Goal: Task Accomplishment & Management: Use online tool/utility

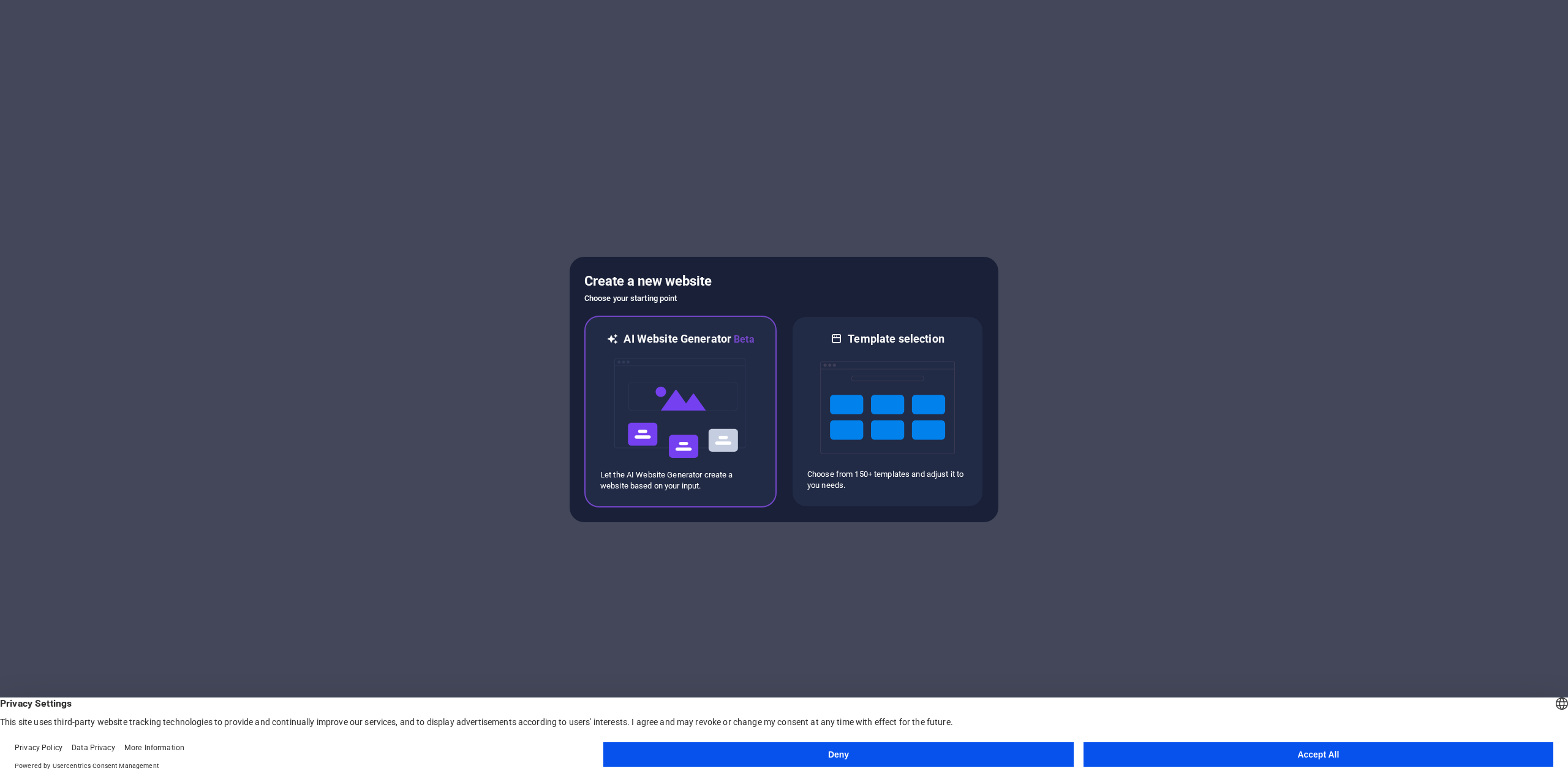
click at [695, 444] on img at bounding box center [680, 408] width 135 height 122
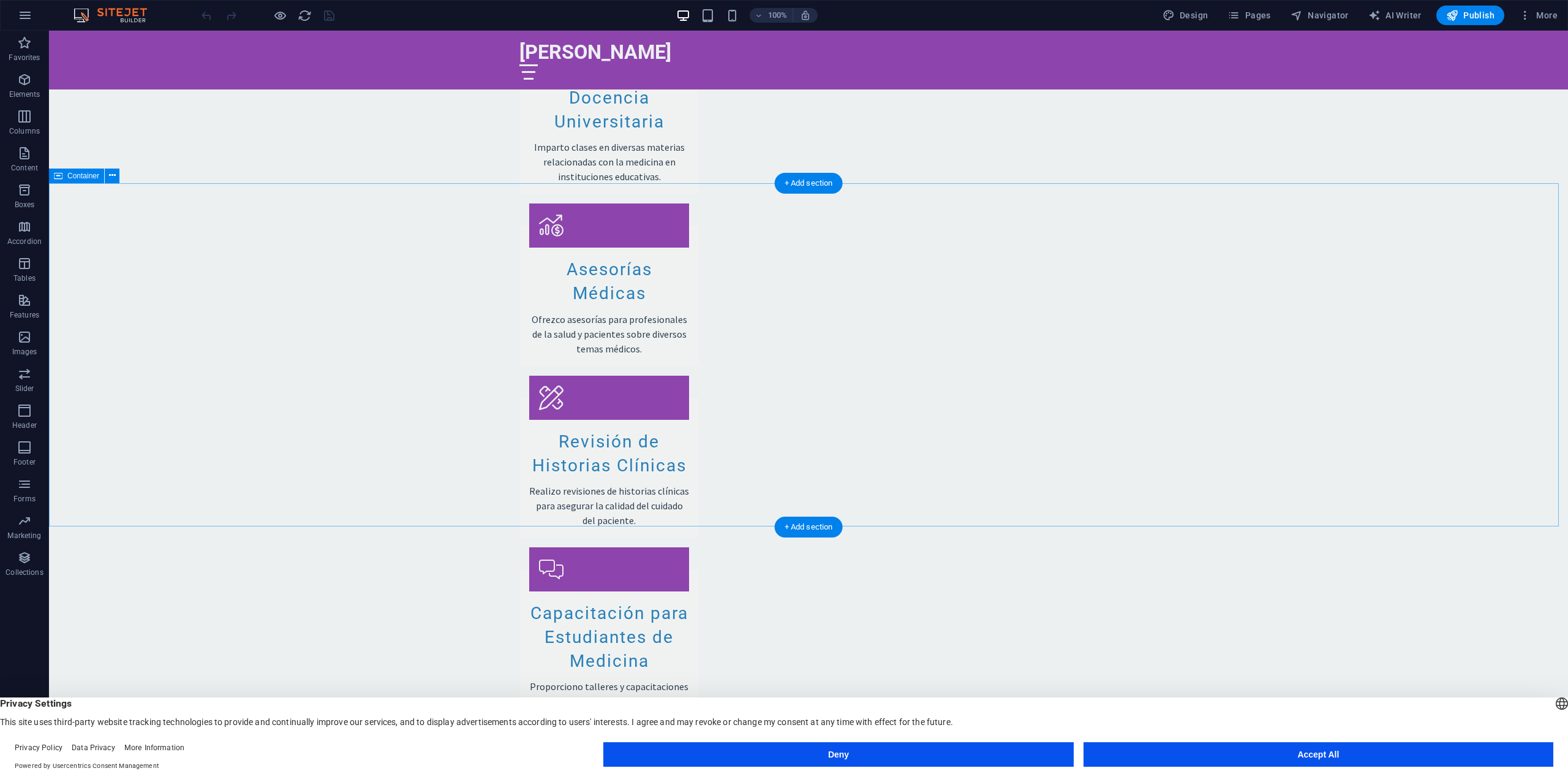
scroll to position [1788, 0]
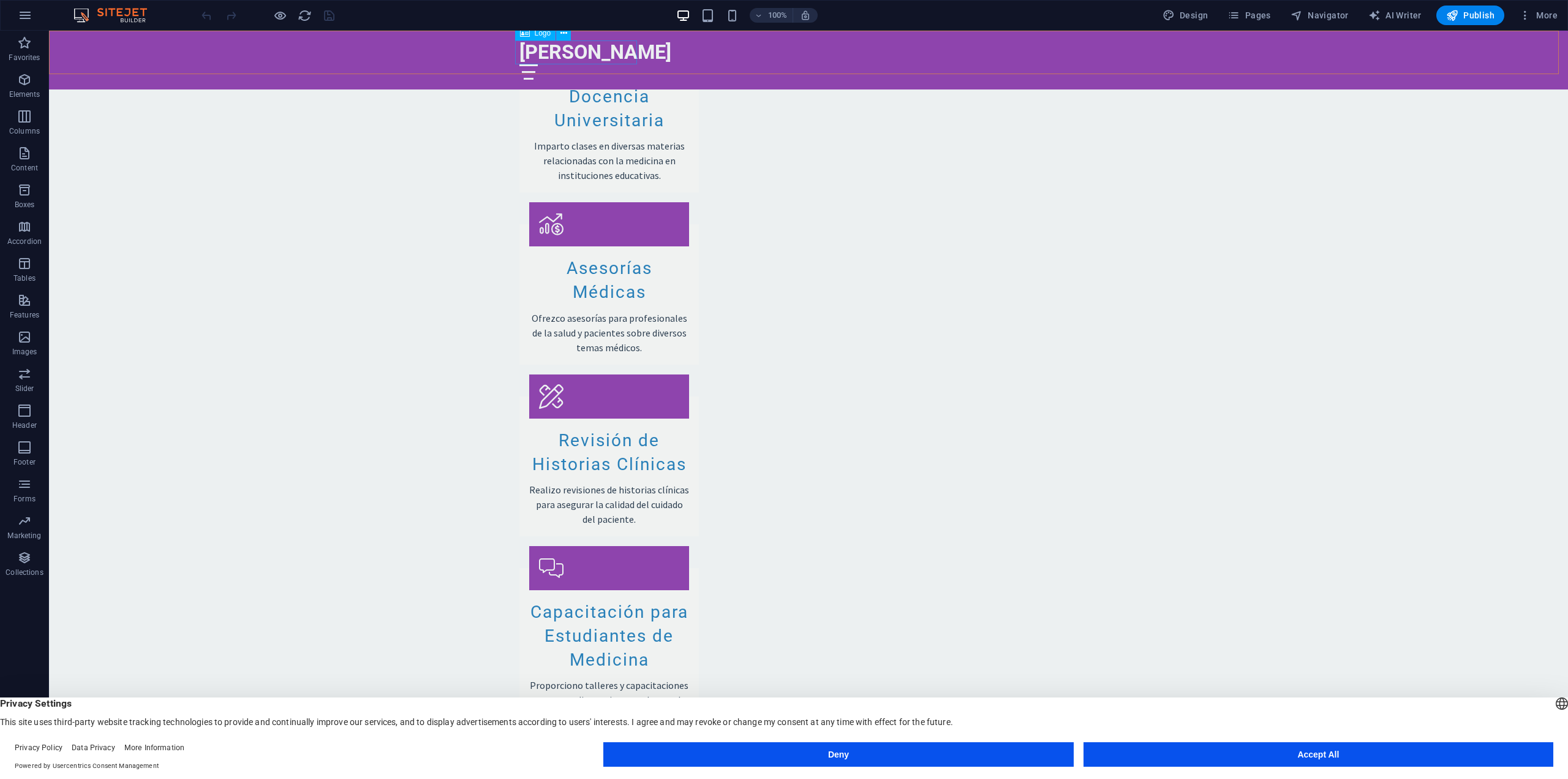
click at [575, 46] on div "[PERSON_NAME]" at bounding box center [809, 53] width 578 height 24
click at [552, 51] on div "[PERSON_NAME]" at bounding box center [809, 53] width 578 height 24
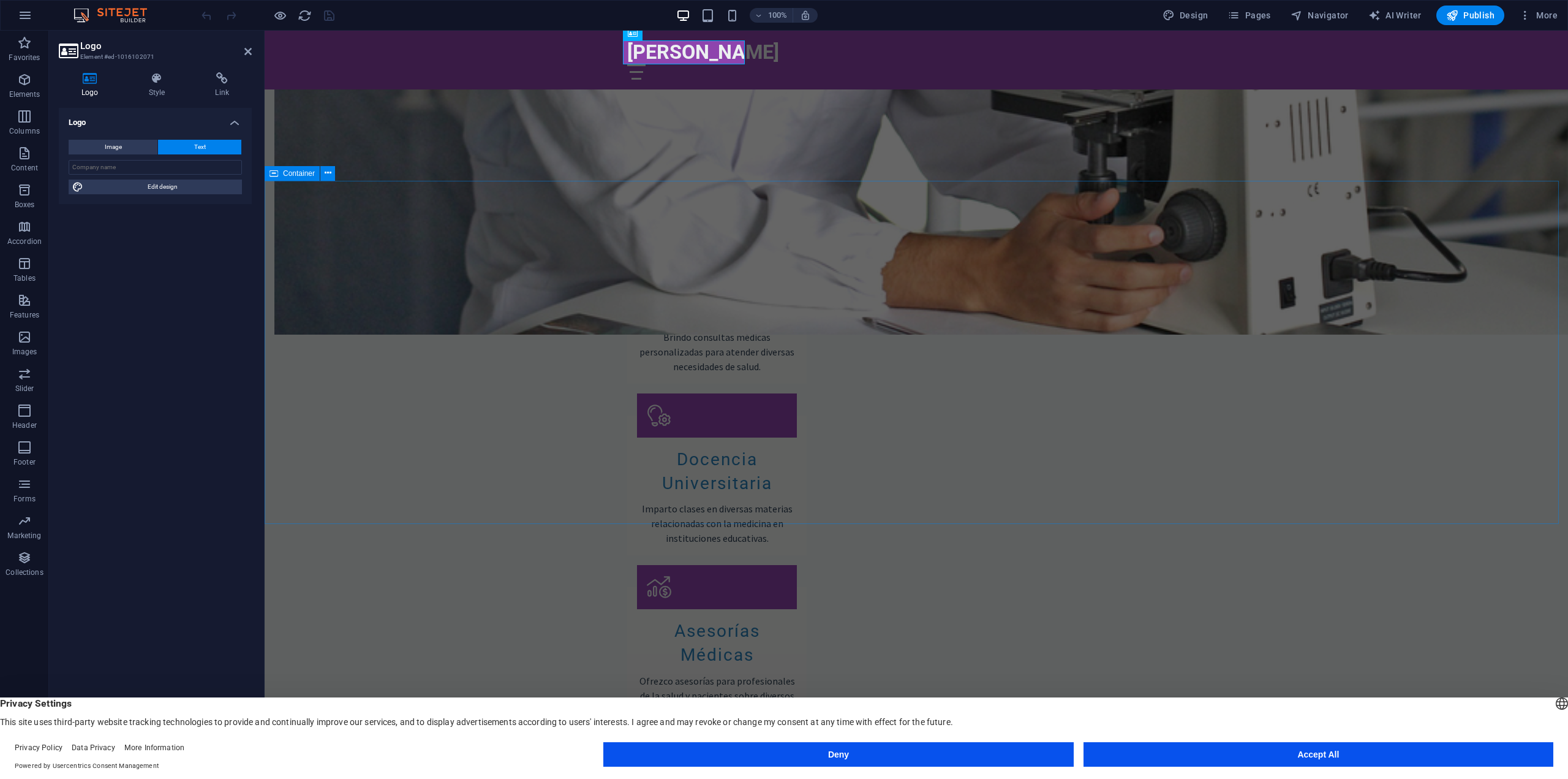
scroll to position [0, 0]
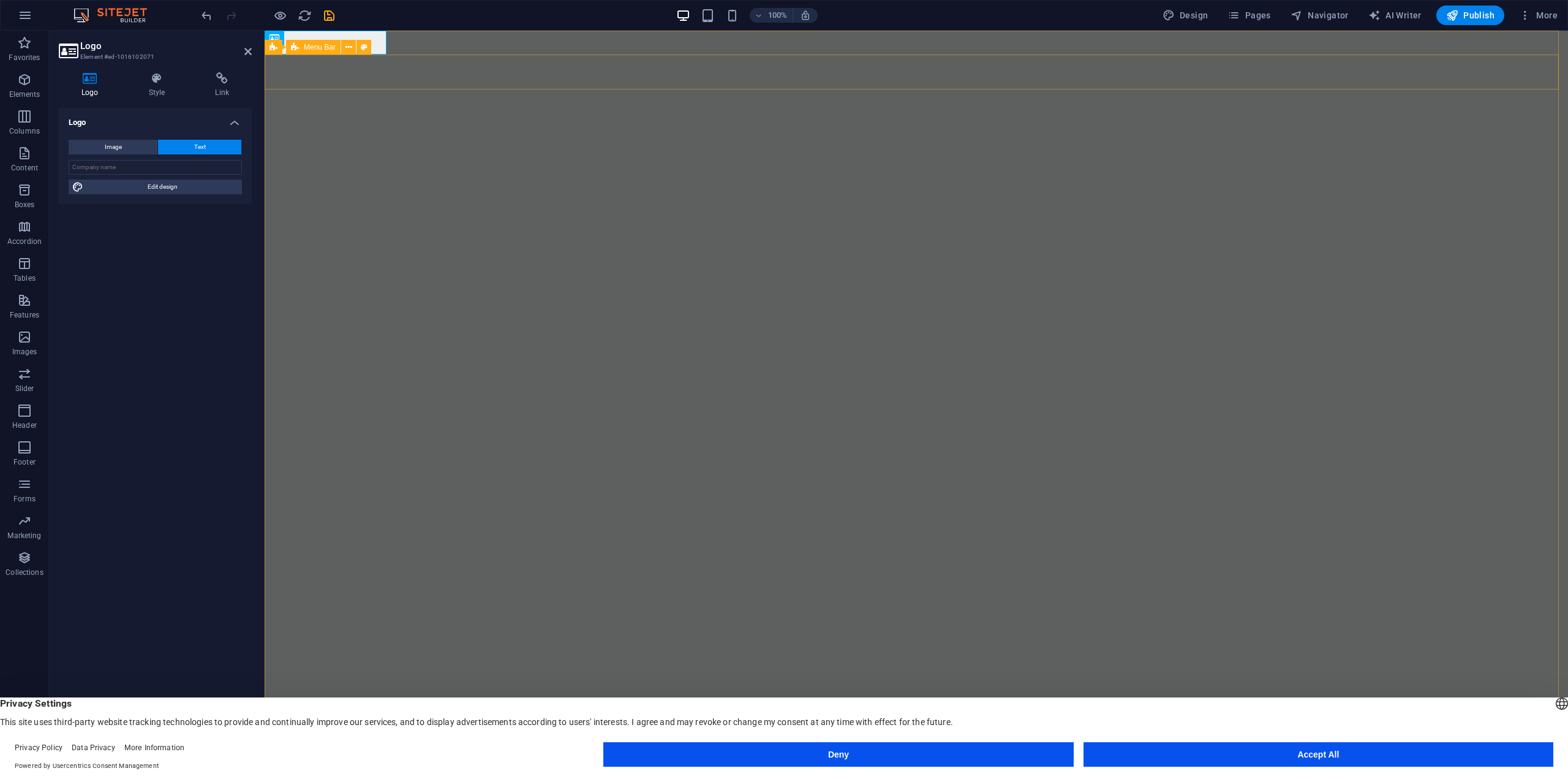
click at [315, 46] on span "Menu Bar" at bounding box center [320, 47] width 32 height 7
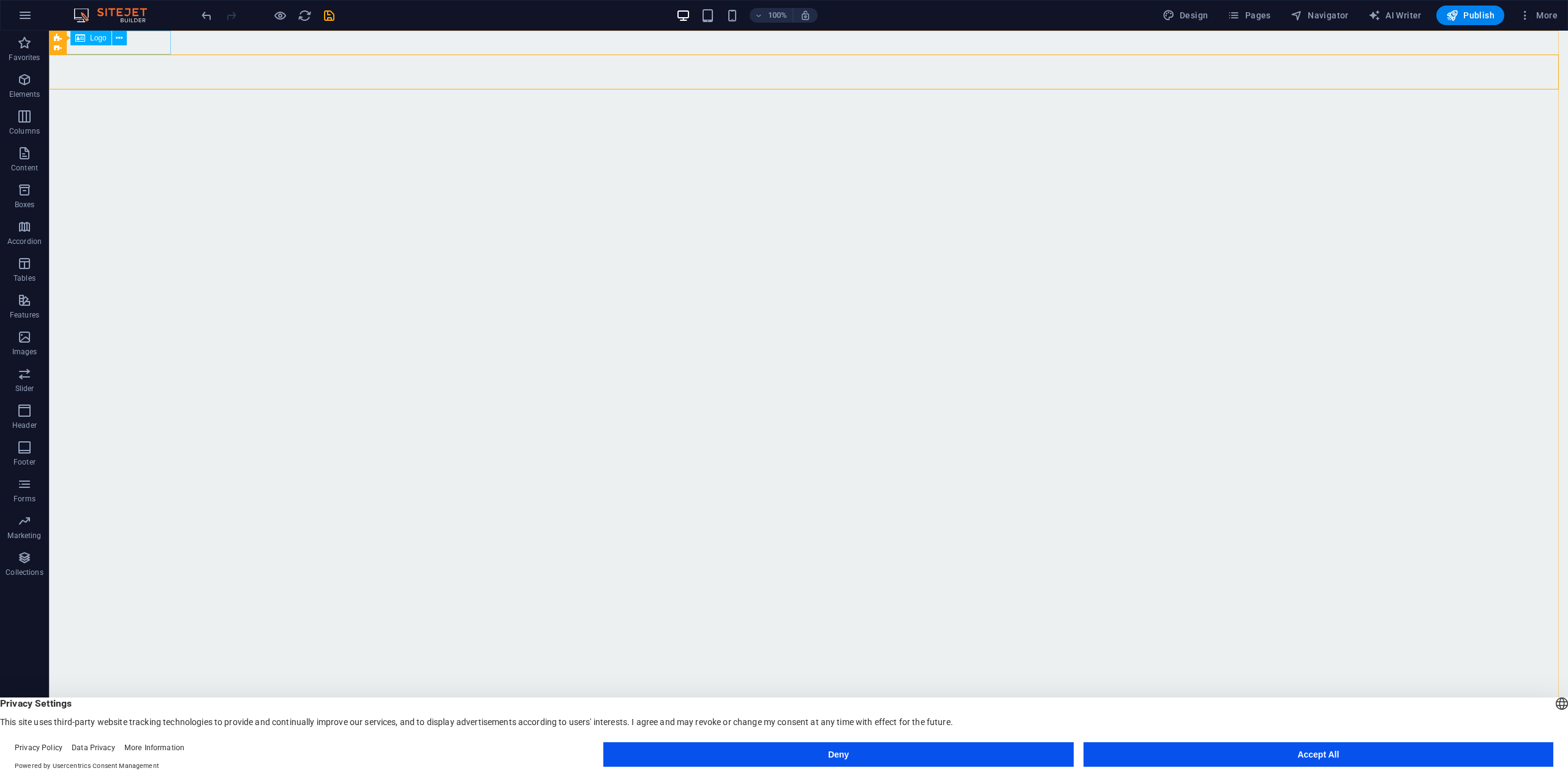
click at [103, 41] on span "Logo" at bounding box center [98, 38] width 16 height 7
click at [146, 759] on div "[PERSON_NAME]" at bounding box center [809, 771] width 1519 height 24
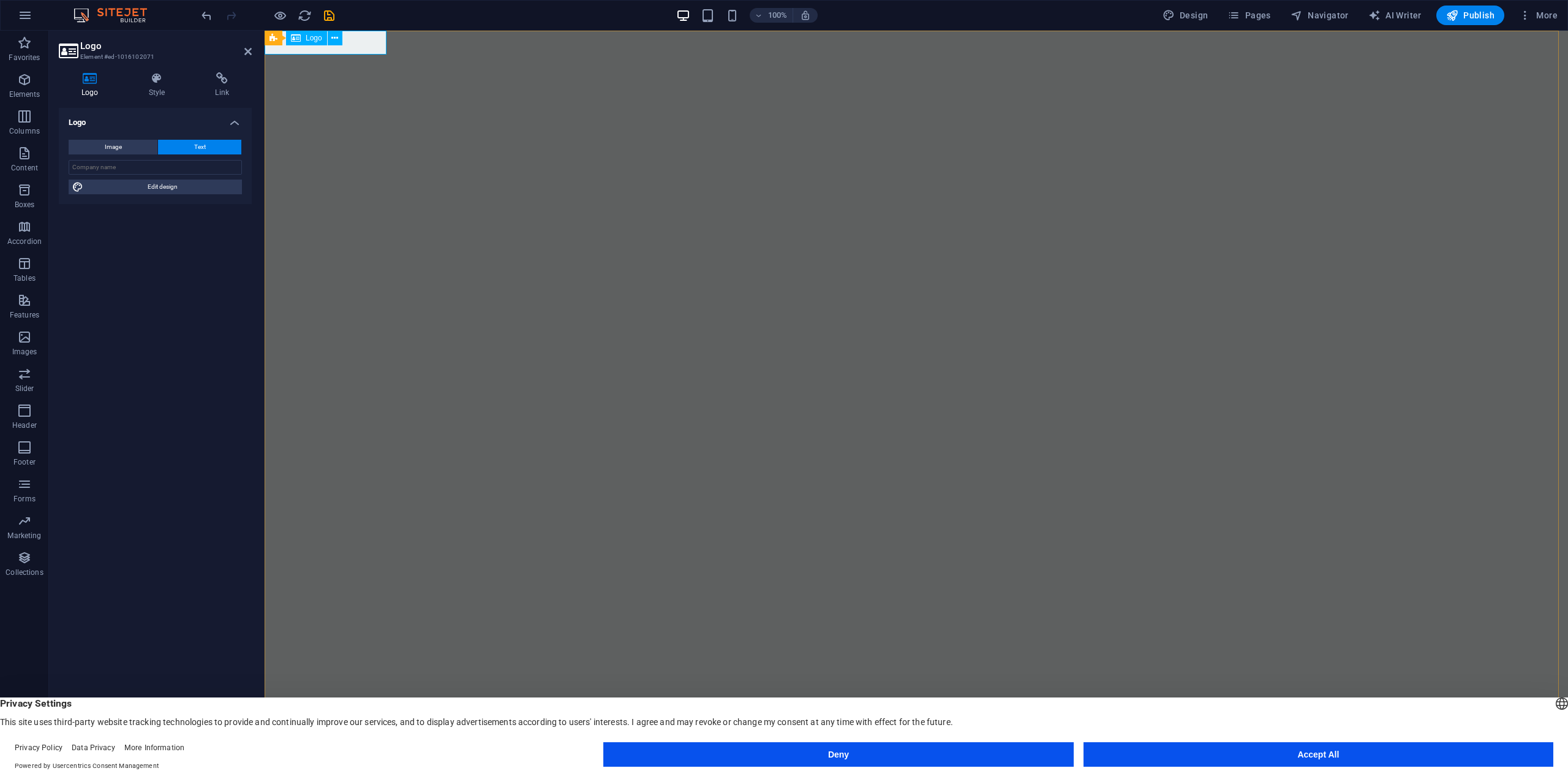
click at [290, 759] on div "[PERSON_NAME]" at bounding box center [916, 771] width 1303 height 24
click at [278, 759] on div "[PERSON_NAME]" at bounding box center [916, 771] width 1303 height 24
click at [125, 169] on input "text" at bounding box center [154, 167] width 173 height 15
type input "Dr. Luis Martinez"
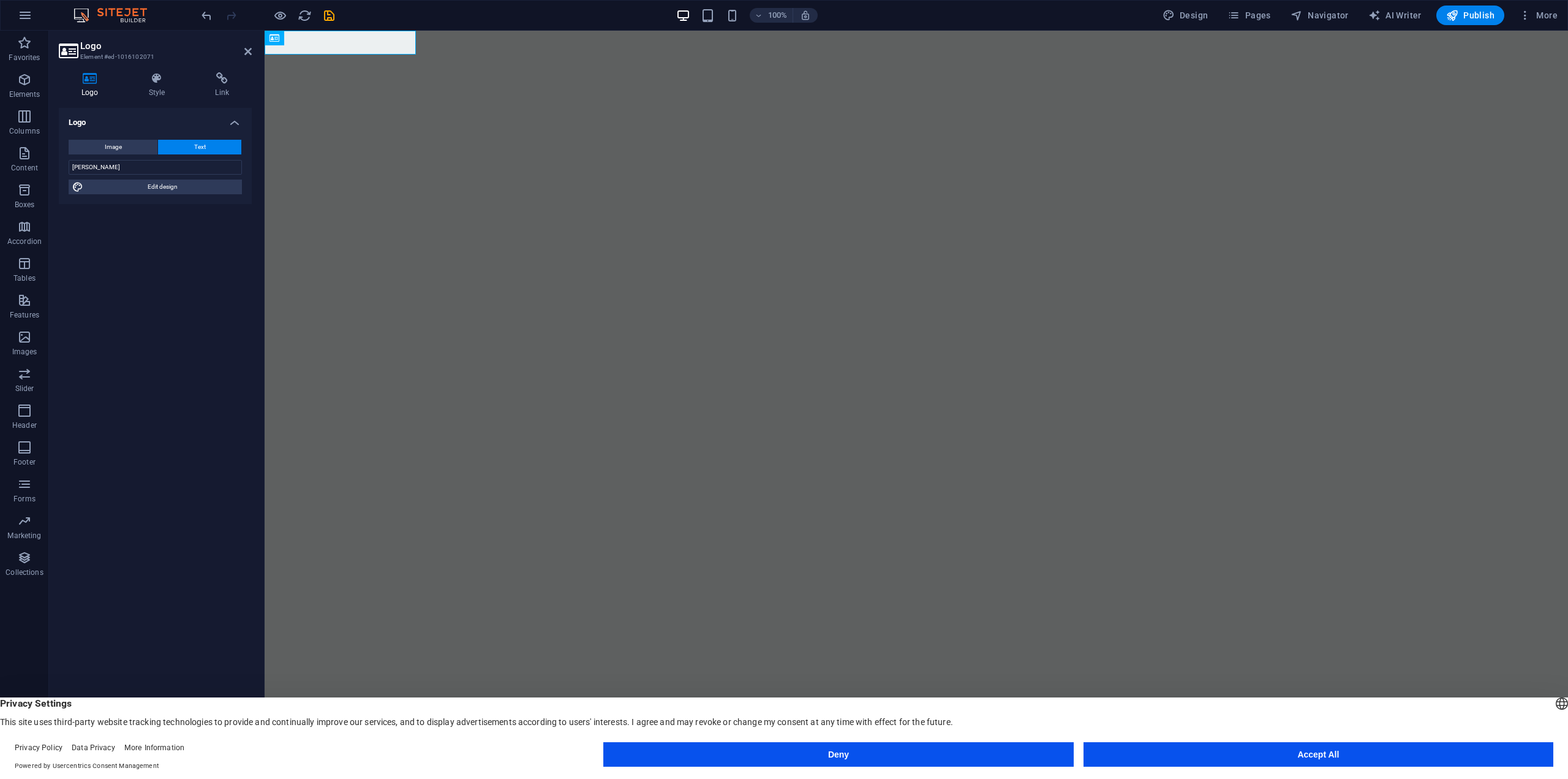
click at [167, 236] on div "Logo Image Text Drag files here, click to choose files or select files from Fil…" at bounding box center [155, 428] width 193 height 642
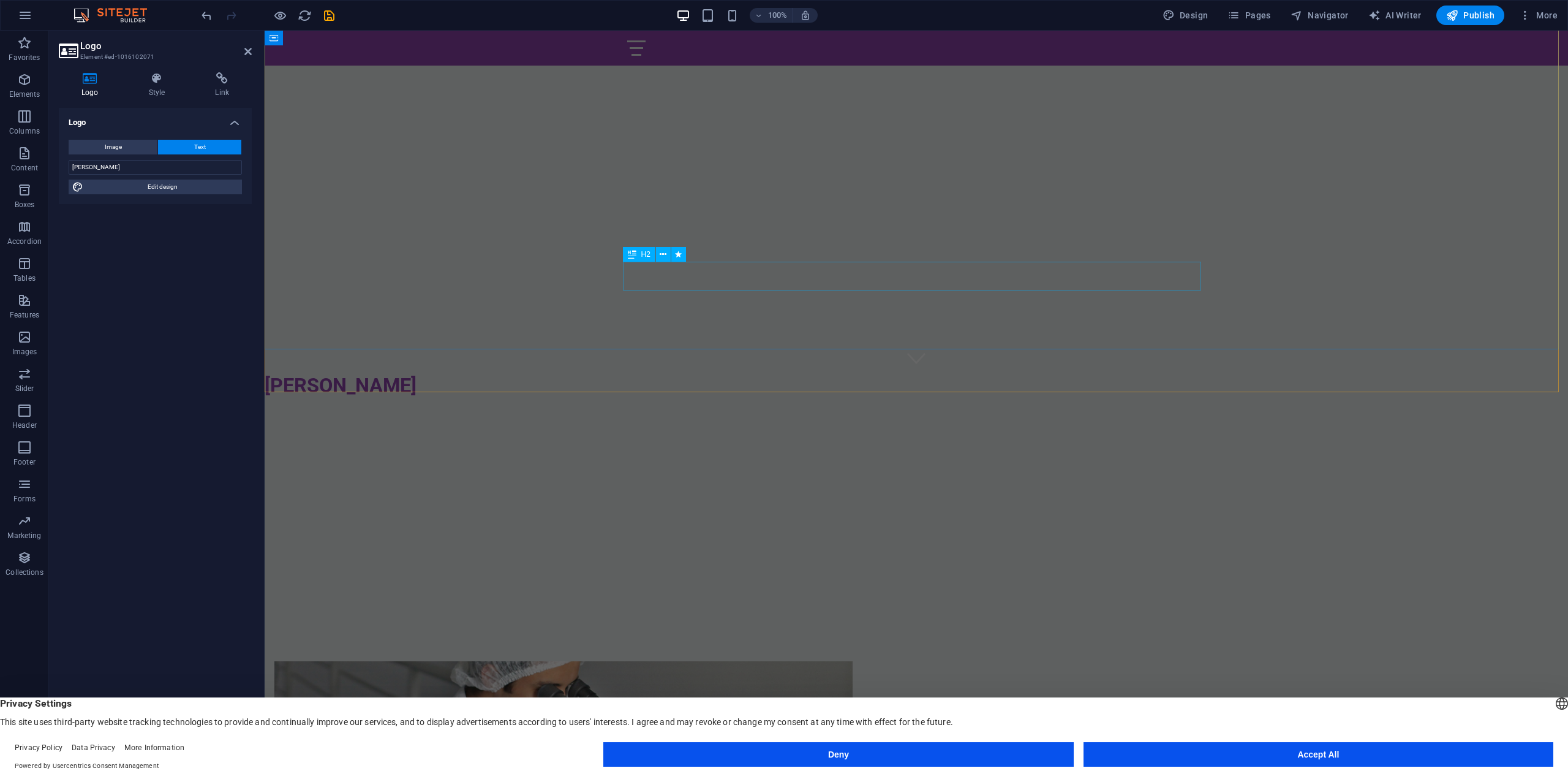
scroll to position [429, 0]
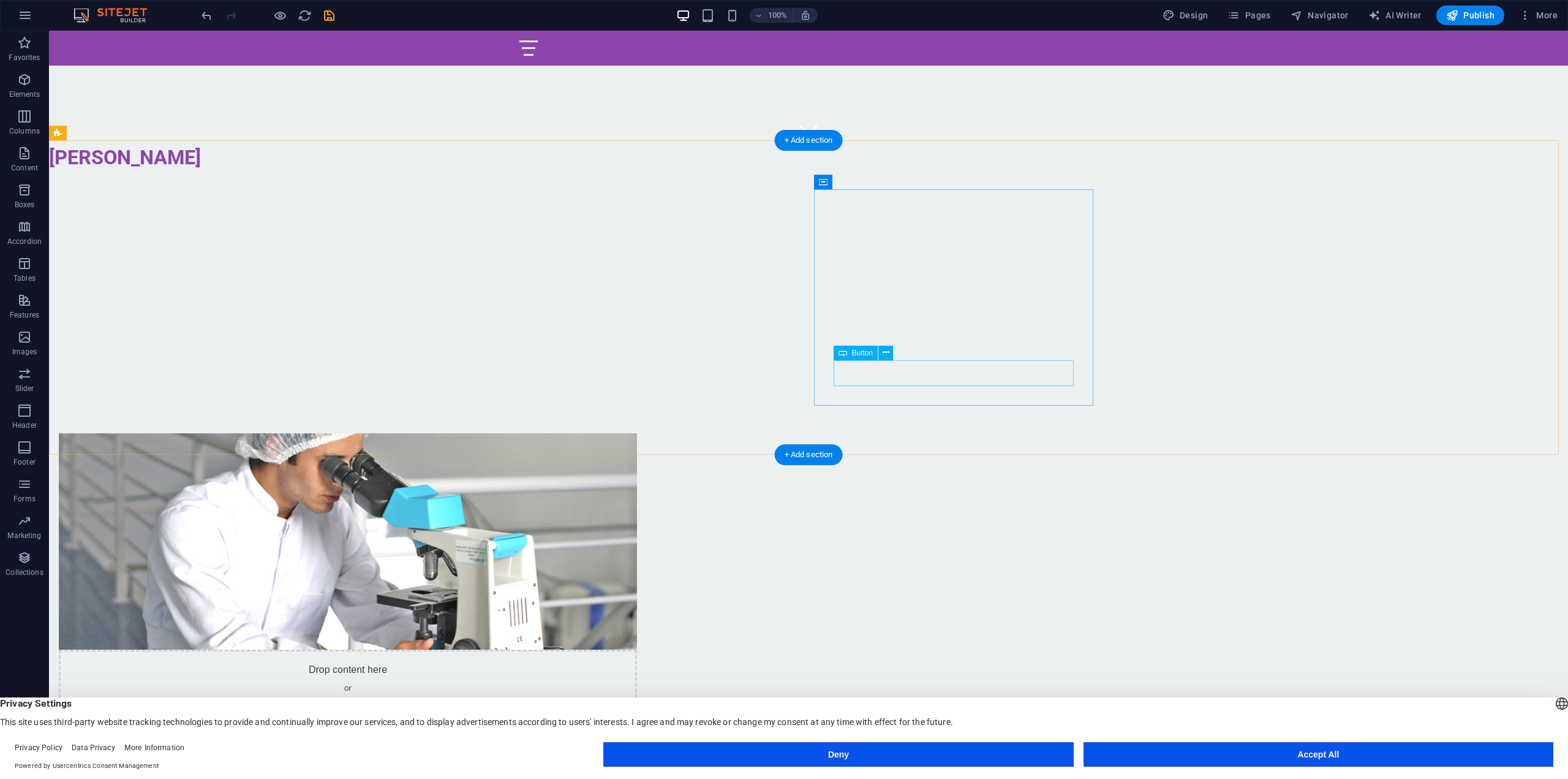
scroll to position [612, 0]
click at [608, 434] on figure at bounding box center [348, 542] width 578 height 216
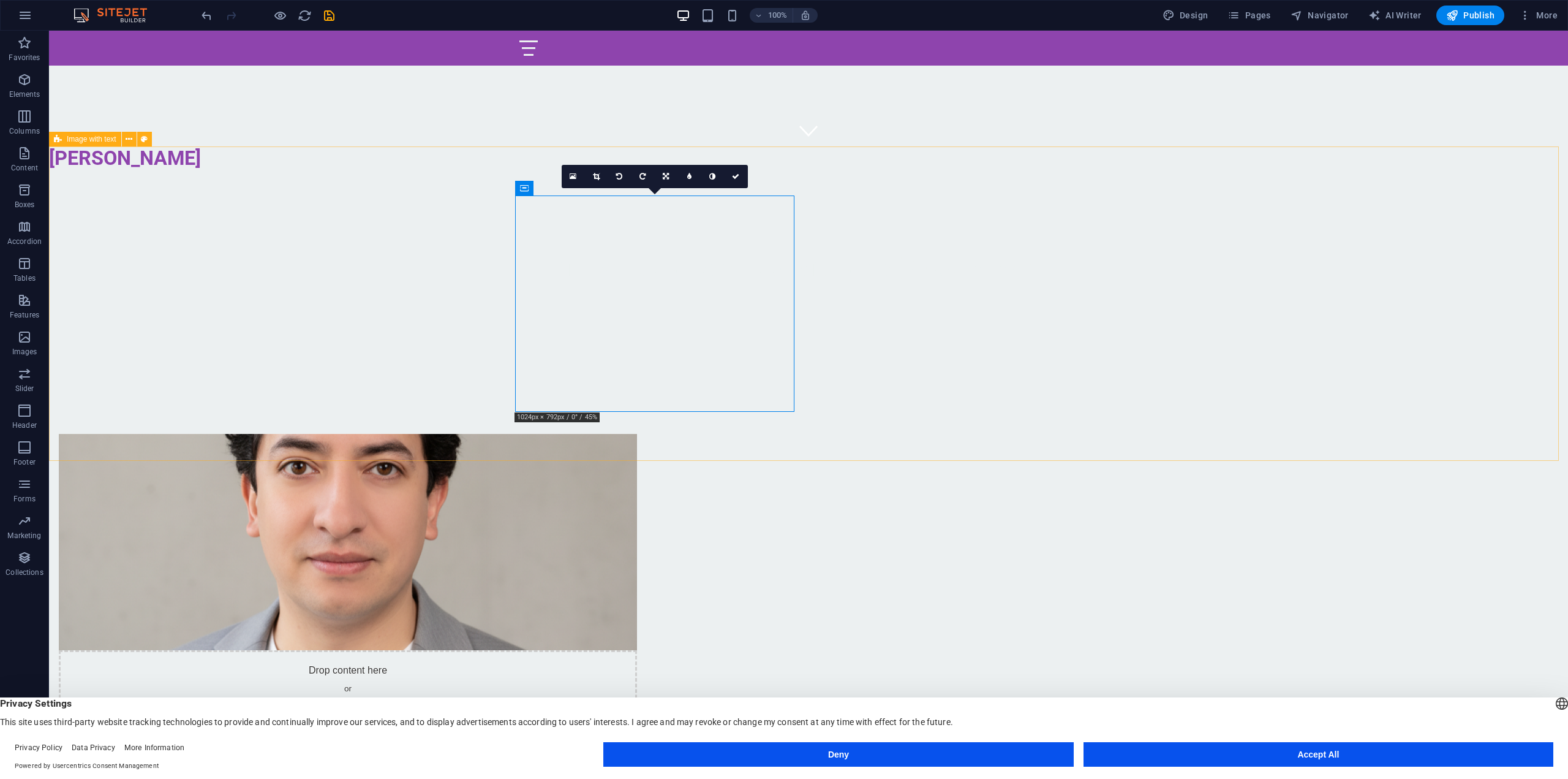
drag, startPoint x: 682, startPoint y: 304, endPoint x: 677, endPoint y: 340, distance: 36.3
click at [637, 434] on figure at bounding box center [348, 542] width 578 height 216
click at [599, 182] on link at bounding box center [596, 176] width 23 height 23
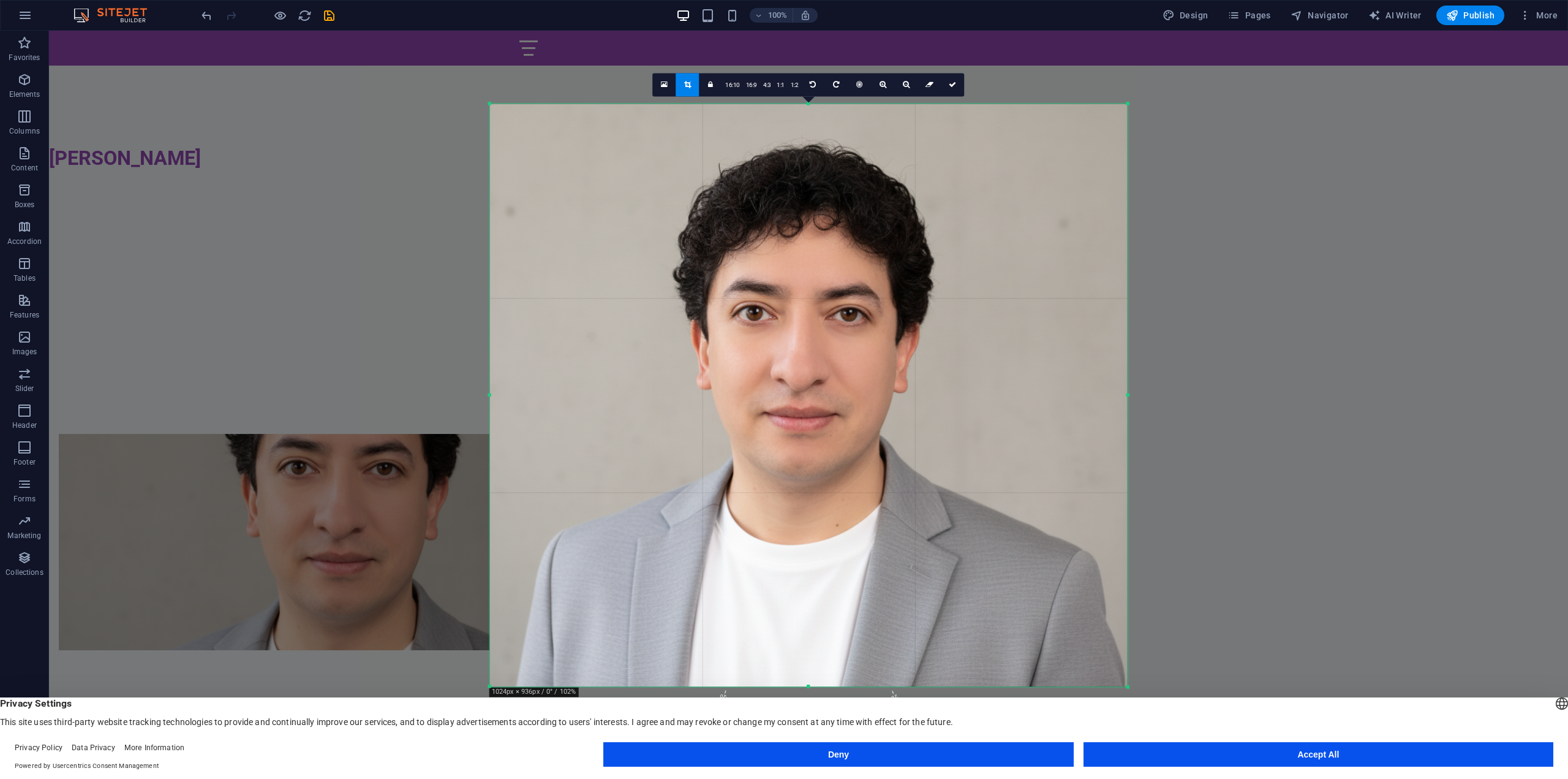
drag, startPoint x: 796, startPoint y: 196, endPoint x: 792, endPoint y: 209, distance: 13.6
click at [792, 209] on div at bounding box center [808, 394] width 638 height 583
click at [1140, 241] on div "Drag here to replace the existing content. Press “Ctrl” if you want to create a…" at bounding box center [809, 394] width 1519 height 728
click at [950, 85] on icon at bounding box center [952, 85] width 7 height 7
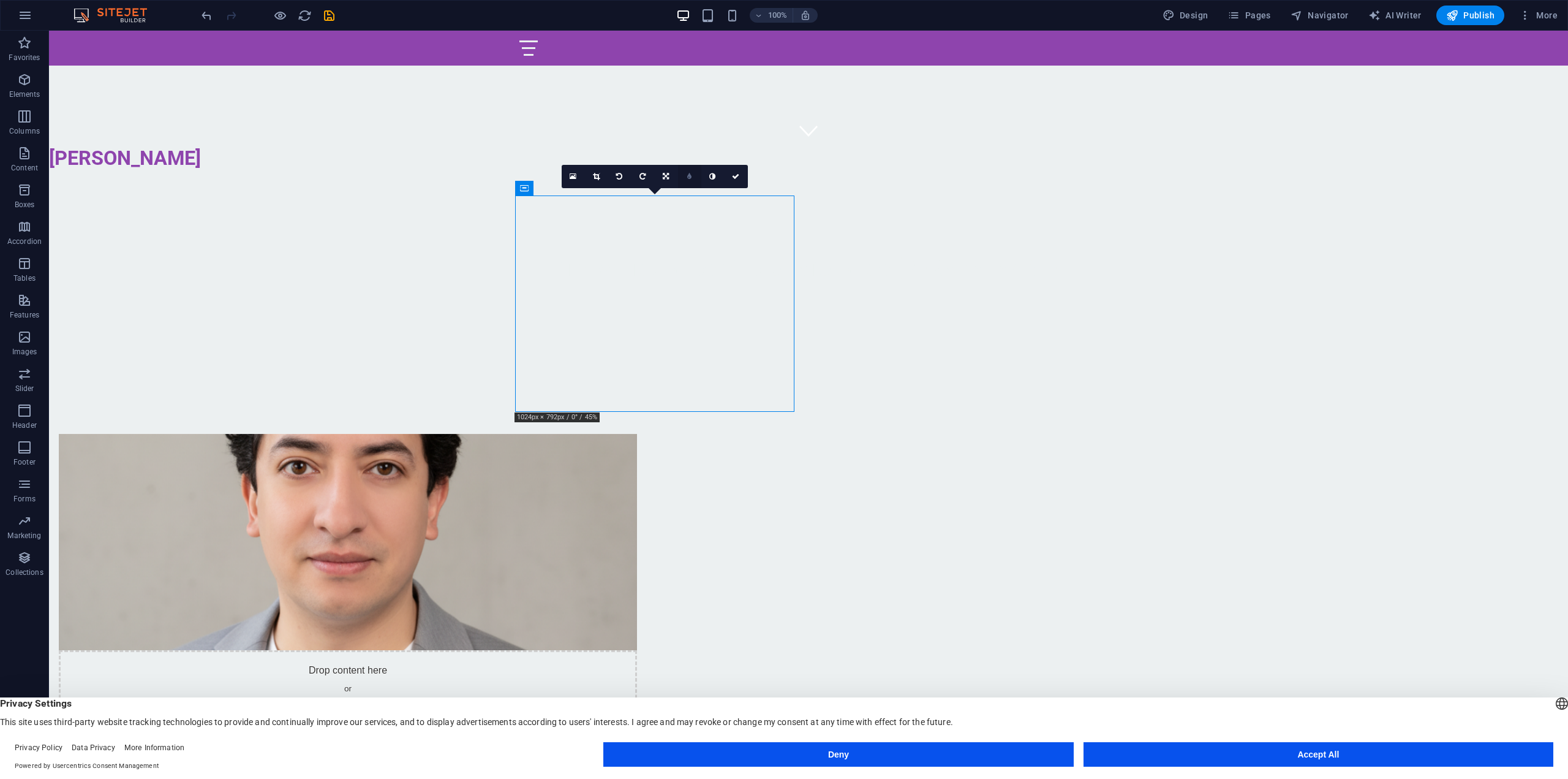
click at [693, 174] on link at bounding box center [689, 176] width 23 height 23
type input "4"
type input "3"
click at [685, 179] on link at bounding box center [680, 176] width 23 height 23
click at [668, 179] on icon at bounding box center [665, 177] width 6 height 7
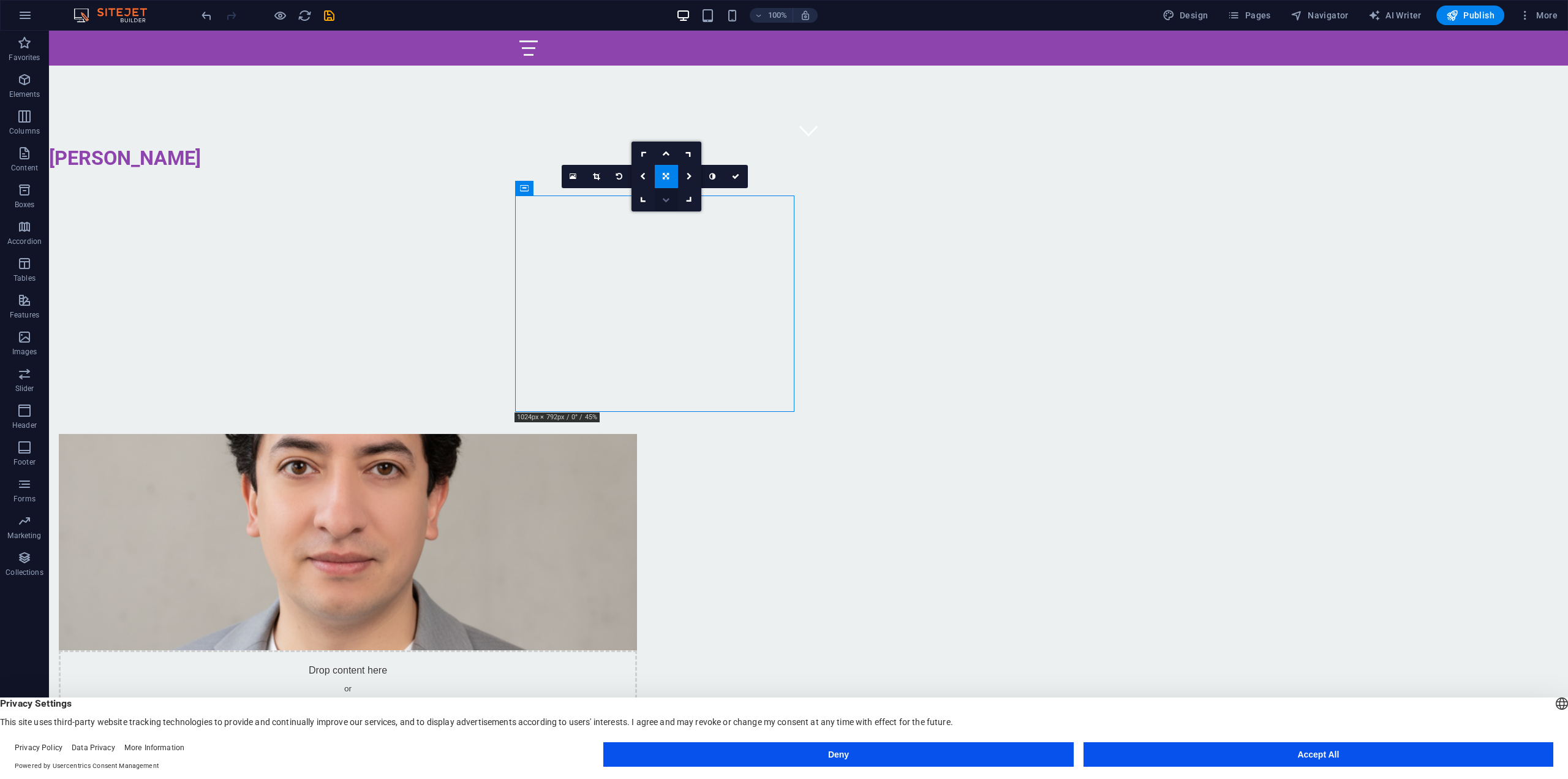
click at [665, 199] on icon at bounding box center [665, 199] width 7 height 7
click at [665, 179] on icon at bounding box center [665, 177] width 7 height 7
click at [669, 155] on icon at bounding box center [665, 153] width 7 height 7
click at [637, 434] on figure at bounding box center [348, 542] width 578 height 216
click at [663, 172] on link at bounding box center [666, 176] width 23 height 23
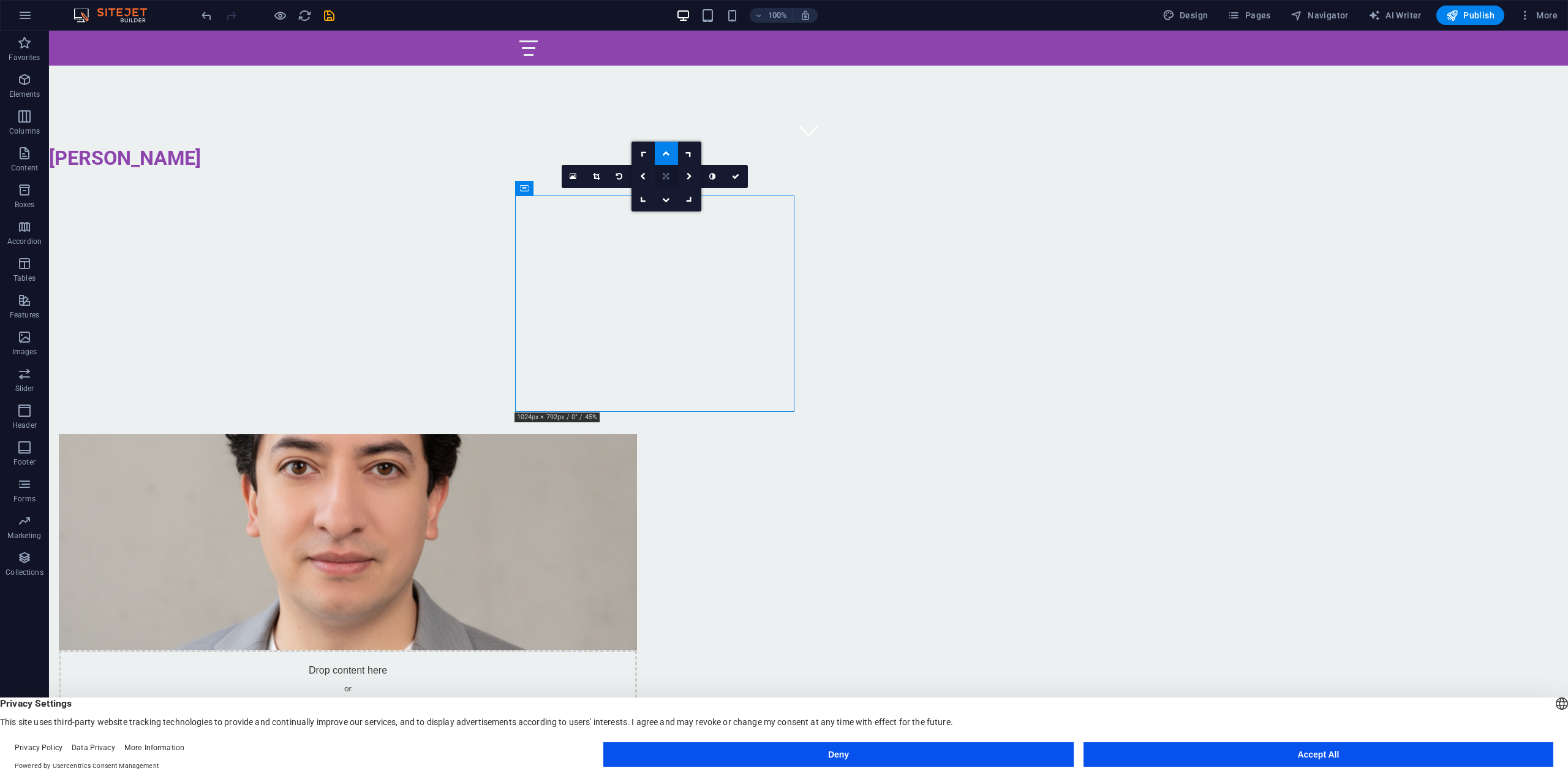
click at [667, 178] on icon at bounding box center [665, 177] width 6 height 7
click at [593, 178] on icon at bounding box center [596, 177] width 6 height 7
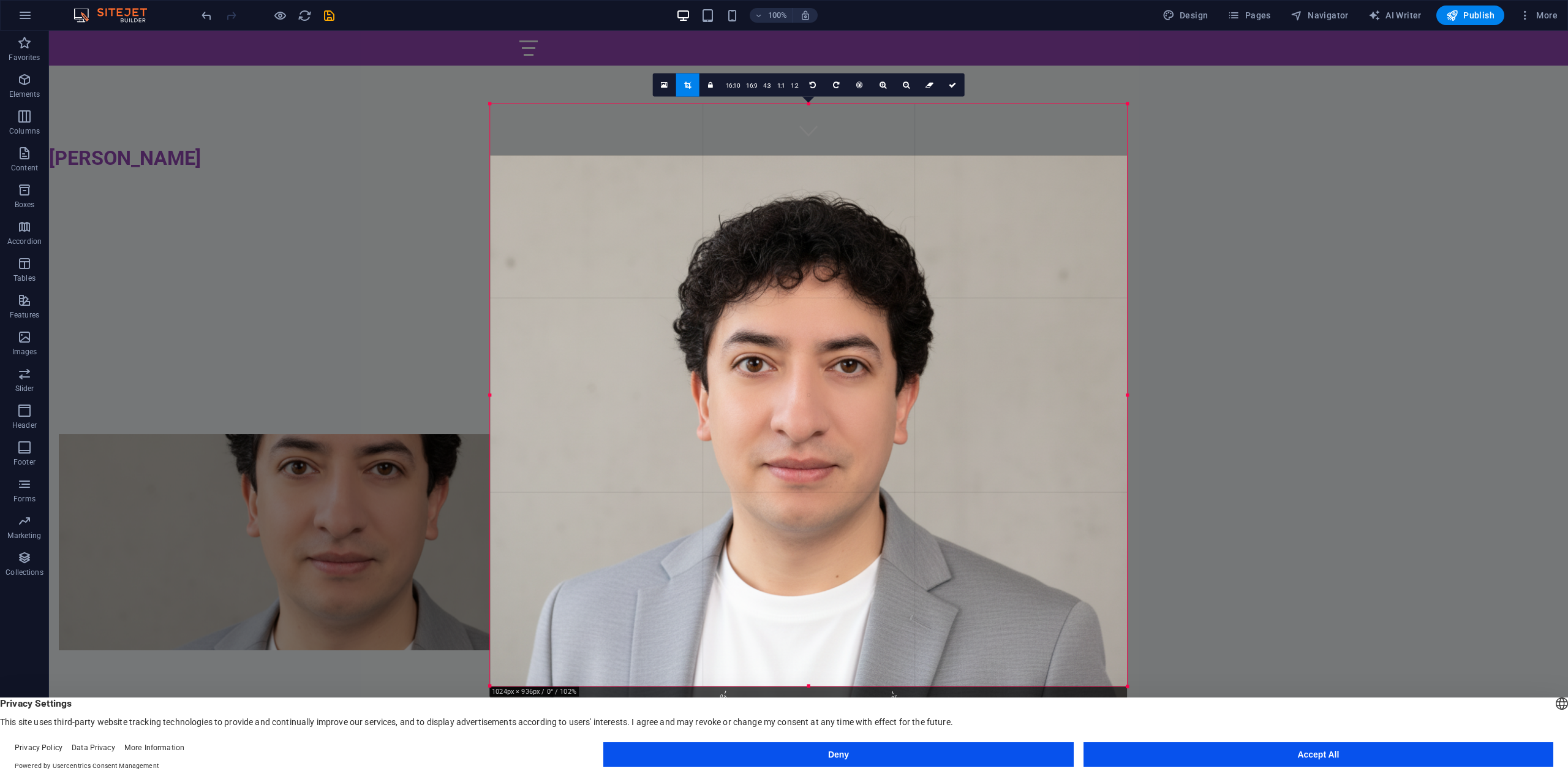
drag, startPoint x: 599, startPoint y: 205, endPoint x: 597, endPoint y: 349, distance: 144.0
click at [597, 348] on div at bounding box center [808, 446] width 637 height 582
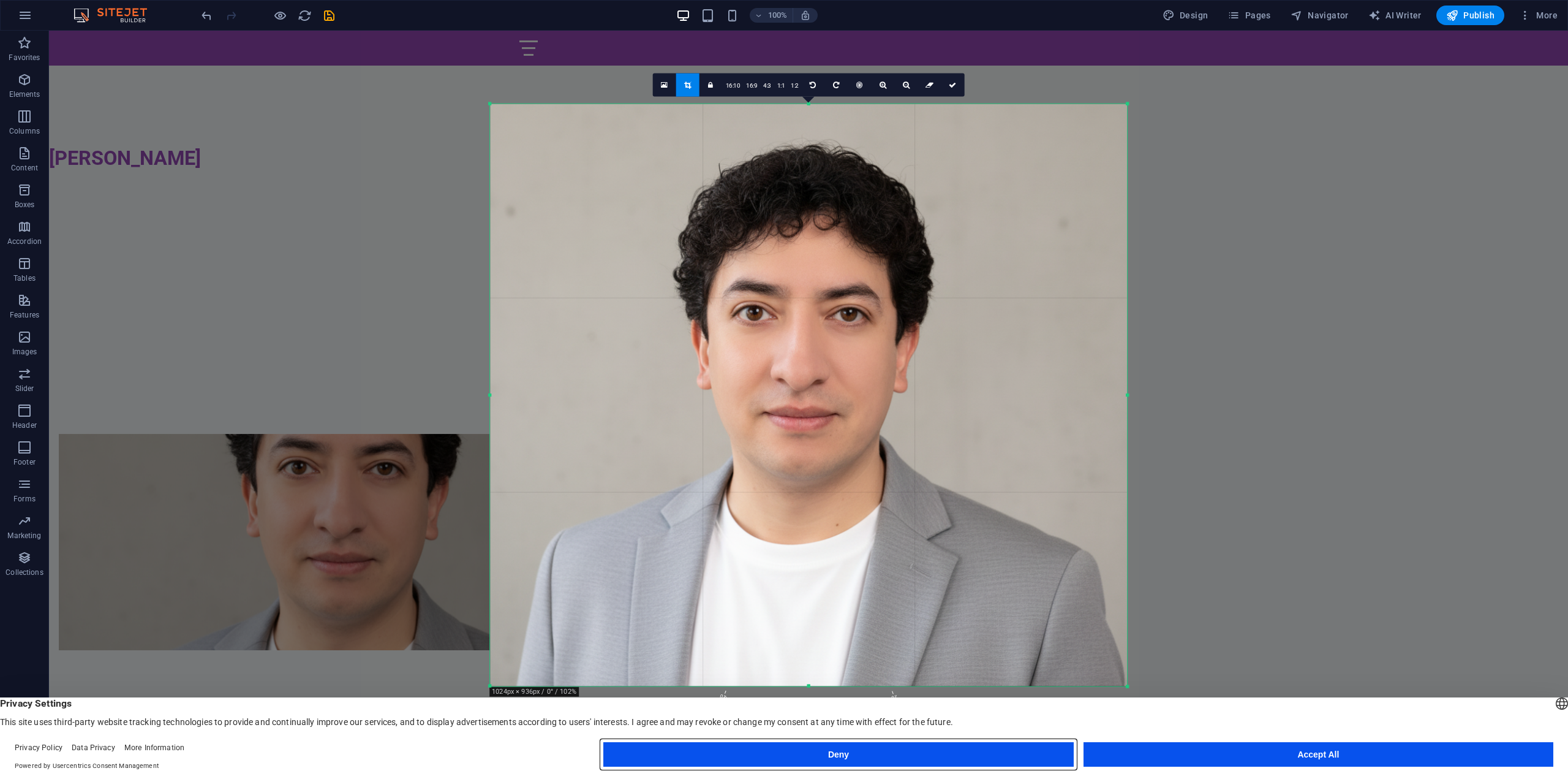
click at [991, 751] on button "Deny" at bounding box center [838, 754] width 470 height 24
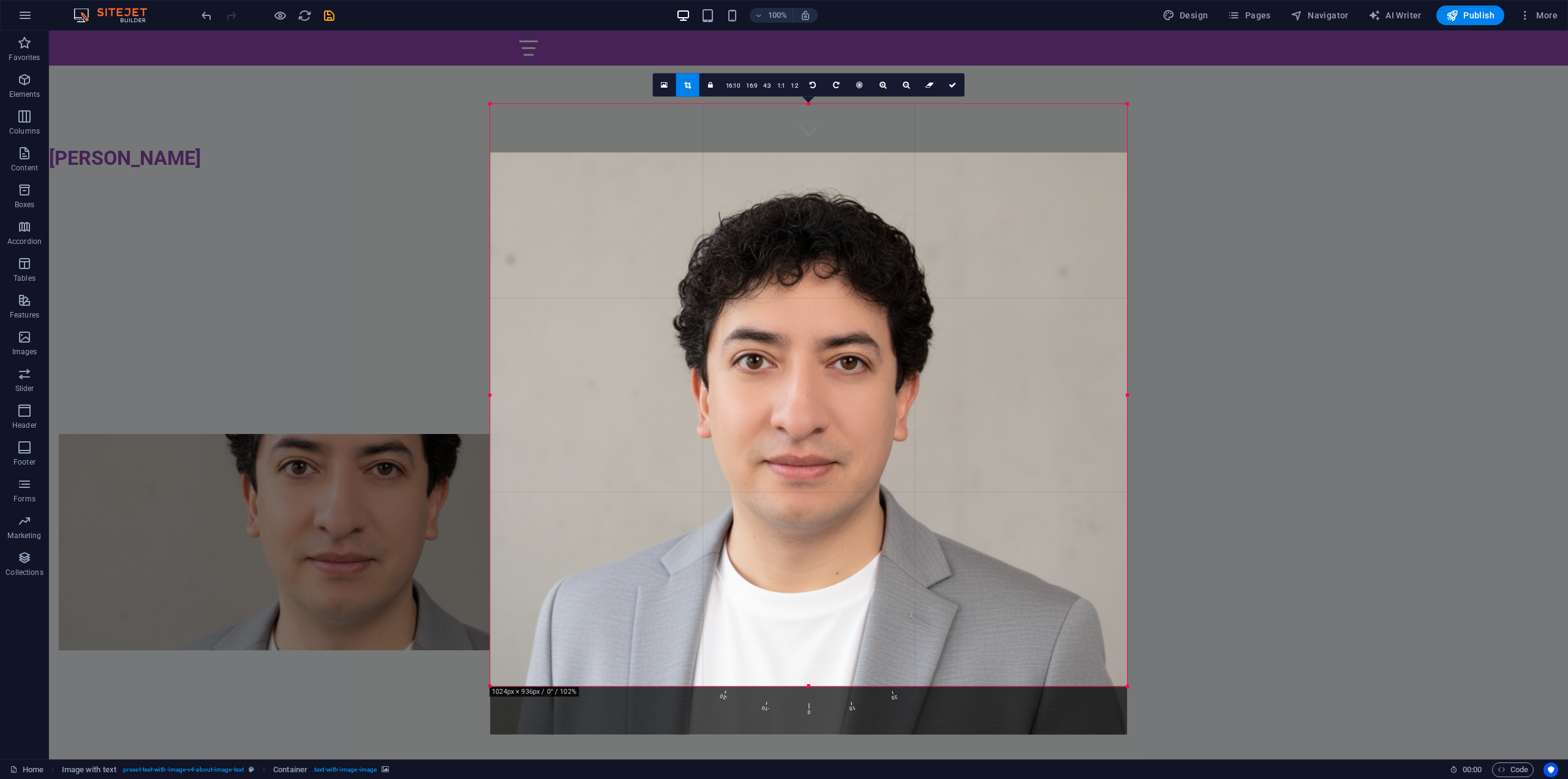
drag, startPoint x: 810, startPoint y: 585, endPoint x: 806, endPoint y: 636, distance: 51.2
click at [806, 635] on div at bounding box center [808, 443] width 637 height 582
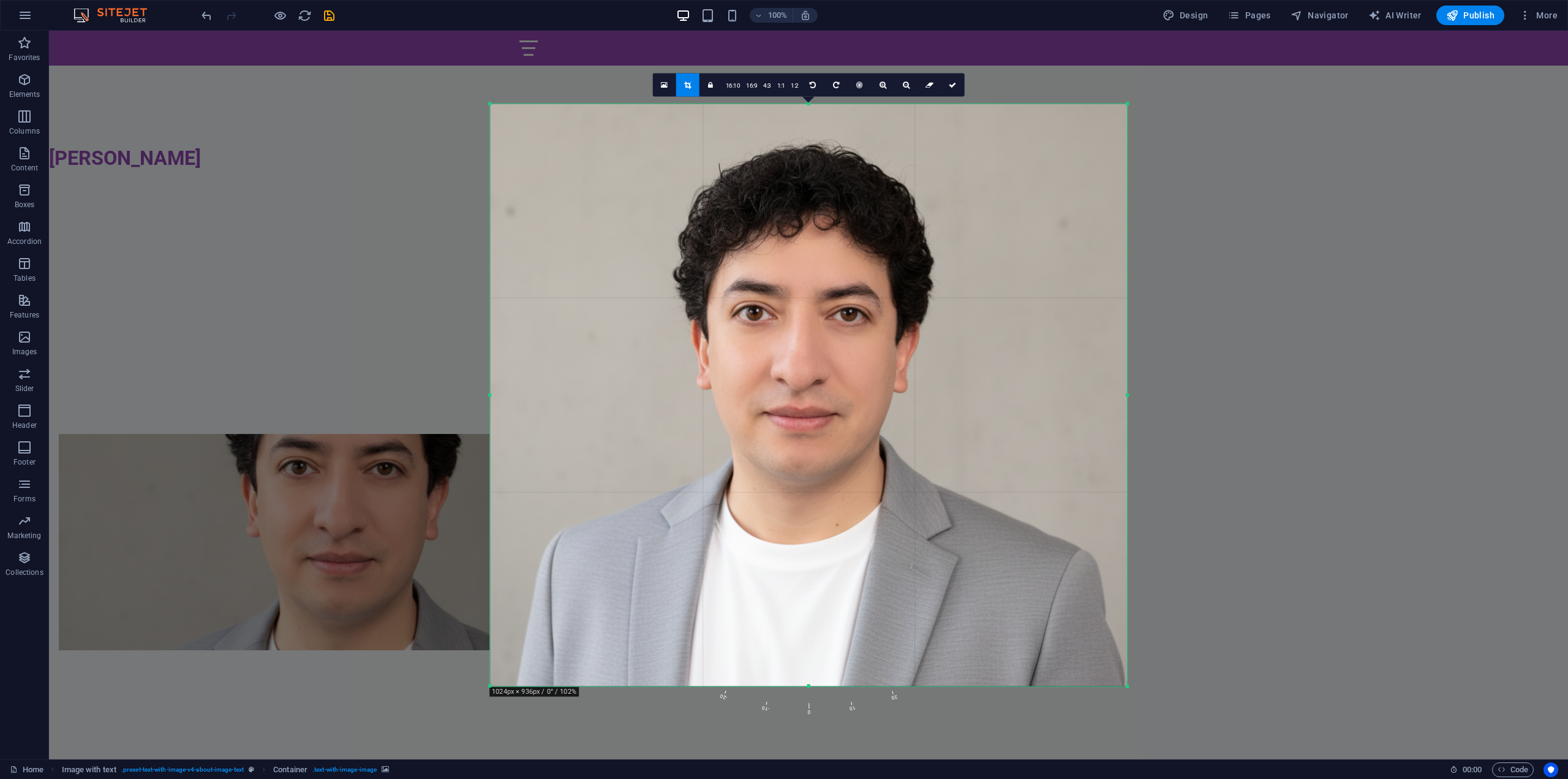
click at [1216, 229] on div "Drag here to replace the existing content. Press “Ctrl” if you want to create a…" at bounding box center [809, 394] width 1519 height 728
click at [748, 90] on link "16:9" at bounding box center [752, 85] width 17 height 23
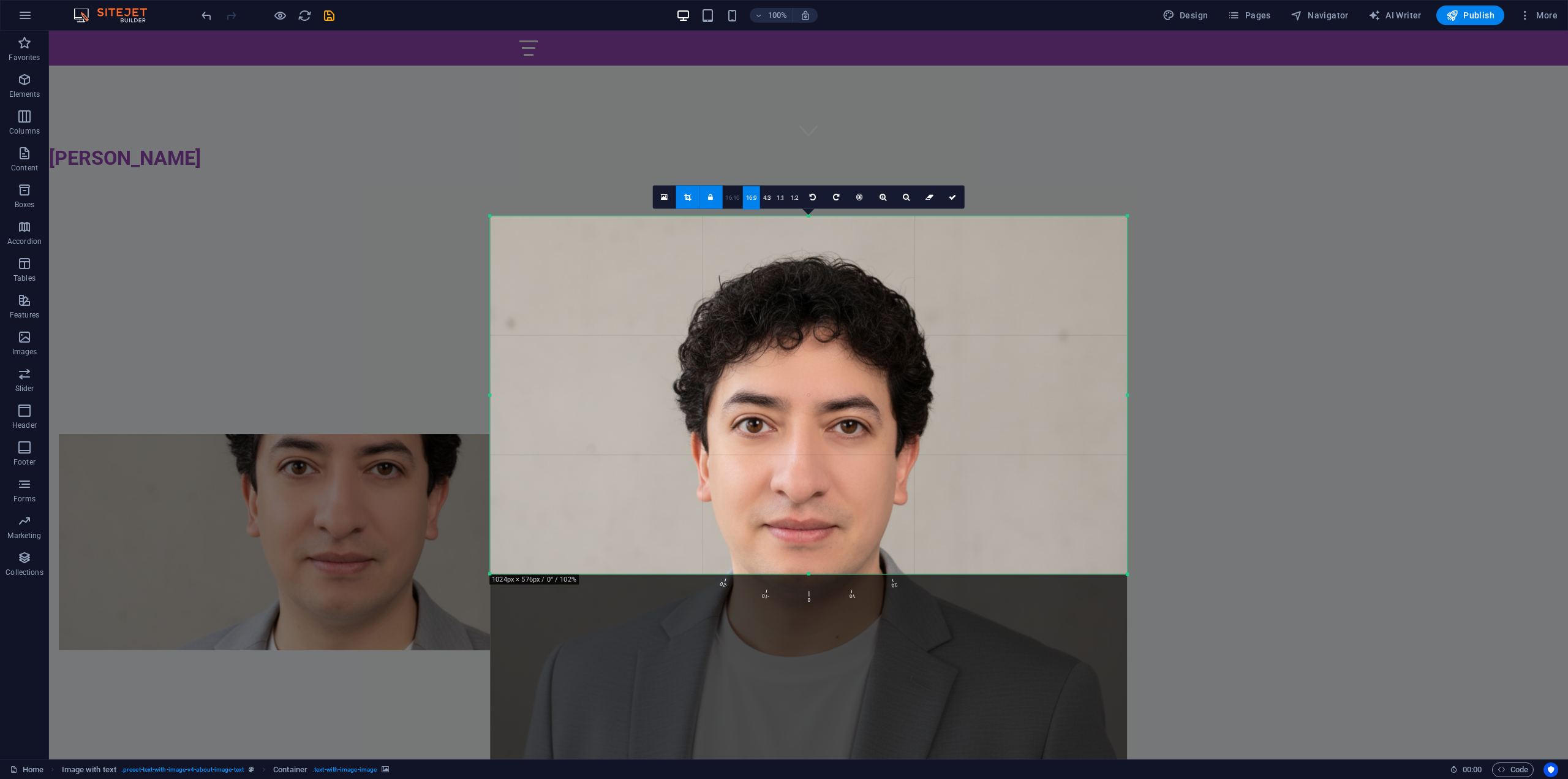
click at [737, 197] on link "16:10" at bounding box center [732, 197] width 21 height 23
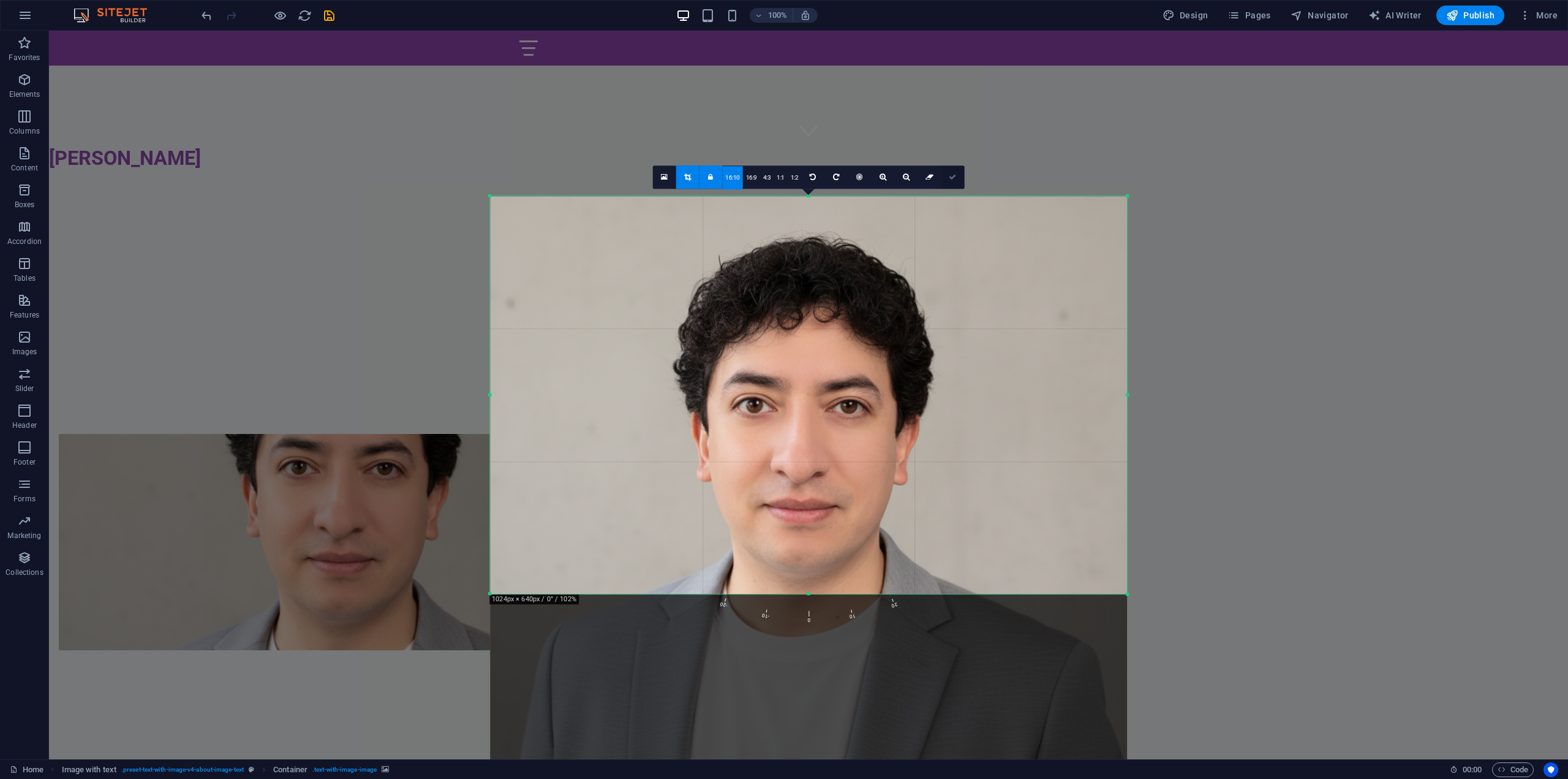
click at [958, 181] on link at bounding box center [952, 177] width 23 height 23
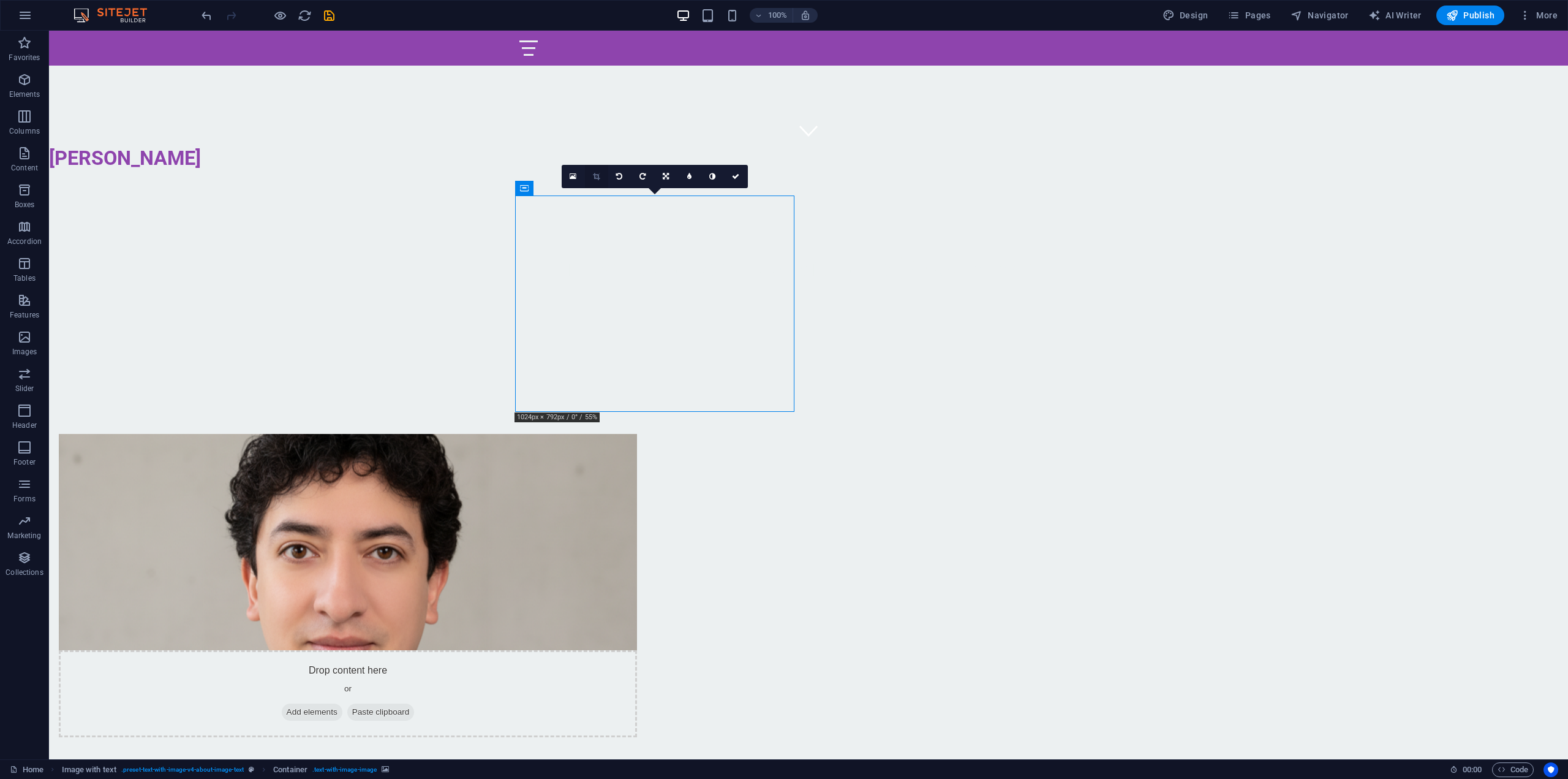
click at [599, 178] on icon at bounding box center [596, 177] width 6 height 7
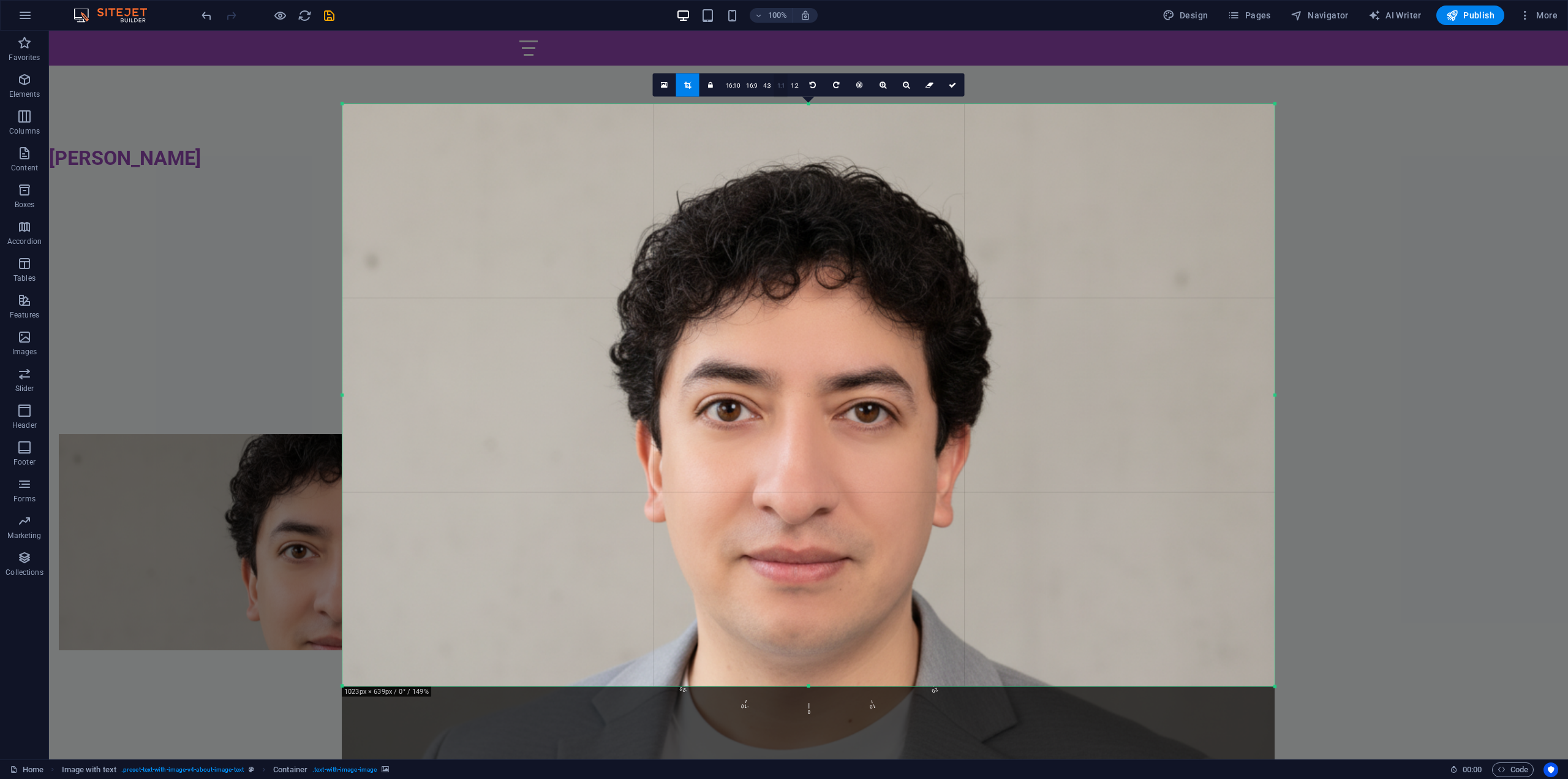
click at [783, 90] on link "1:1" at bounding box center [782, 85] width 14 height 23
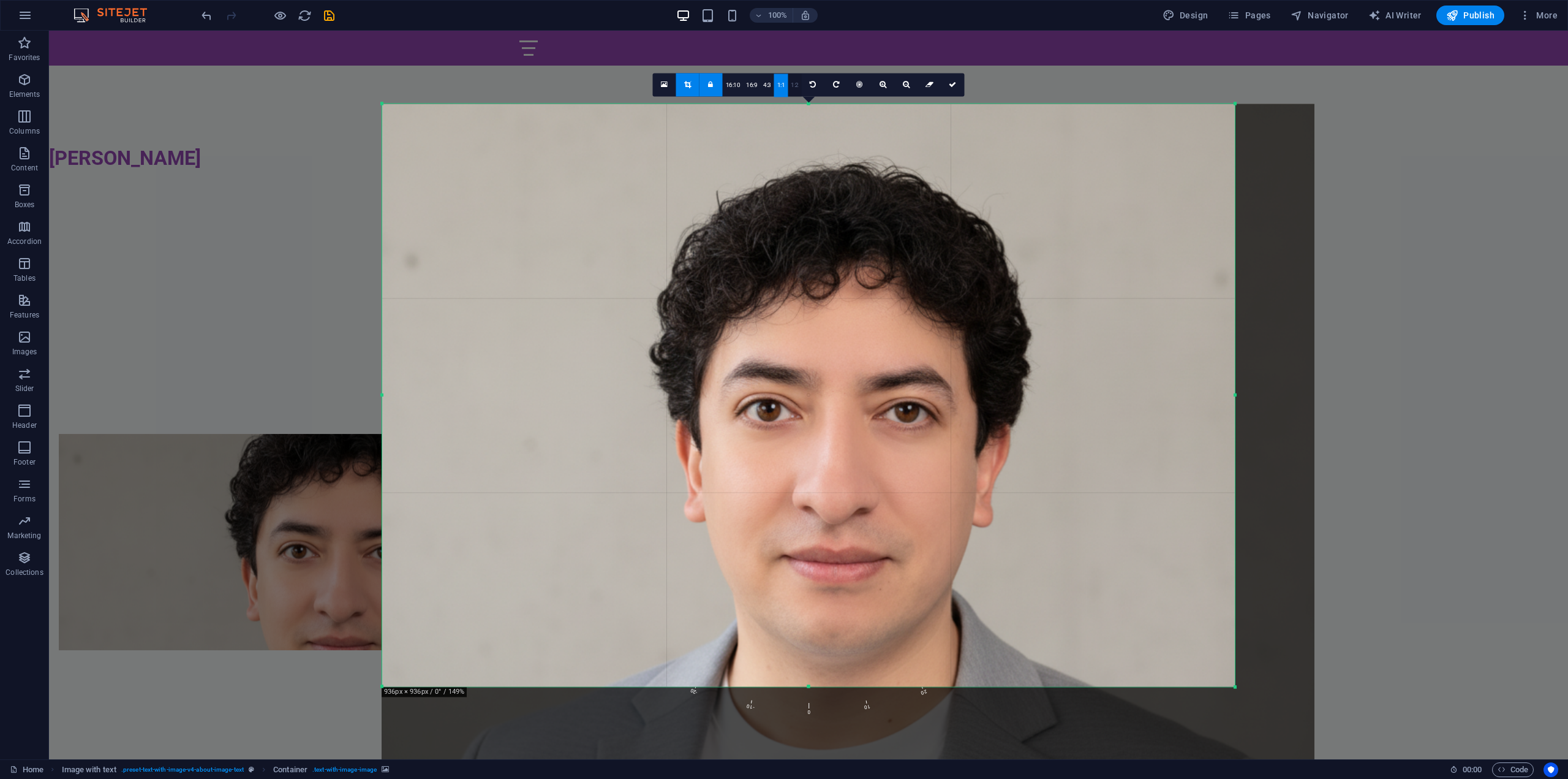
click at [791, 86] on link "1:2" at bounding box center [794, 85] width 14 height 23
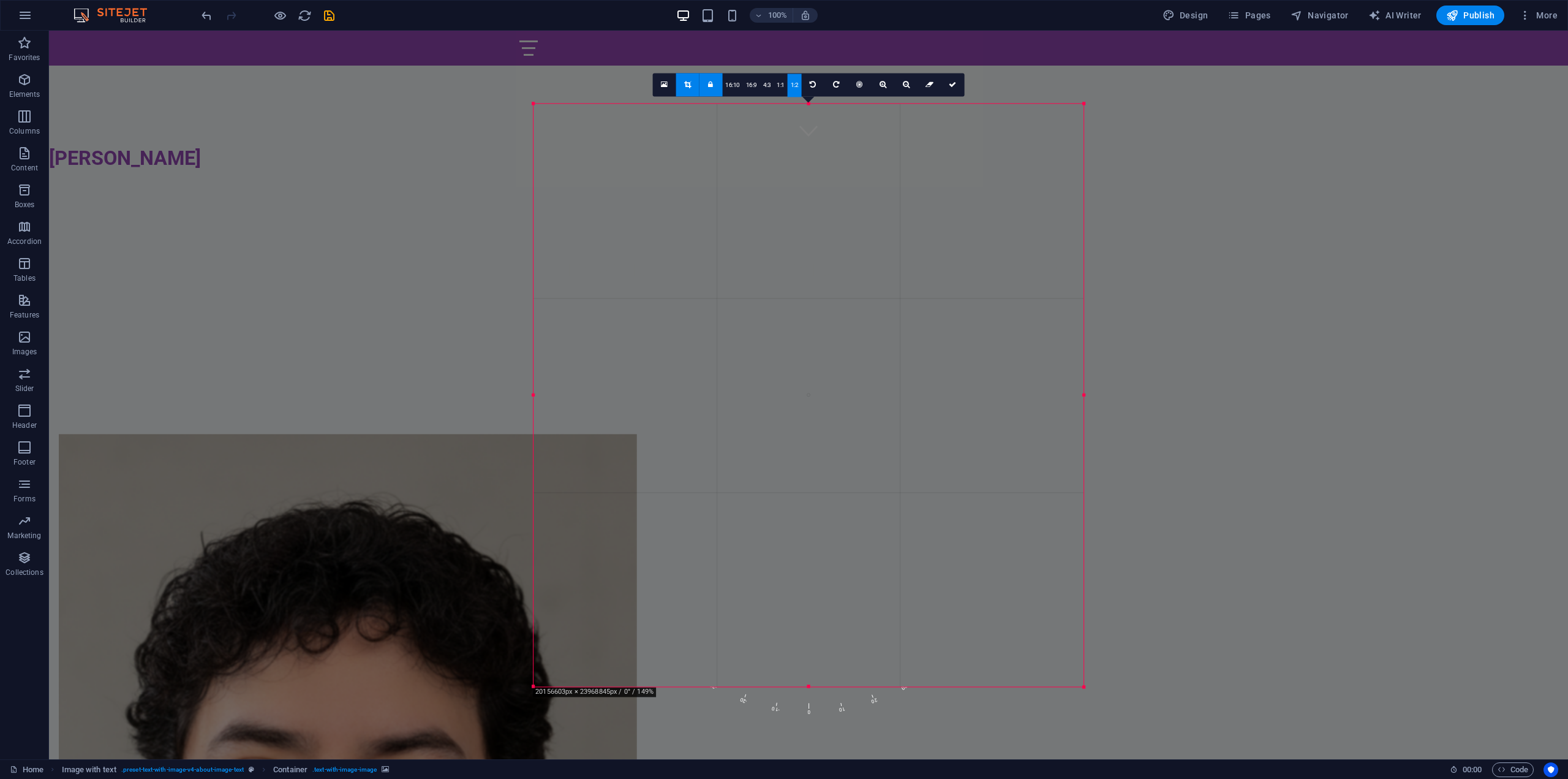
drag, startPoint x: 1019, startPoint y: 684, endPoint x: 1083, endPoint y: 754, distance: 94.8
click at [1083, 754] on div "Drag here to replace the existing content. Press “Ctrl” if you want to create a…" at bounding box center [809, 394] width 1519 height 728
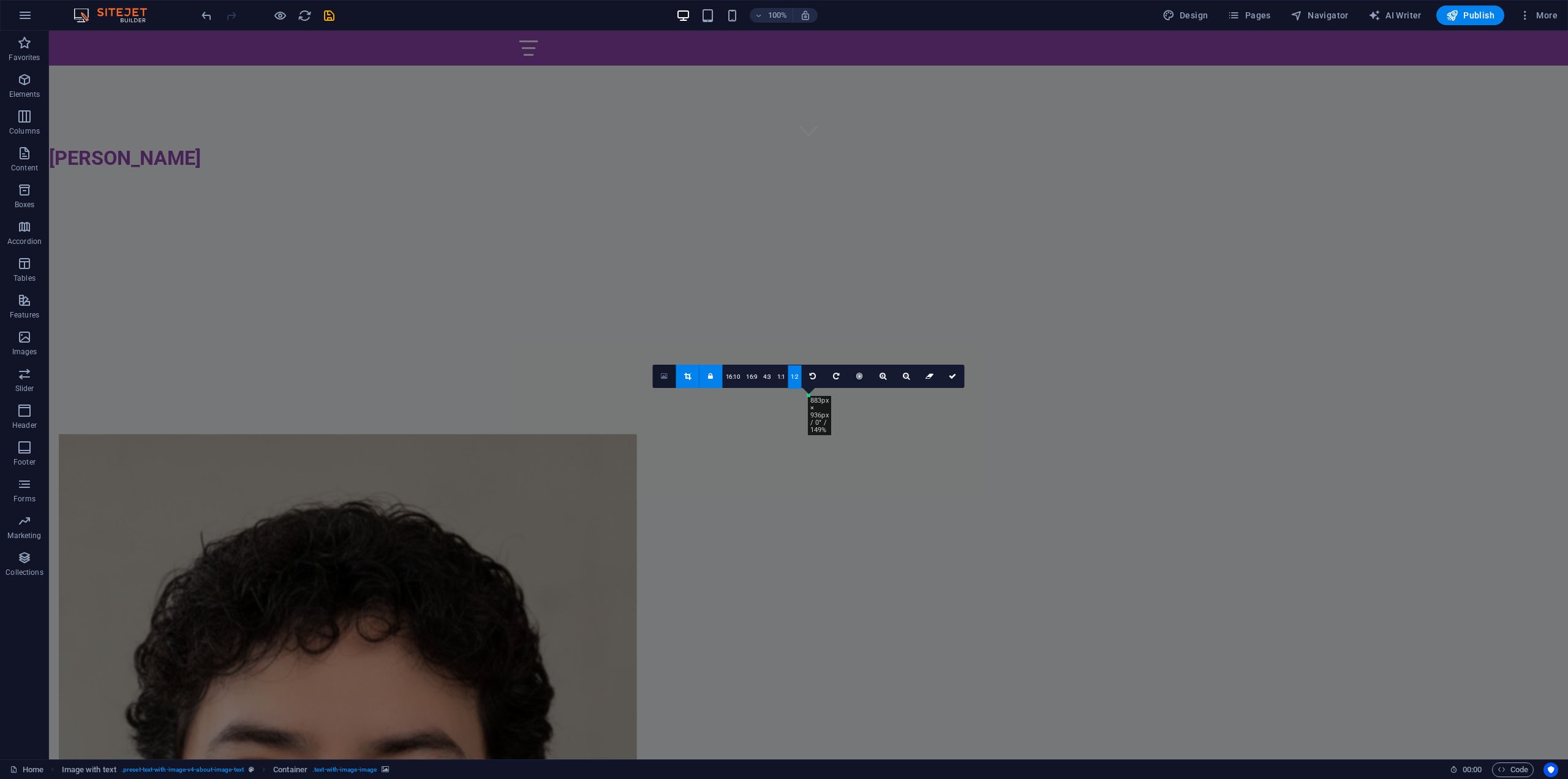
click at [667, 375] on icon at bounding box center [663, 375] width 6 height 9
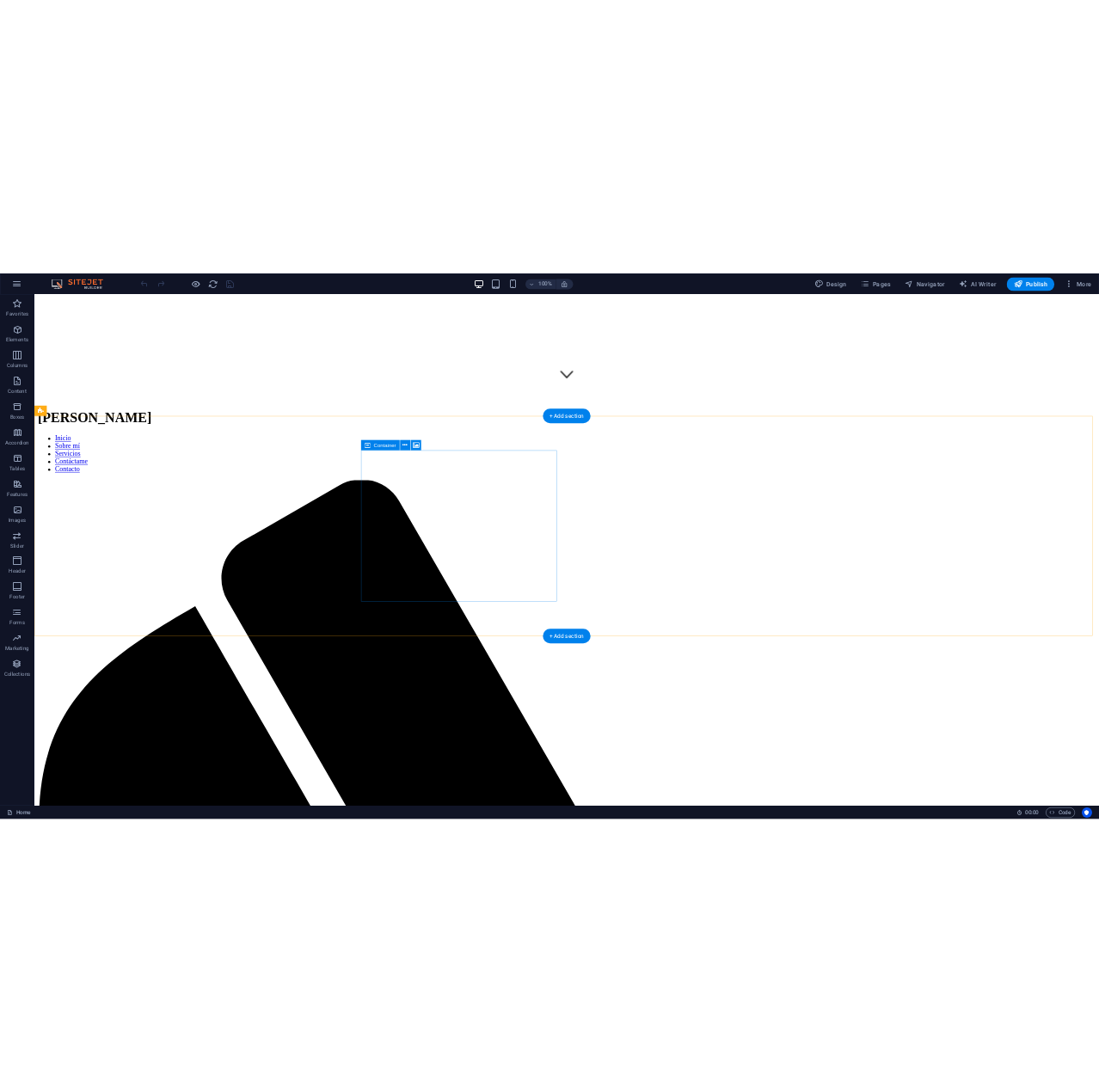
scroll to position [773, 0]
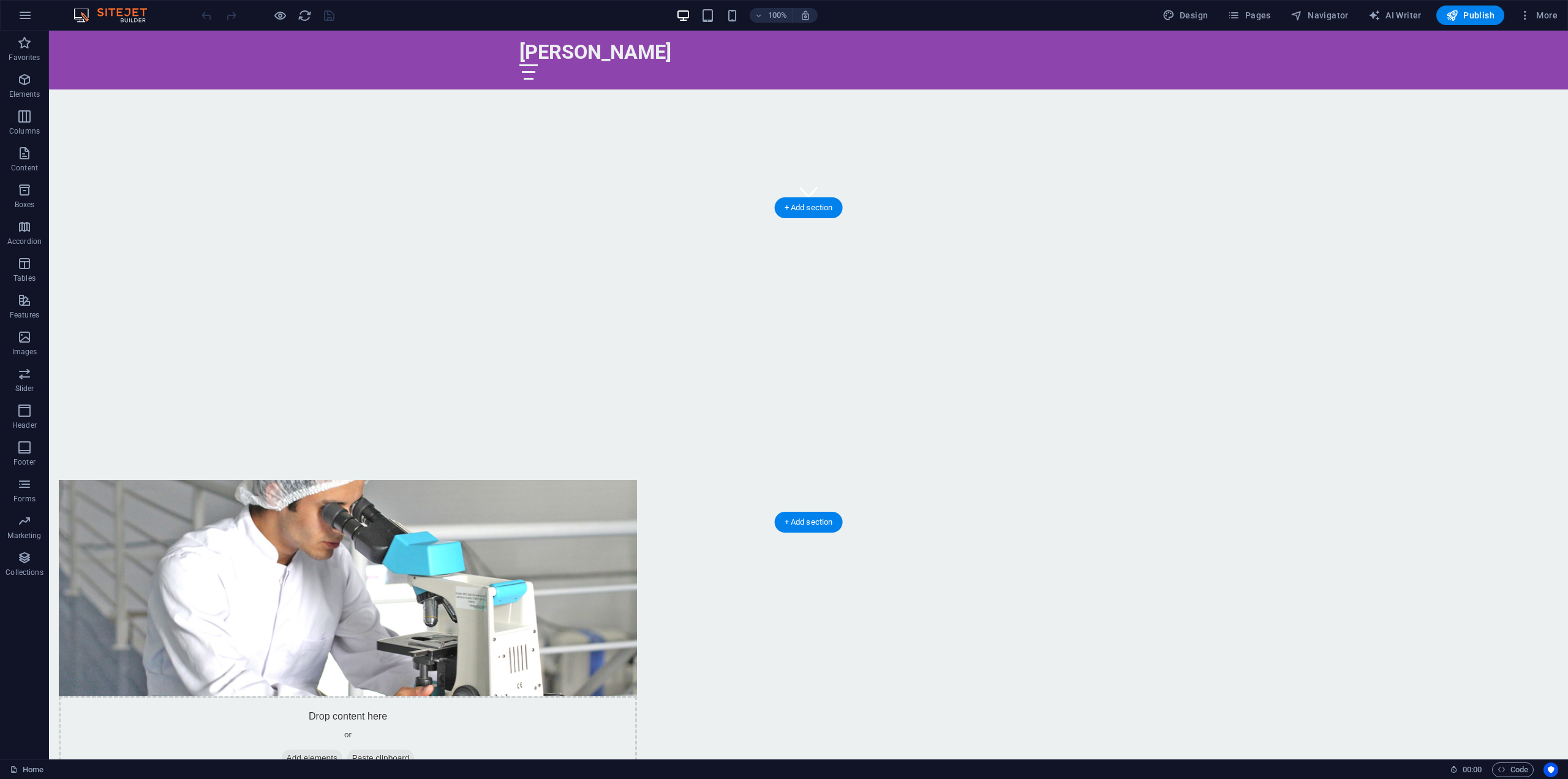
click at [637, 480] on figure at bounding box center [348, 588] width 578 height 216
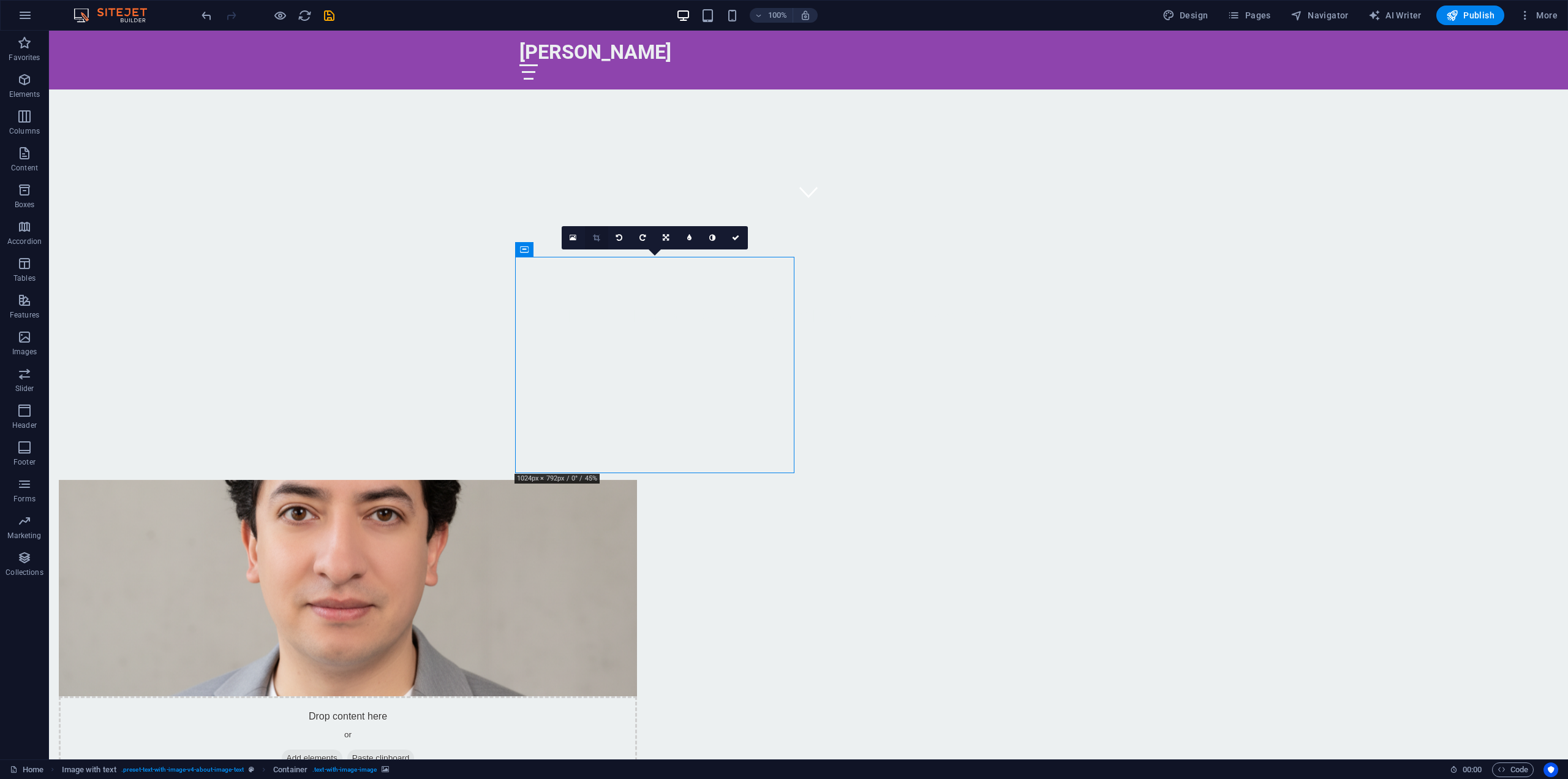
click at [593, 236] on icon at bounding box center [596, 238] width 6 height 7
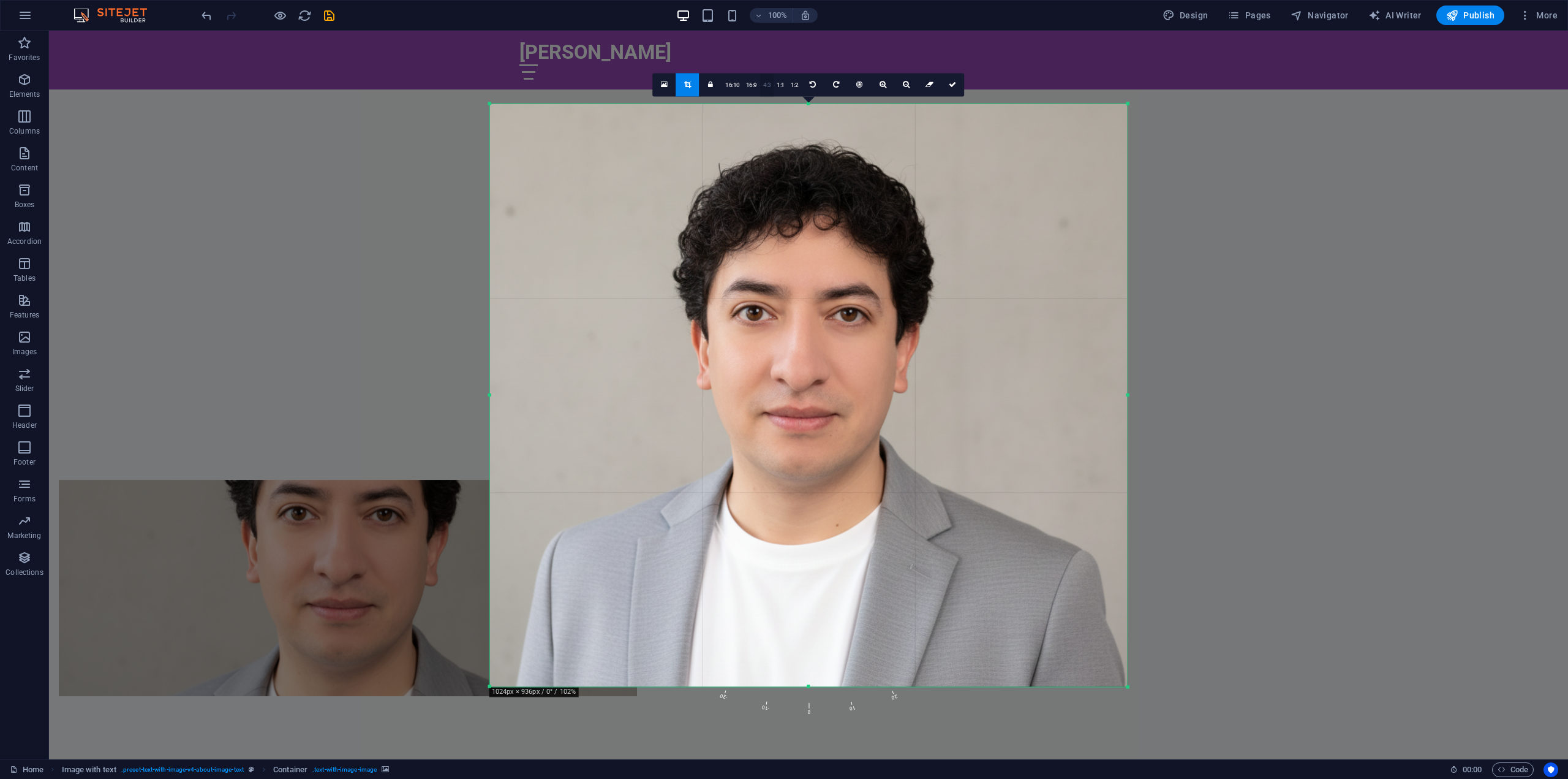
click at [769, 83] on link "4:3" at bounding box center [767, 85] width 14 height 23
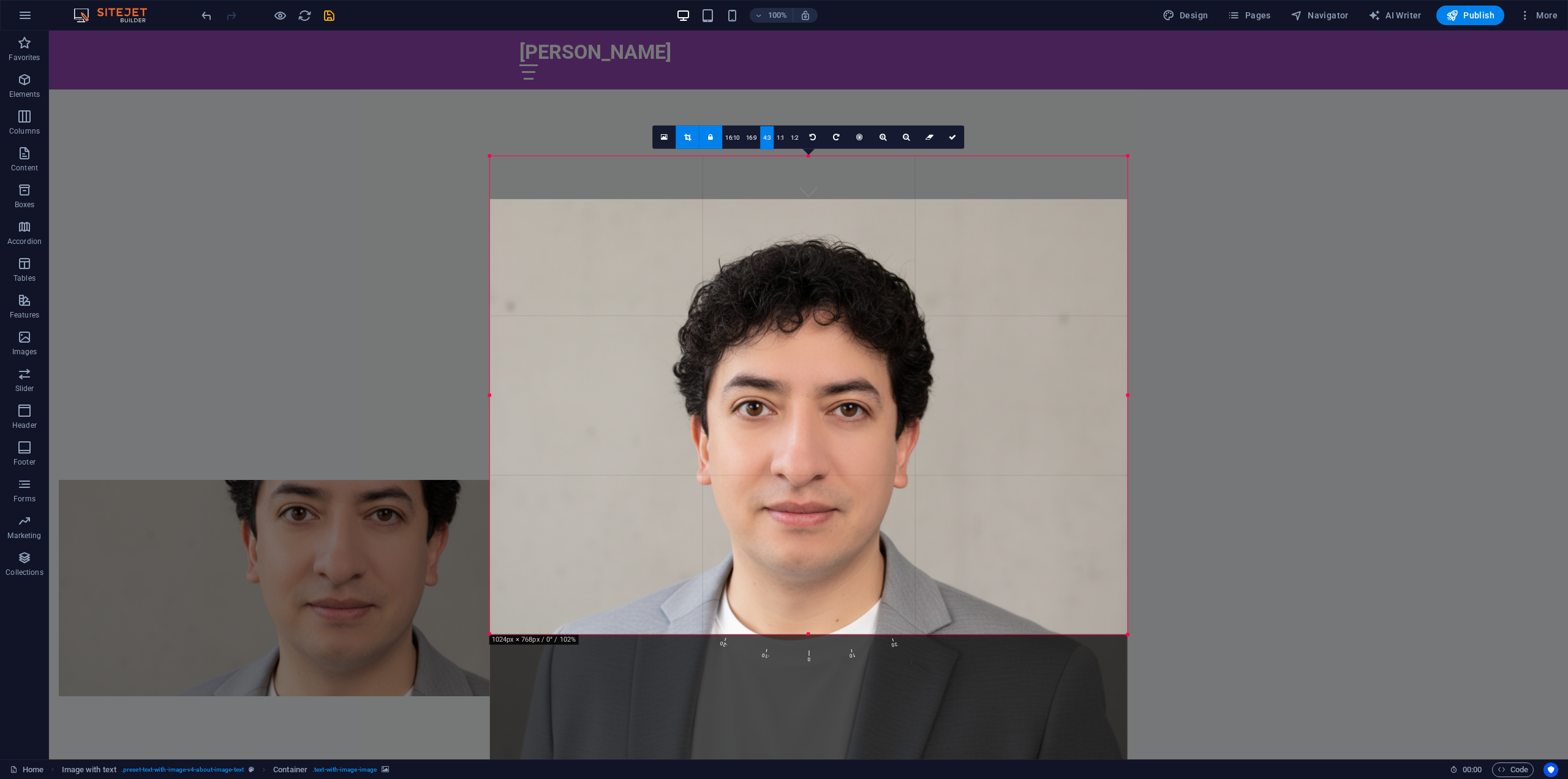
drag, startPoint x: 1051, startPoint y: 554, endPoint x: 1047, endPoint y: 597, distance: 43.2
click at [1047, 597] on div at bounding box center [808, 490] width 638 height 583
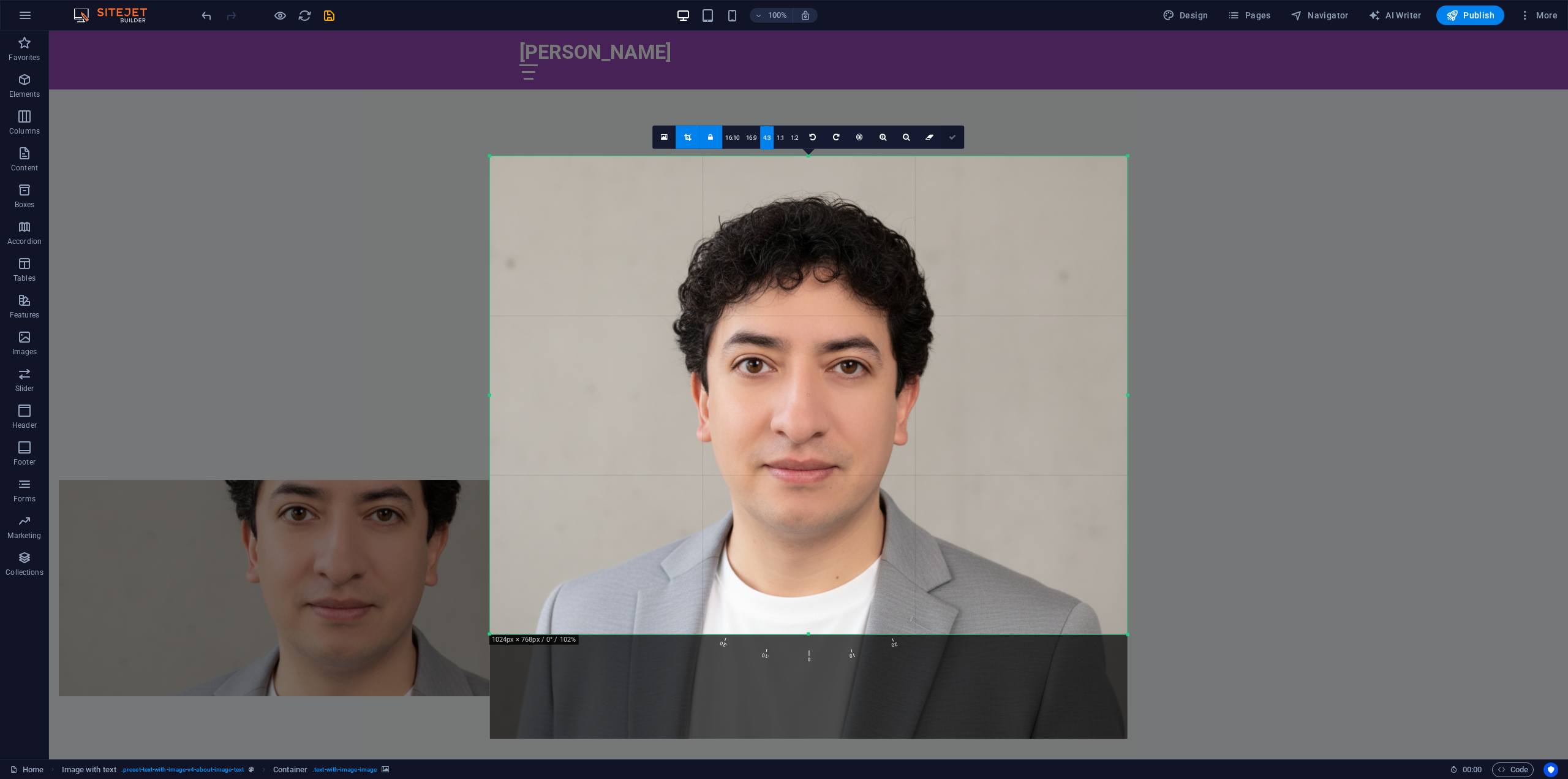
click at [949, 140] on icon at bounding box center [952, 137] width 7 height 7
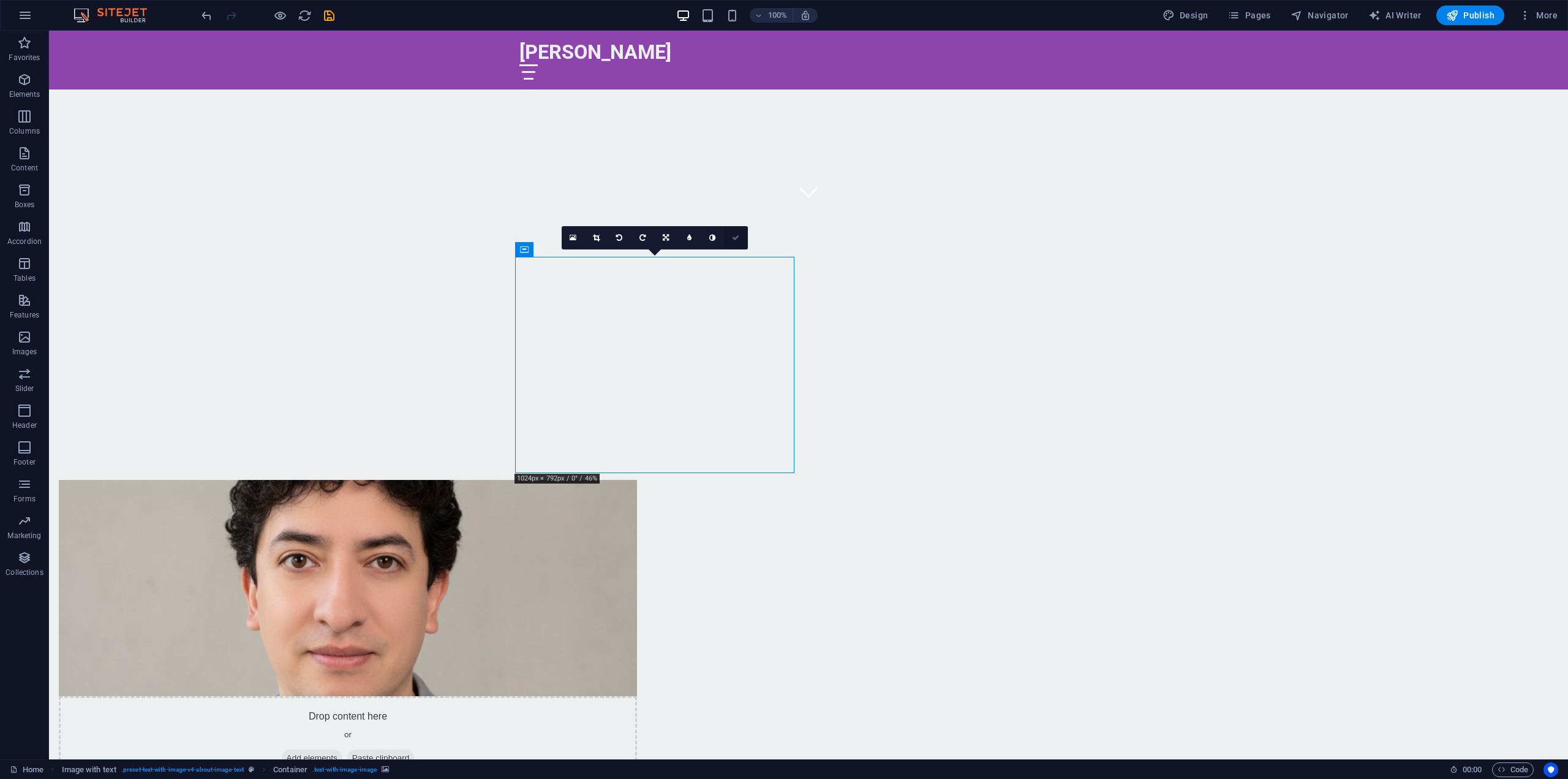
click at [735, 239] on icon at bounding box center [735, 238] width 7 height 7
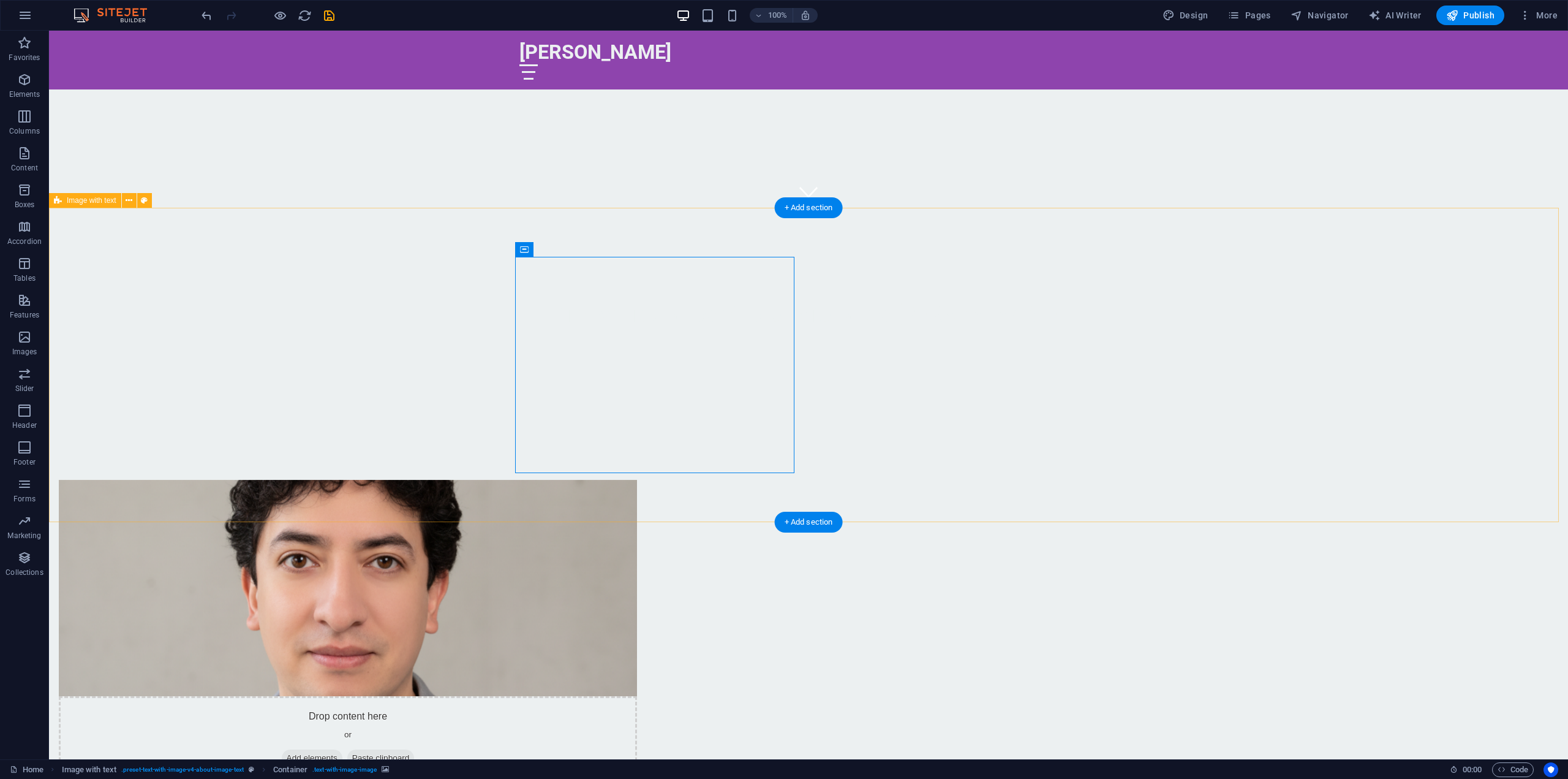
click at [1165, 431] on div "Drop content here or Add elements Paste clipboard Sobre mí Soy médico y docente…" at bounding box center [809, 715] width 1519 height 568
click at [503, 518] on div "Drop content here or Add elements Paste clipboard Sobre mí Soy médico y docente…" at bounding box center [809, 715] width 1519 height 568
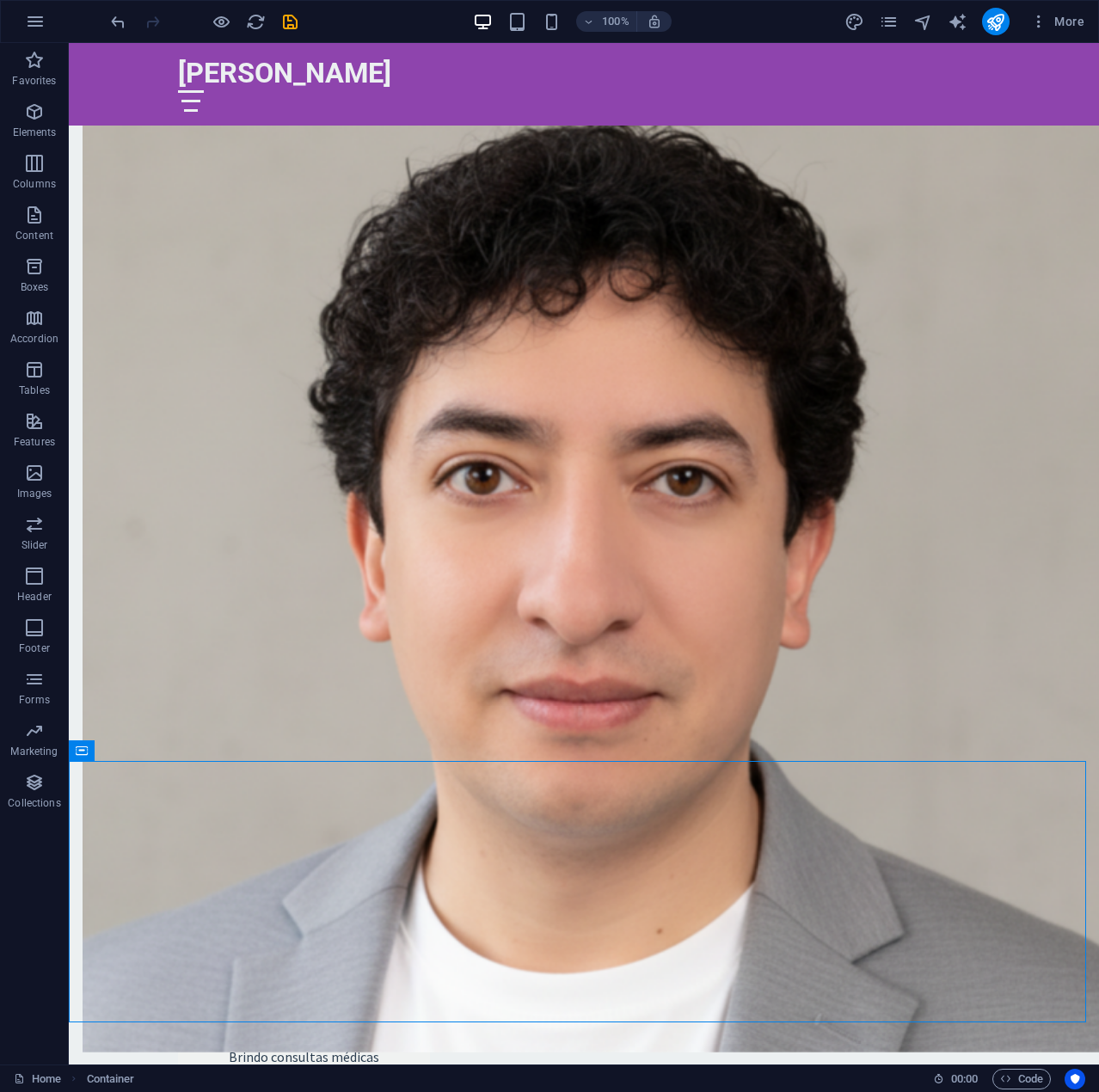
scroll to position [1247, 0]
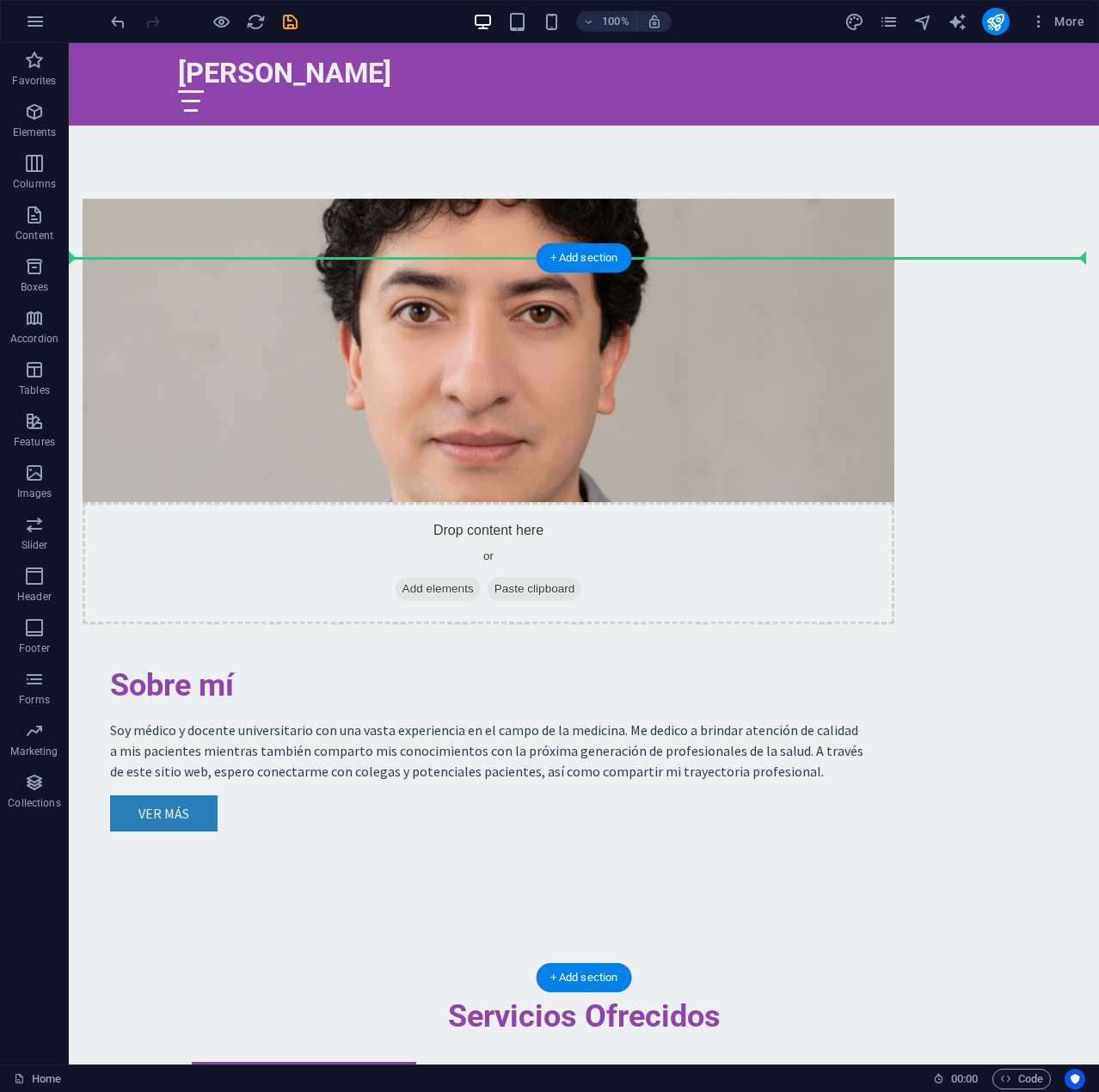
drag, startPoint x: 84, startPoint y: 559, endPoint x: 218, endPoint y: 271, distance: 317.6
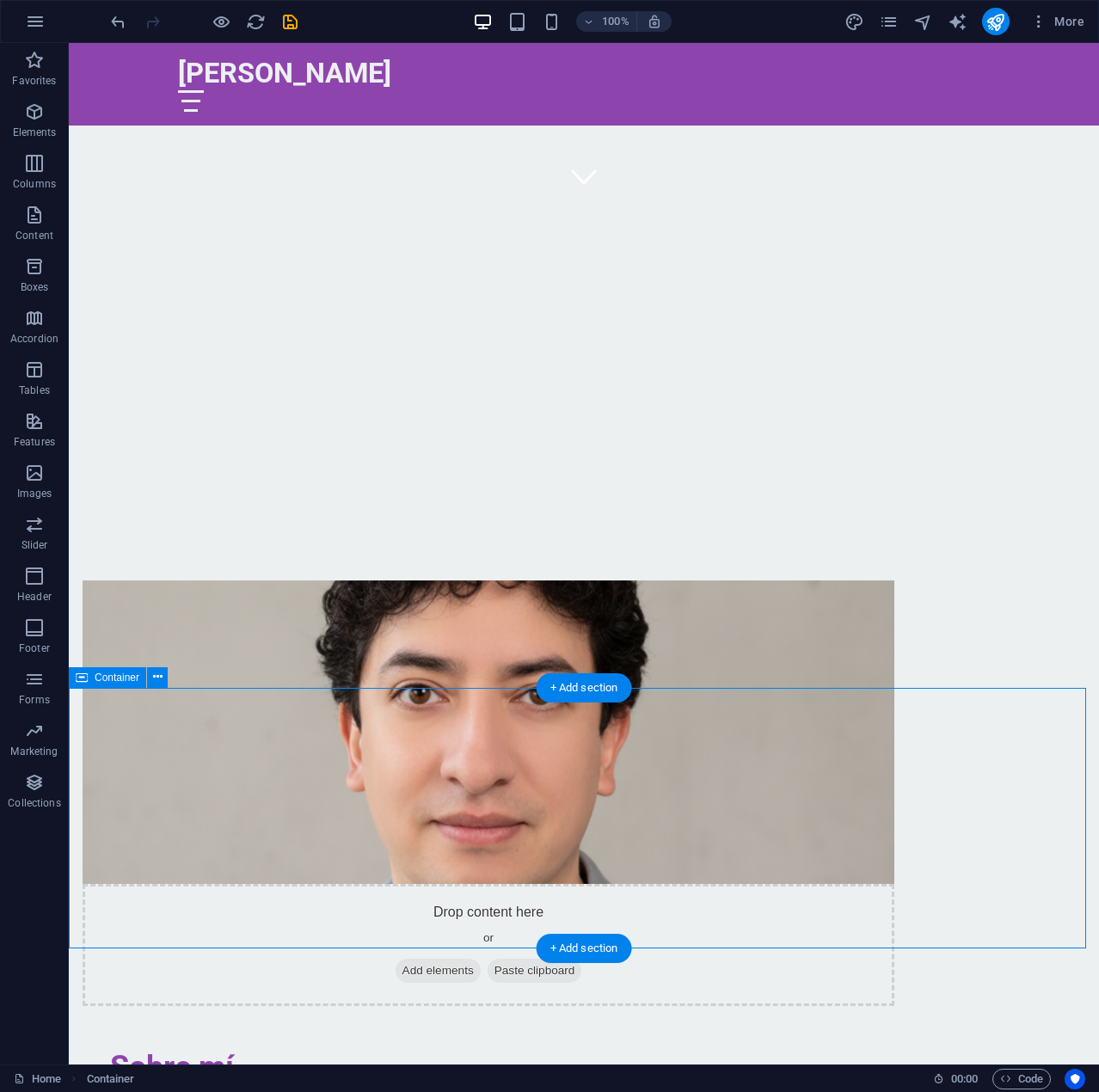
scroll to position [817, 0]
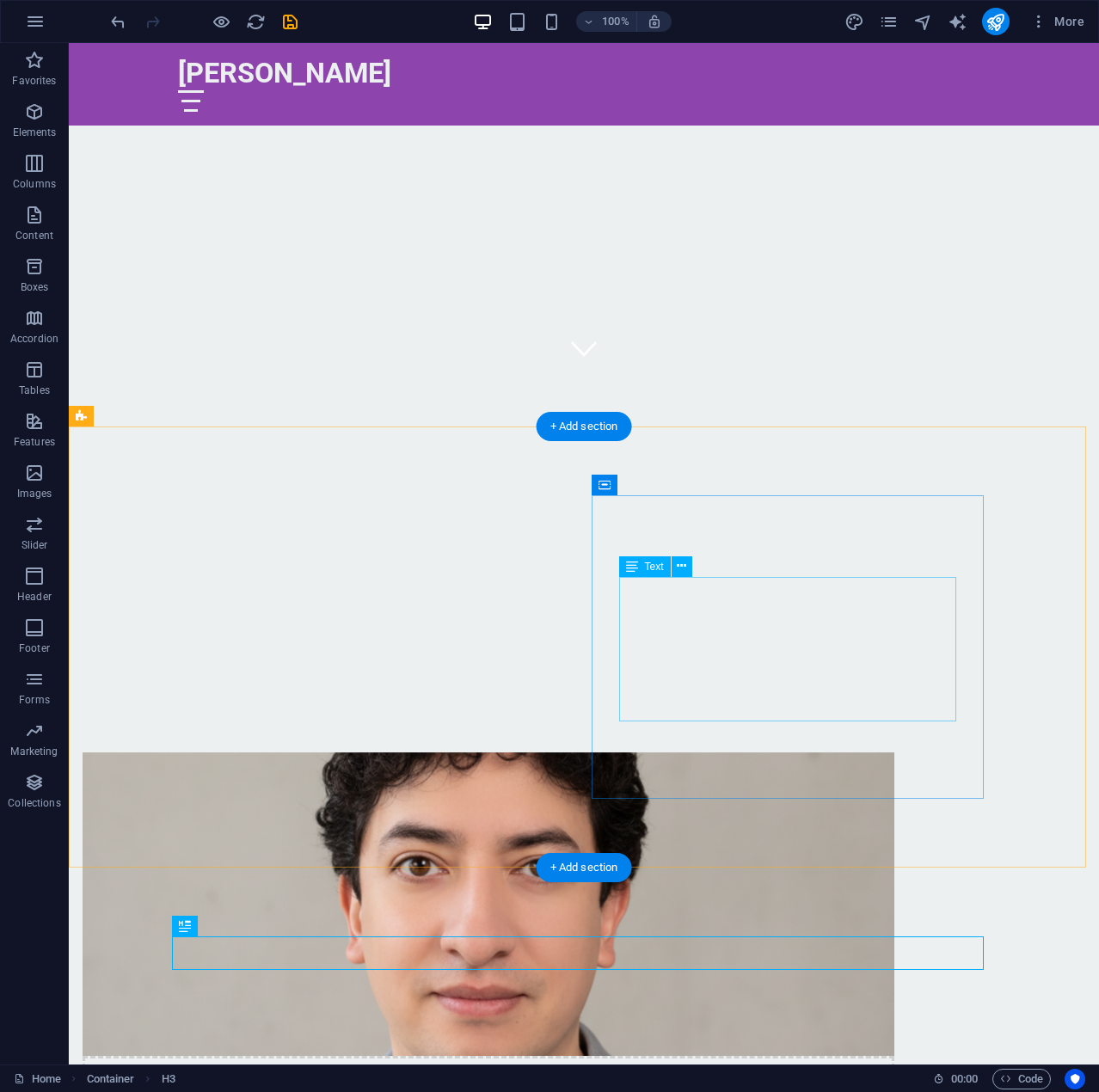
scroll to position [895, 0]
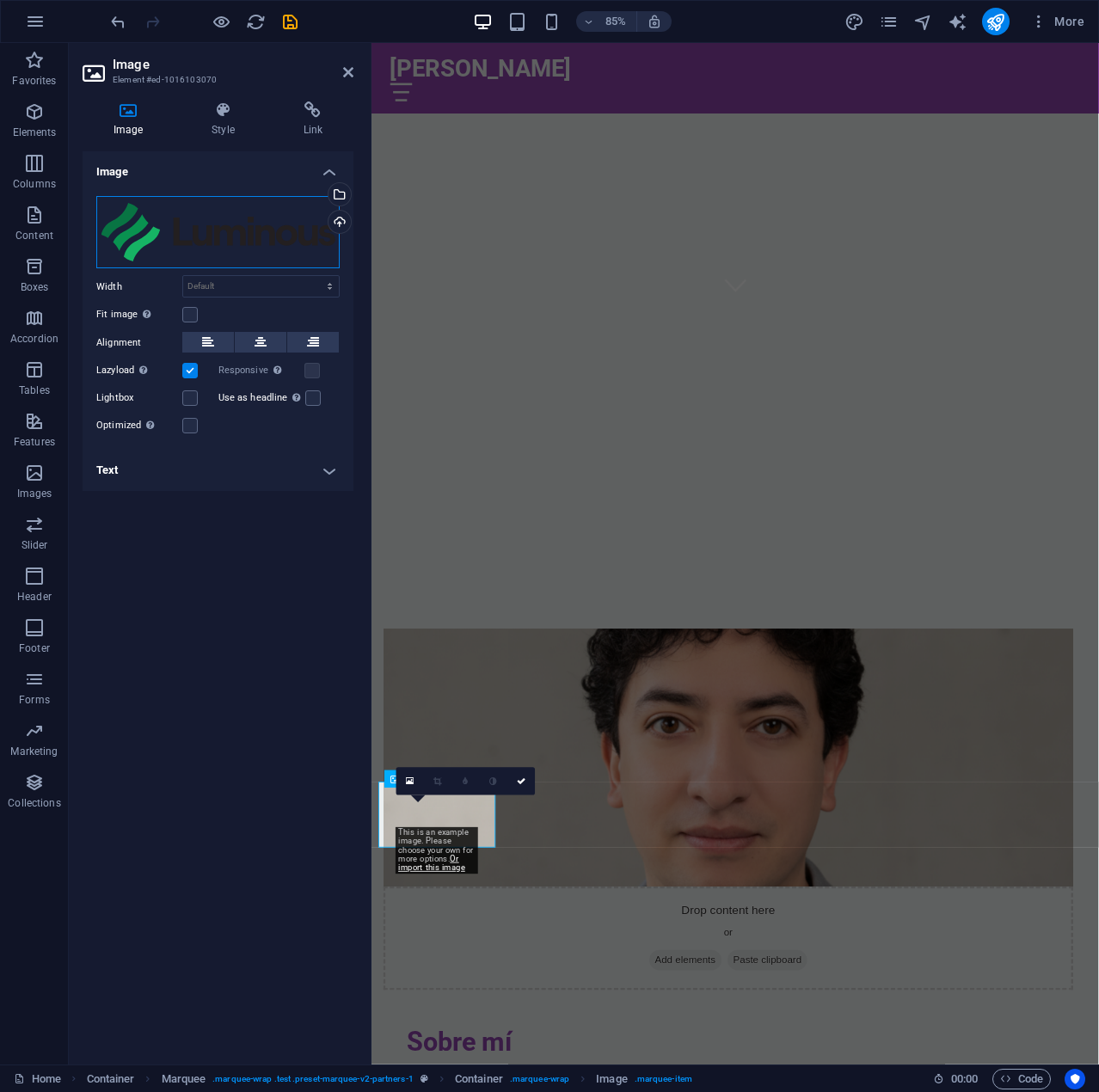
click at [195, 244] on div "Drag files here, click to choose files or select files from Files or our free s…" at bounding box center [217, 232] width 243 height 73
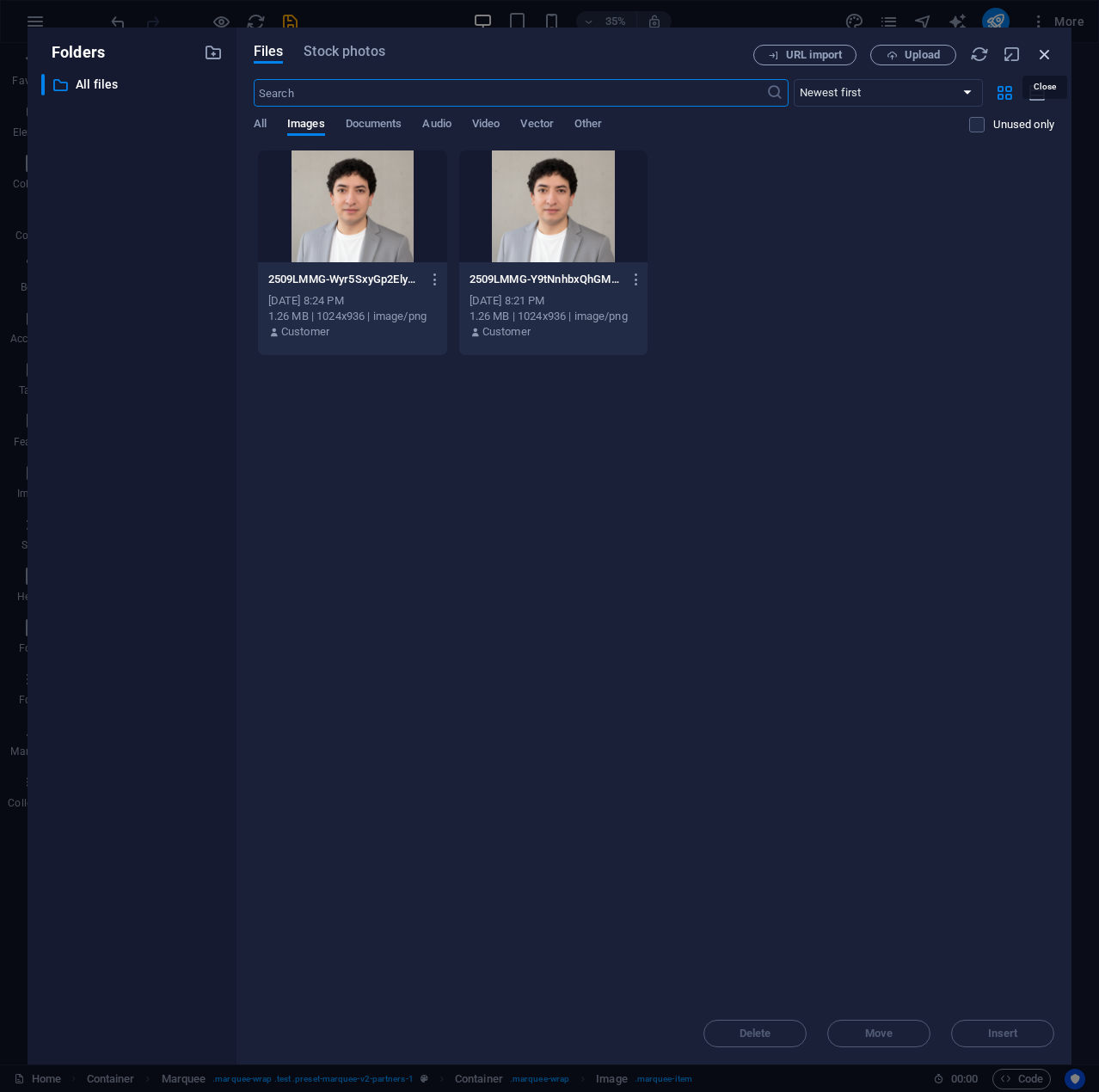
click at [1044, 57] on icon "button" at bounding box center [1044, 54] width 19 height 19
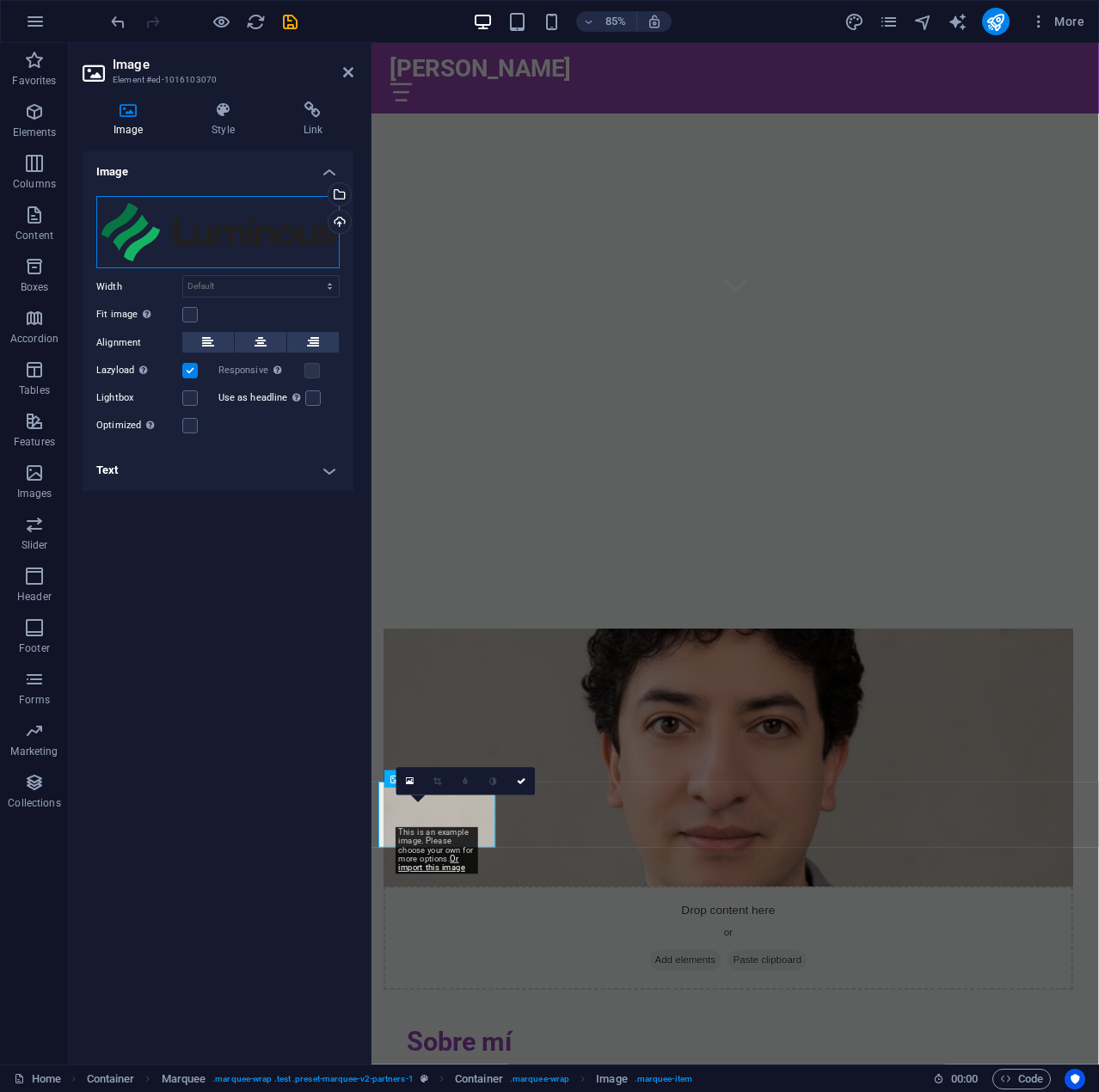
click at [186, 254] on div "Drag files here, click to choose files or select files from Files or our free s…" at bounding box center [217, 232] width 243 height 73
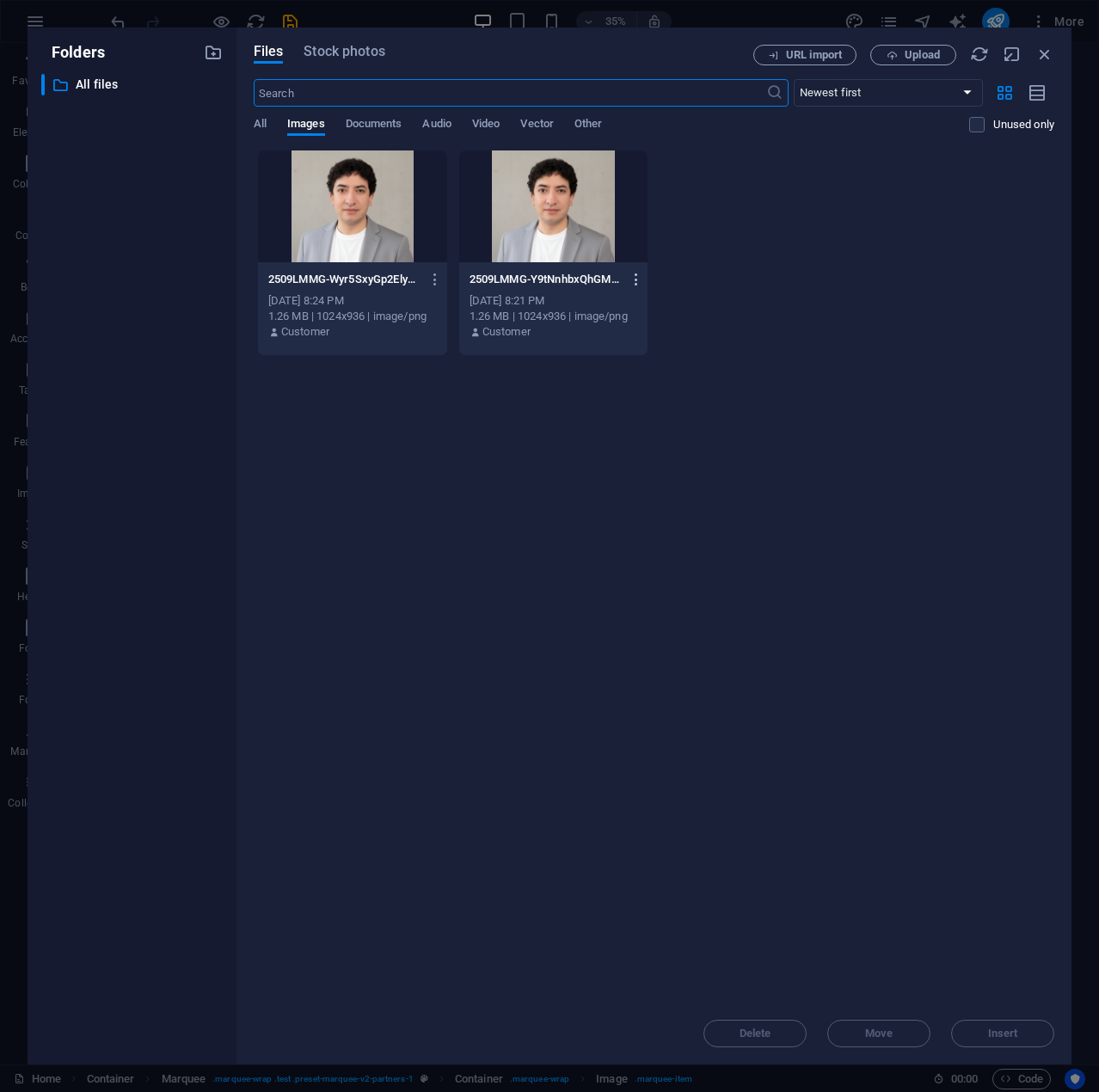
click at [628, 272] on icon "button" at bounding box center [636, 279] width 16 height 15
click at [629, 605] on h6 "Delete" at bounding box center [646, 612] width 73 height 21
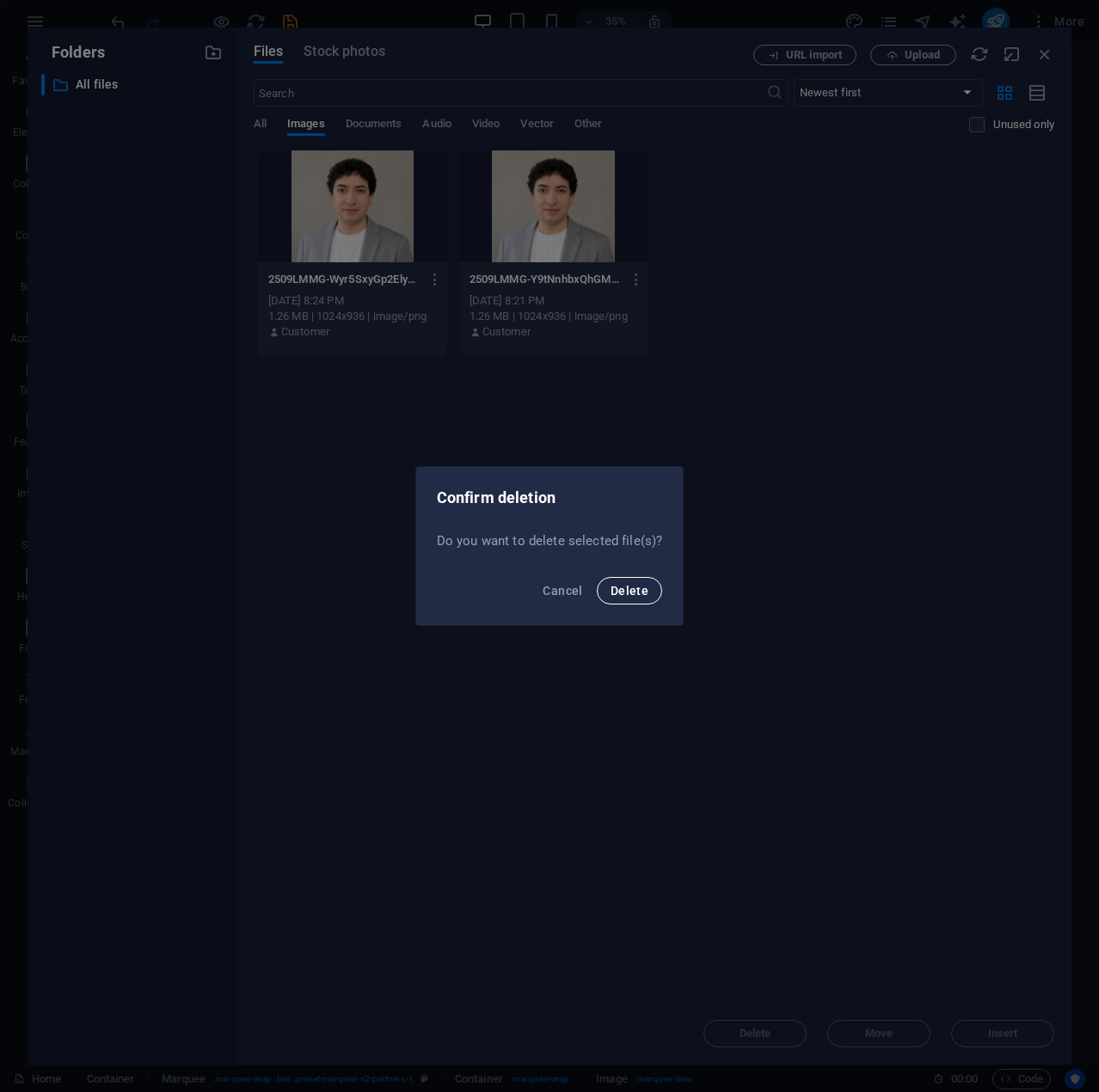
click at [637, 592] on span "Delete" at bounding box center [629, 590] width 38 height 14
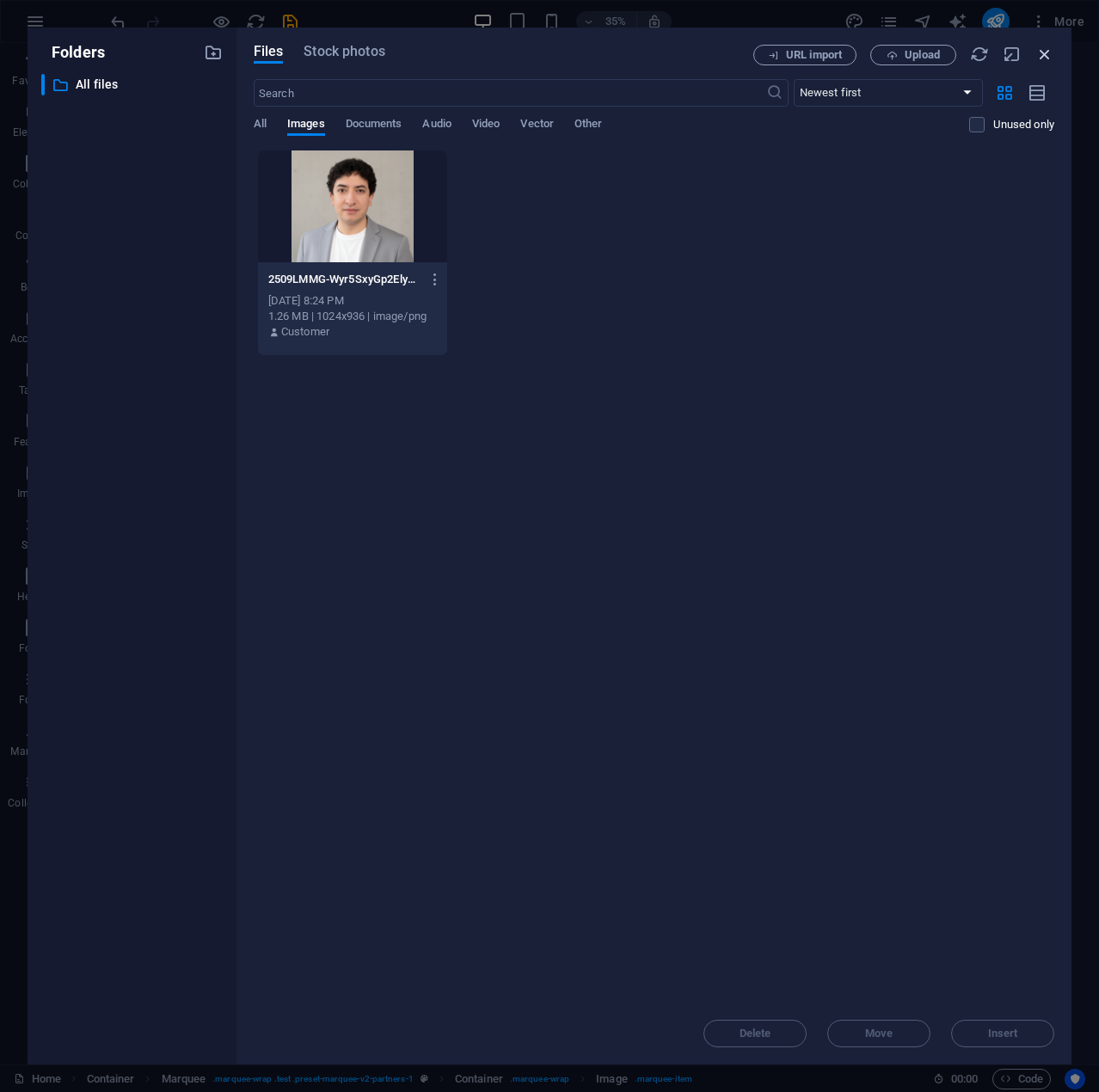
drag, startPoint x: 1044, startPoint y: 52, endPoint x: 790, endPoint y: 12, distance: 257.1
click at [1044, 52] on icon "button" at bounding box center [1044, 54] width 19 height 19
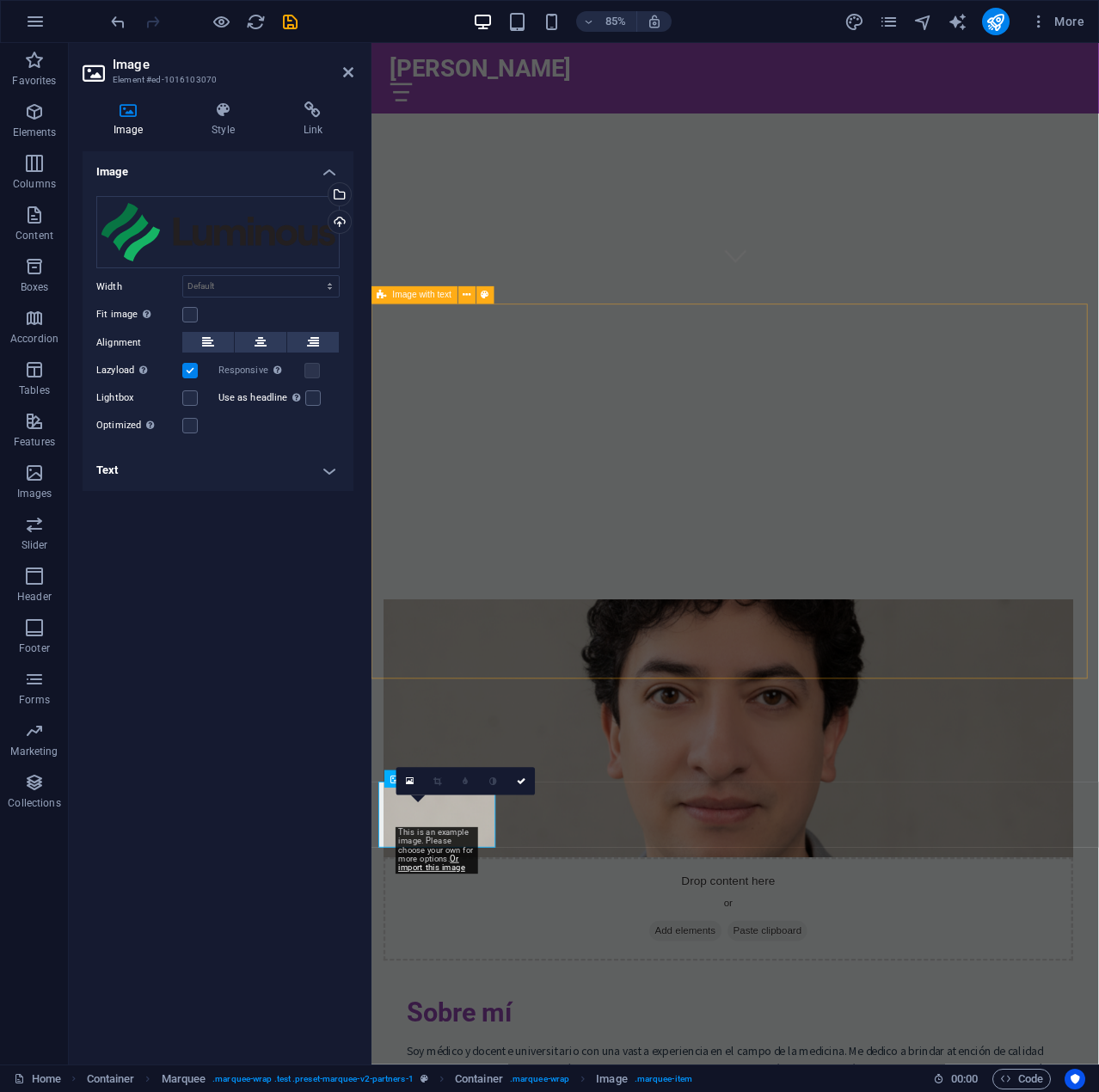
scroll to position [1153, 0]
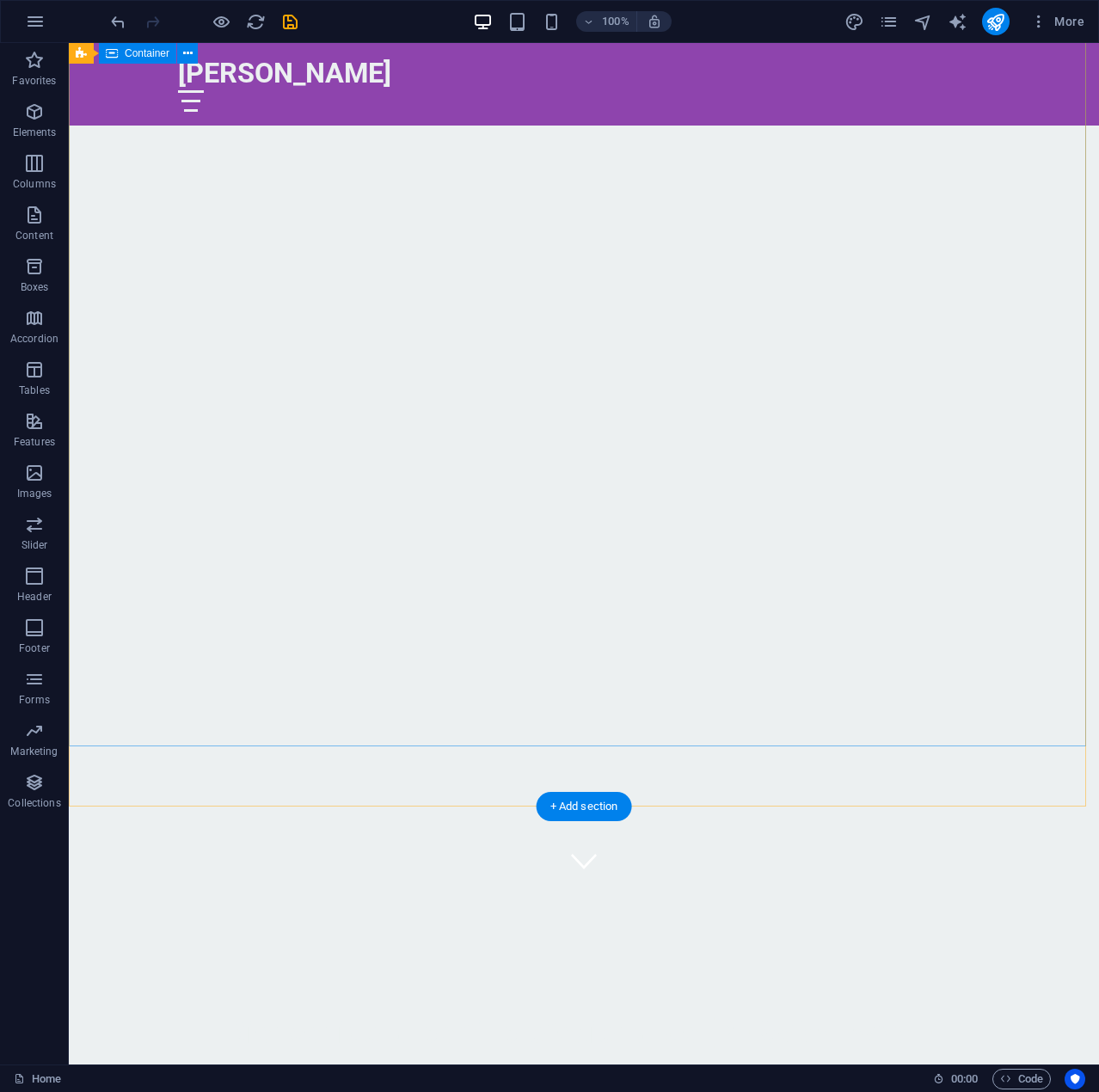
scroll to position [0, 0]
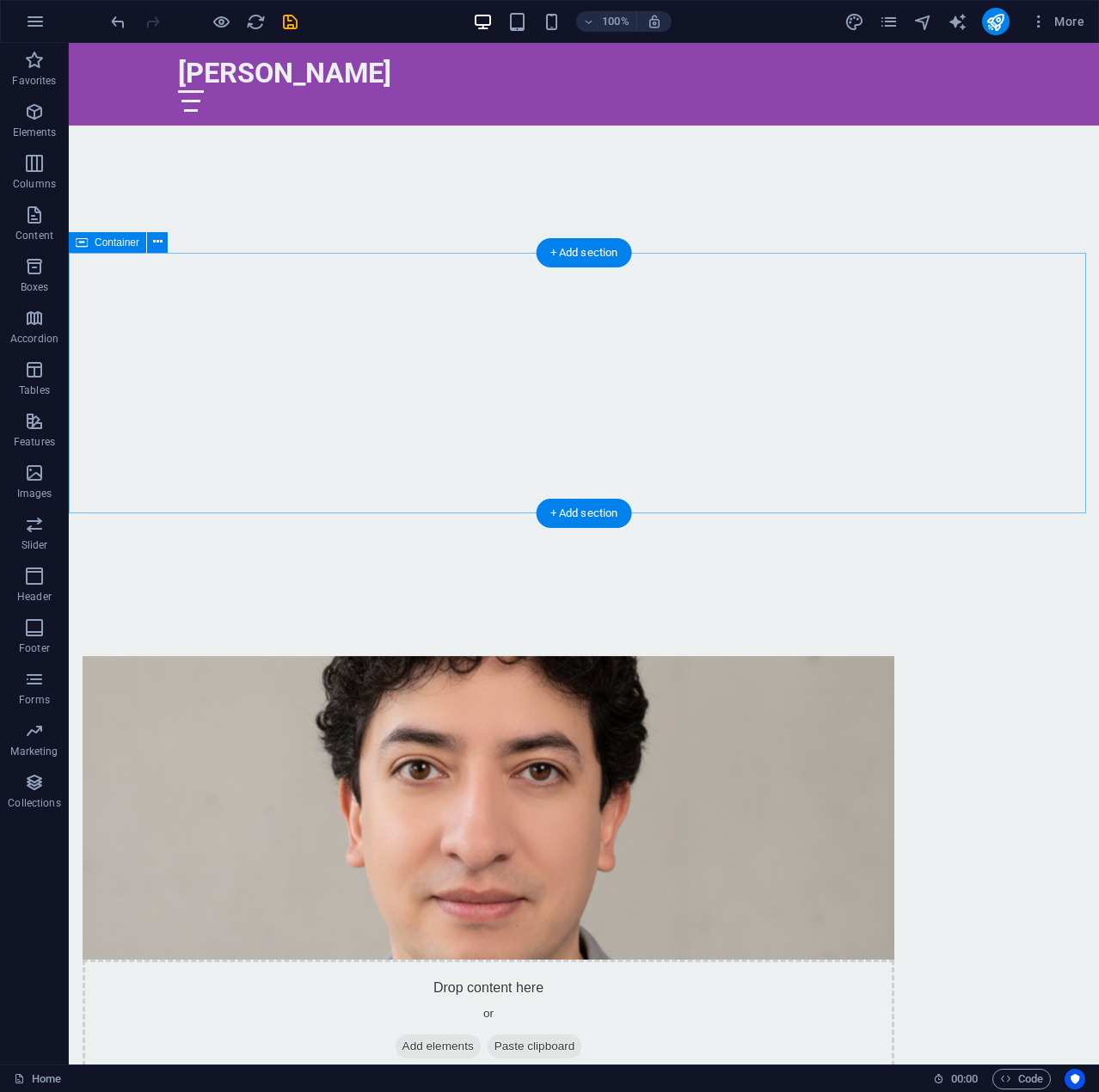
scroll to position [789, 0]
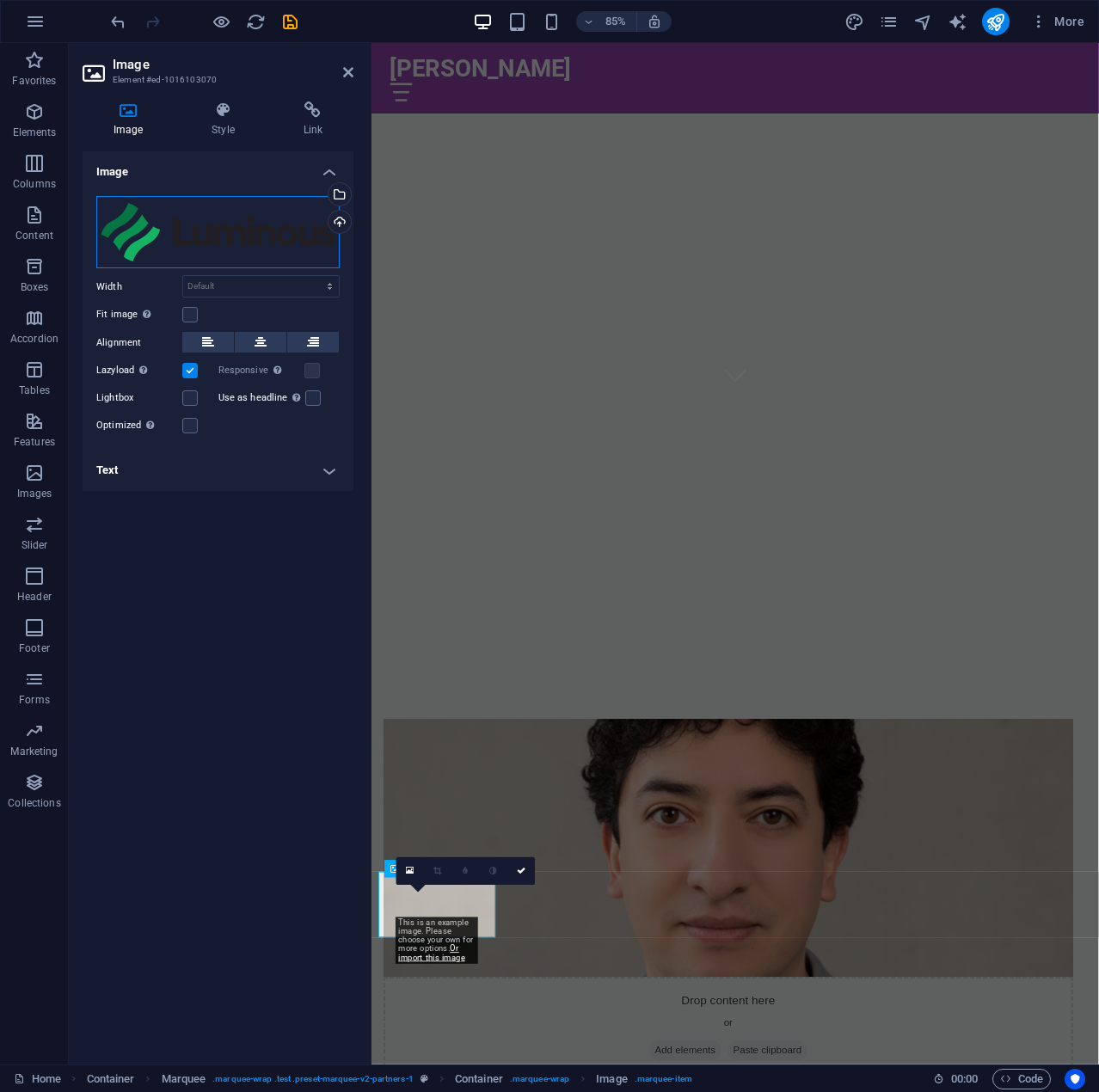
click at [176, 248] on div "Drag files here, click to choose files or select files from Files or our free s…" at bounding box center [217, 232] width 243 height 73
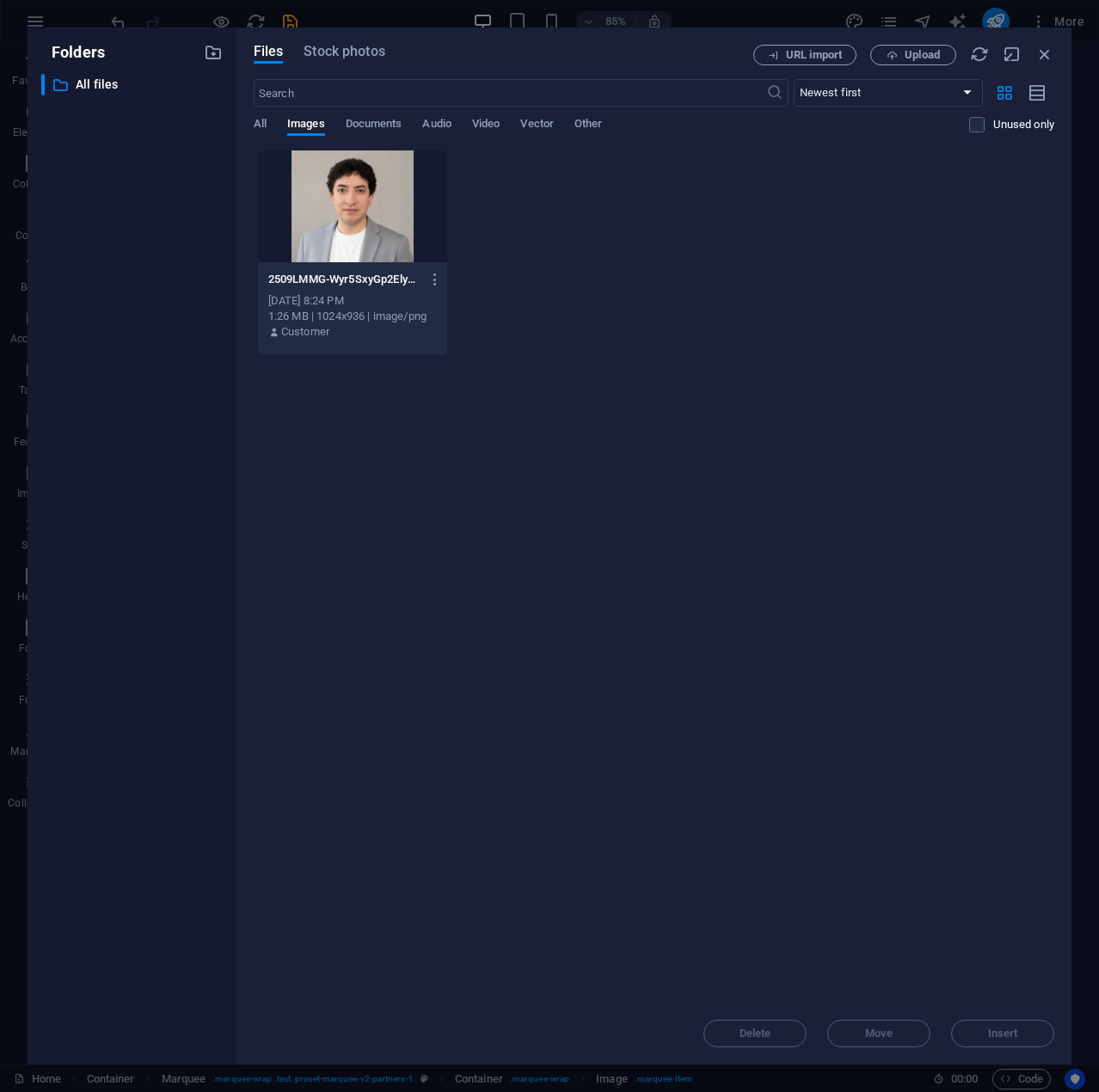
click at [176, 248] on div "​ All files All files" at bounding box center [132, 561] width 182 height 976
click at [1040, 45] on icon "button" at bounding box center [1044, 54] width 19 height 19
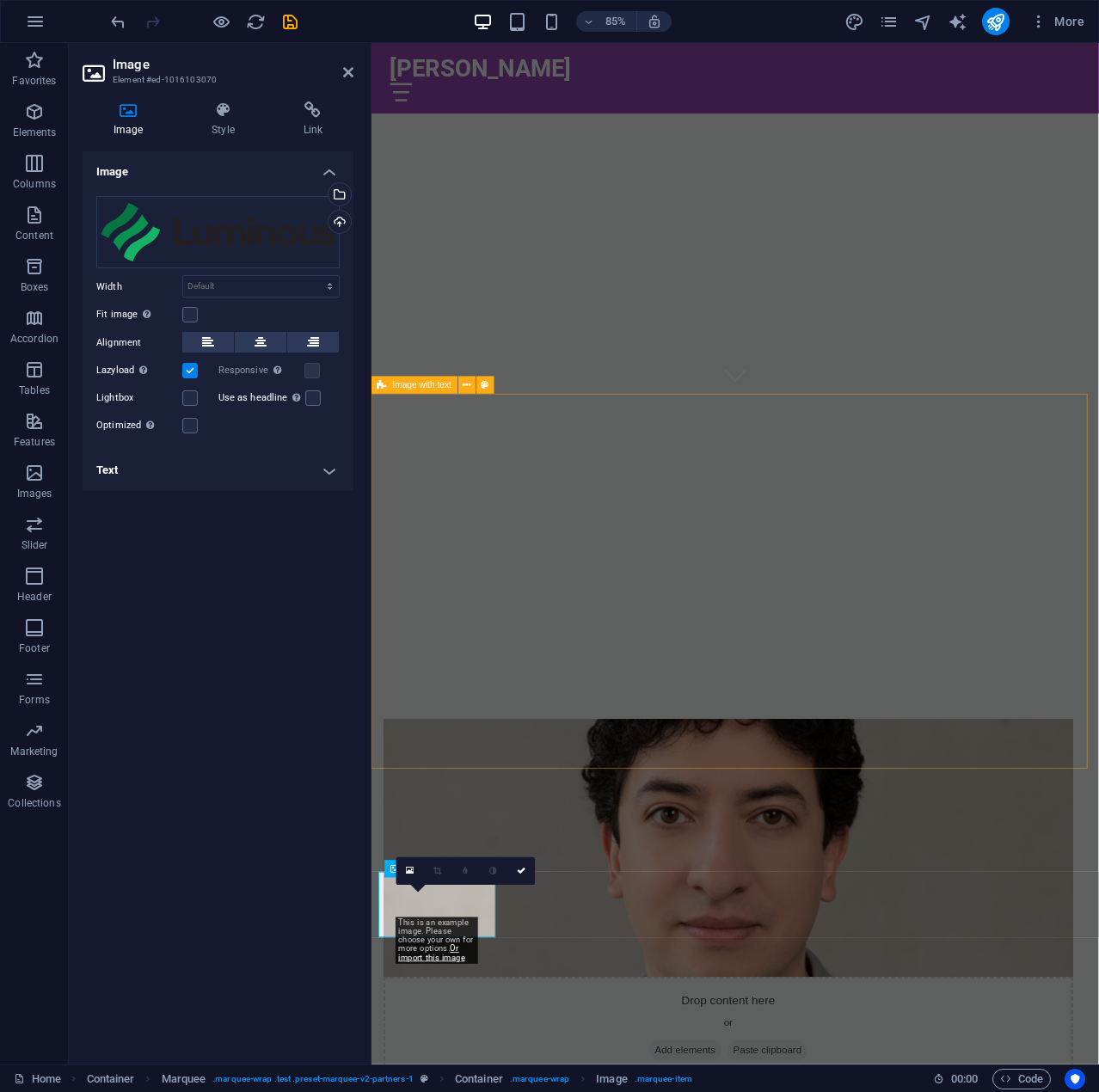
click at [515, 837] on figure at bounding box center [790, 989] width 811 height 304
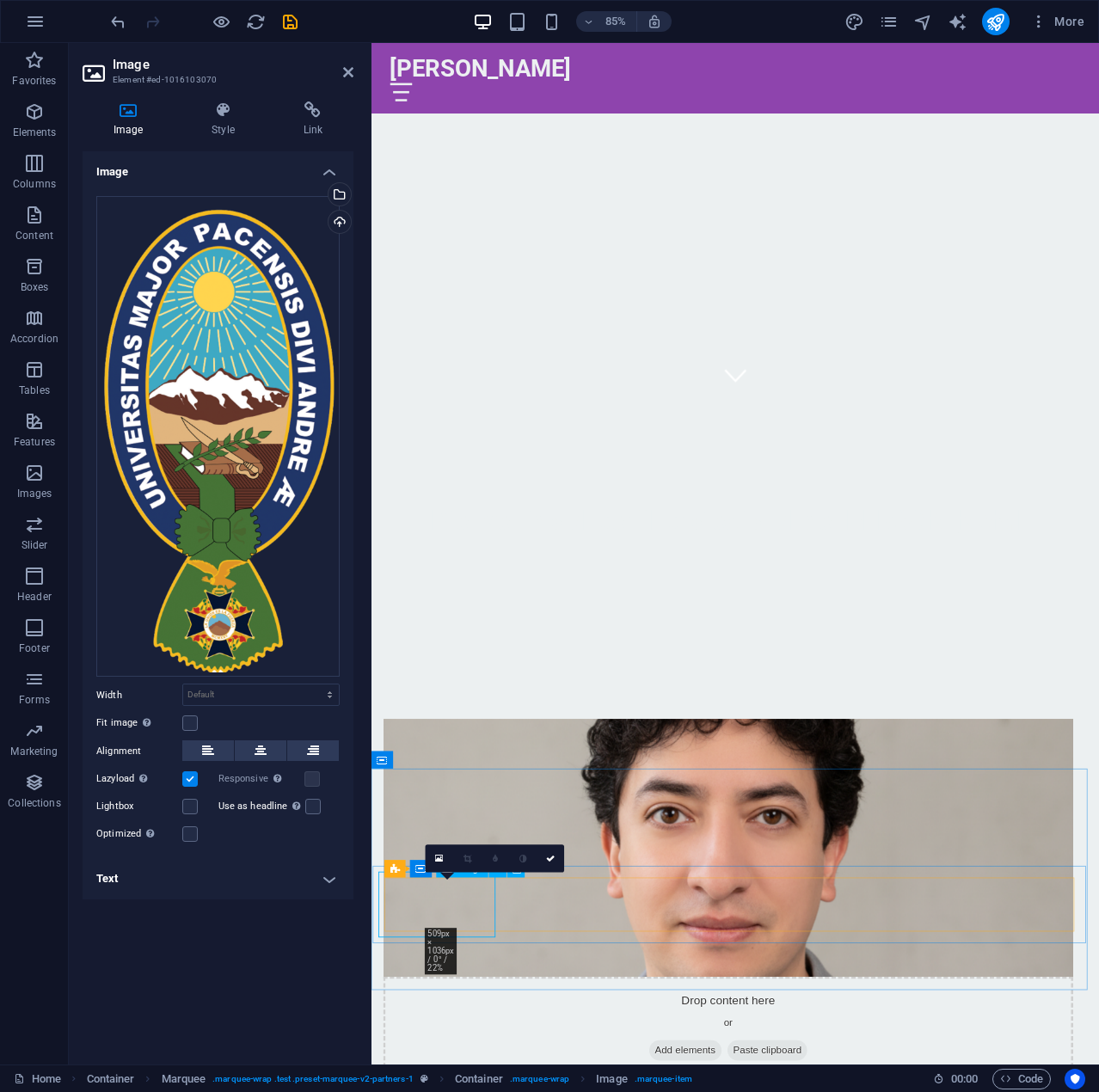
click at [558, 859] on link at bounding box center [550, 859] width 28 height 28
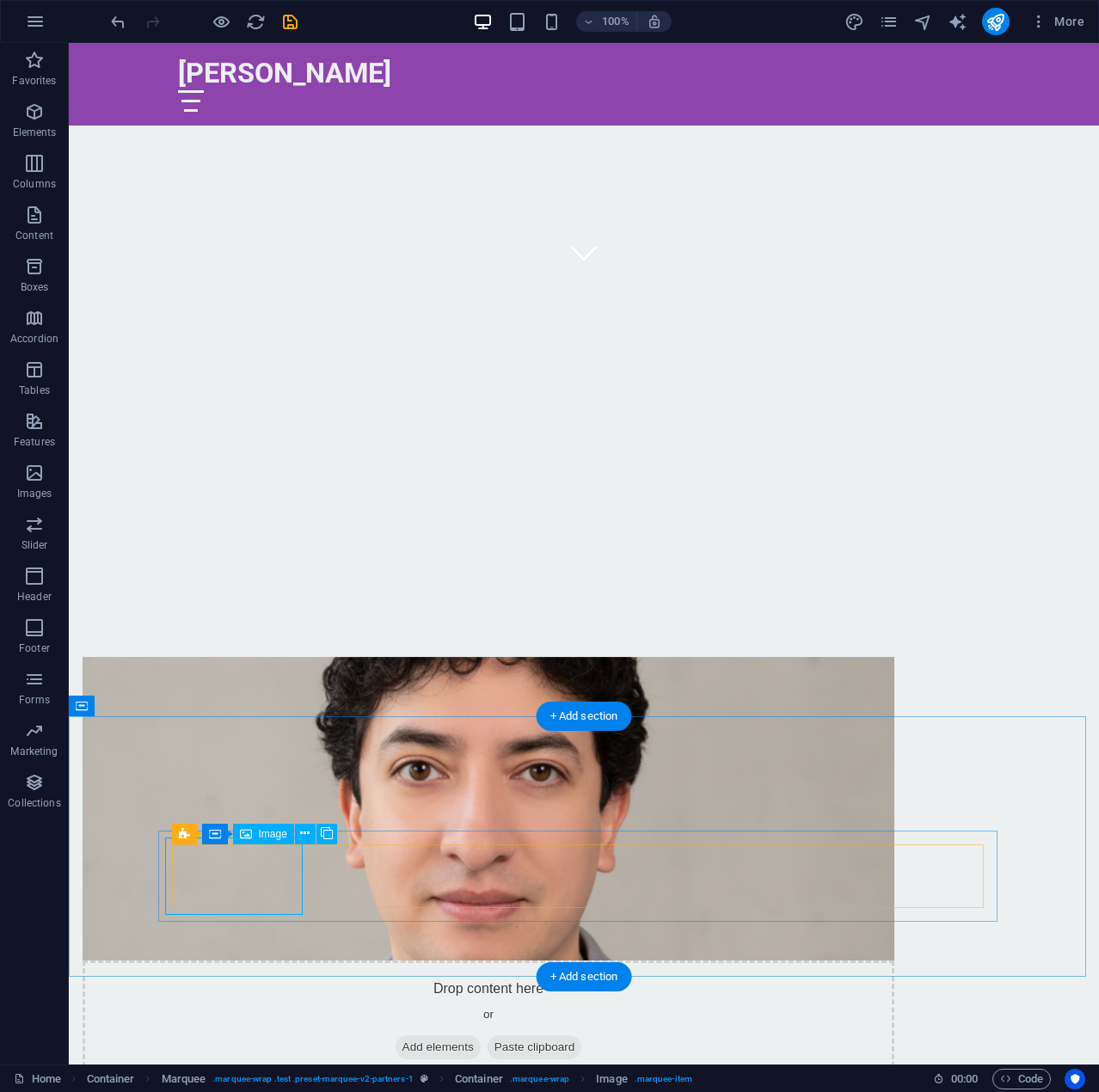
click at [255, 831] on icon at bounding box center [254, 833] width 9 height 18
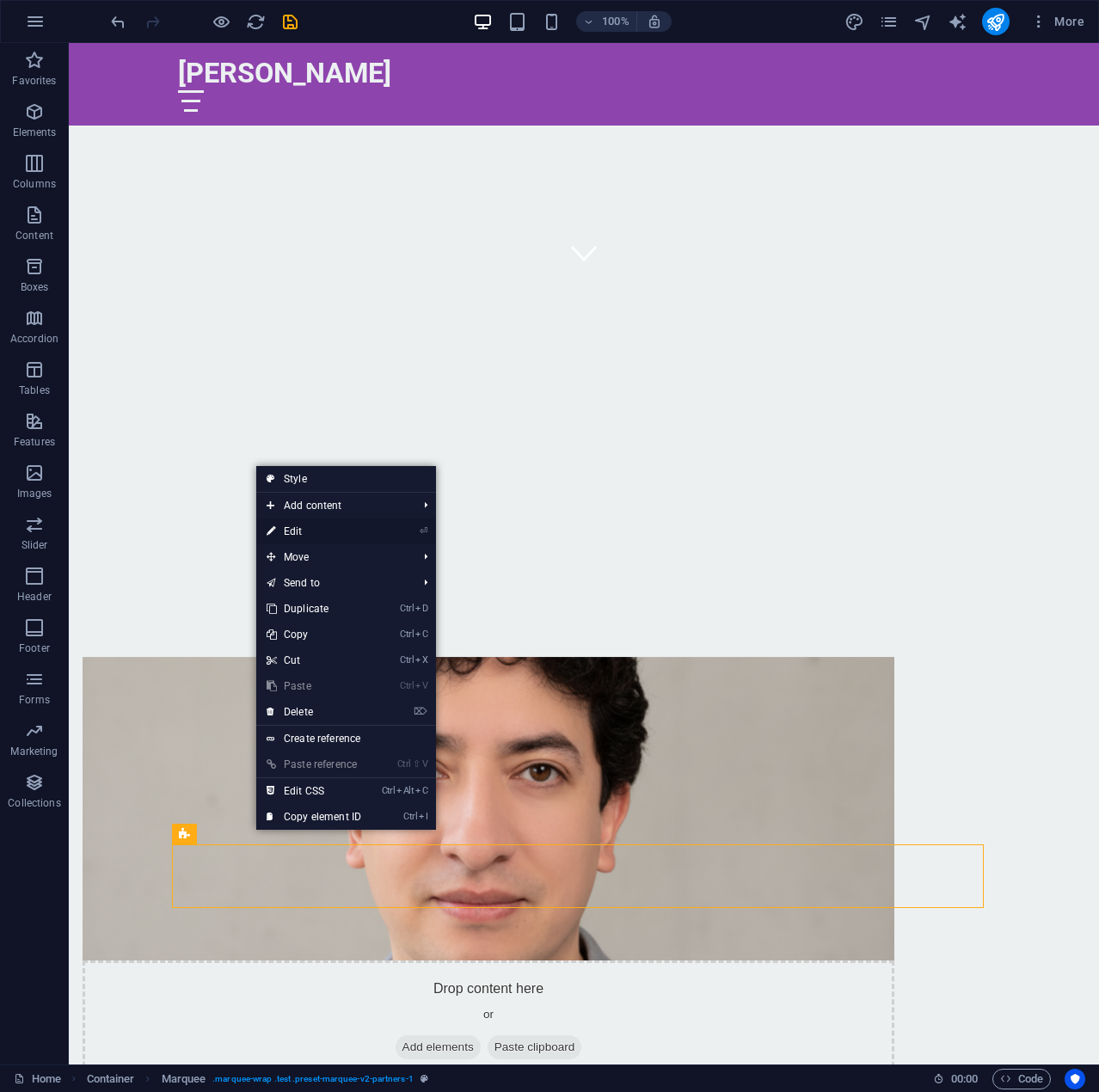
click at [327, 539] on link "⏎ Edit" at bounding box center [313, 532] width 115 height 26
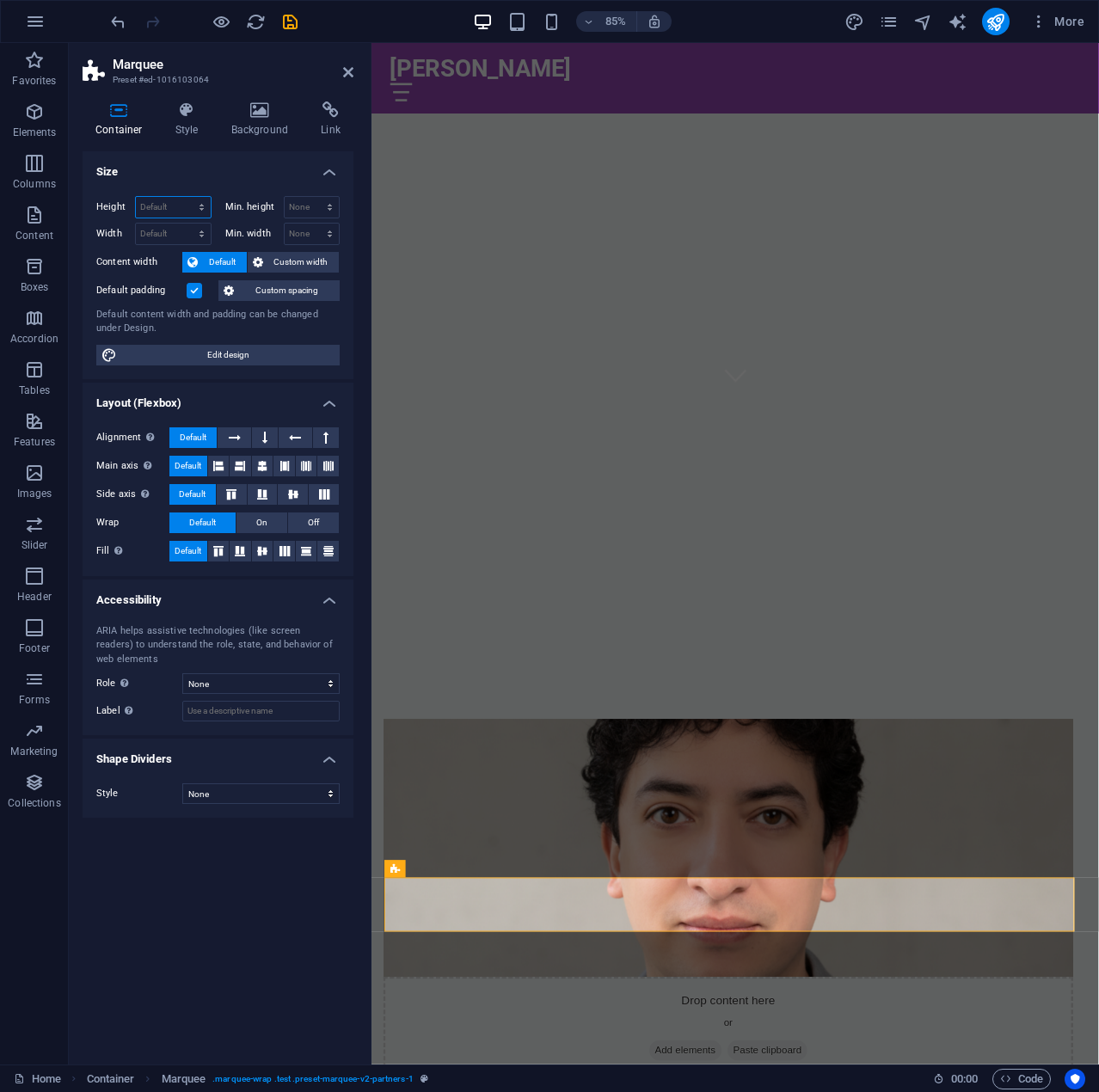
click at [201, 196] on div "Default px rem % vh vw" at bounding box center [173, 207] width 77 height 22
select select "px"
click at [186, 197] on select "Default px rem % vh vw" at bounding box center [173, 207] width 75 height 21
type input "106"
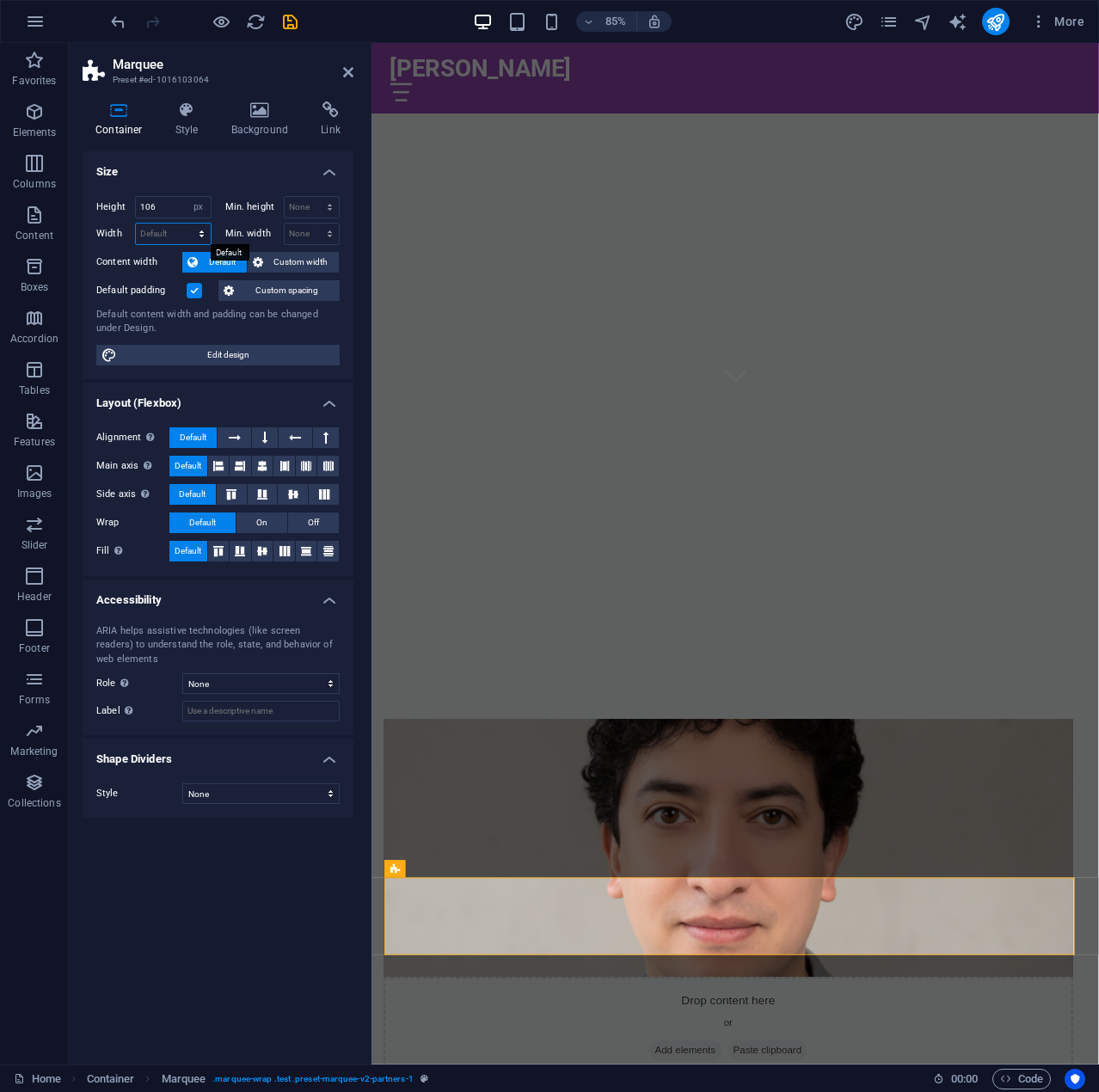
click at [189, 237] on select "Default px rem % em vh vw" at bounding box center [173, 234] width 75 height 21
select select "px"
click at [186, 224] on select "Default px rem % em vh vw" at bounding box center [173, 234] width 75 height 21
type input "944"
click at [326, 204] on select "None px rem % vh vw" at bounding box center [312, 207] width 55 height 21
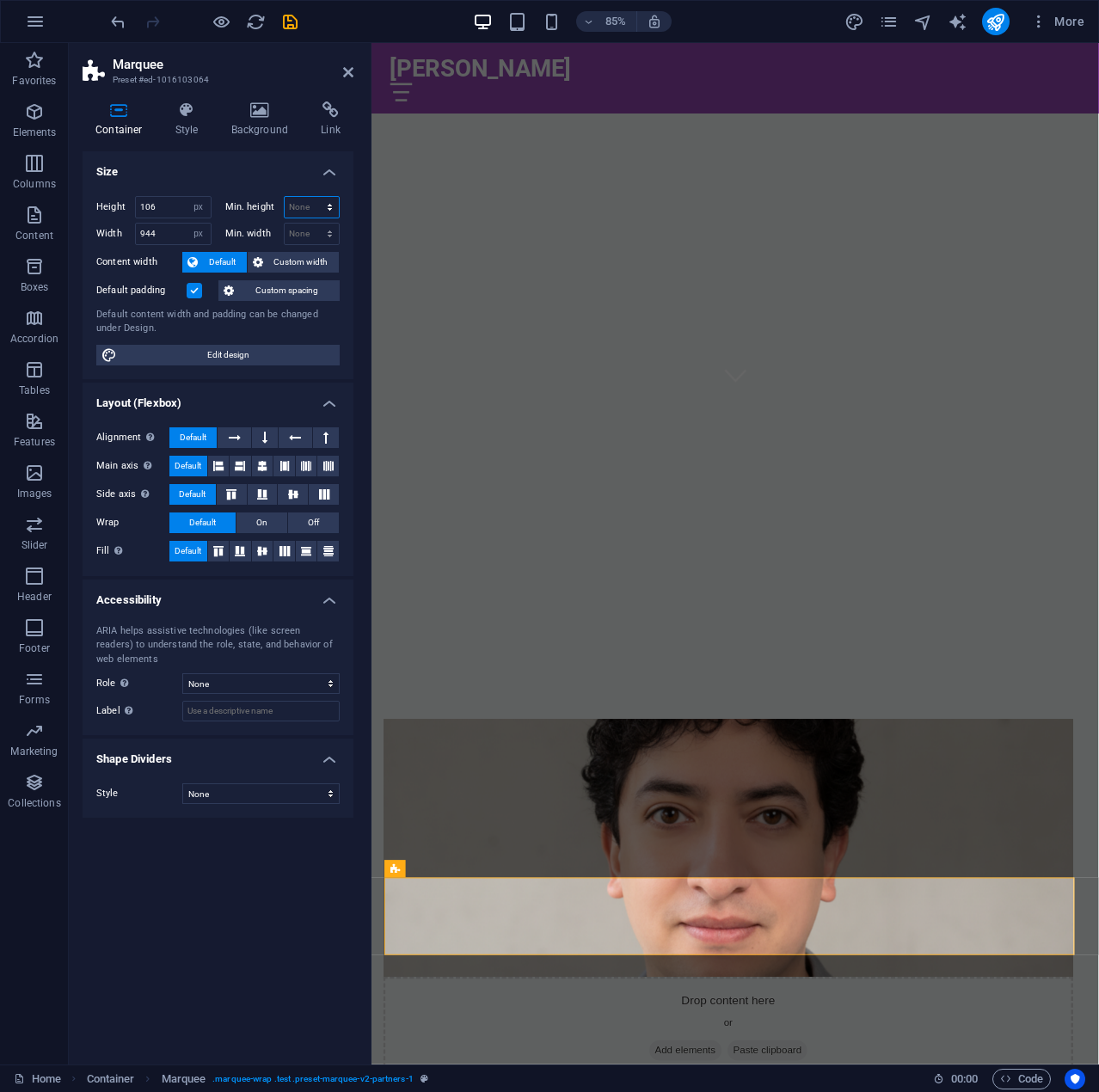
click at [305, 202] on select "None px rem % vh vw" at bounding box center [312, 207] width 55 height 21
click at [236, 179] on h4 "Size" at bounding box center [218, 166] width 271 height 31
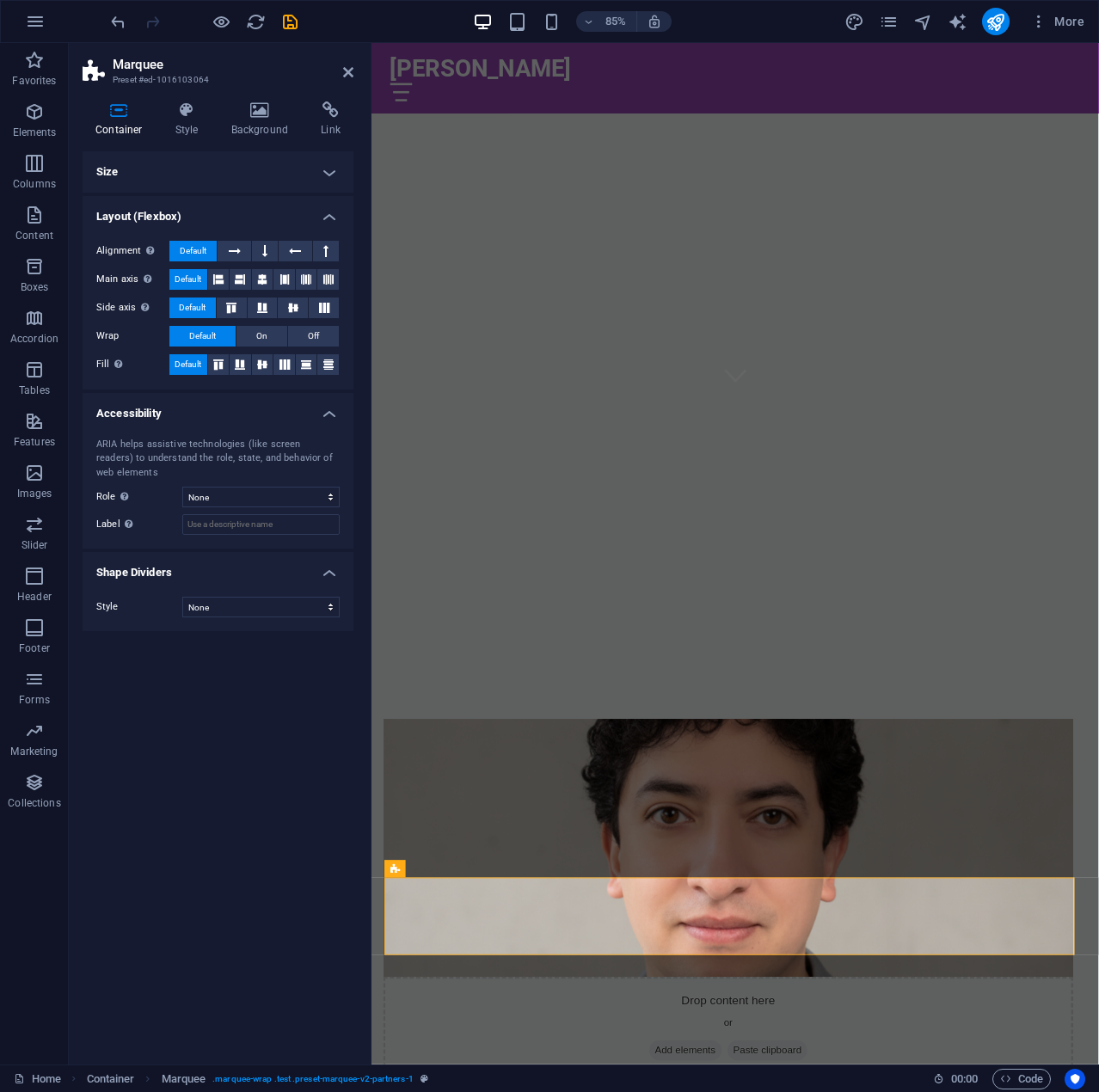
click at [324, 167] on h4 "Size" at bounding box center [218, 171] width 271 height 41
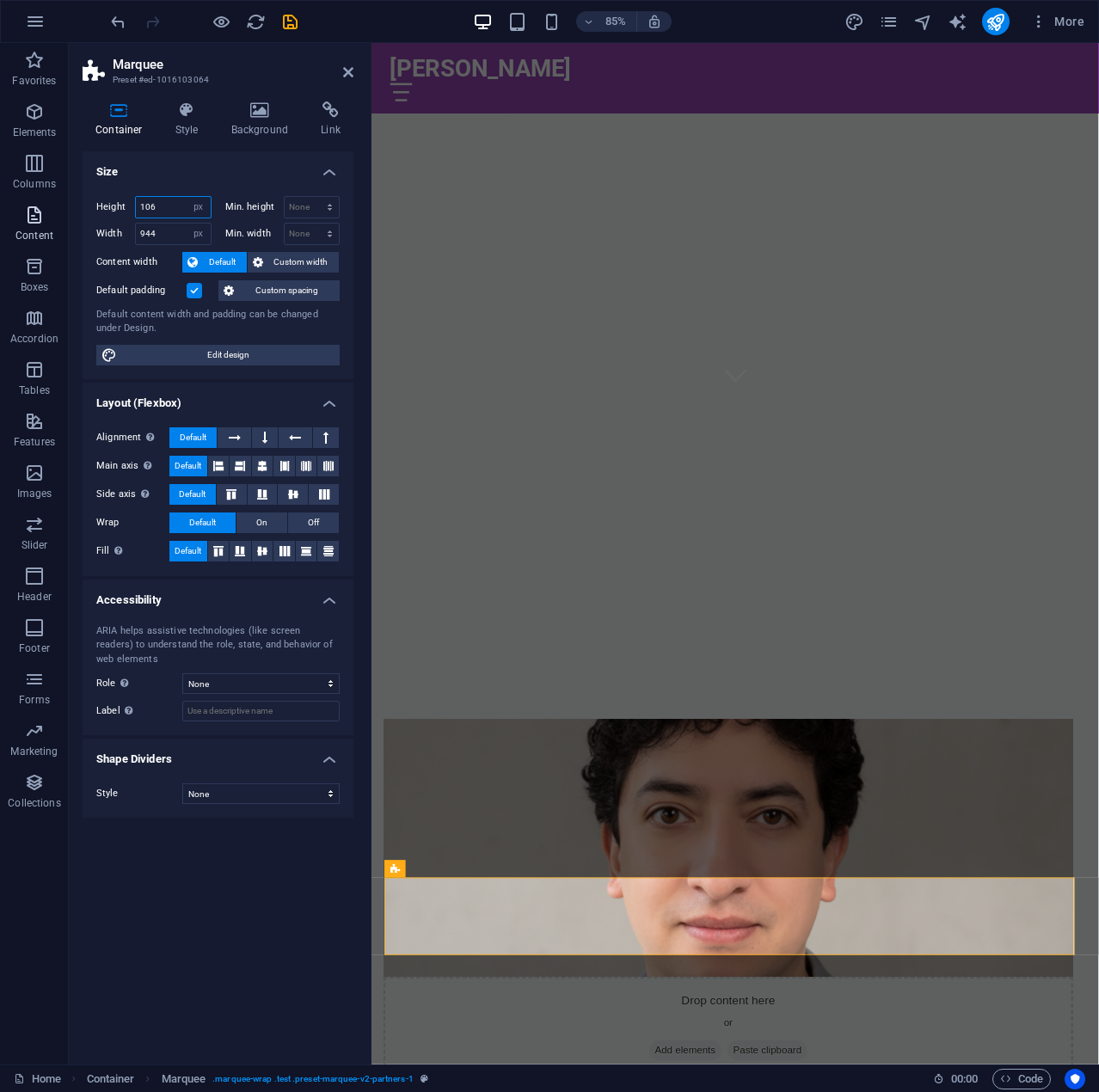
drag, startPoint x: 167, startPoint y: 206, endPoint x: 38, endPoint y: 213, distance: 129.2
click at [40, 213] on section "Favorites Elements Columns Content Boxes Accordion Tables Features Images Slide…" at bounding box center [550, 553] width 1099 height 1021
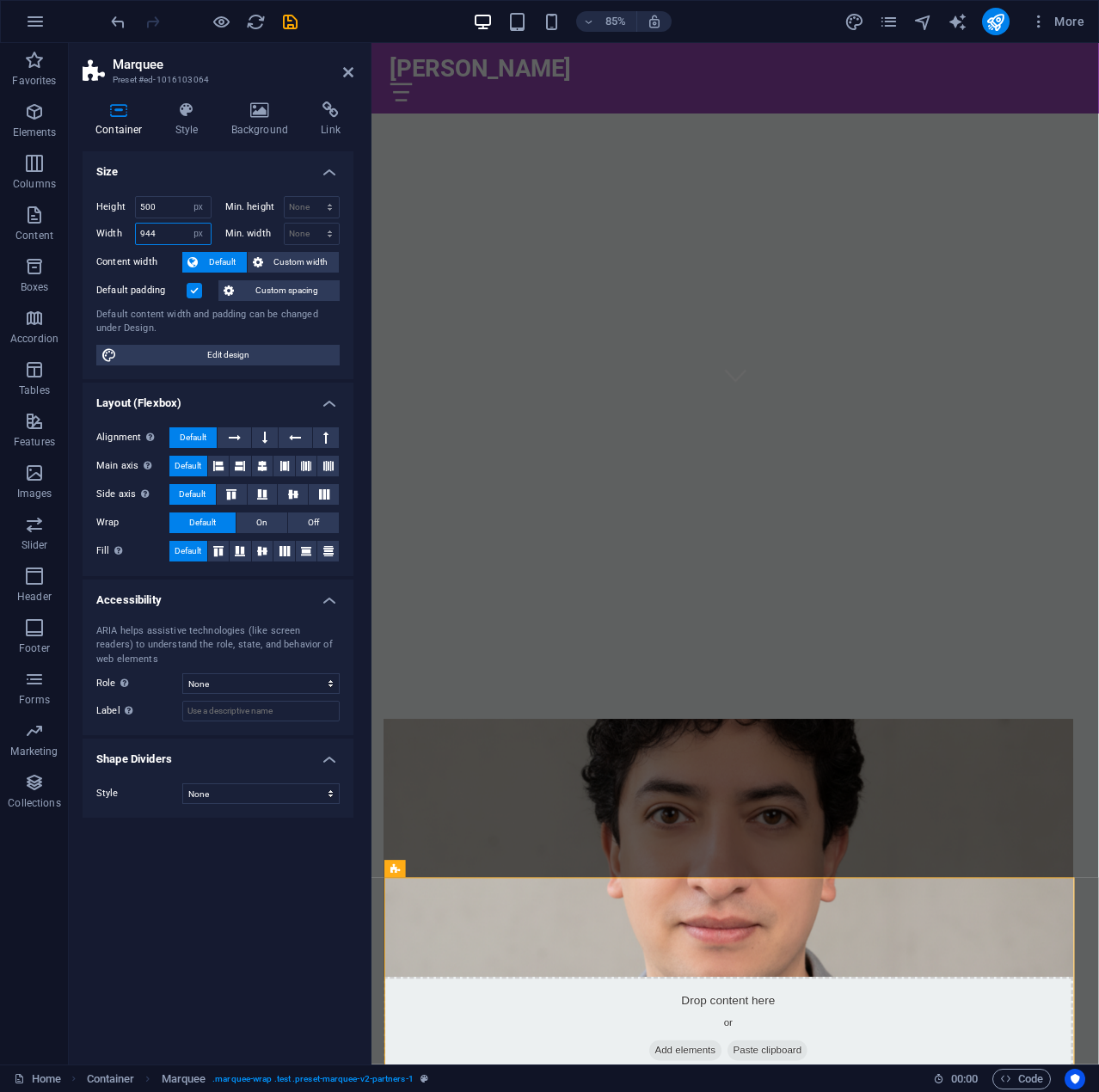
click at [173, 224] on input "944" at bounding box center [173, 234] width 75 height 21
drag, startPoint x: 173, startPoint y: 225, endPoint x: 11, endPoint y: 240, distance: 162.7
click at [11, 240] on section "Favorites Elements Columns Content Boxes Accordion Tables Features Images Slide…" at bounding box center [550, 553] width 1099 height 1021
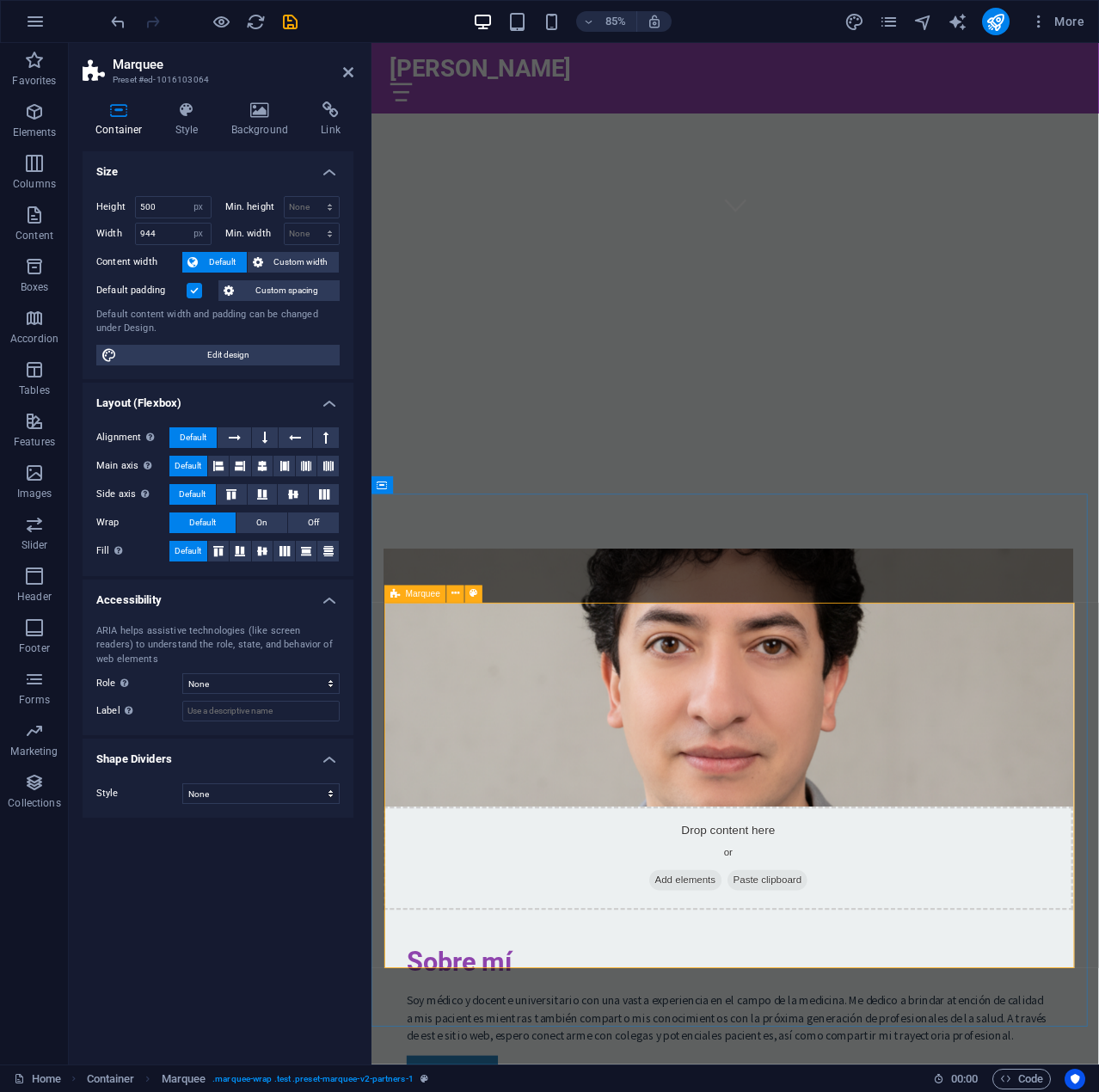
scroll to position [961, 0]
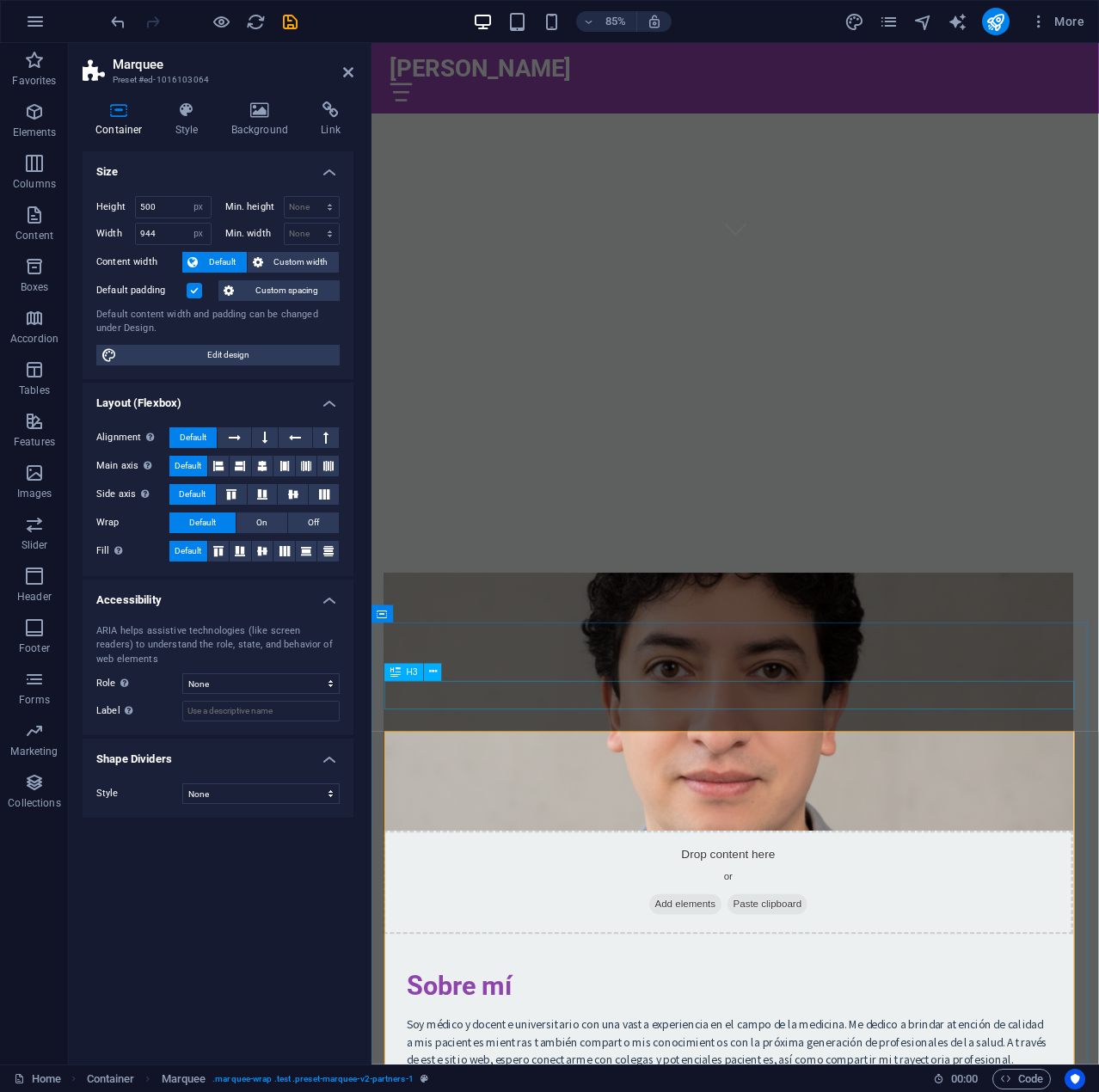
type input "106"
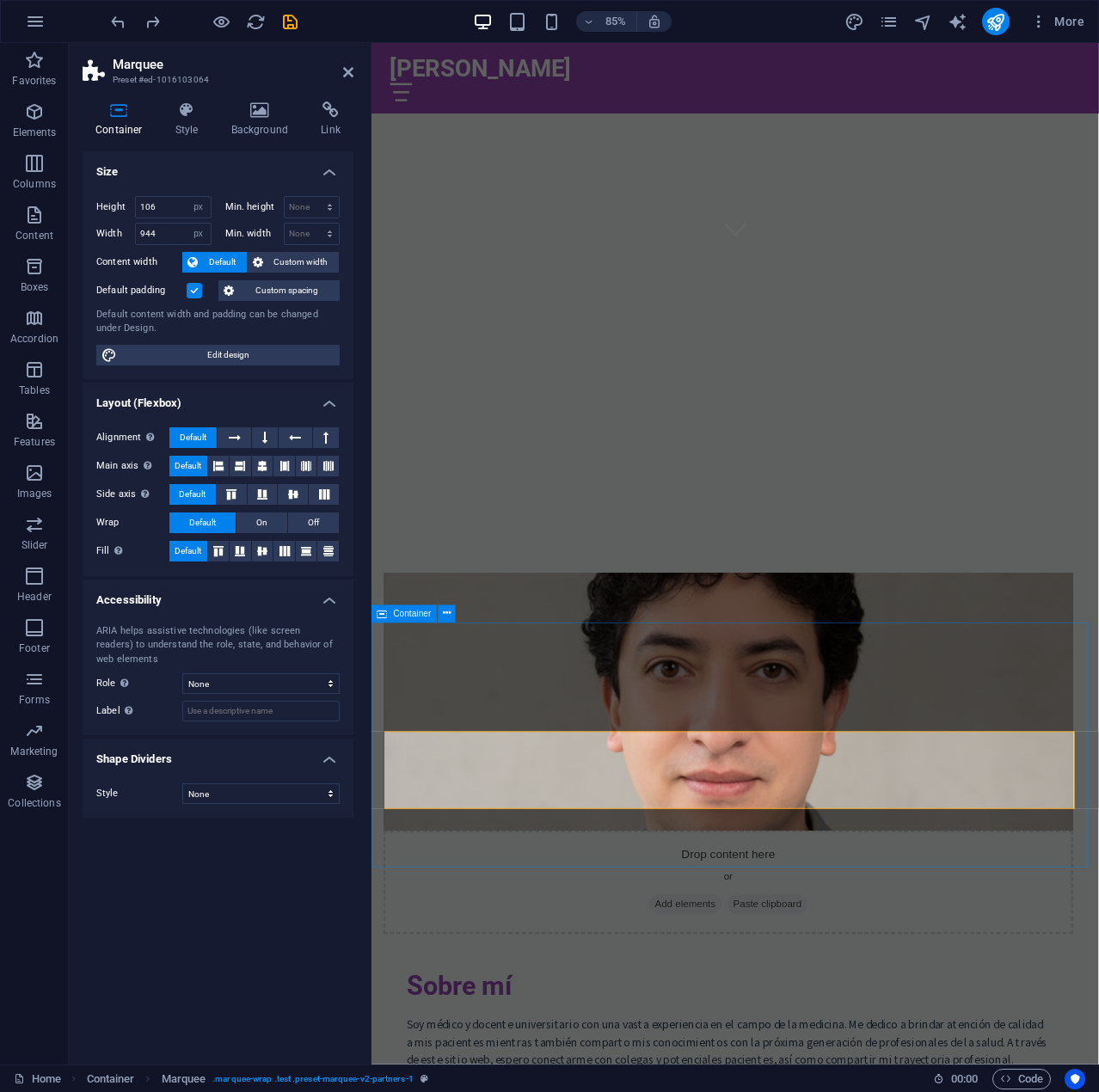
select select "DISABLED_OPTION_VALUE"
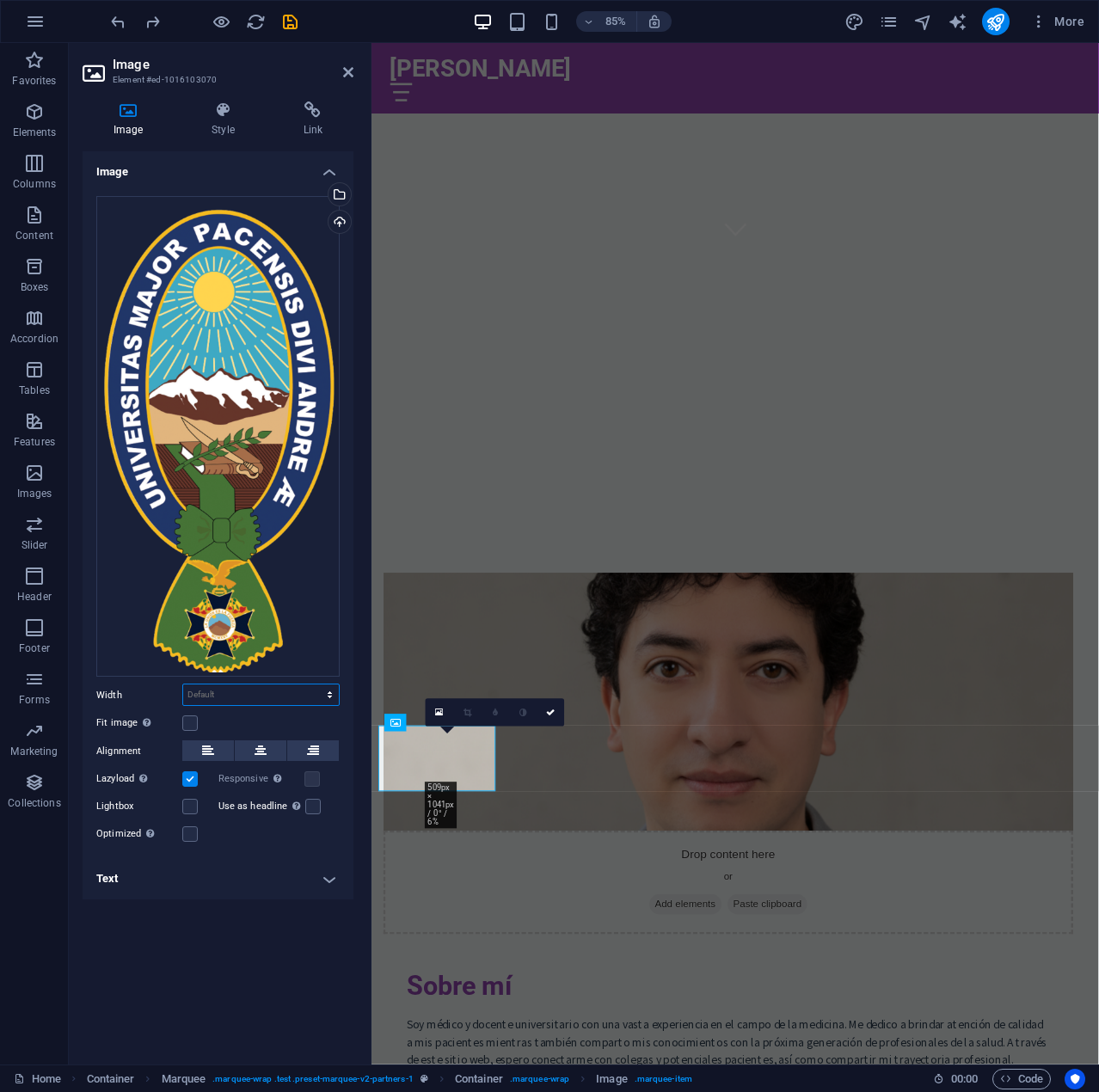
click at [285, 684] on select "Default auto px rem % em vh vw" at bounding box center [261, 694] width 156 height 21
click at [183, 684] on select "Default auto px rem % em vh vw" at bounding box center [261, 694] width 156 height 21
click at [288, 696] on select "Default auto px rem % em vh vw" at bounding box center [261, 694] width 156 height 21
select select "px"
click at [315, 684] on select "Default auto px rem % em vh vw" at bounding box center [261, 694] width 156 height 21
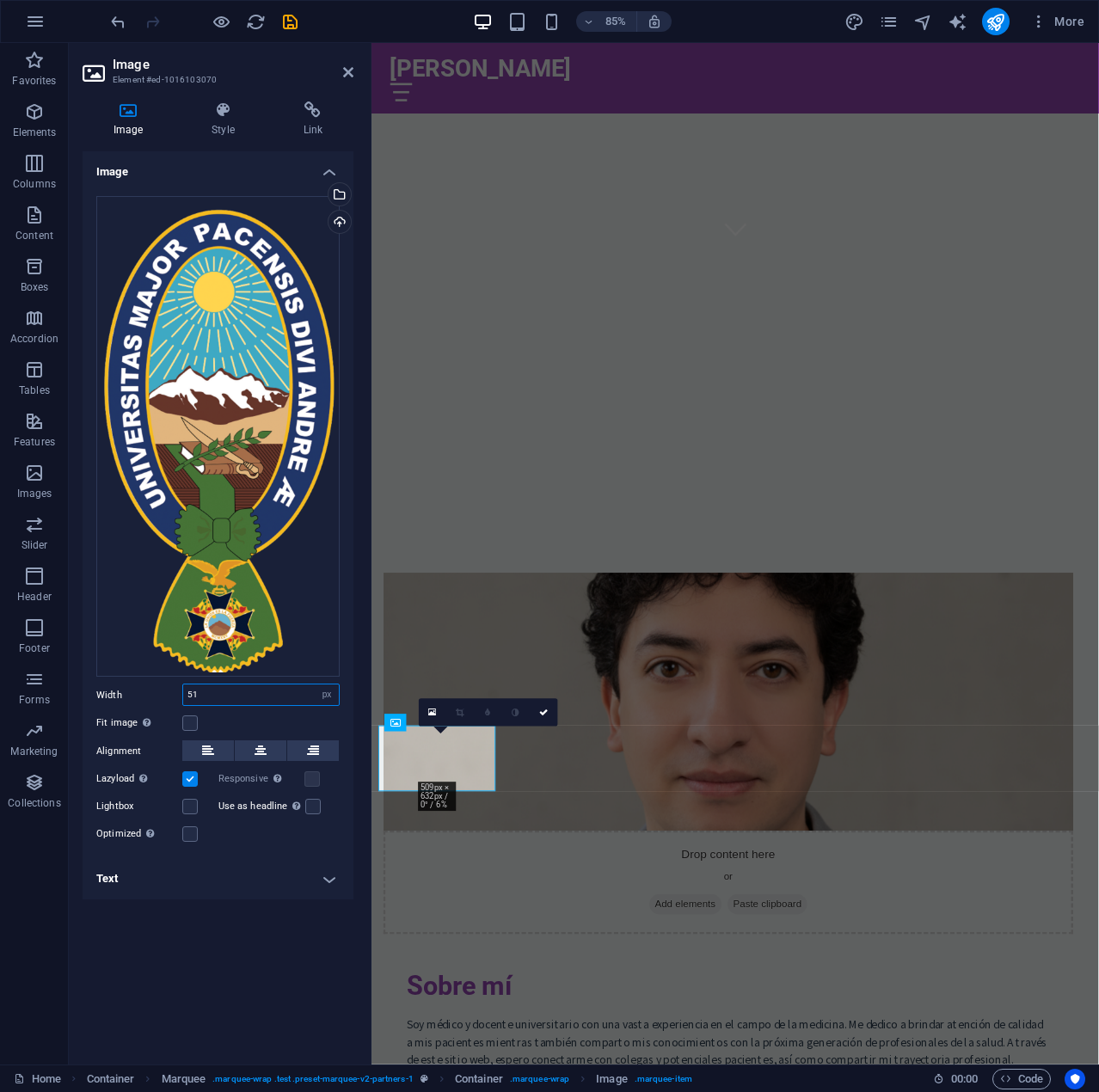
type input "31"
select select "DISABLED_OPTION_VALUE"
click at [190, 779] on label at bounding box center [189, 778] width 15 height 15
click at [0, 0] on input "Lazyload Loading images after the page loads improves page speed." at bounding box center [0, 0] width 0 height 0
click at [190, 779] on label at bounding box center [189, 778] width 15 height 15
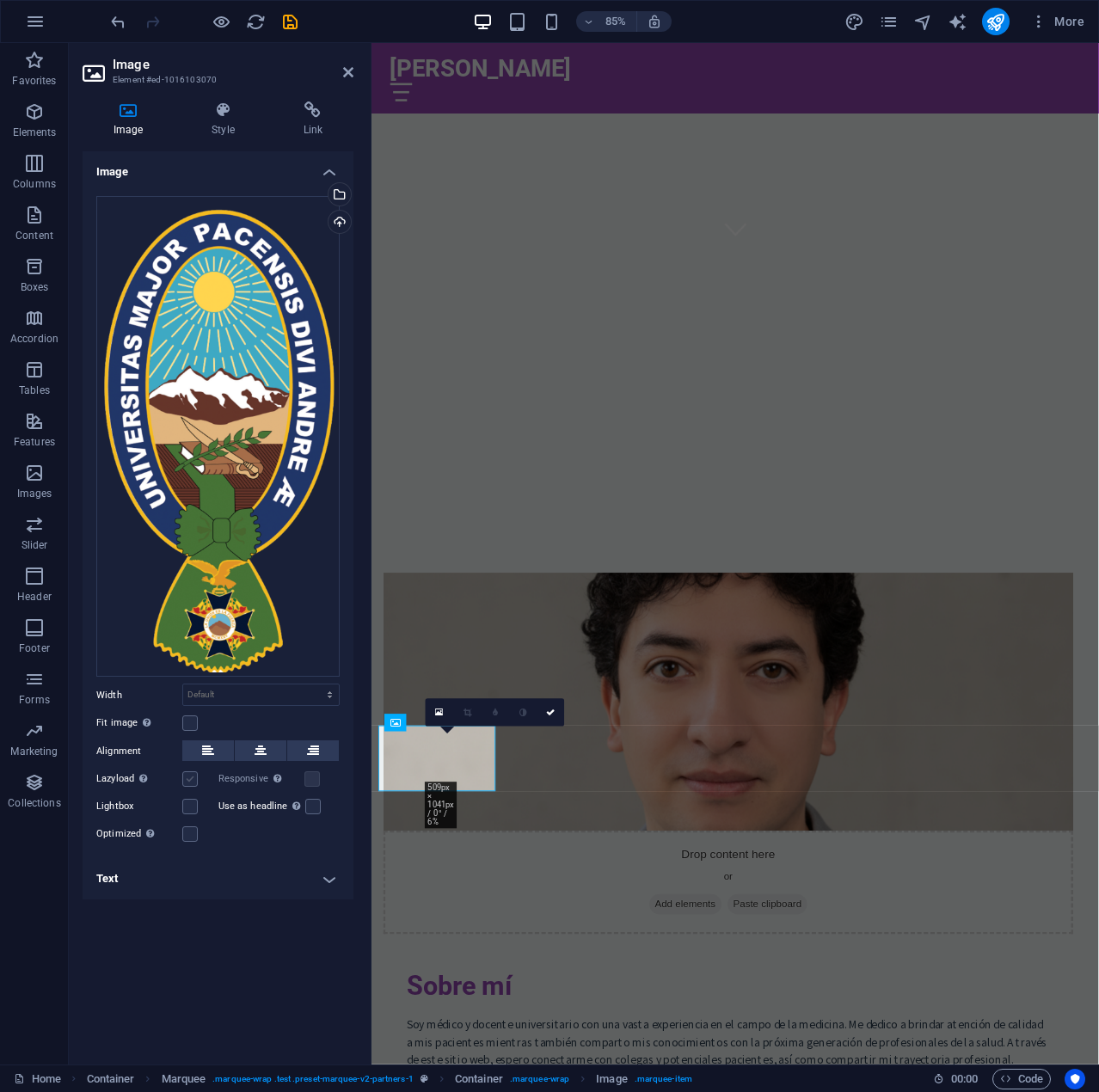
click at [0, 0] on input "Lazyload Loading images after the page loads improves page speed." at bounding box center [0, 0] width 0 height 0
click at [226, 871] on h4 "Text" at bounding box center [218, 878] width 271 height 41
click at [270, 902] on input "Alternative text The alternative text is used by devices that cannot display im…" at bounding box center [260, 912] width 157 height 21
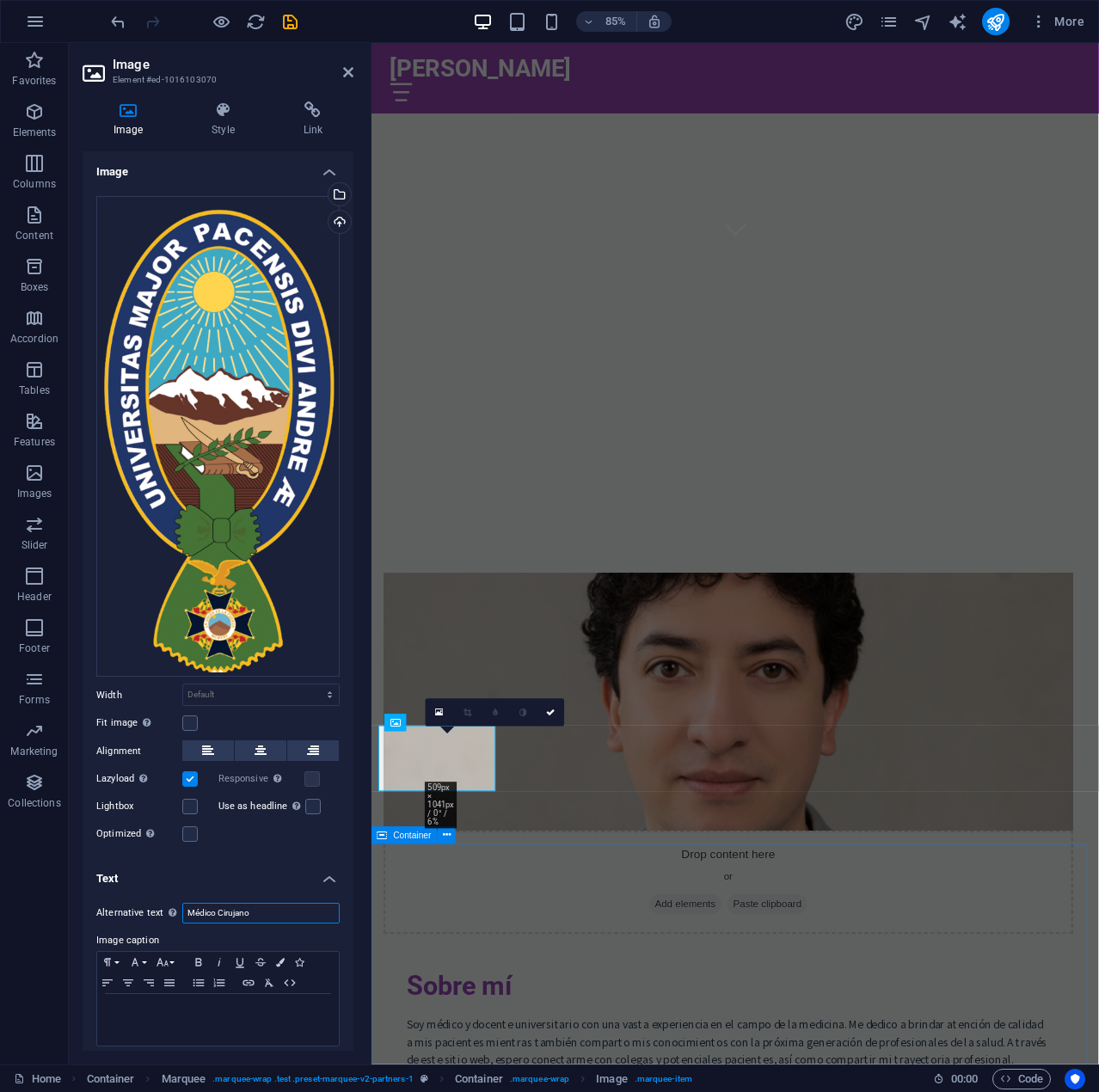
type input "Médico Cirujano"
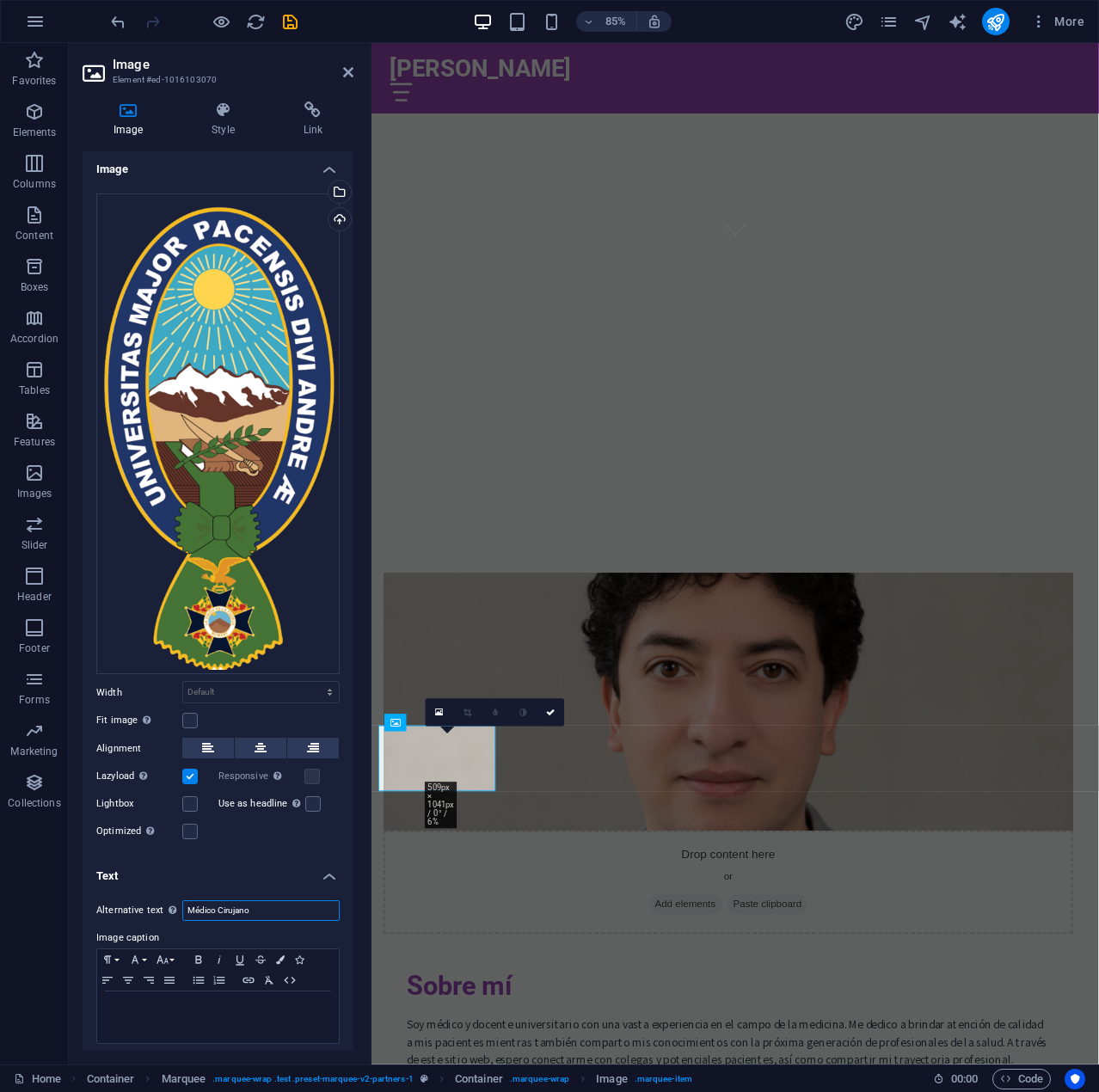
scroll to position [3, 0]
click at [243, 1024] on div at bounding box center [218, 1016] width 242 height 52
click at [309, 795] on label at bounding box center [312, 802] width 15 height 15
click at [0, 0] on input "Use as headline The image will be wrapped in an H1 headline tag. Useful for giv…" at bounding box center [0, 0] width 0 height 0
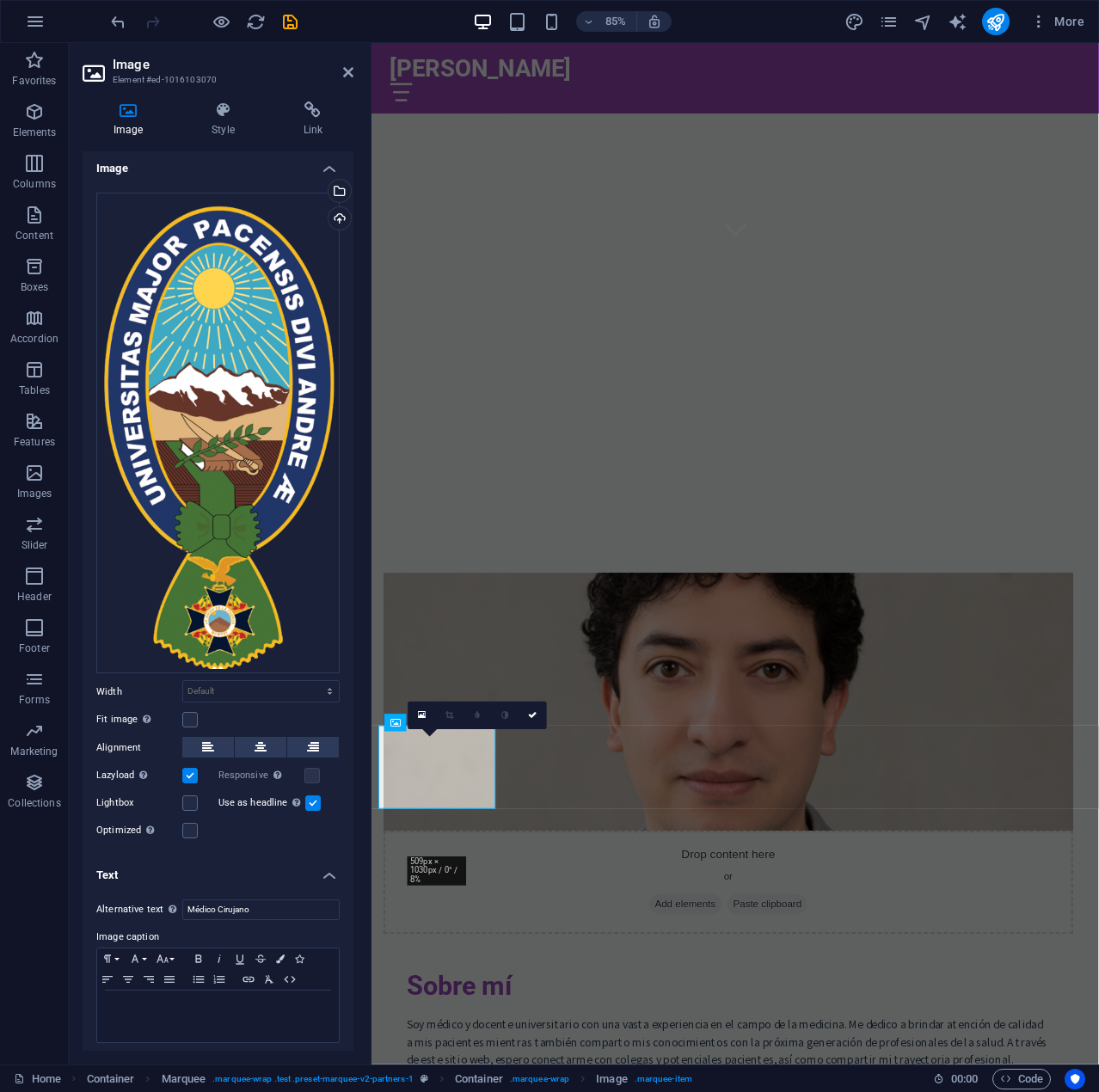
click at [309, 795] on label at bounding box center [312, 802] width 15 height 15
click at [0, 0] on input "Use as headline The image will be wrapped in an H1 headline tag. Useful for giv…" at bounding box center [0, 0] width 0 height 0
click at [212, 1017] on div "​" at bounding box center [218, 1016] width 242 height 52
click at [188, 1003] on p "​" at bounding box center [218, 1006] width 225 height 15
click at [188, 829] on label at bounding box center [189, 829] width 15 height 15
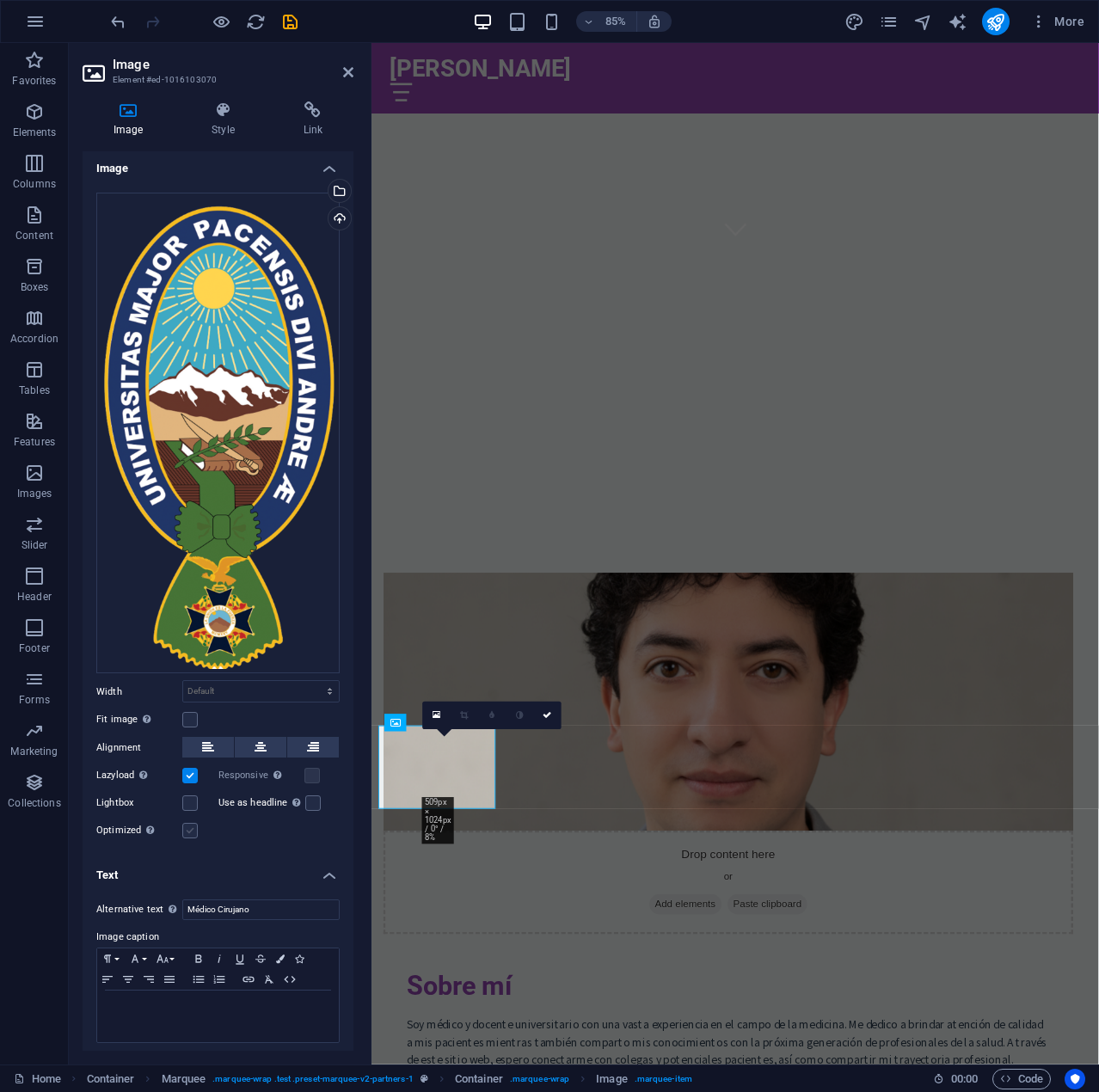
click at [0, 0] on input "Optimized Images are compressed to improve page speed." at bounding box center [0, 0] width 0 height 0
click at [188, 829] on label at bounding box center [189, 829] width 15 height 15
click at [0, 0] on input "Optimized Images are compressed to improve page speed." at bounding box center [0, 0] width 0 height 0
click at [188, 829] on label at bounding box center [189, 829] width 15 height 15
click at [0, 0] on input "Optimized Images are compressed to improve page speed." at bounding box center [0, 0] width 0 height 0
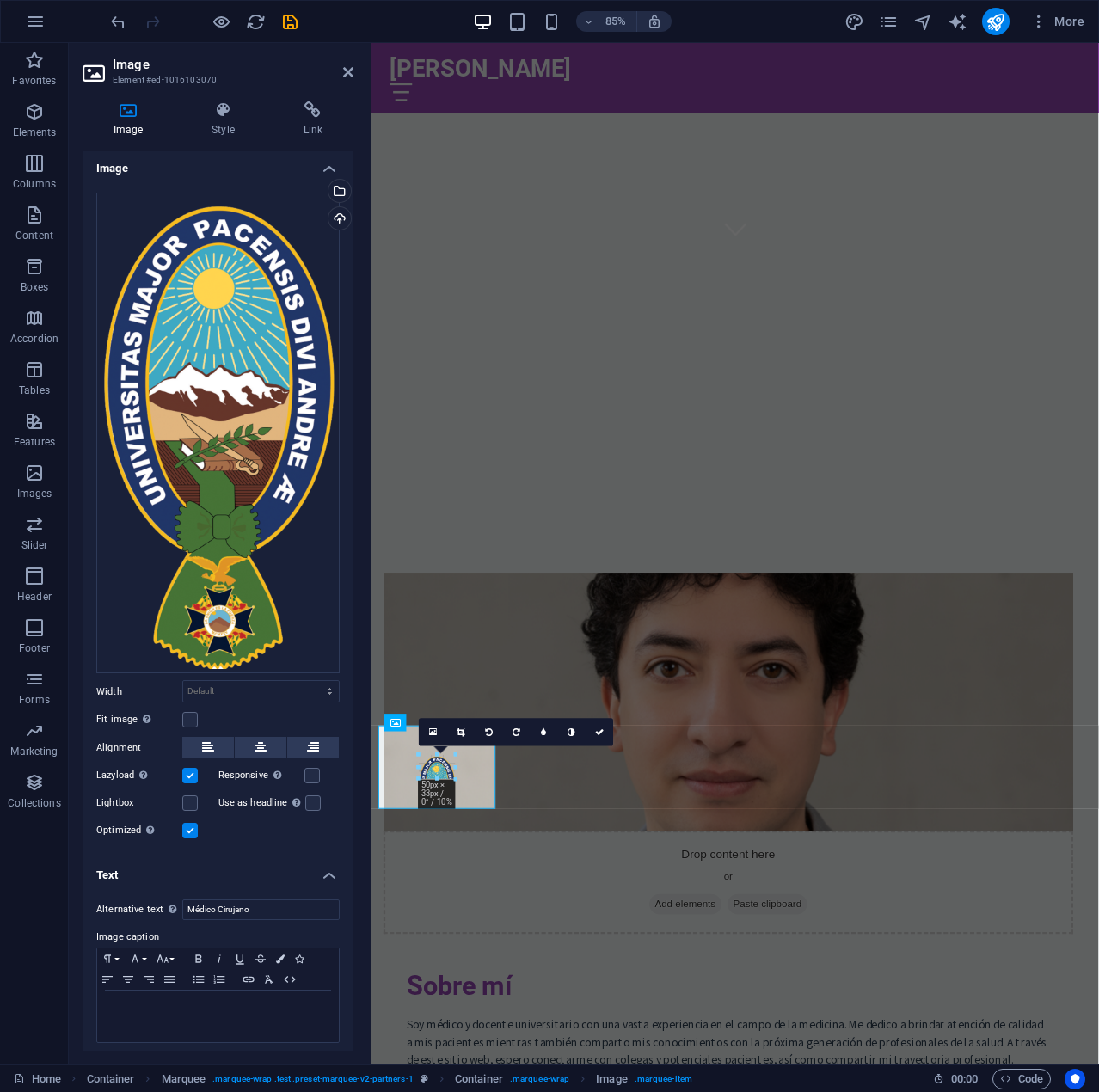
drag, startPoint x: 425, startPoint y: 794, endPoint x: 449, endPoint y: 754, distance: 46.6
type input "50"
select select "px"
drag, startPoint x: 420, startPoint y: 797, endPoint x: 409, endPoint y: 826, distance: 31.0
type input "112"
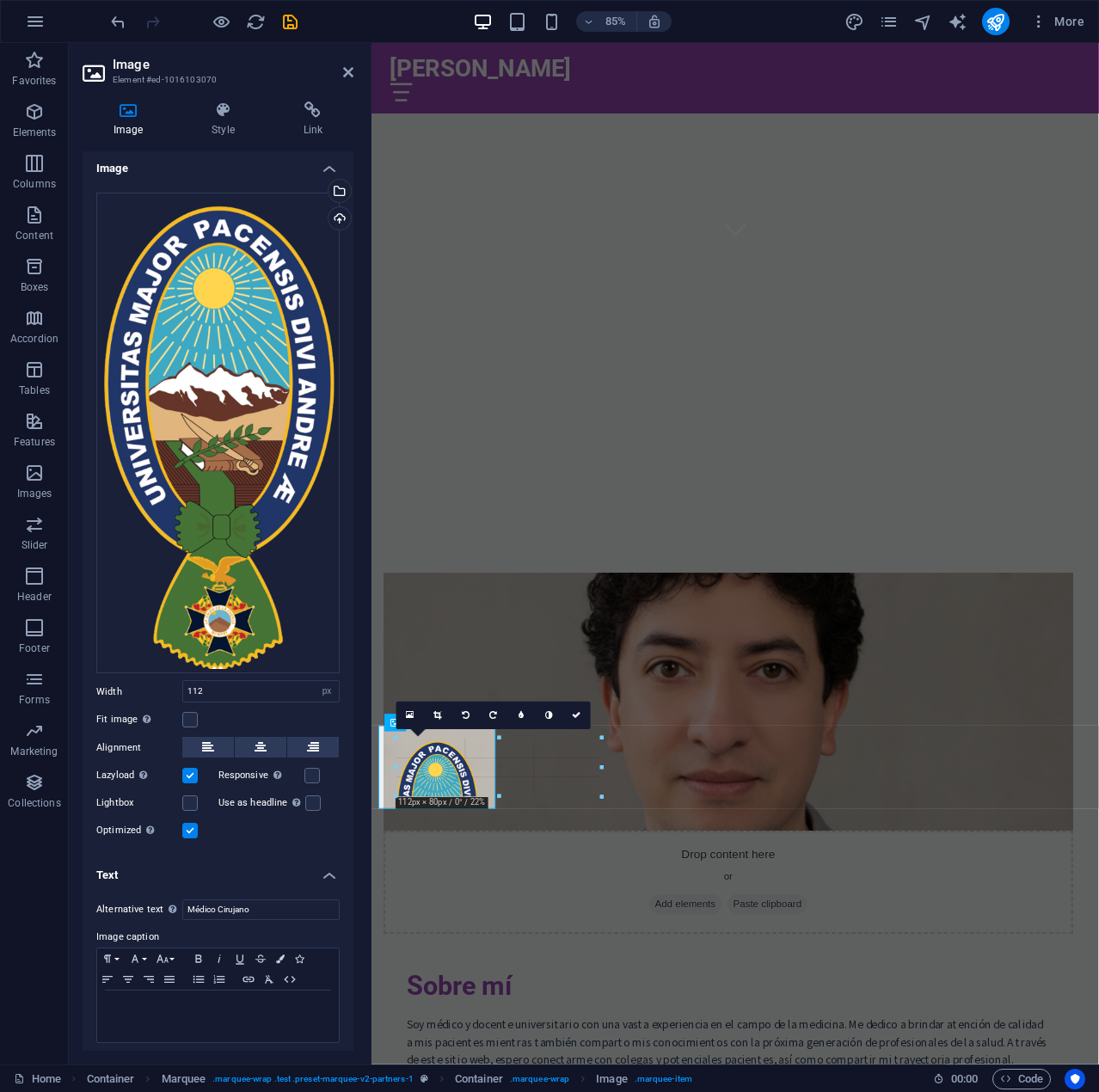
drag, startPoint x: 478, startPoint y: 797, endPoint x: 136, endPoint y: 1012, distance: 404.0
drag, startPoint x: 251, startPoint y: 688, endPoint x: 91, endPoint y: 690, distance: 160.0
click at [92, 690] on div "Drag files here, click to choose files or select files from Files or our free s…" at bounding box center [218, 517] width 271 height 675
click at [260, 709] on div "Fit image Automatically fit image to a fixed width and height" at bounding box center [217, 719] width 243 height 21
click at [191, 827] on label at bounding box center [189, 829] width 15 height 15
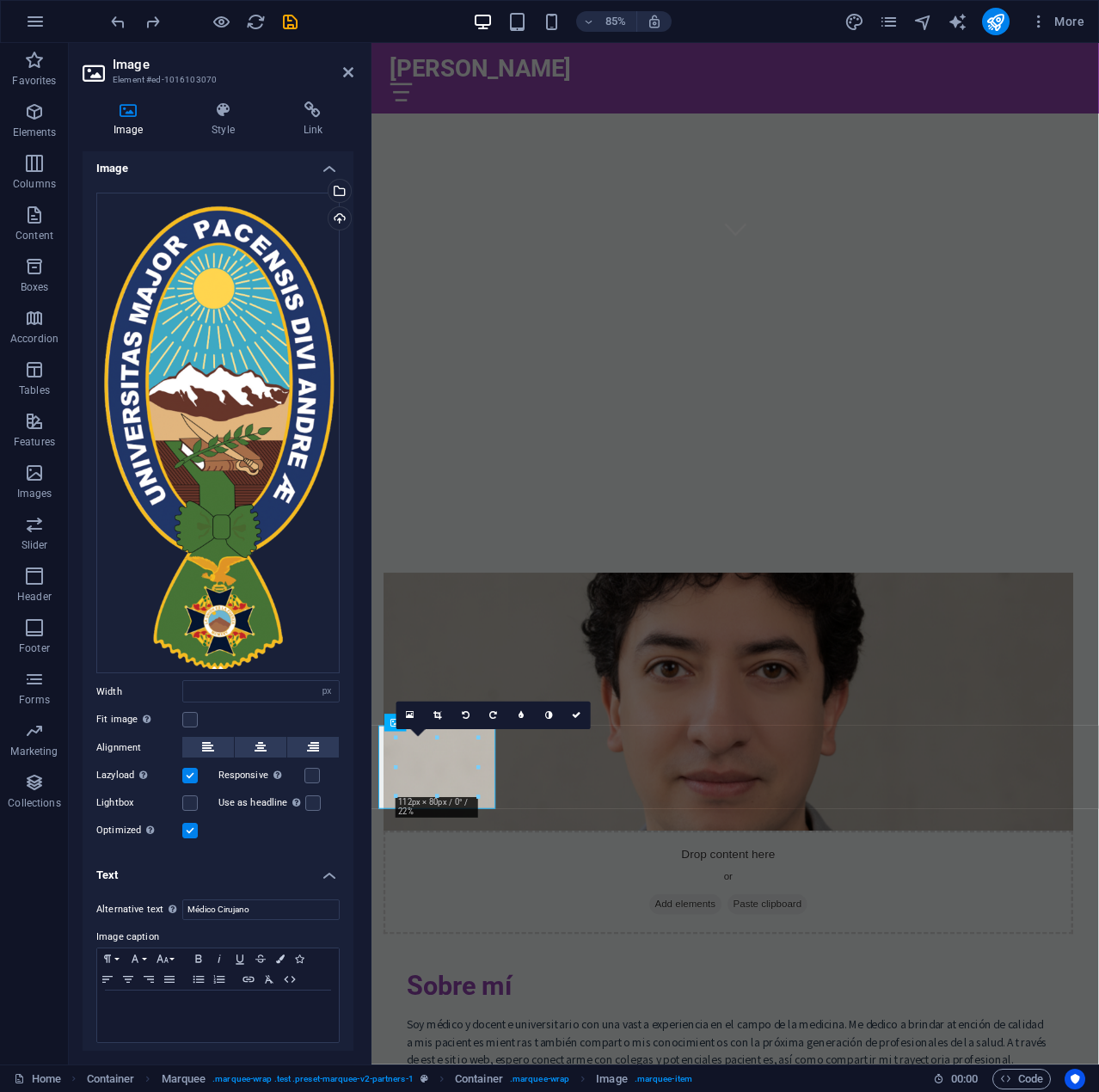
click at [0, 0] on input "Optimized Images are compressed to improve page speed." at bounding box center [0, 0] width 0 height 0
click at [274, 710] on div "Fit image Automatically fit image to a fixed width and height" at bounding box center [217, 719] width 243 height 21
drag, startPoint x: 302, startPoint y: 697, endPoint x: 321, endPoint y: 692, distance: 19.6
click at [309, 696] on div "Drag files here, click to choose files or select files from Files or our free s…" at bounding box center [218, 517] width 271 height 675
click at [321, 692] on select "Default auto px rem % em vh vw" at bounding box center [327, 690] width 24 height 21
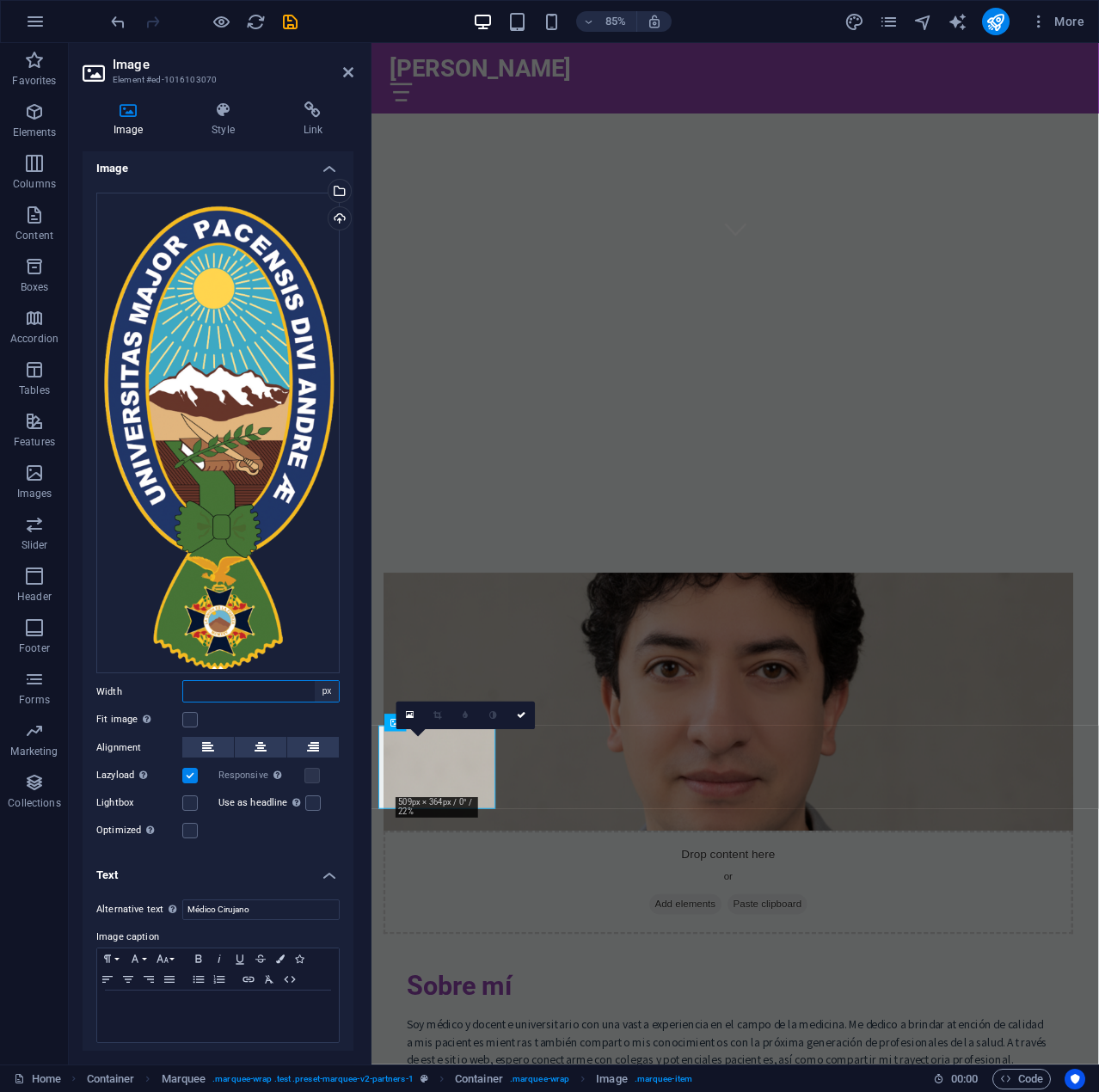
click at [322, 691] on select "Default auto px rem % em vh vw" at bounding box center [327, 690] width 24 height 21
click at [322, 686] on select "Default auto px rem % em vh vw" at bounding box center [327, 690] width 24 height 21
click at [315, 680] on select "Default auto px rem % em vh vw" at bounding box center [327, 690] width 24 height 21
click at [328, 686] on select "Default auto px rem % em vh vw" at bounding box center [261, 690] width 156 height 21
select select "%"
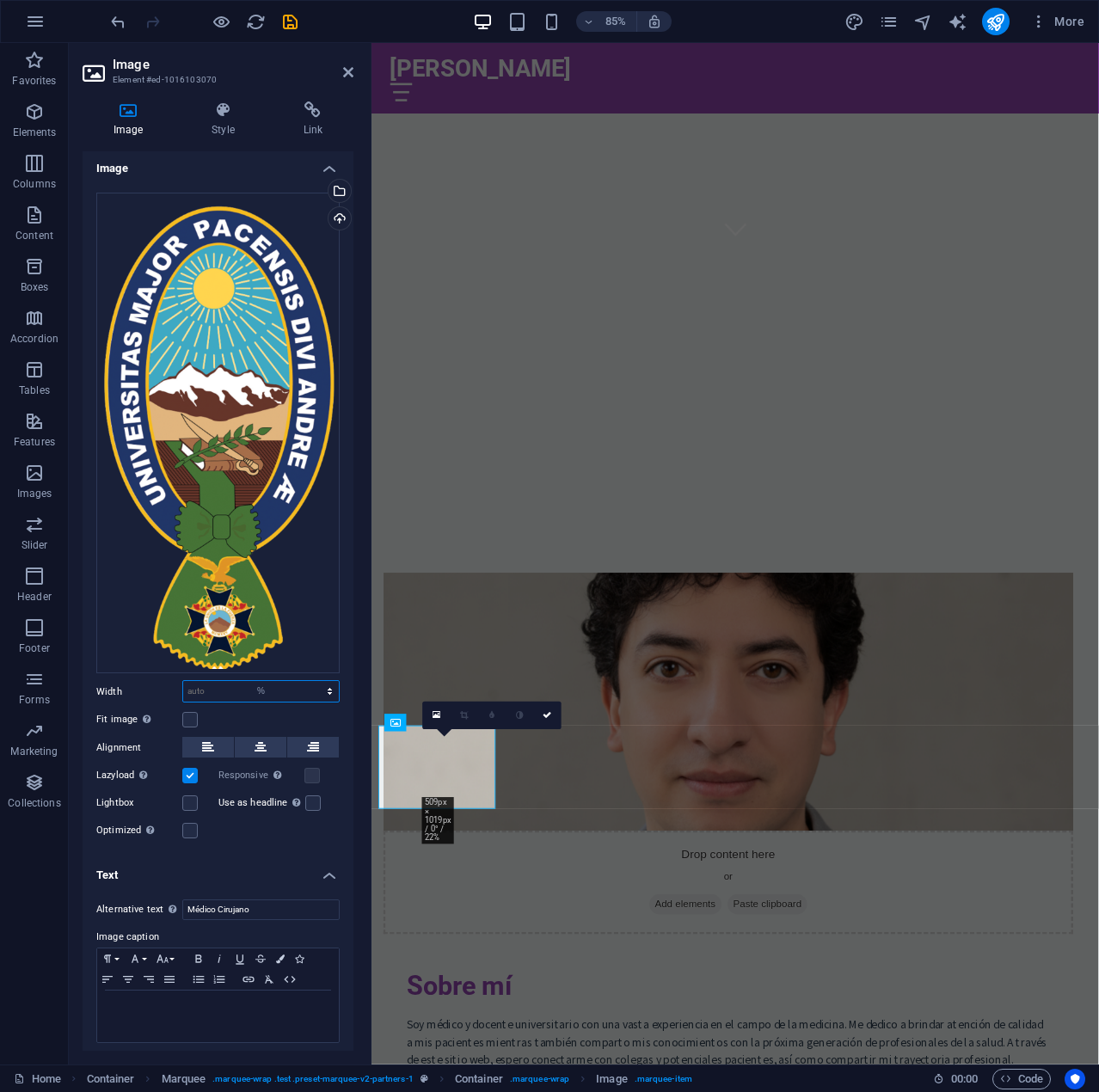
click at [311, 680] on select "Default auto px rem % em vh vw" at bounding box center [261, 690] width 156 height 21
drag, startPoint x: 192, startPoint y: 690, endPoint x: 134, endPoint y: 680, distance: 58.9
click at [134, 680] on div "Width 20 Default auto px rem % em vh vw" at bounding box center [217, 691] width 243 height 22
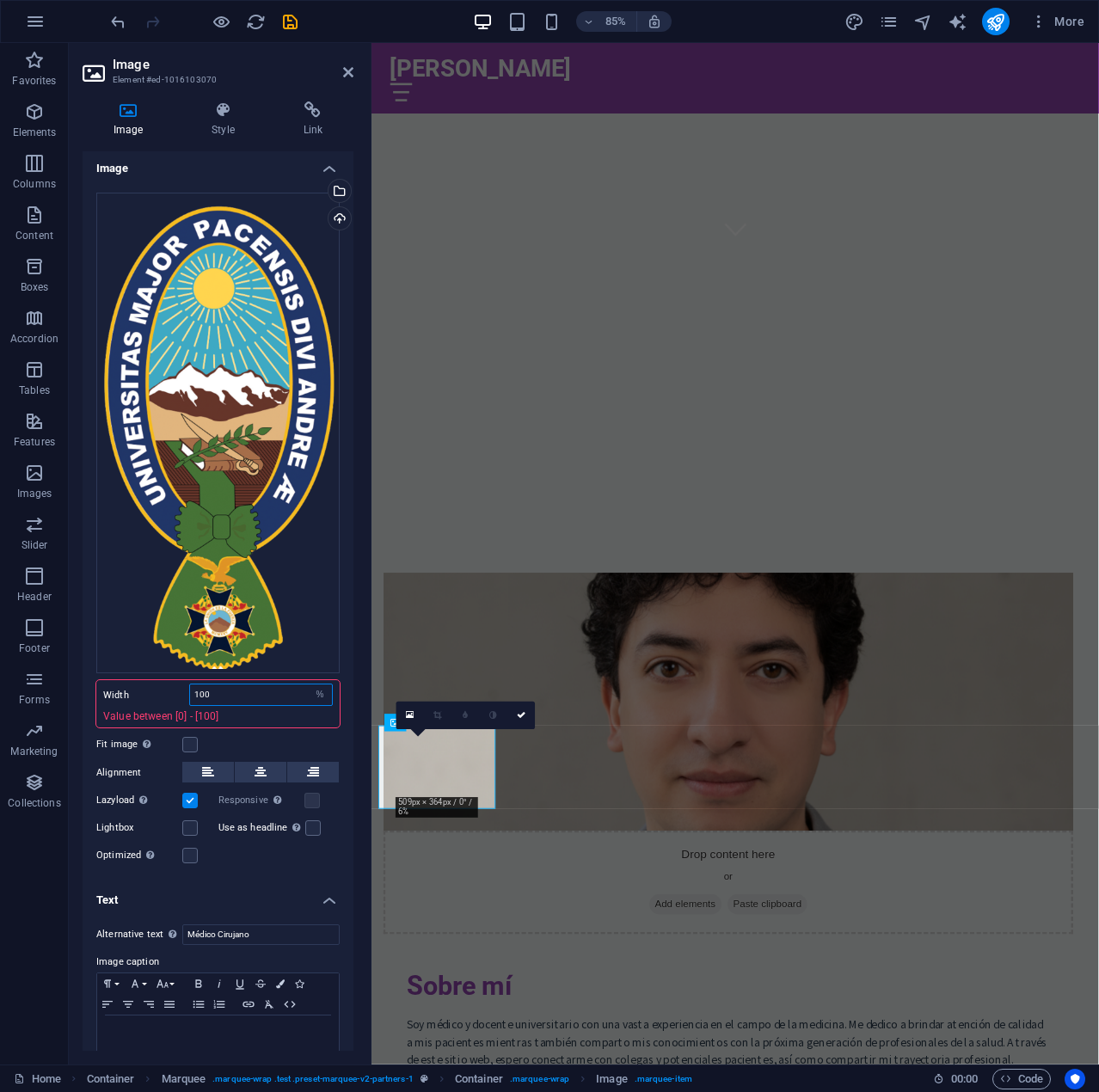
click at [223, 686] on input "100" at bounding box center [261, 694] width 142 height 21
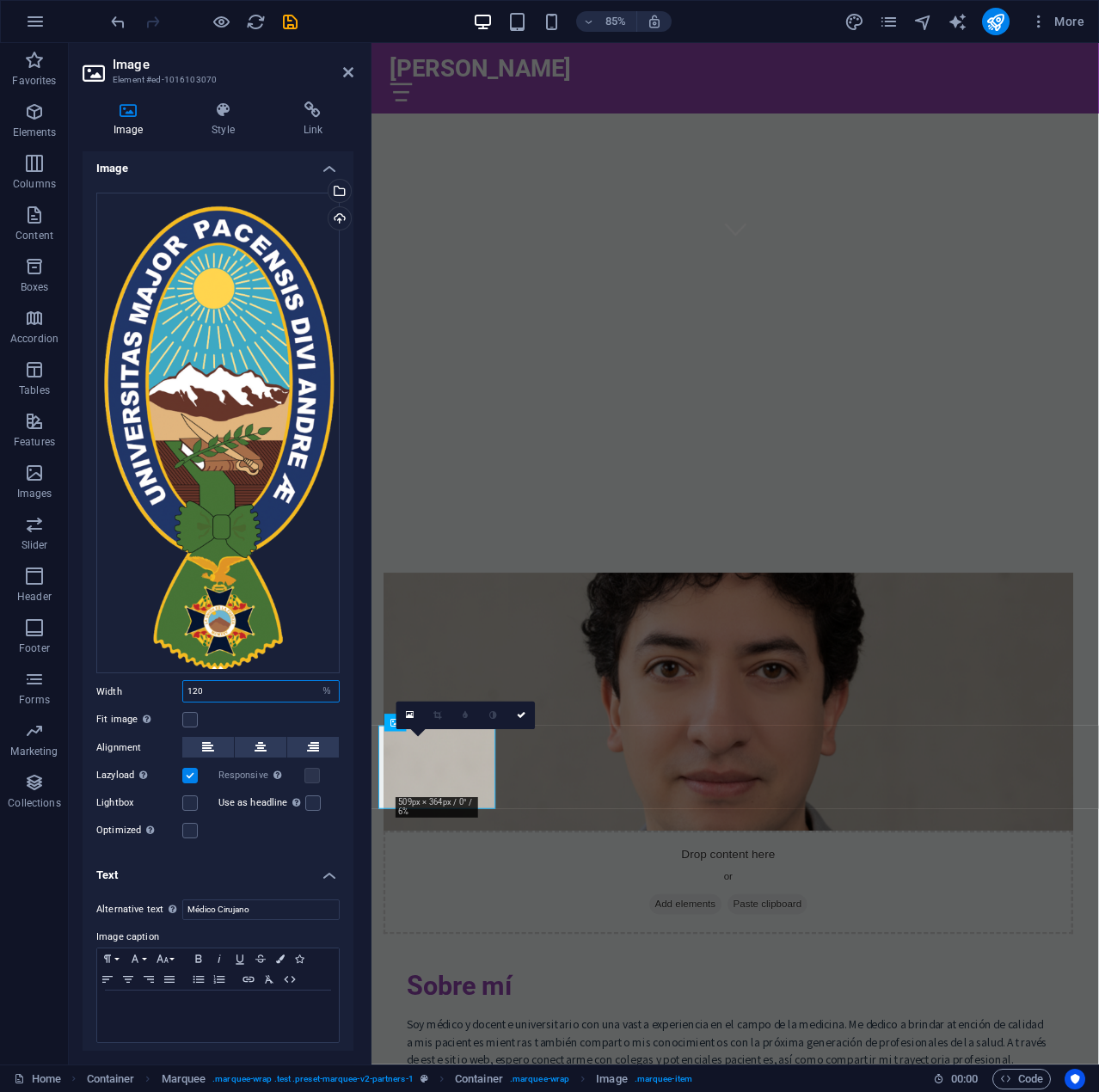
type input "100"
click at [196, 711] on label at bounding box center [189, 718] width 15 height 15
click at [0, 0] on input "Fit image Automatically fit image to a fixed width and height" at bounding box center [0, 0] width 0 height 0
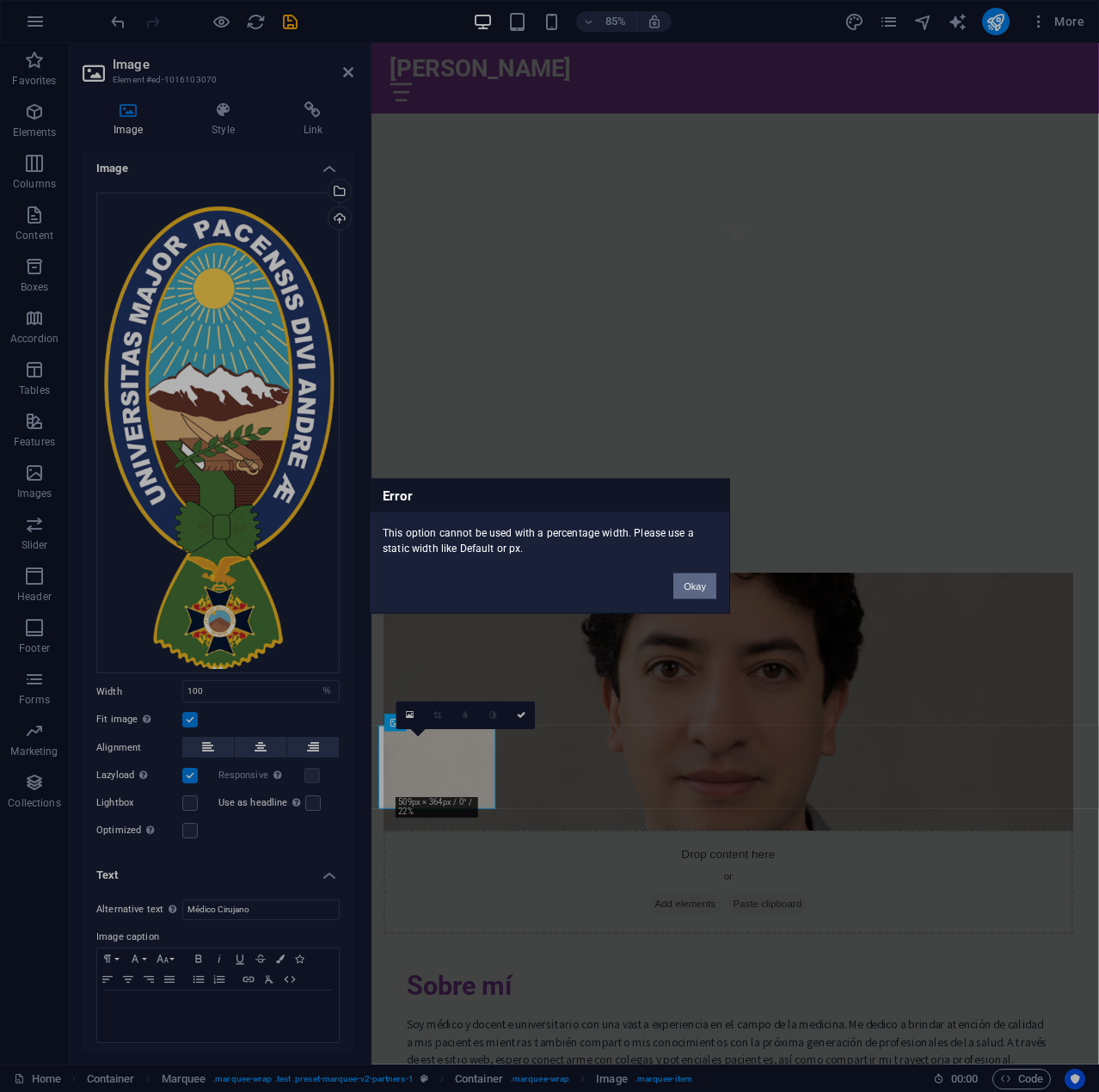
click at [686, 590] on button "Okay" at bounding box center [694, 586] width 43 height 26
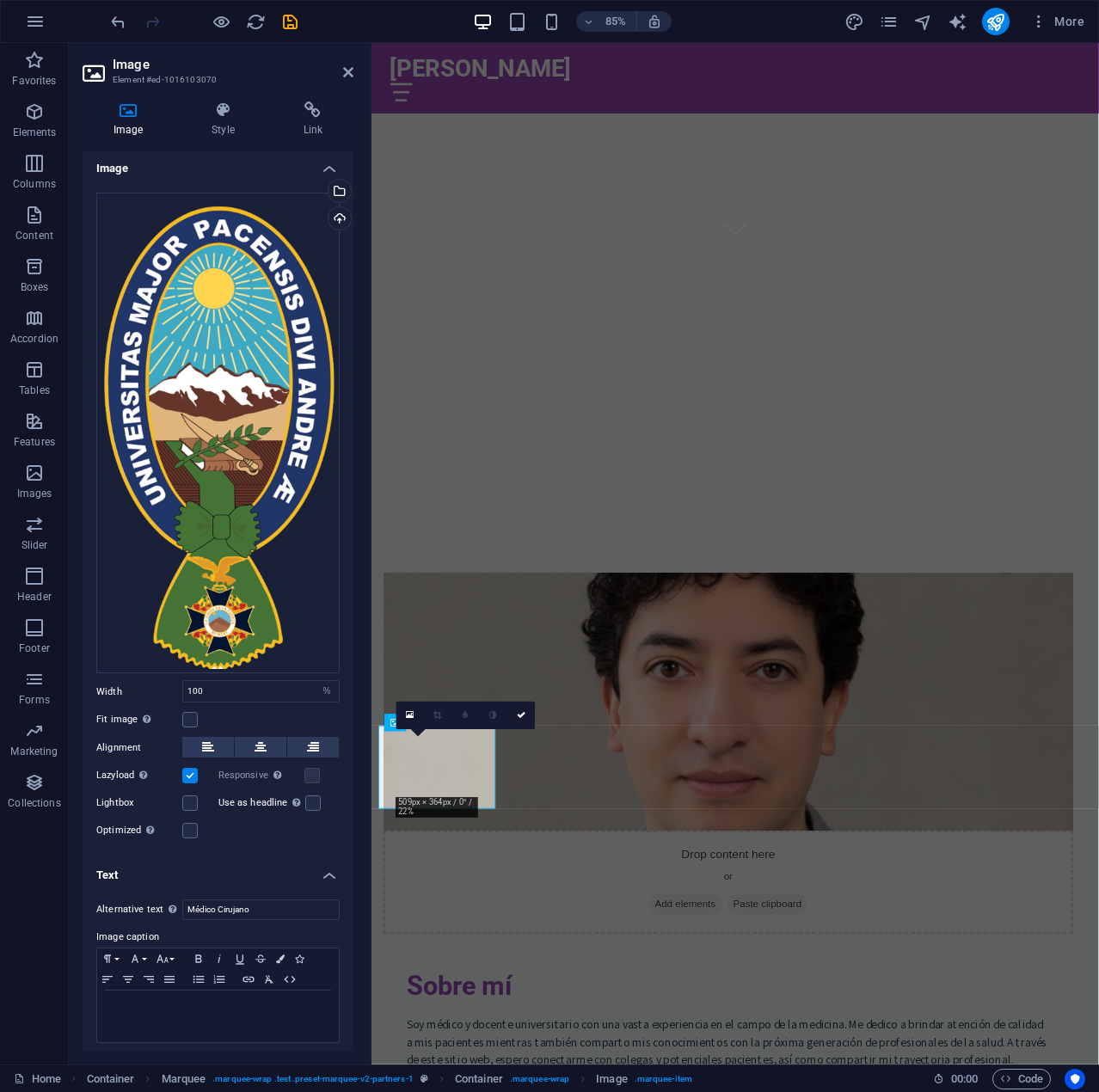
click at [198, 709] on div "Fit image Automatically fit image to a fixed width and height" at bounding box center [217, 719] width 243 height 21
click at [186, 713] on label at bounding box center [189, 718] width 15 height 15
click at [0, 0] on input "Fit image Automatically fit image to a fixed width and height" at bounding box center [0, 0] width 0 height 0
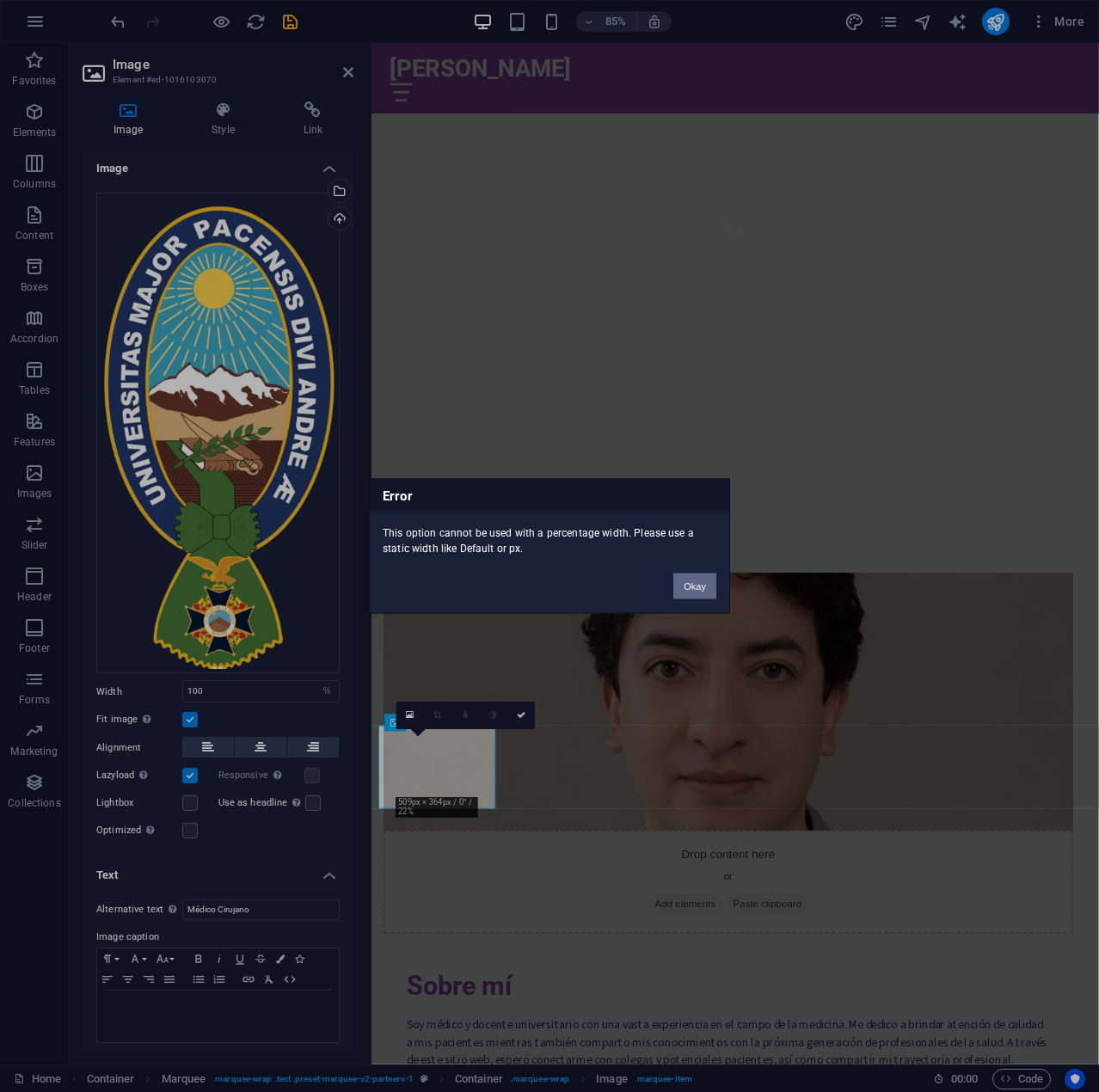
click at [701, 575] on button "Okay" at bounding box center [694, 586] width 43 height 26
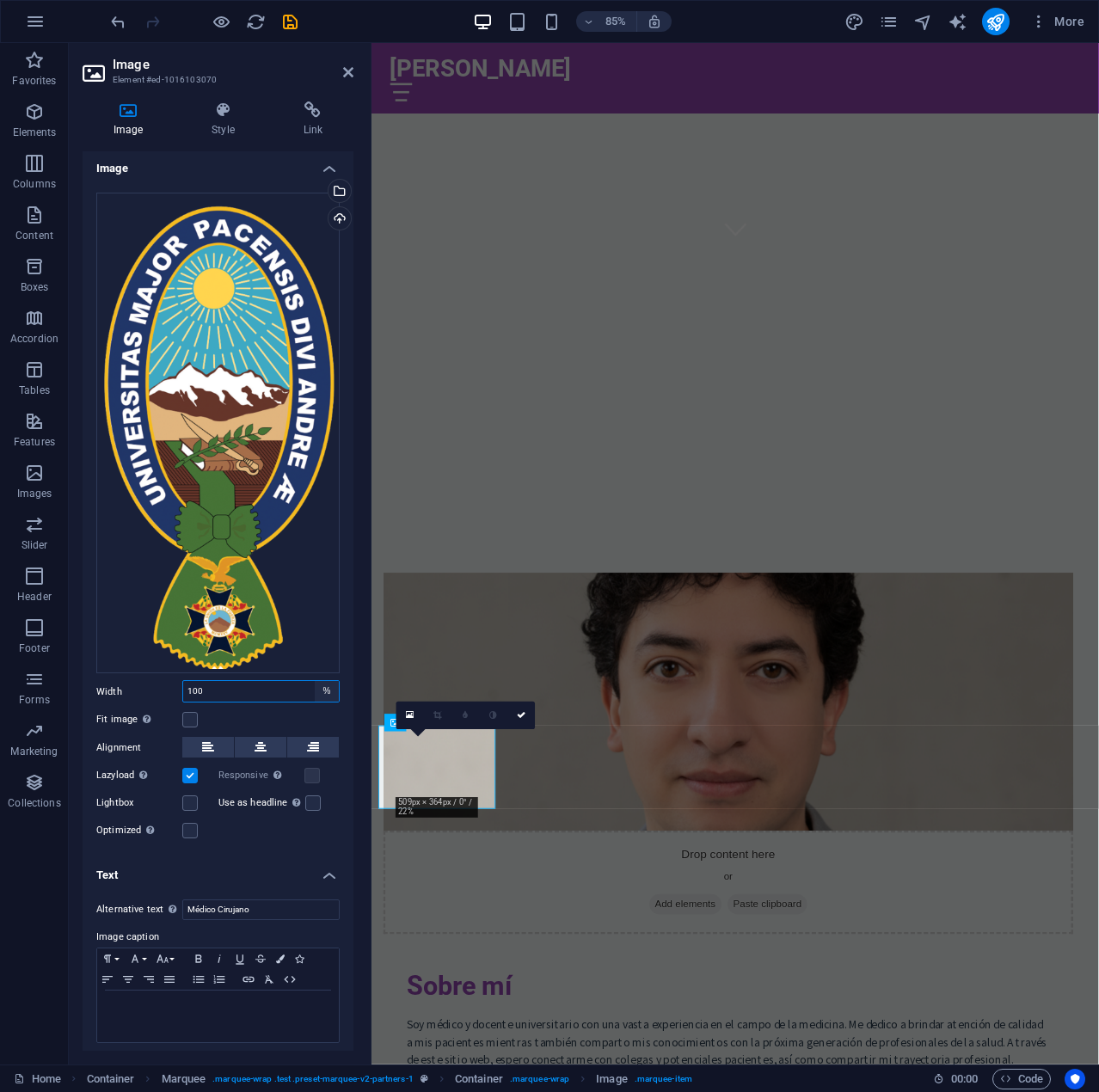
click at [319, 680] on select "Default auto px rem % em vh vw" at bounding box center [327, 690] width 24 height 21
select select "px"
click at [315, 680] on select "Default auto px rem % em vh vw" at bounding box center [327, 690] width 24 height 21
type input "112"
click at [194, 711] on label at bounding box center [189, 718] width 15 height 15
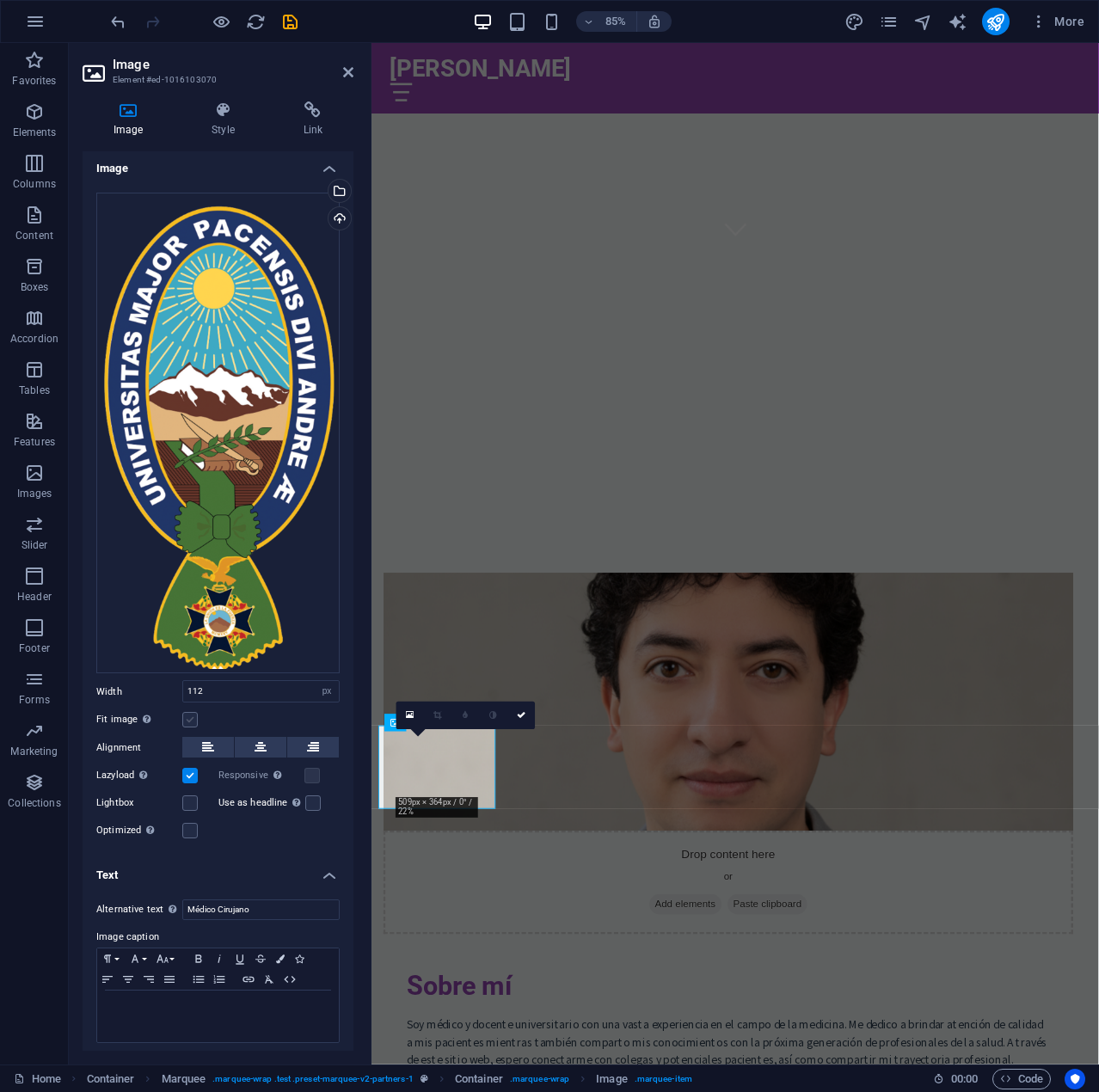
click at [0, 0] on input "Fit image Automatically fit image to a fixed width and height" at bounding box center [0, 0] width 0 height 0
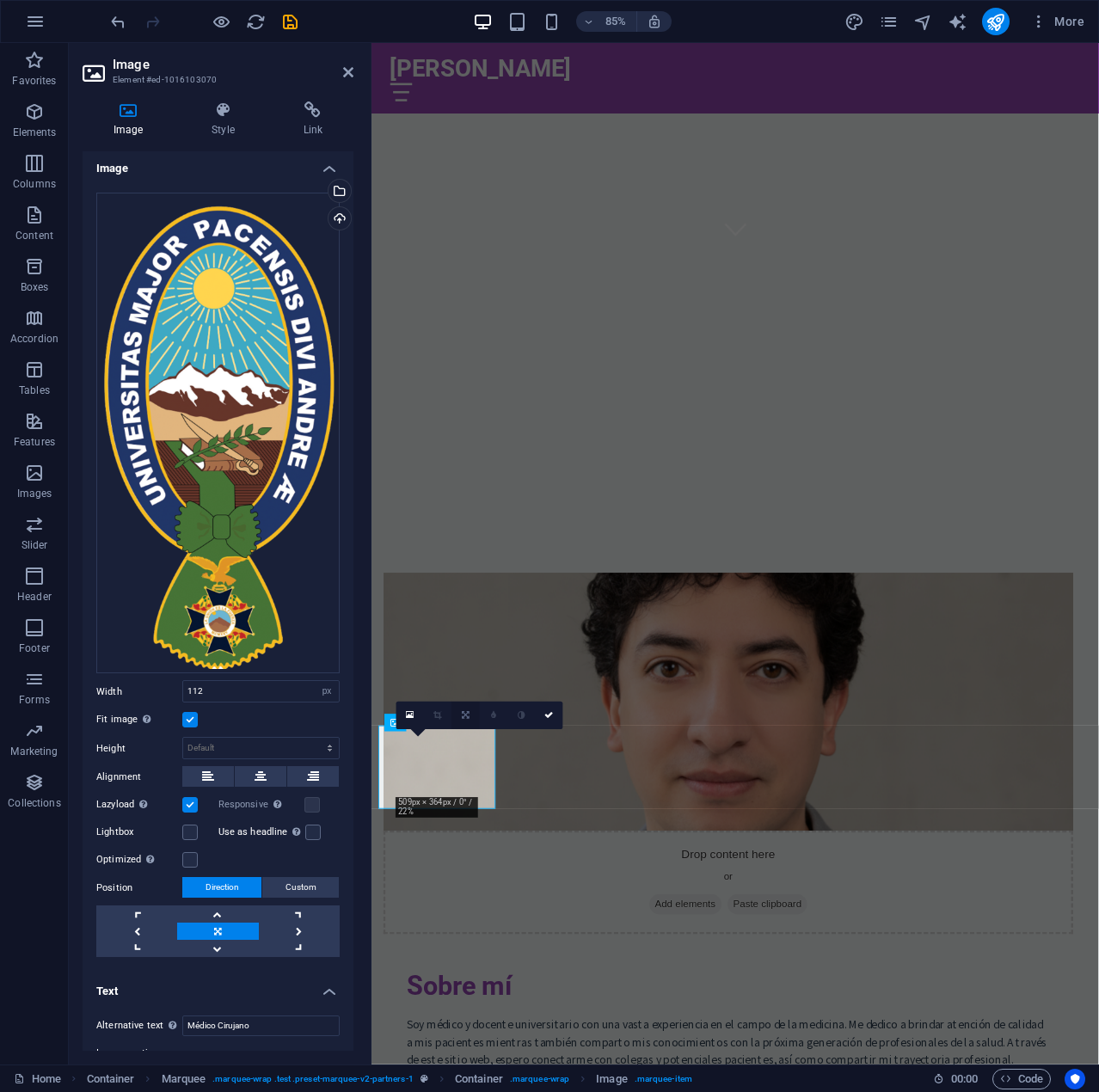
click at [469, 717] on icon at bounding box center [466, 715] width 8 height 9
click at [550, 718] on icon at bounding box center [549, 715] width 9 height 9
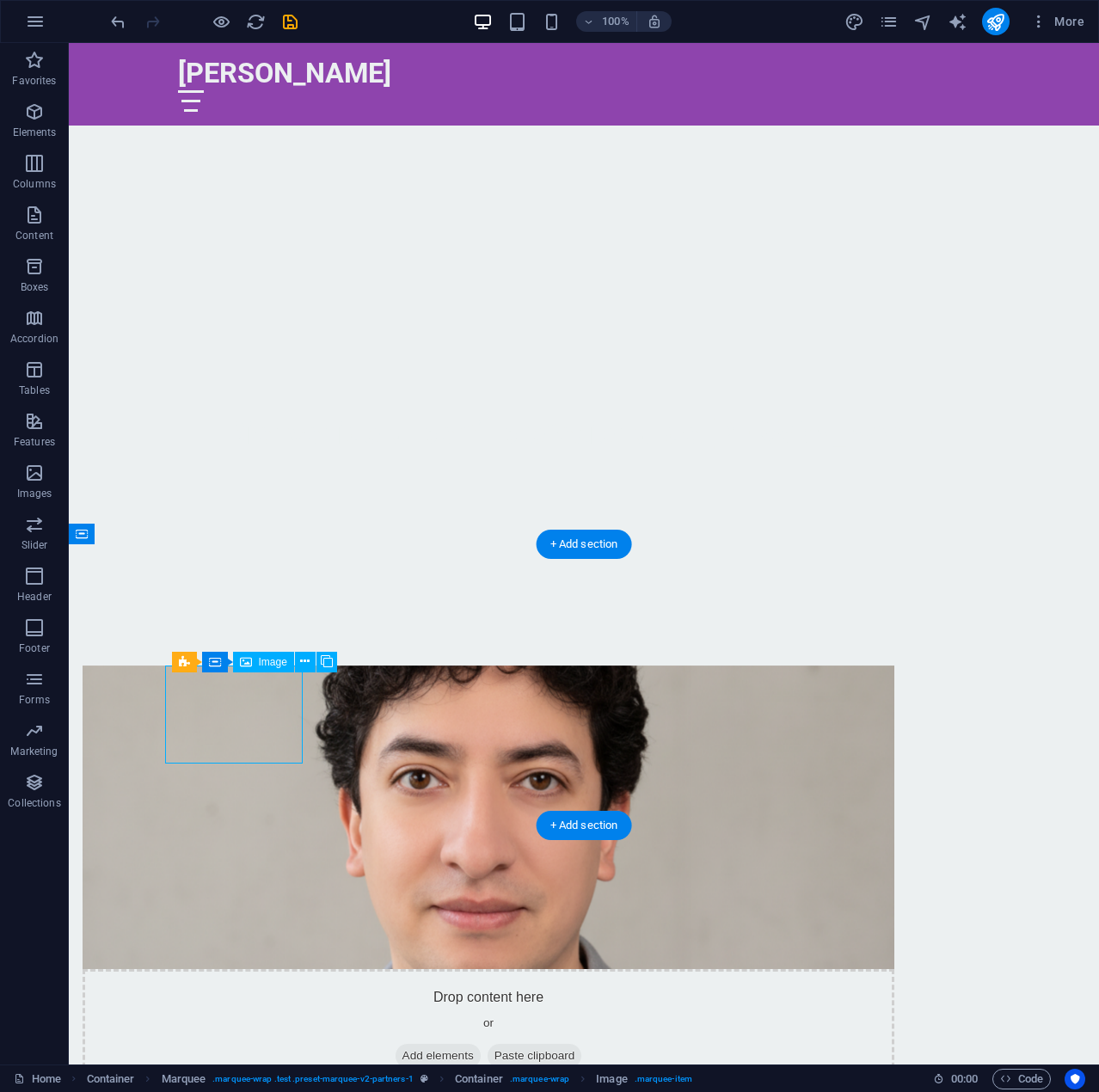
select select "px"
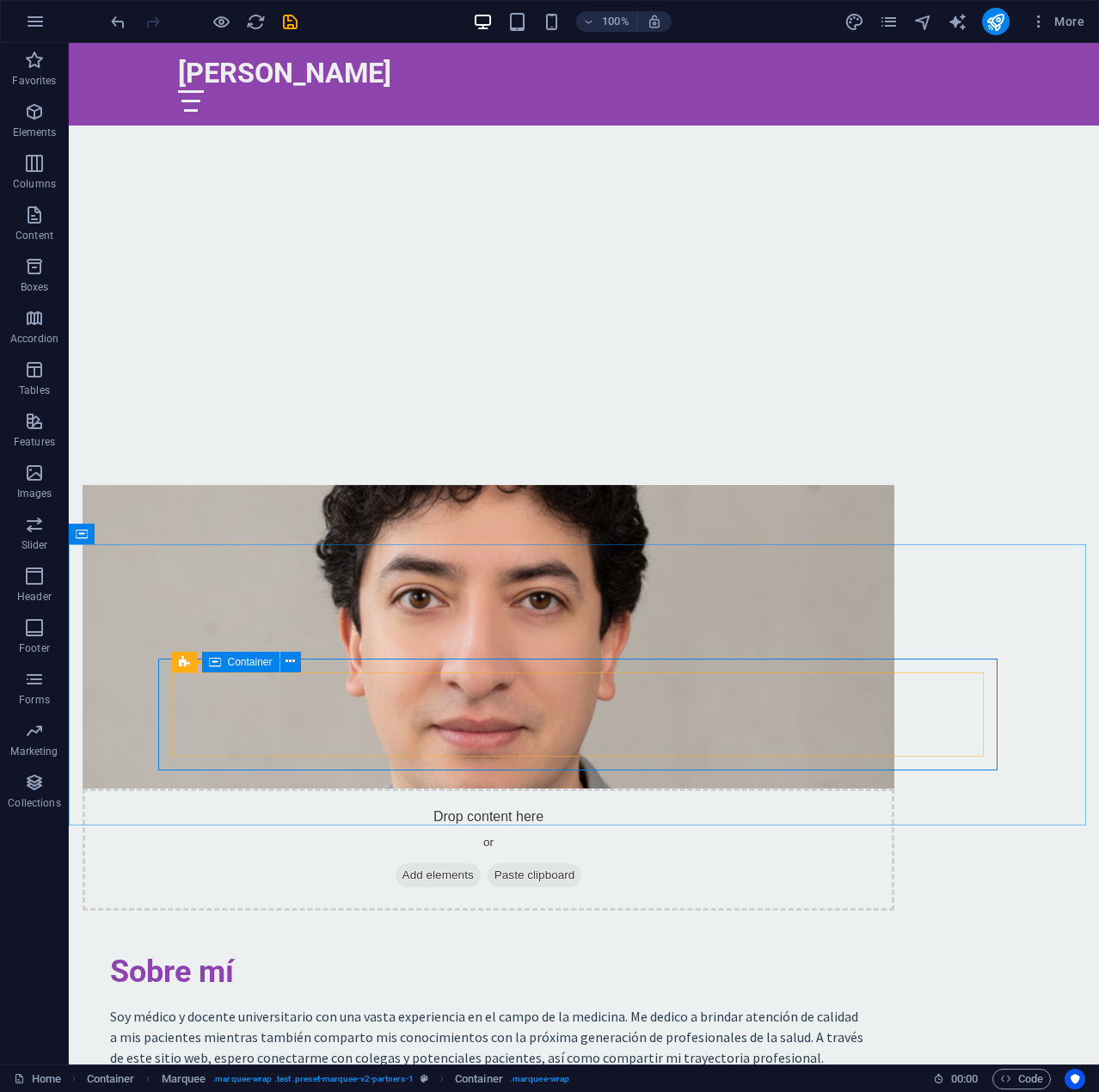
click at [223, 657] on div "Container" at bounding box center [240, 661] width 77 height 21
click at [250, 665] on span "Container" at bounding box center [250, 661] width 45 height 10
click at [296, 664] on button at bounding box center [290, 661] width 21 height 21
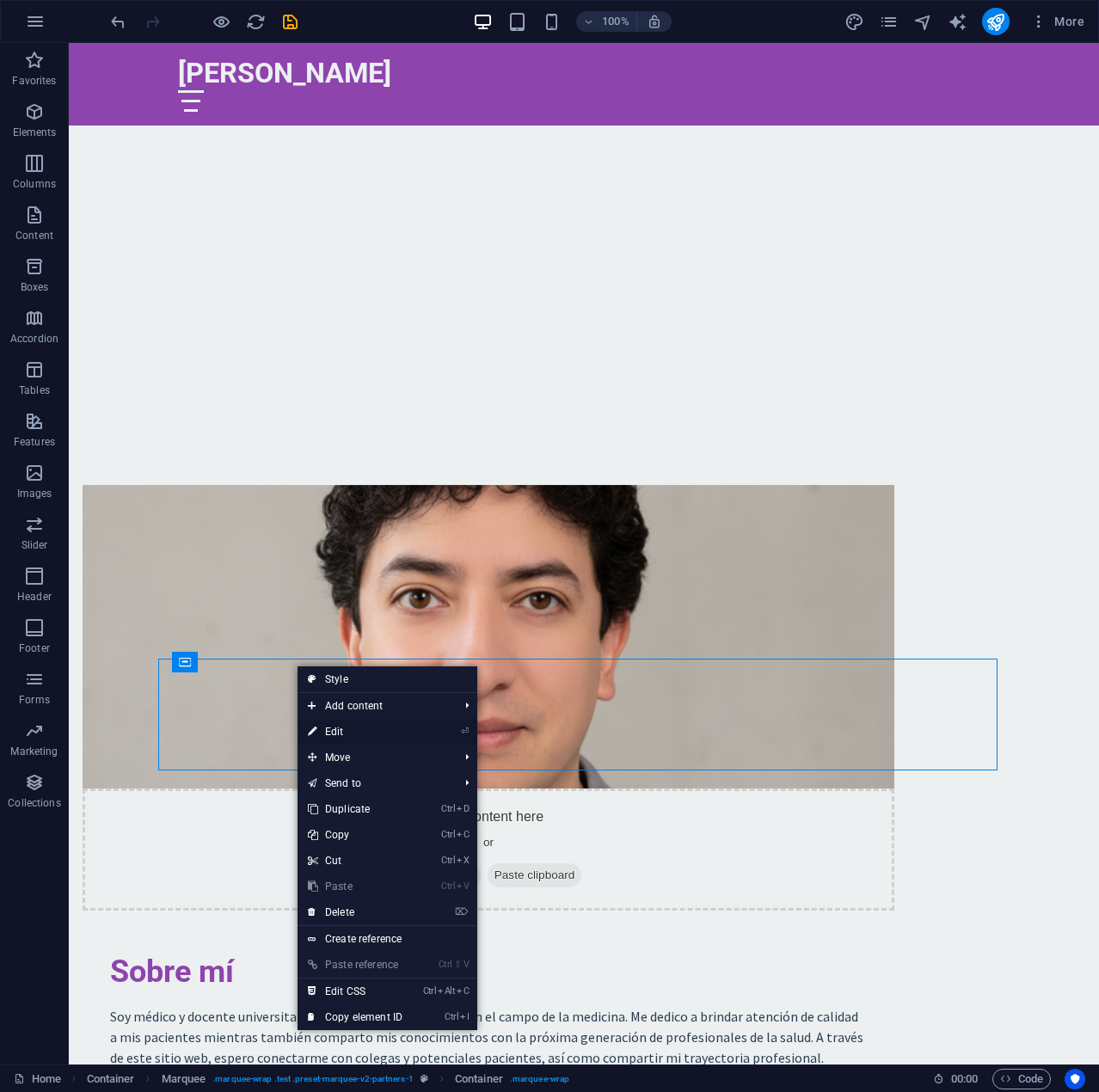
click at [360, 737] on link "⏎ Edit" at bounding box center [355, 731] width 115 height 26
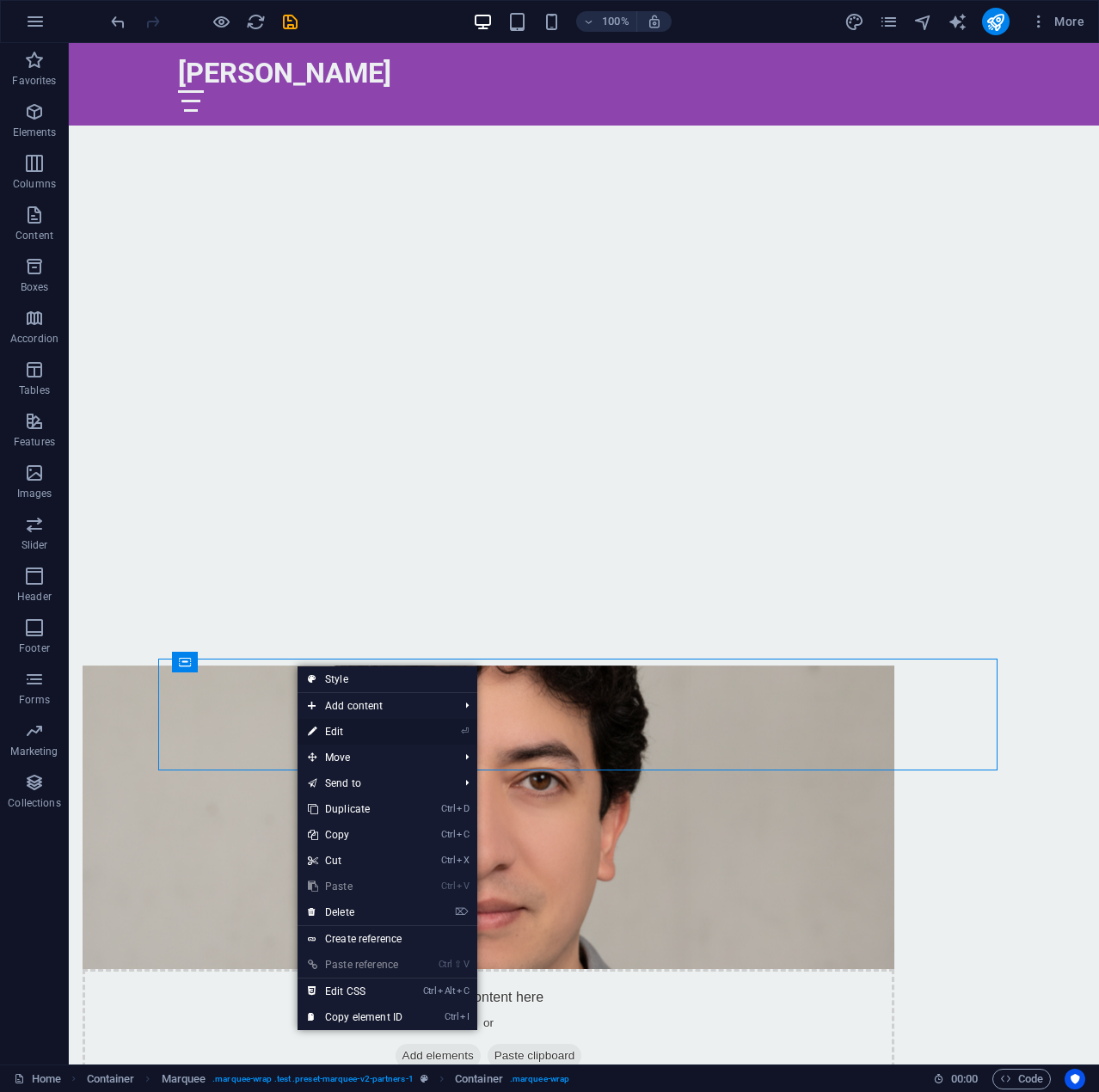
select select "marquee"
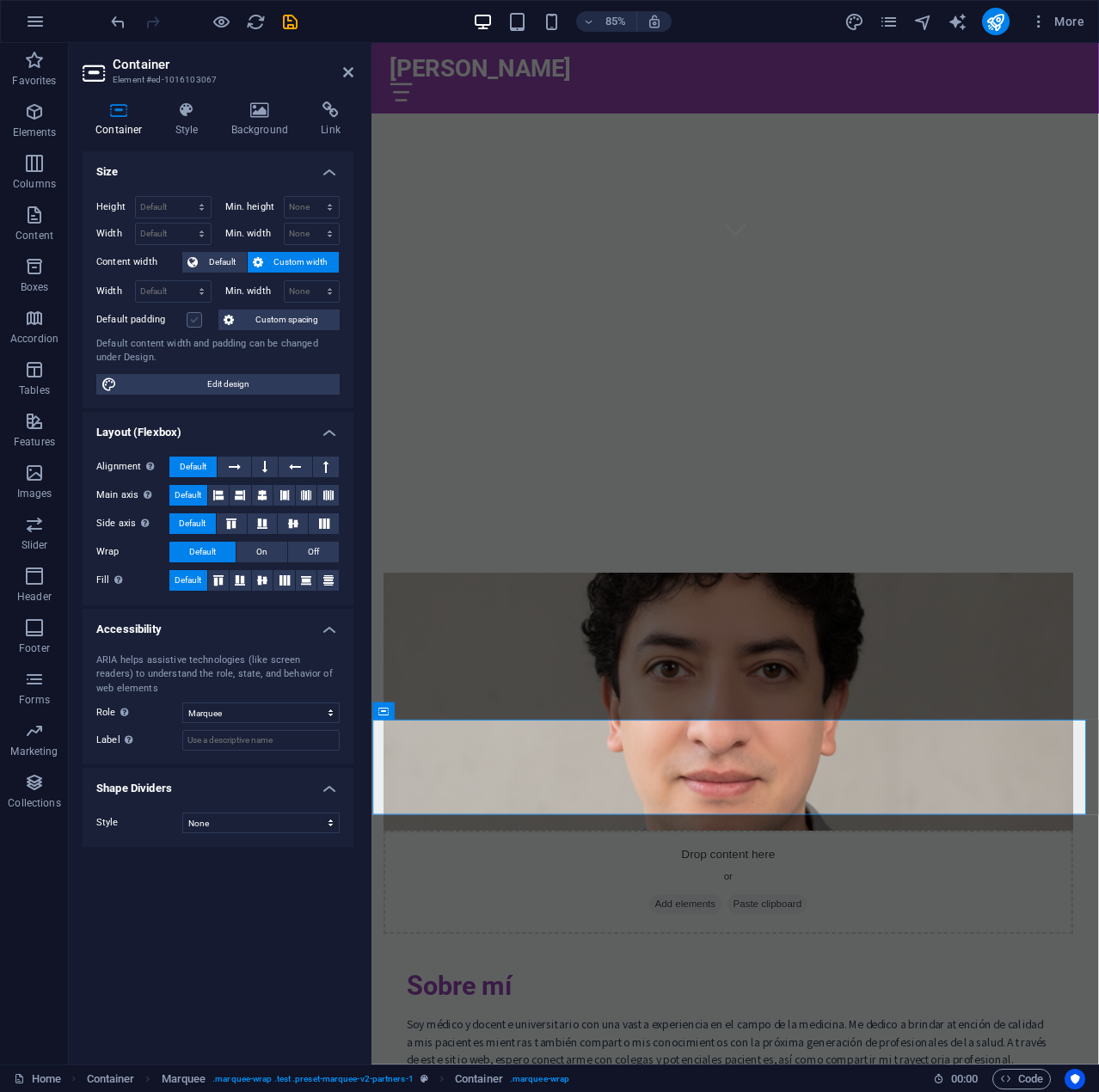
click at [200, 324] on label at bounding box center [194, 319] width 15 height 15
click at [0, 0] on input "Default padding" at bounding box center [0, 0] width 0 height 0
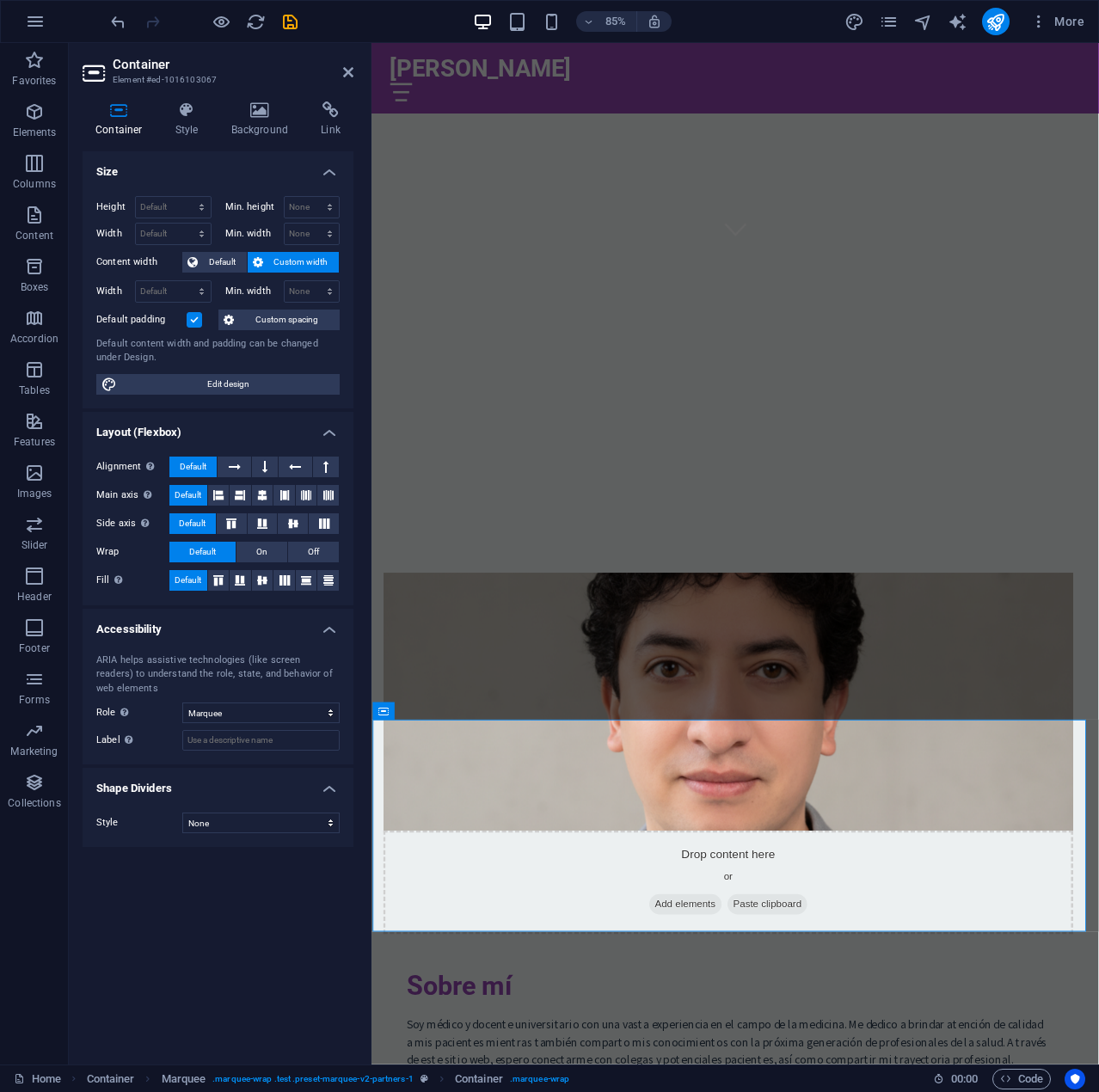
click at [200, 324] on label at bounding box center [194, 319] width 15 height 15
click at [0, 0] on input "Default padding" at bounding box center [0, 0] width 0 height 0
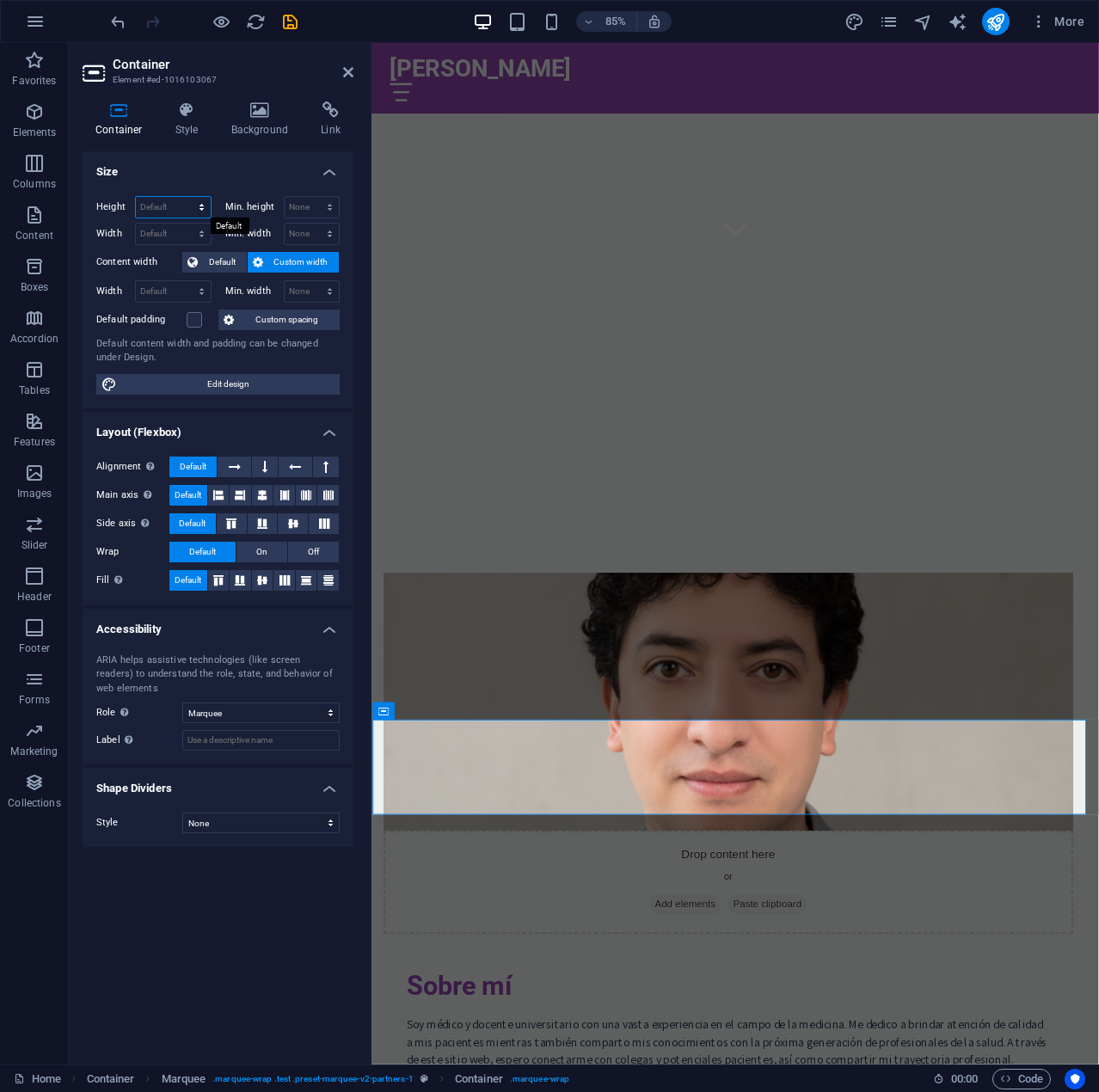
click at [190, 205] on select "Default px rem % vh vw" at bounding box center [173, 207] width 75 height 21
select select "px"
click at [186, 197] on select "Default px rem % vh vw" at bounding box center [173, 207] width 75 height 21
type input "130"
click at [188, 237] on select "Default px rem % em vh vw" at bounding box center [173, 234] width 75 height 21
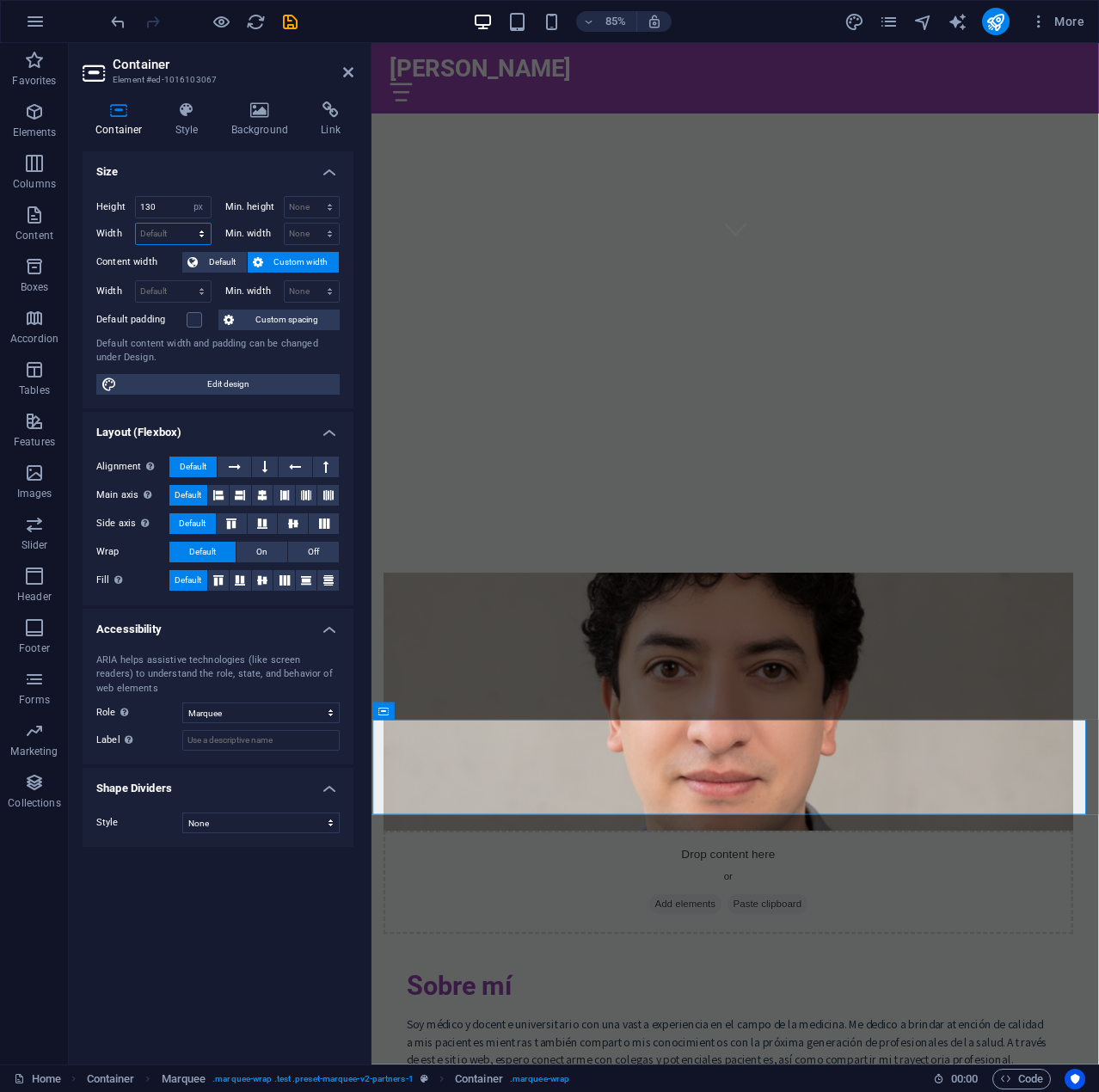
select select "px"
click at [186, 224] on select "Default px rem % em vh vw" at bounding box center [173, 234] width 75 height 21
type input "976"
click at [314, 209] on select "None px rem % vh vw" at bounding box center [312, 207] width 55 height 21
select select "px"
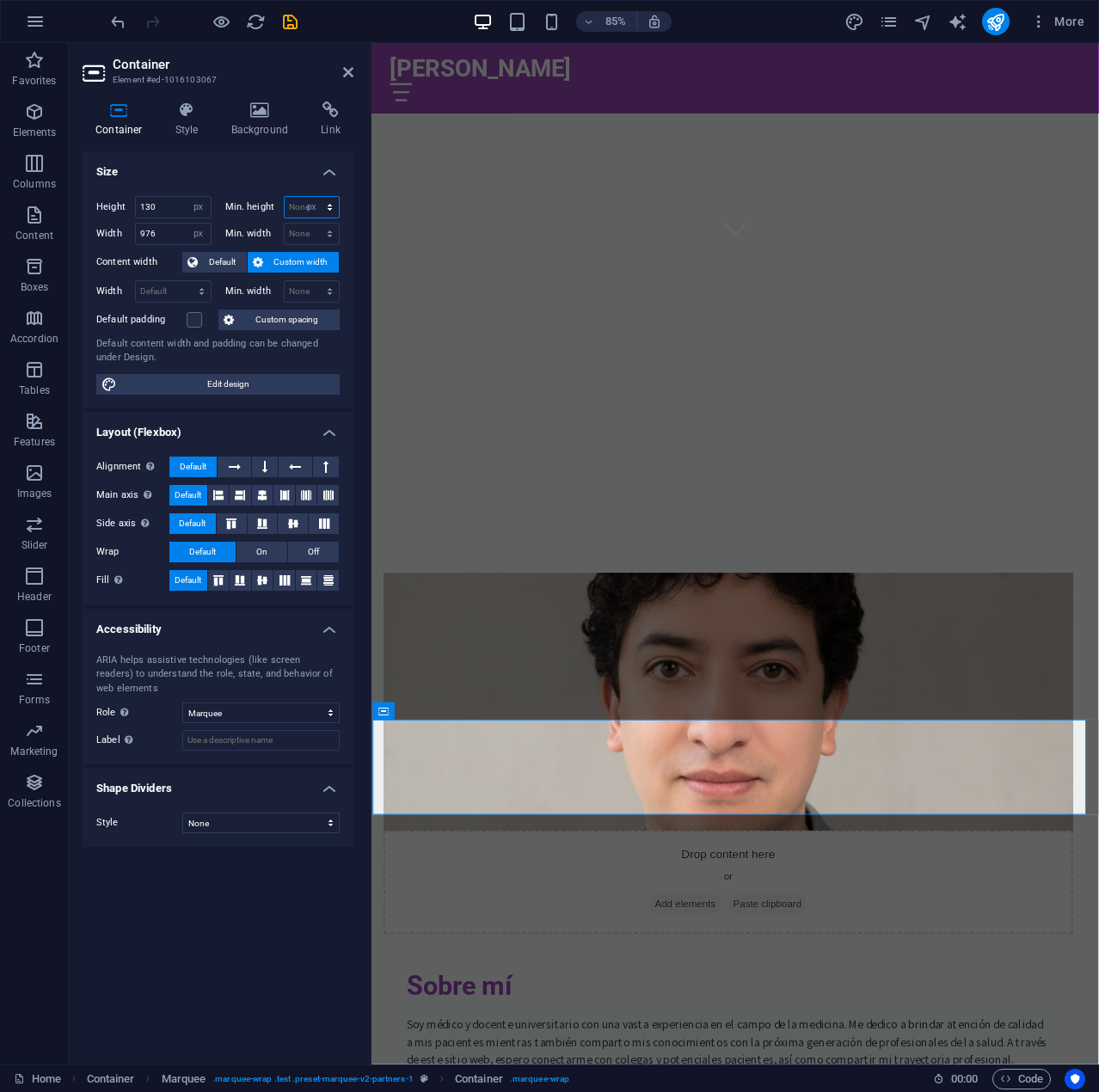
click at [315, 197] on select "None px rem % vh vw" at bounding box center [312, 207] width 55 height 21
type input "0"
click at [315, 238] on select "None px rem % vh vw" at bounding box center [312, 234] width 55 height 21
select select "px"
click at [315, 224] on select "None px rem % vh vw" at bounding box center [312, 234] width 55 height 21
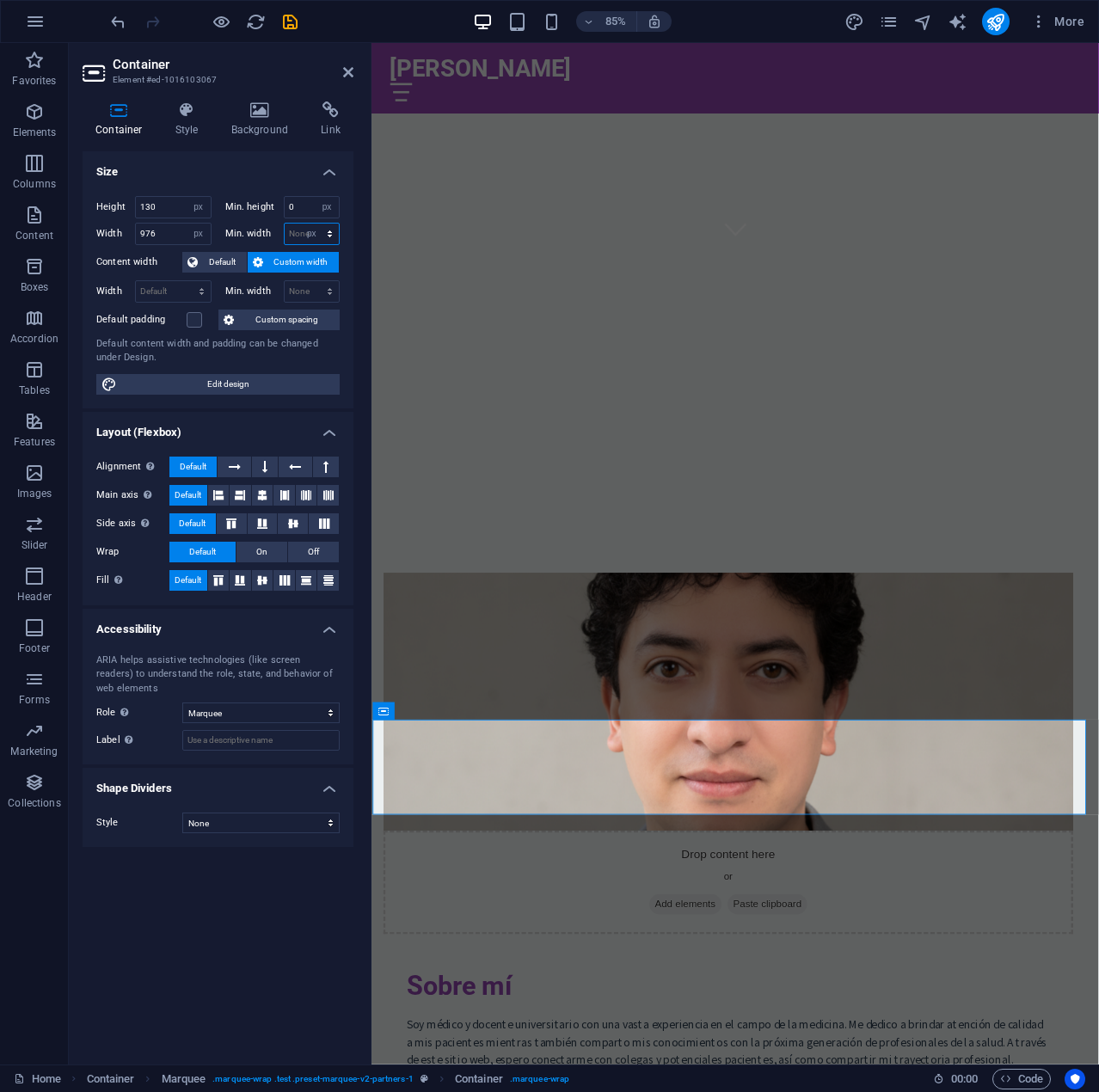
type input "0"
drag, startPoint x: 167, startPoint y: 203, endPoint x: -8, endPoint y: 214, distance: 175.3
click at [0, 214] on html "Luis Martinez Home Favorites Elements Columns Content Boxes Accordion Tables Fe…" at bounding box center [550, 546] width 1099 height 1092
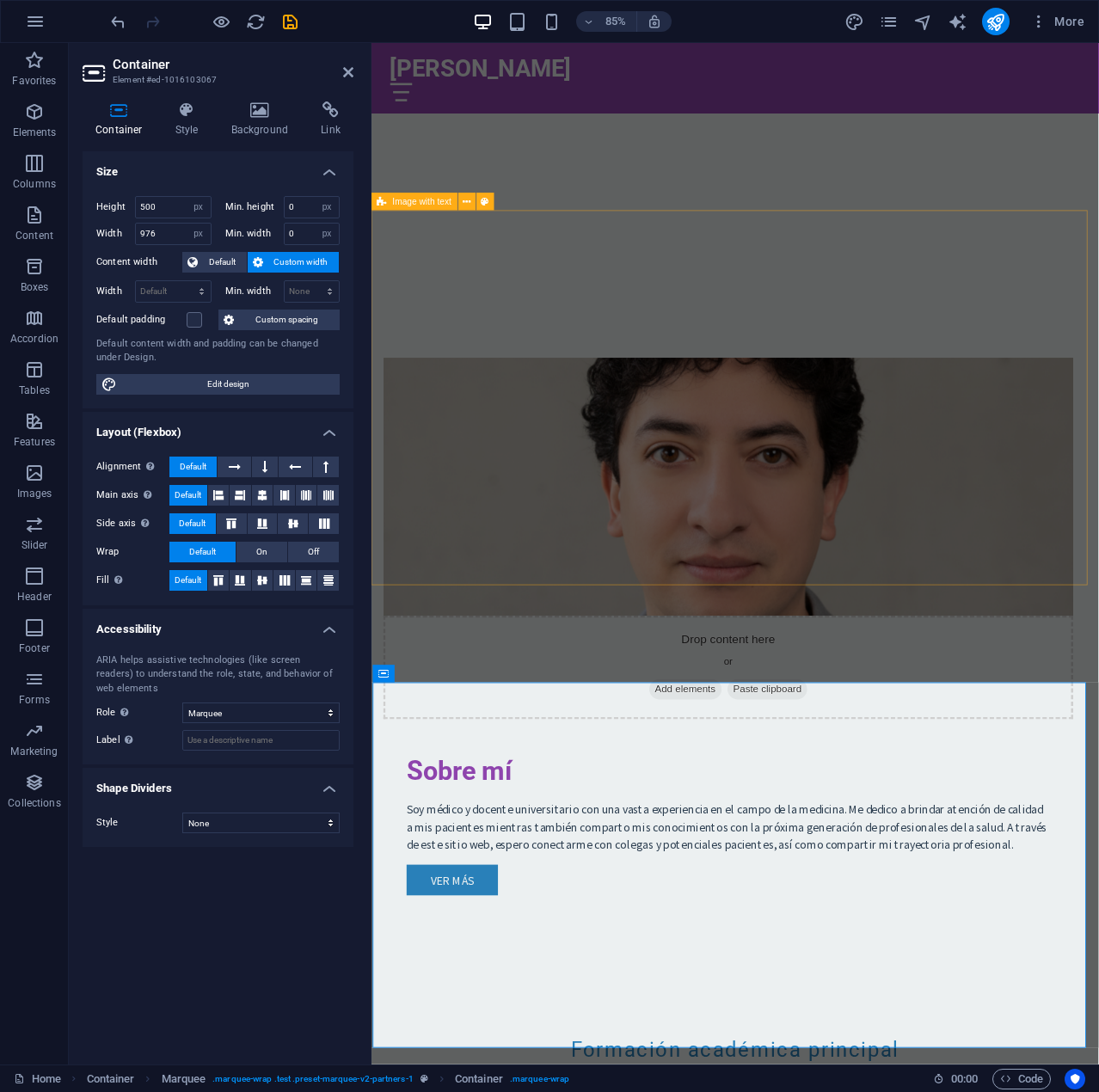
scroll to position [1219, 0]
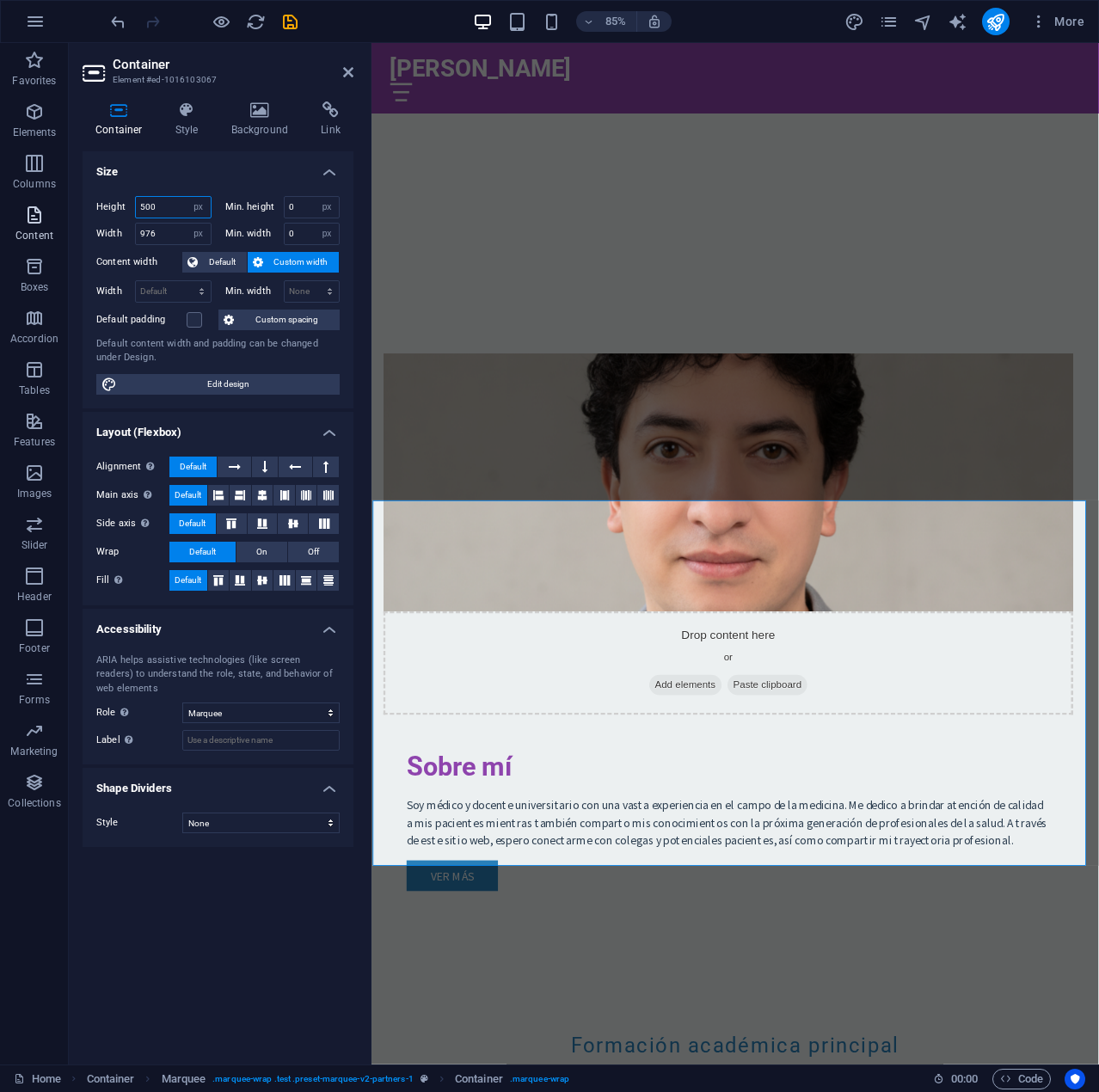
drag, startPoint x: 170, startPoint y: 206, endPoint x: 54, endPoint y: 206, distance: 116.0
click at [59, 206] on section "Favorites Elements Columns Content Boxes Accordion Tables Features Images Slide…" at bounding box center [550, 553] width 1099 height 1021
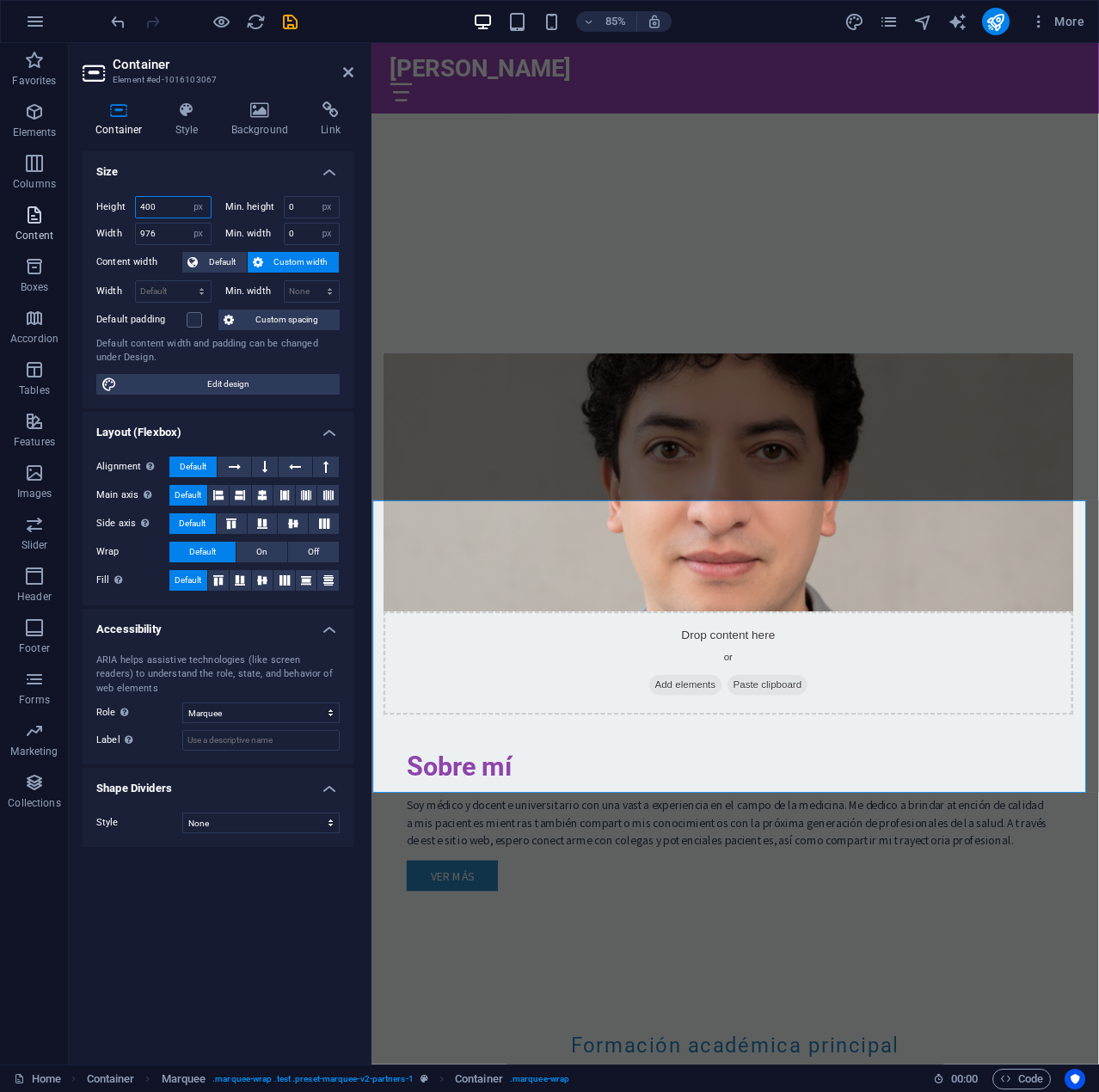
drag, startPoint x: 170, startPoint y: 203, endPoint x: 0, endPoint y: 210, distance: 170.1
click at [0, 209] on section "Favorites Elements Columns Content Boxes Accordion Tables Features Images Slide…" at bounding box center [550, 553] width 1099 height 1021
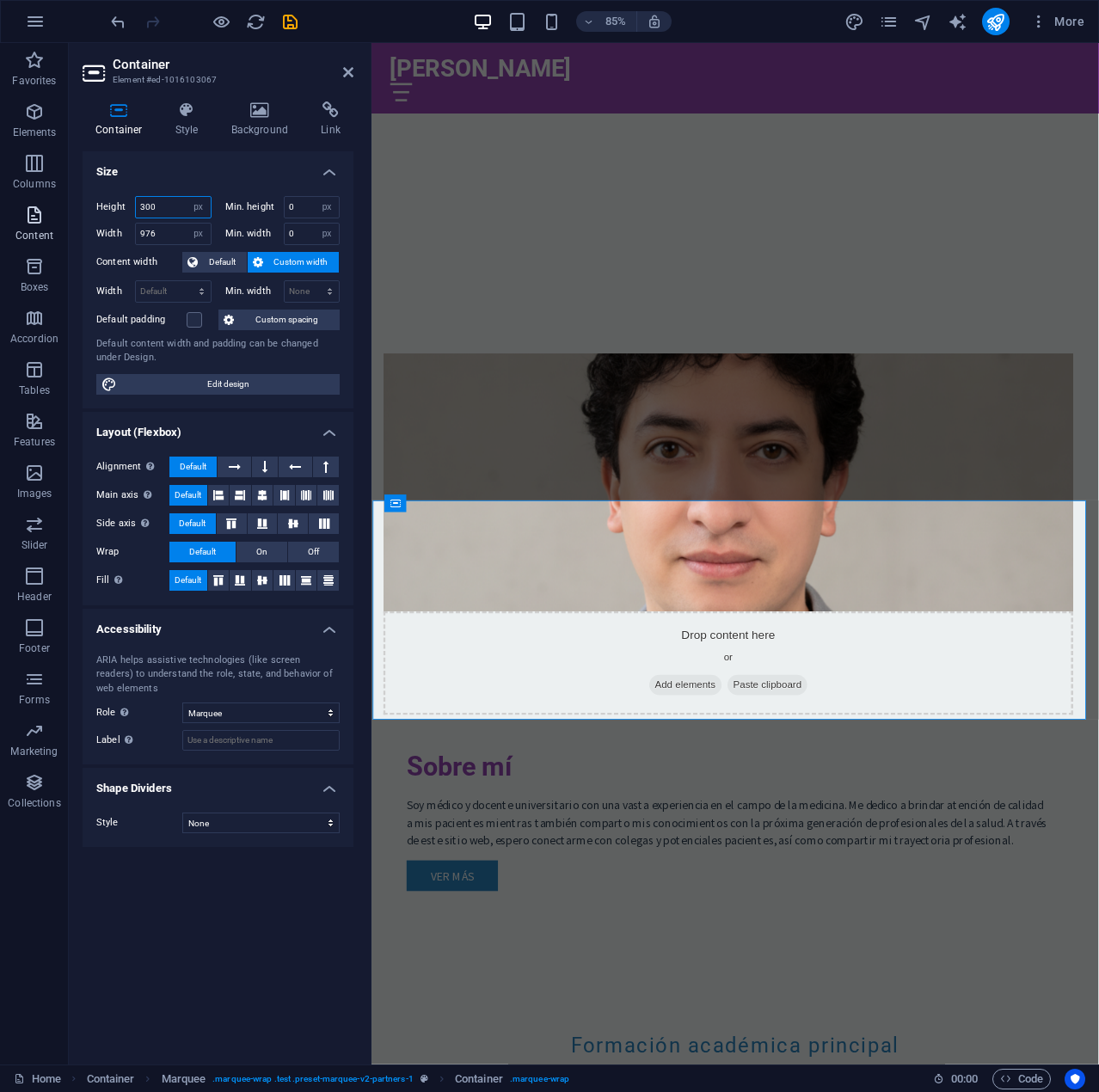
drag, startPoint x: 155, startPoint y: 208, endPoint x: 62, endPoint y: 211, distance: 93.0
click at [71, 211] on div "Container Style Background Link Size Height 300 Default px rem % vh vw Min. hei…" at bounding box center [218, 575] width 299 height 976
type input "350"
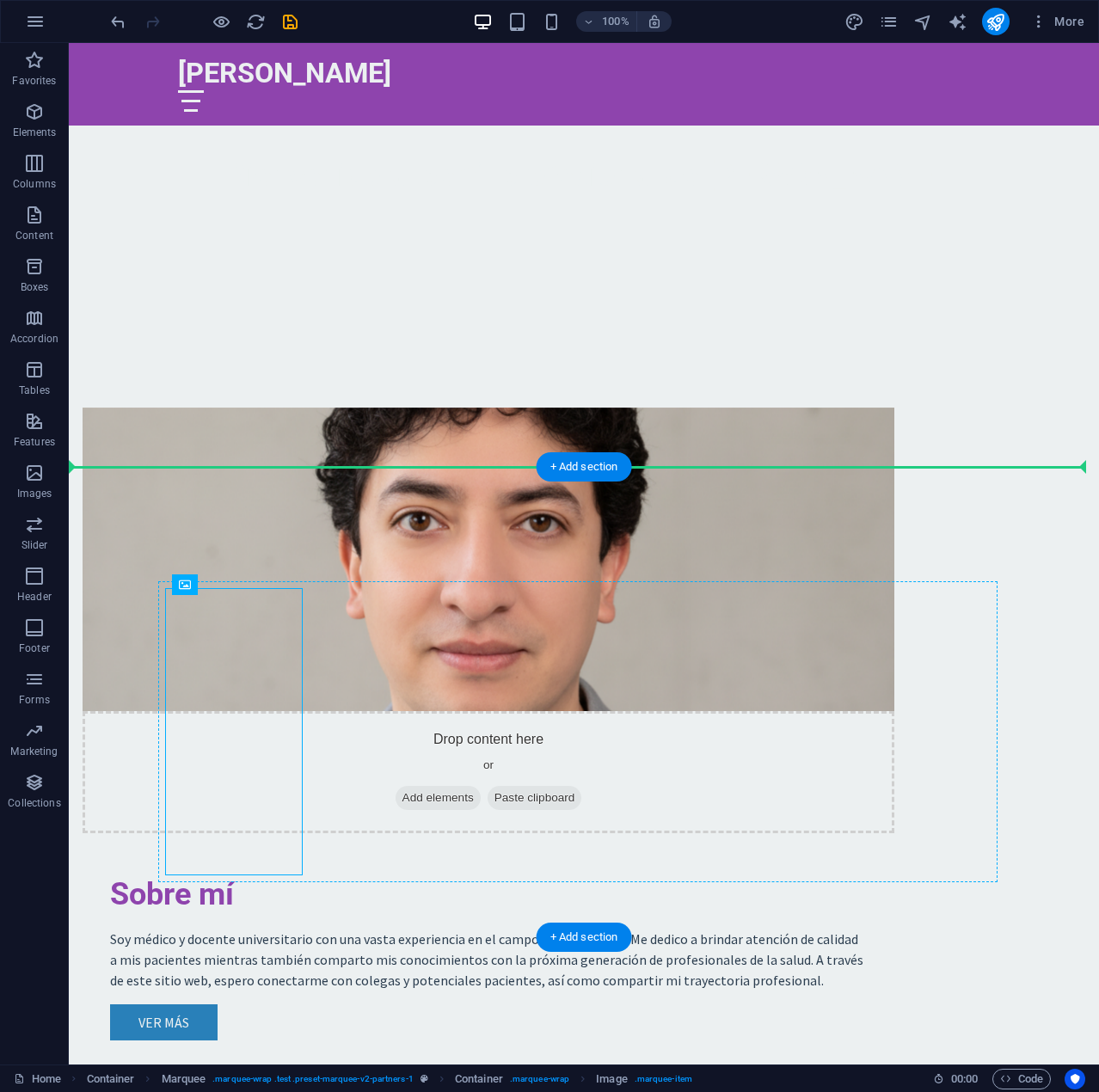
scroll to position [1038, 0]
drag, startPoint x: 147, startPoint y: 711, endPoint x: 462, endPoint y: 612, distance: 330.2
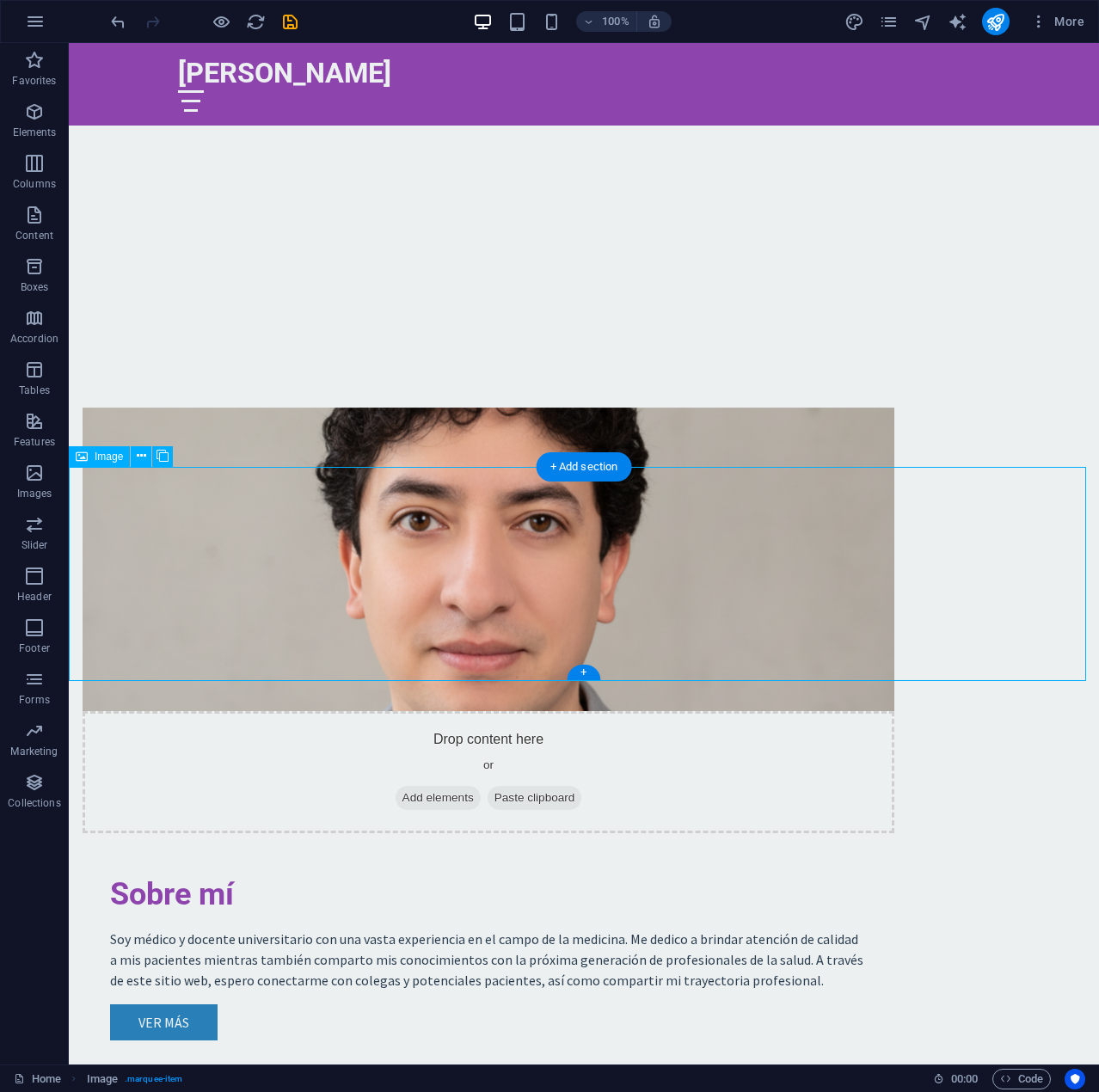
select select "px"
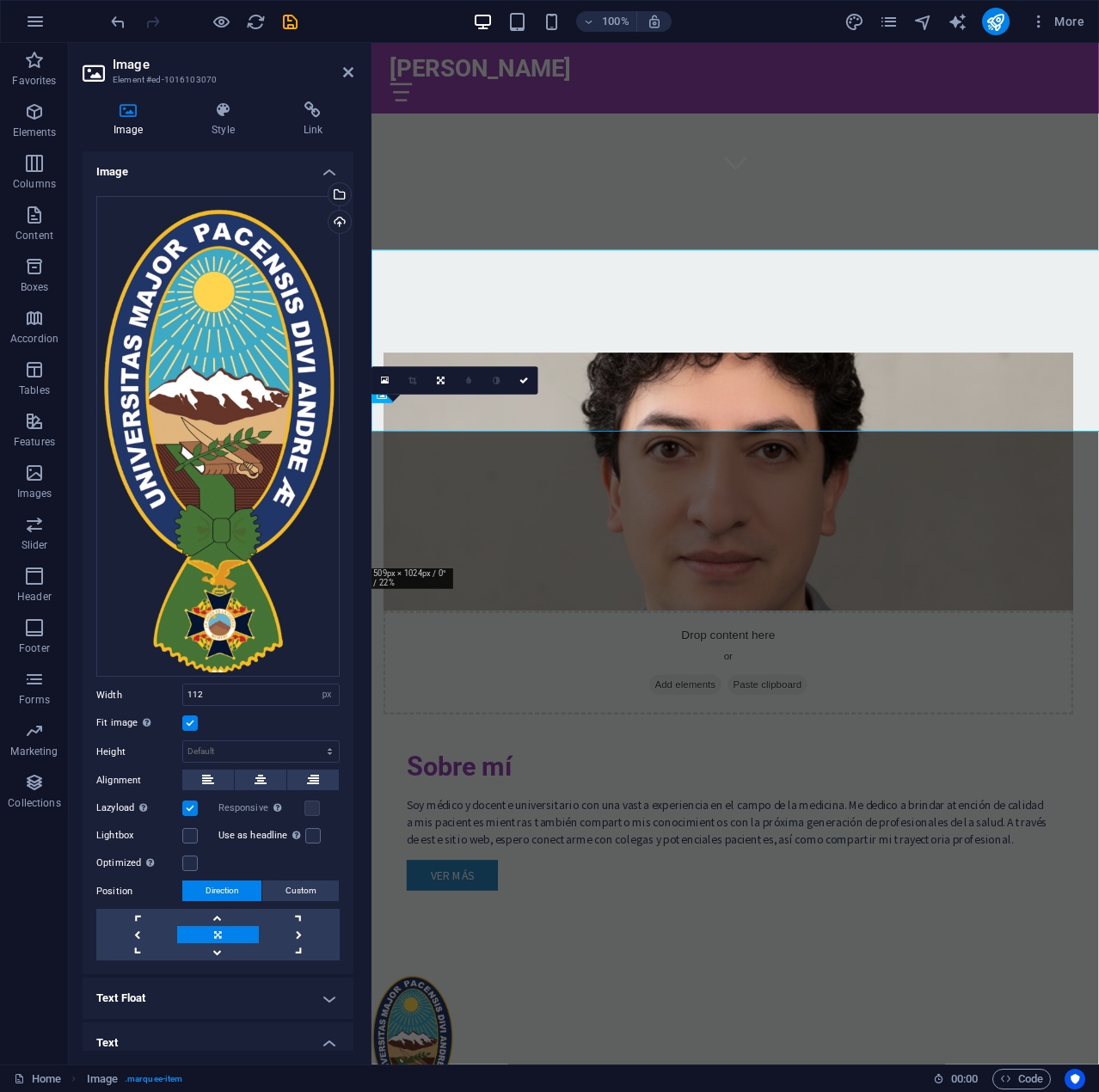
scroll to position [1219, 0]
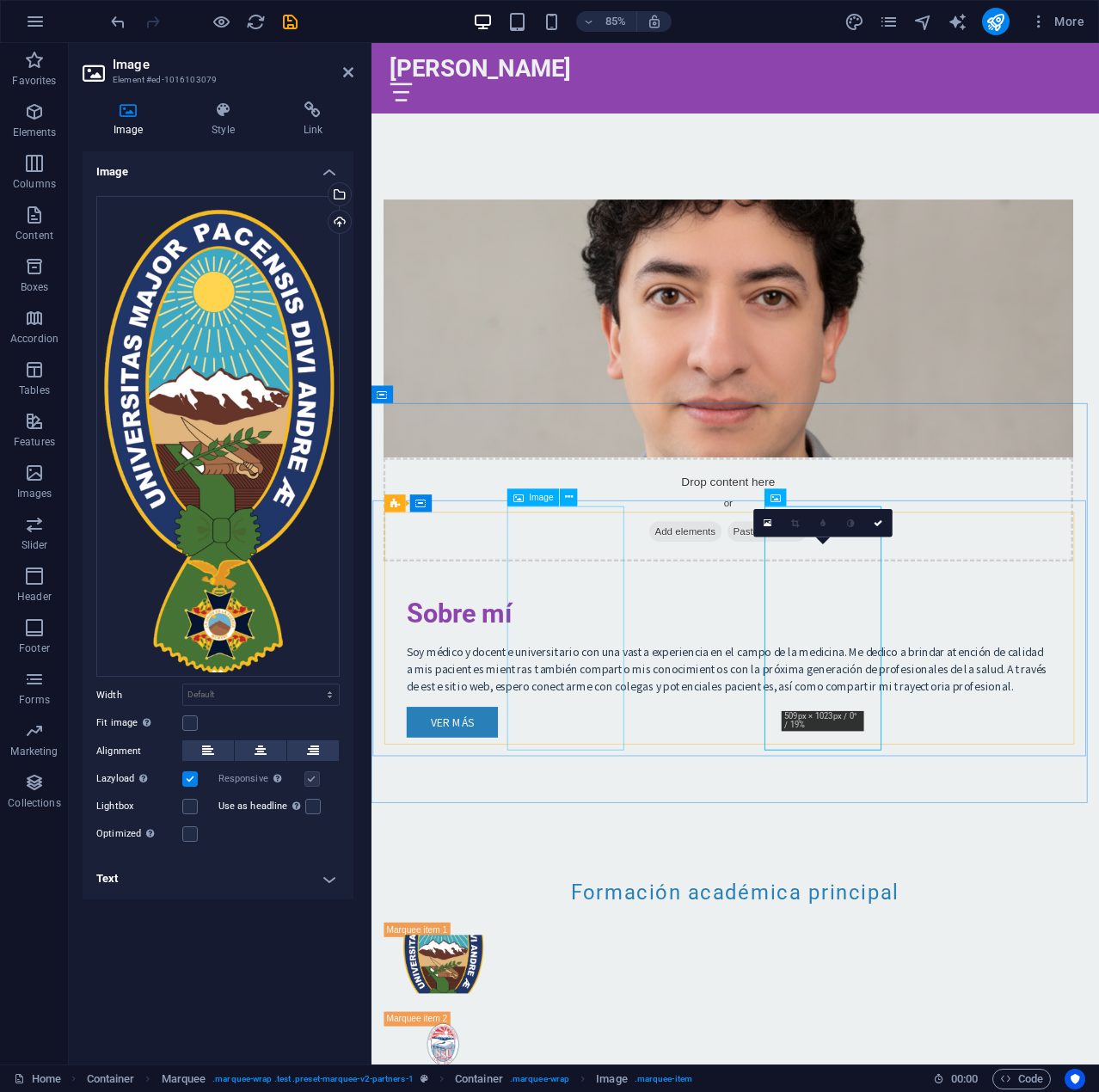
scroll to position [1038, 0]
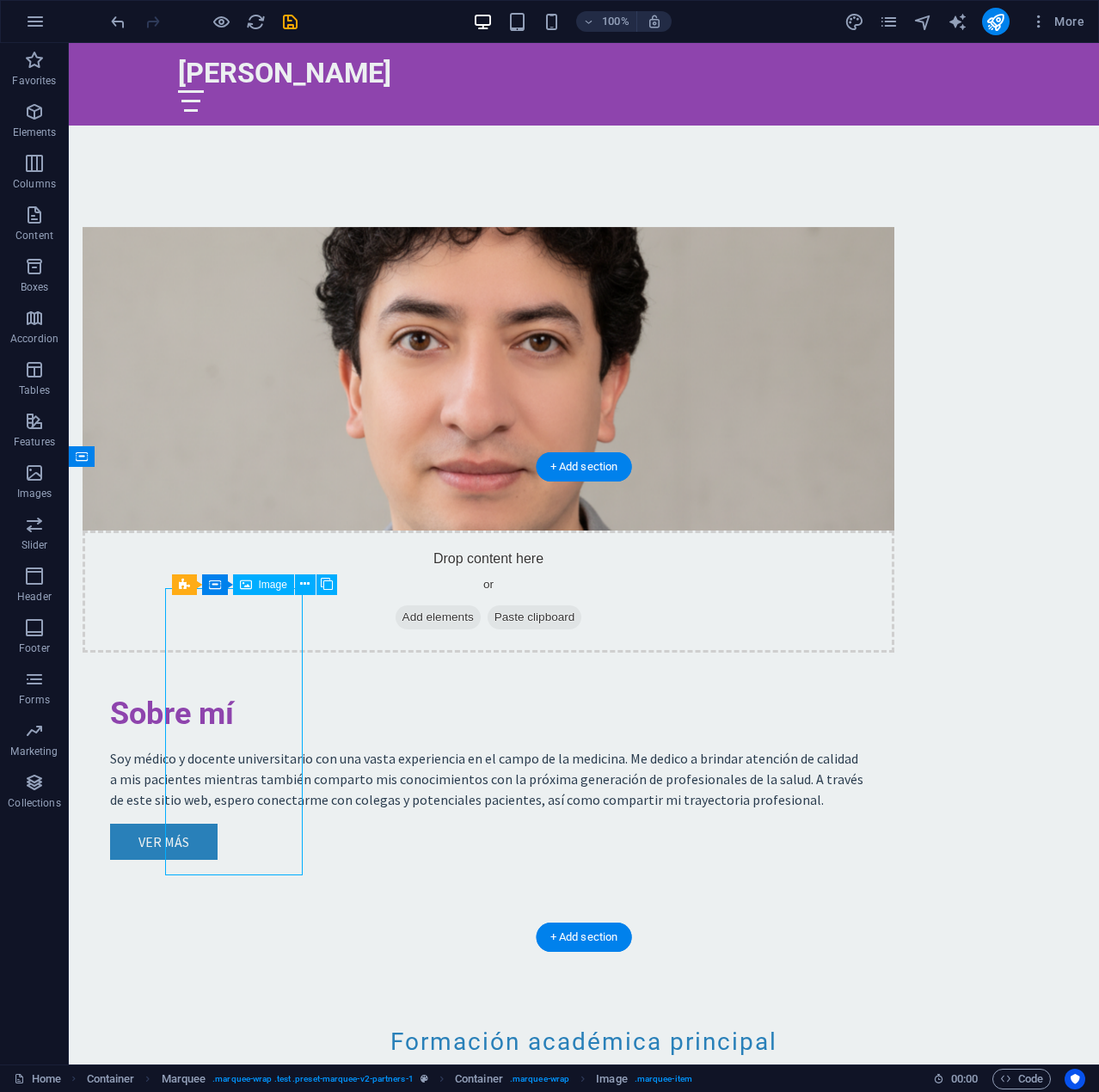
select select "px"
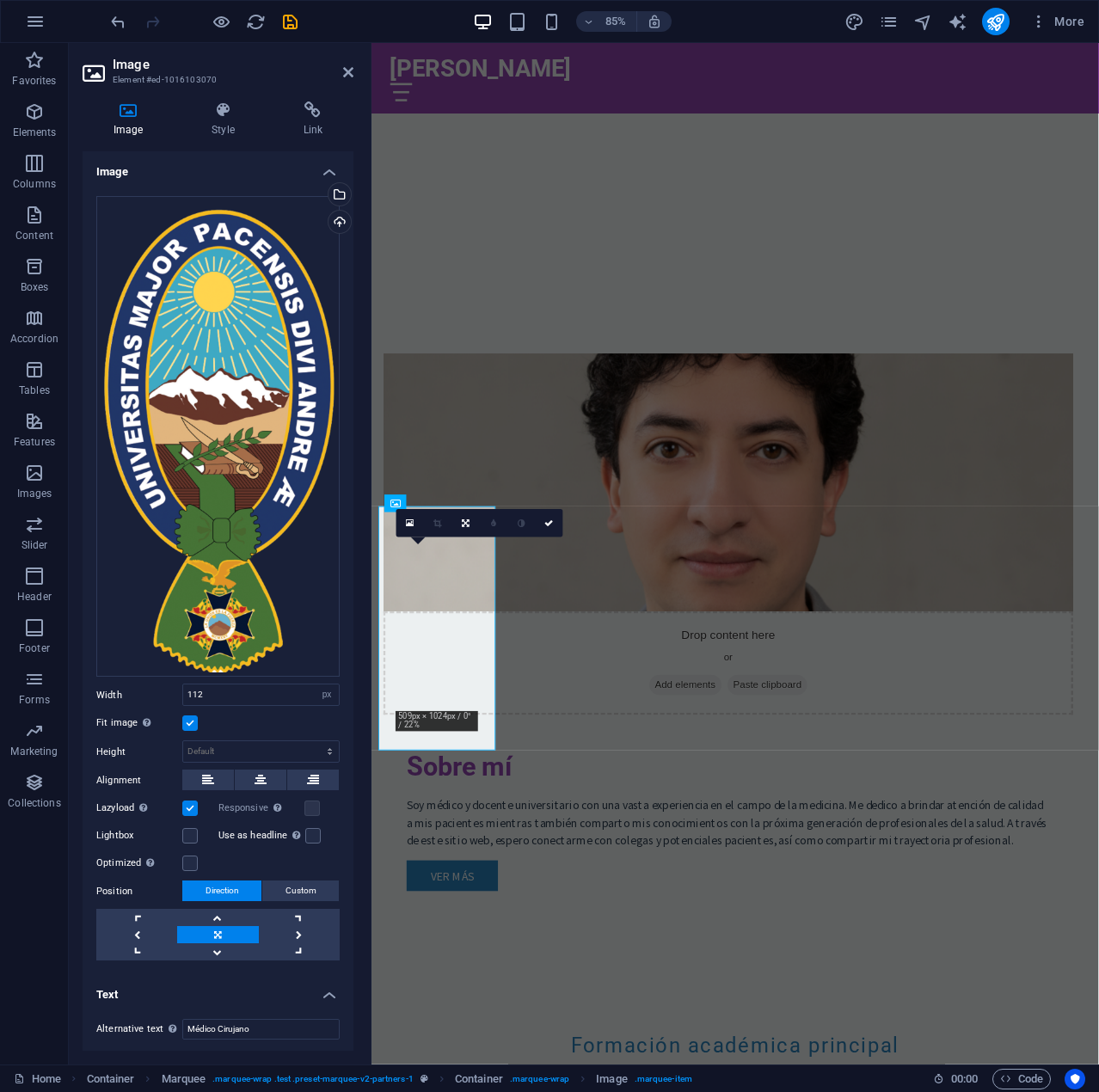
click at [186, 721] on label at bounding box center [189, 722] width 15 height 15
click at [0, 0] on input "Fit image Automatically fit image to a fixed width and height" at bounding box center [0, 0] width 0 height 0
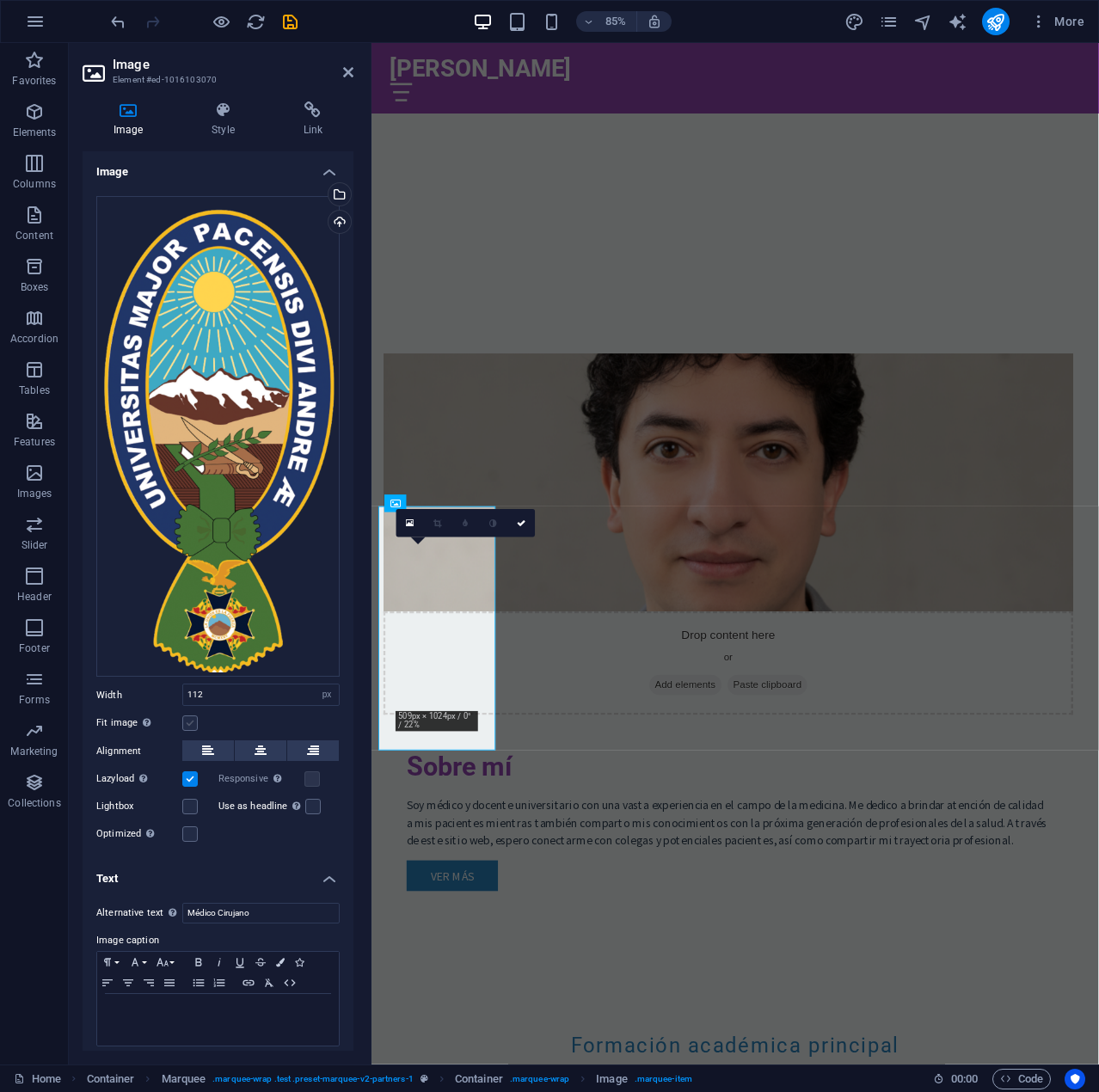
click at [186, 715] on label at bounding box center [189, 722] width 15 height 15
click at [0, 0] on input "Fit image Automatically fit image to a fixed width and height" at bounding box center [0, 0] width 0 height 0
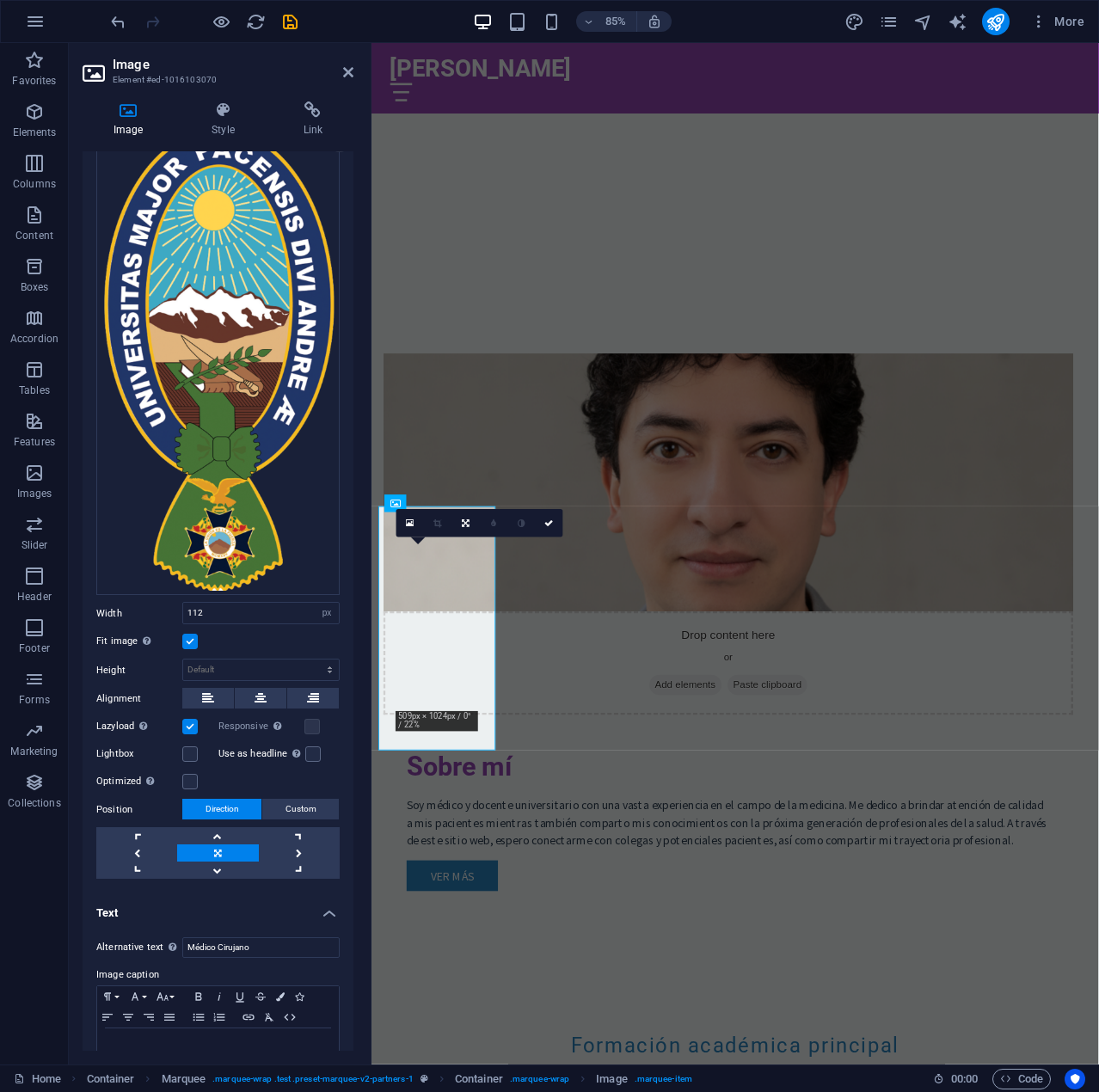
scroll to position [86, 0]
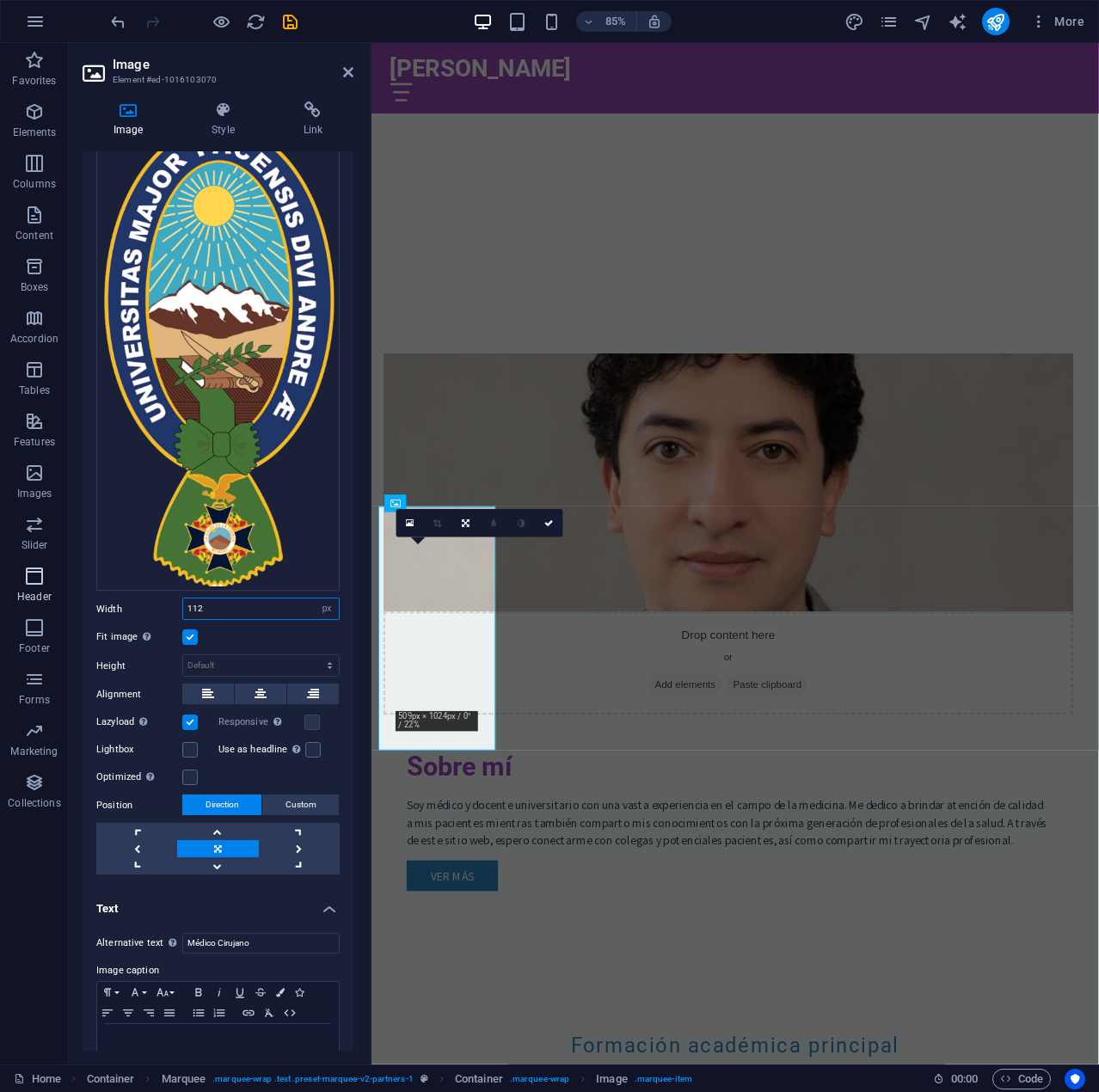
drag, startPoint x: 225, startPoint y: 600, endPoint x: 24, endPoint y: 601, distance: 201.0
click at [24, 601] on section "Favorites Elements Columns Content Boxes Accordion Tables Features Images Slide…" at bounding box center [550, 553] width 1099 height 1021
type input "80"
click at [162, 618] on div "Drag files here, click to choose files or select files from Files or our free s…" at bounding box center [218, 492] width 271 height 791
click at [186, 631] on div "Fit image Automatically fit image to a fixed width and height" at bounding box center [217, 636] width 243 height 21
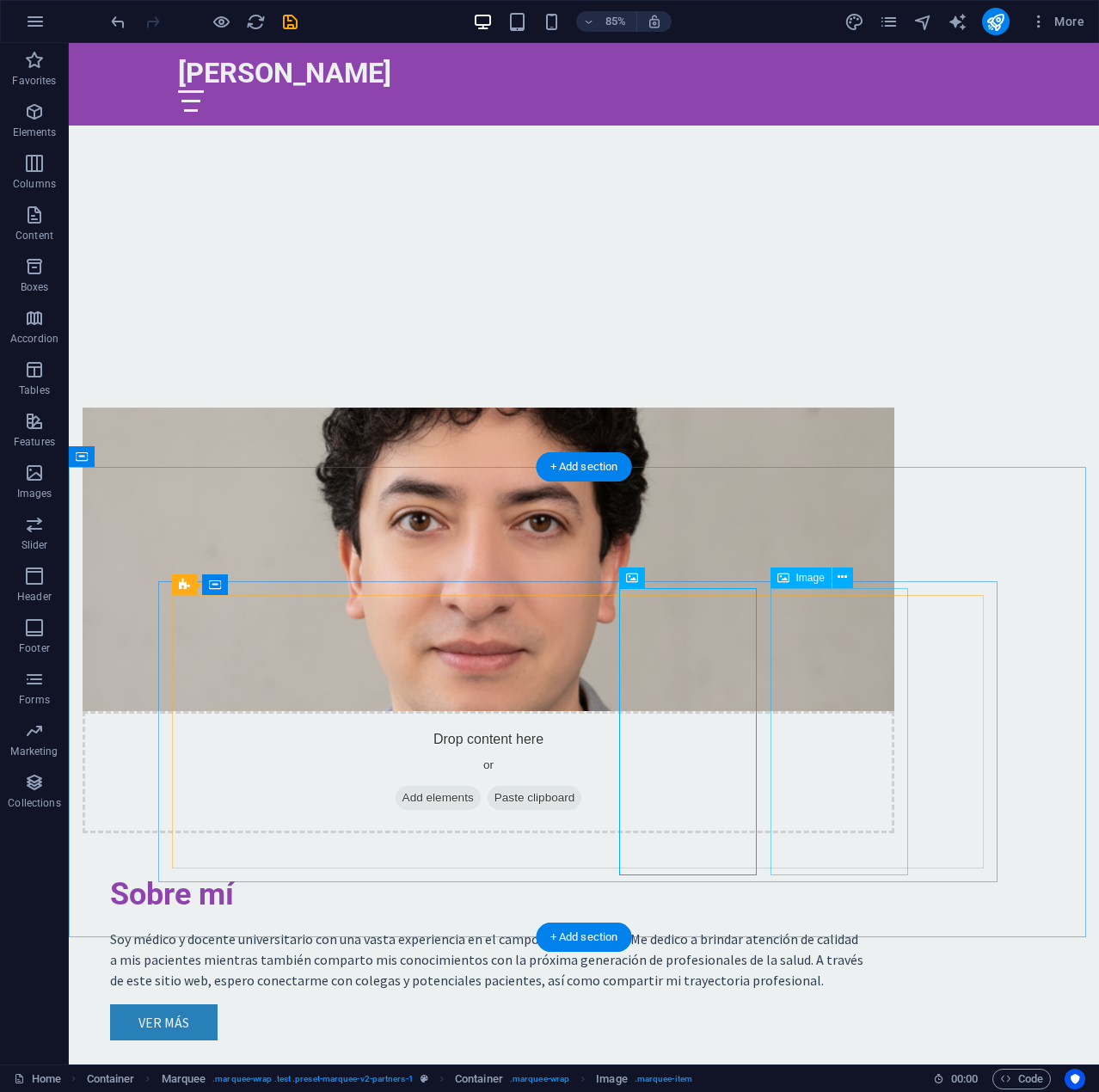
scroll to position [1038, 0]
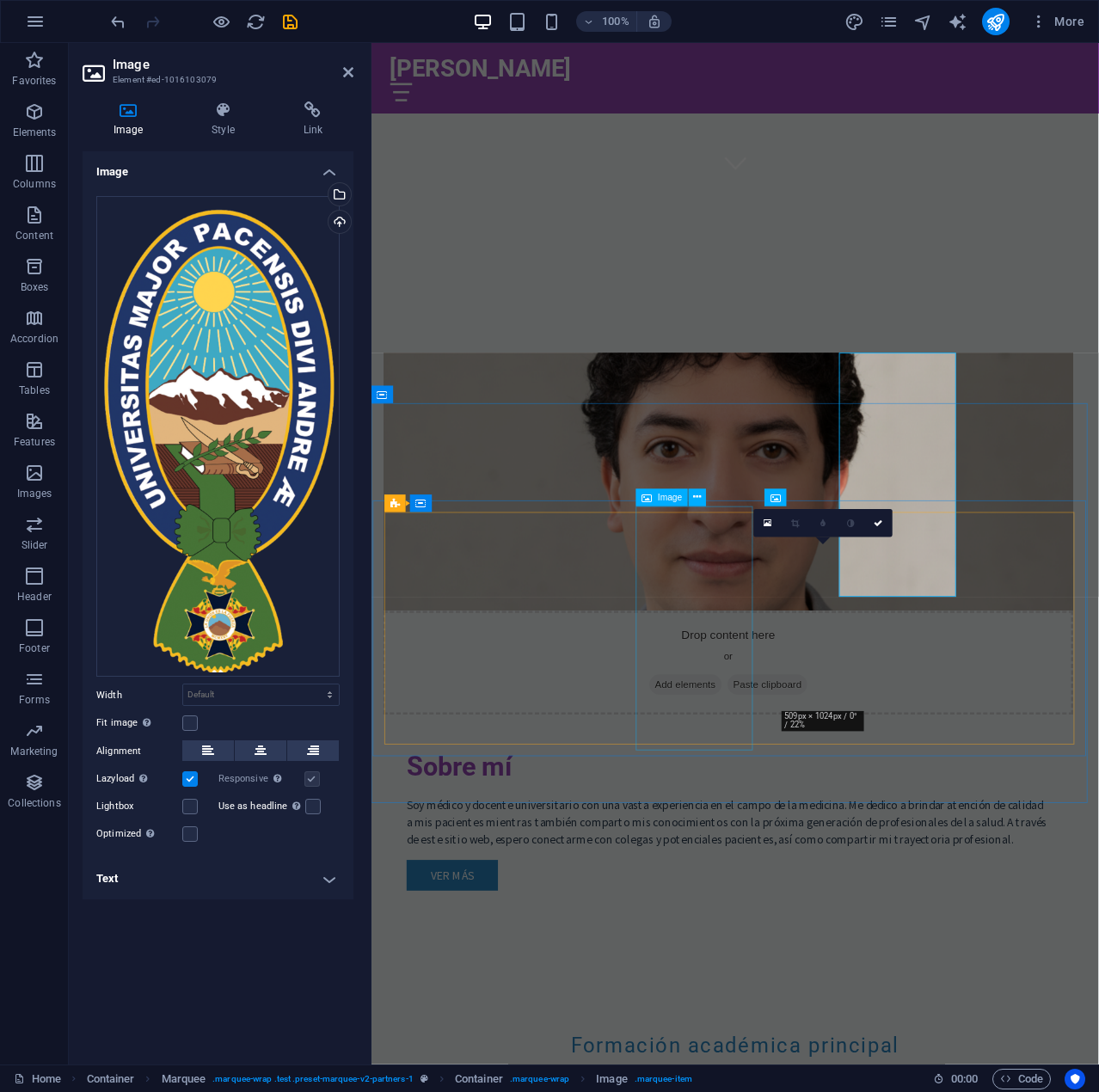
scroll to position [1219, 0]
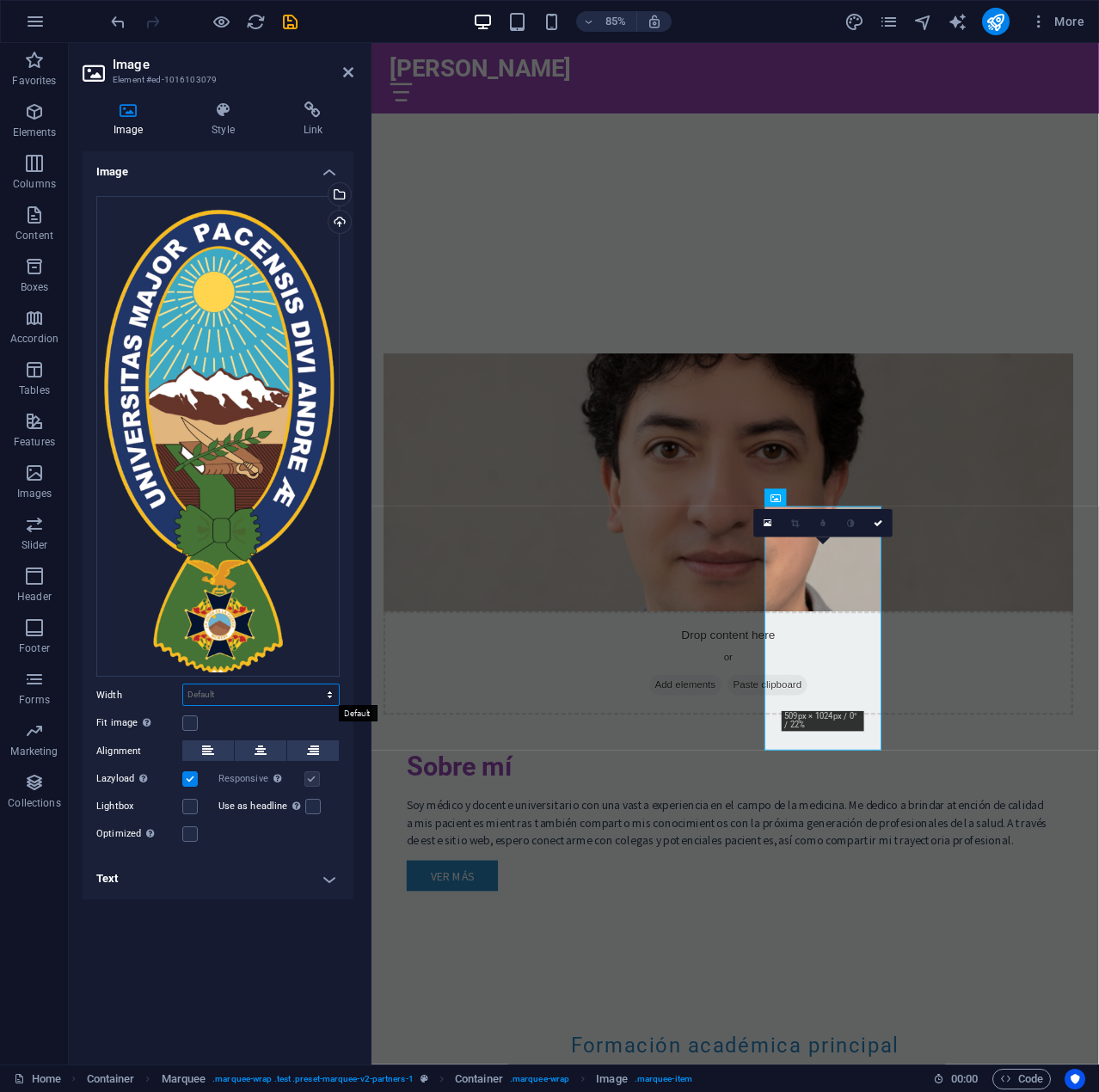
click at [237, 686] on select "Default auto px rem % em vh vw" at bounding box center [261, 694] width 156 height 21
click at [223, 692] on select "Default auto px rem % em vh vw" at bounding box center [261, 694] width 156 height 21
click at [224, 687] on select "Default auto px rem % em vh vw" at bounding box center [261, 694] width 156 height 21
select select "px"
click at [315, 684] on select "Default auto px rem % em vh vw" at bounding box center [261, 694] width 156 height 21
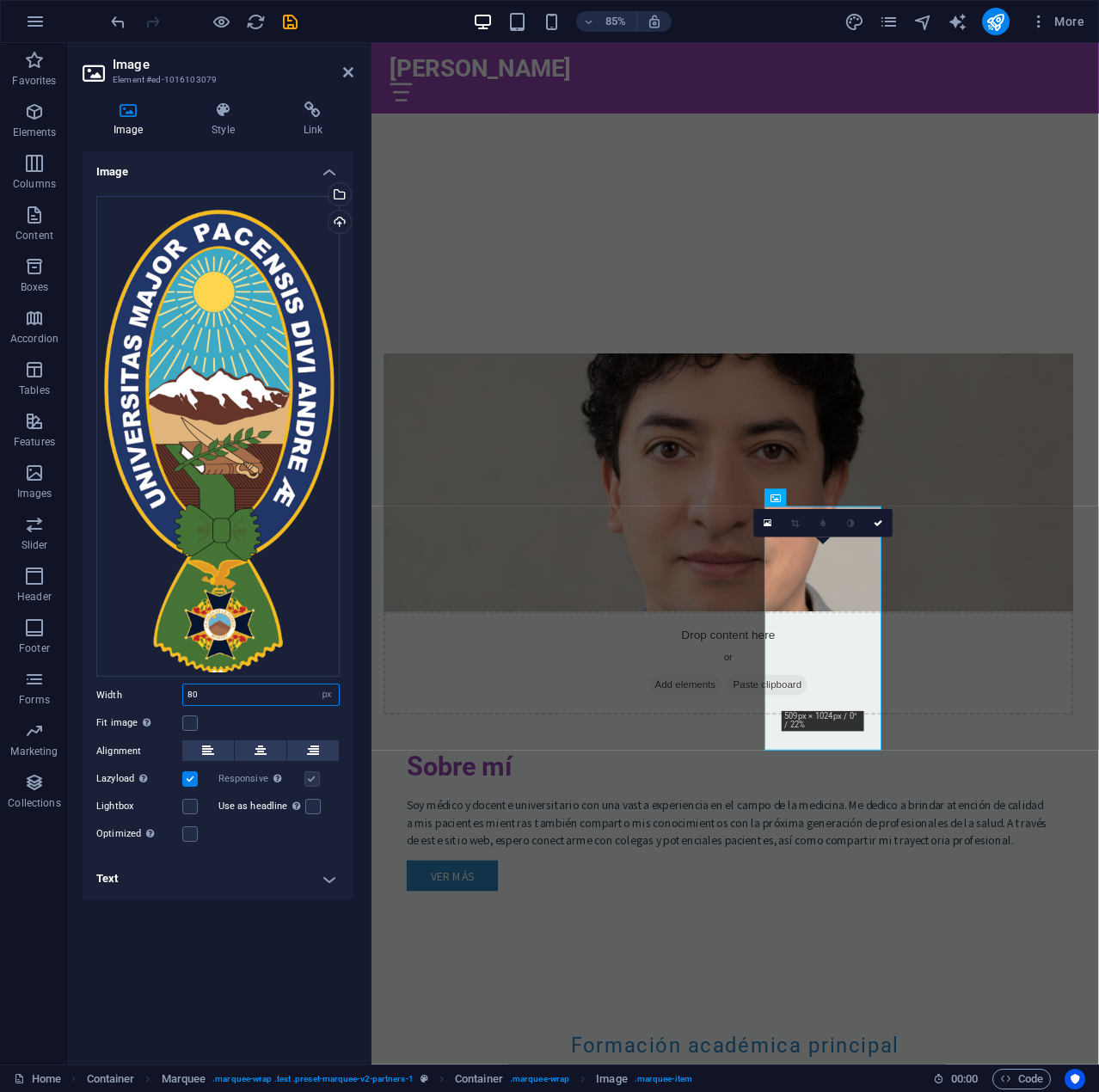
type input "80"
click at [191, 723] on label at bounding box center [189, 722] width 15 height 15
click at [0, 0] on input "Fit image Automatically fit image to a fixed width and height" at bounding box center [0, 0] width 0 height 0
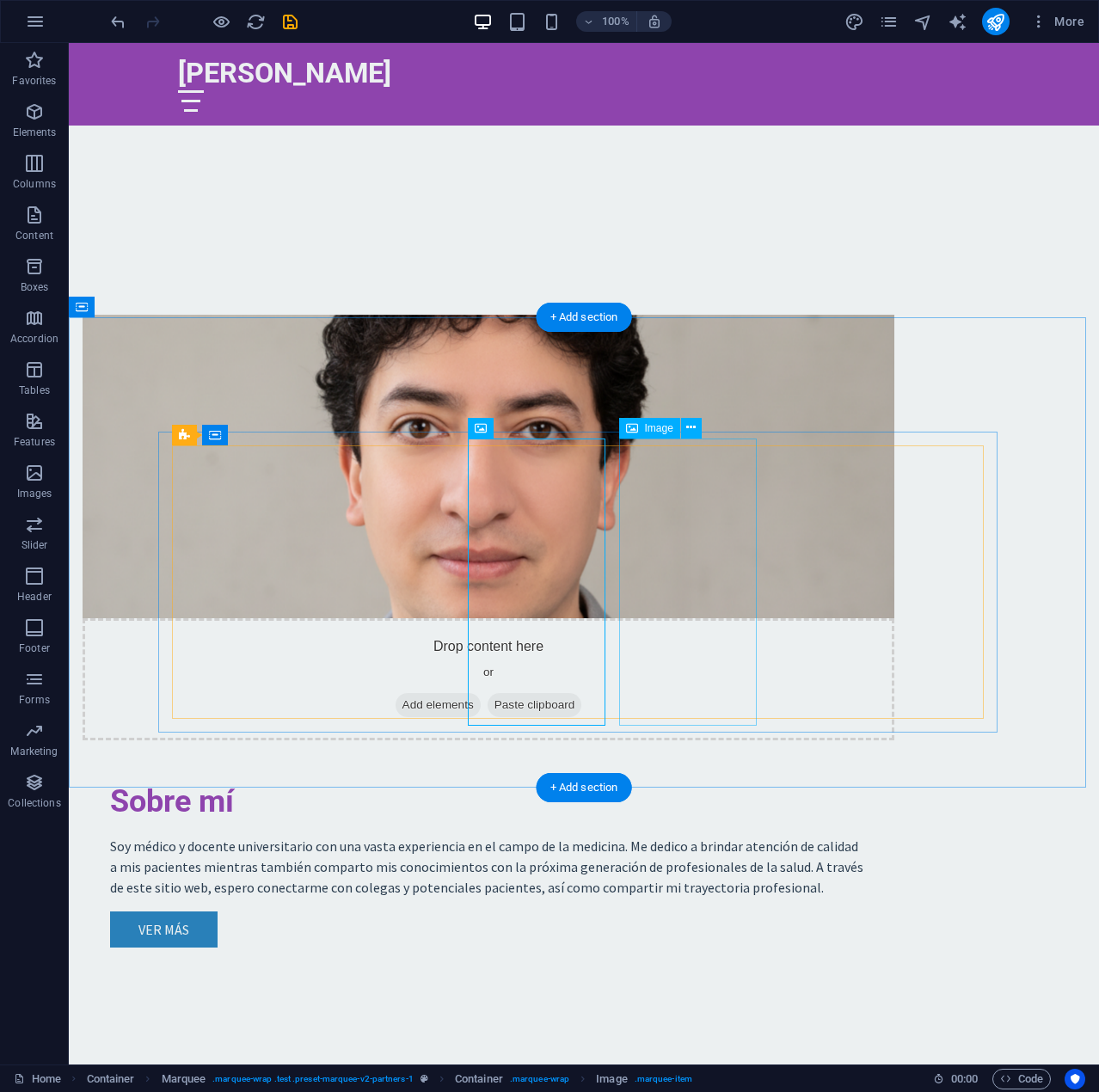
scroll to position [1124, 0]
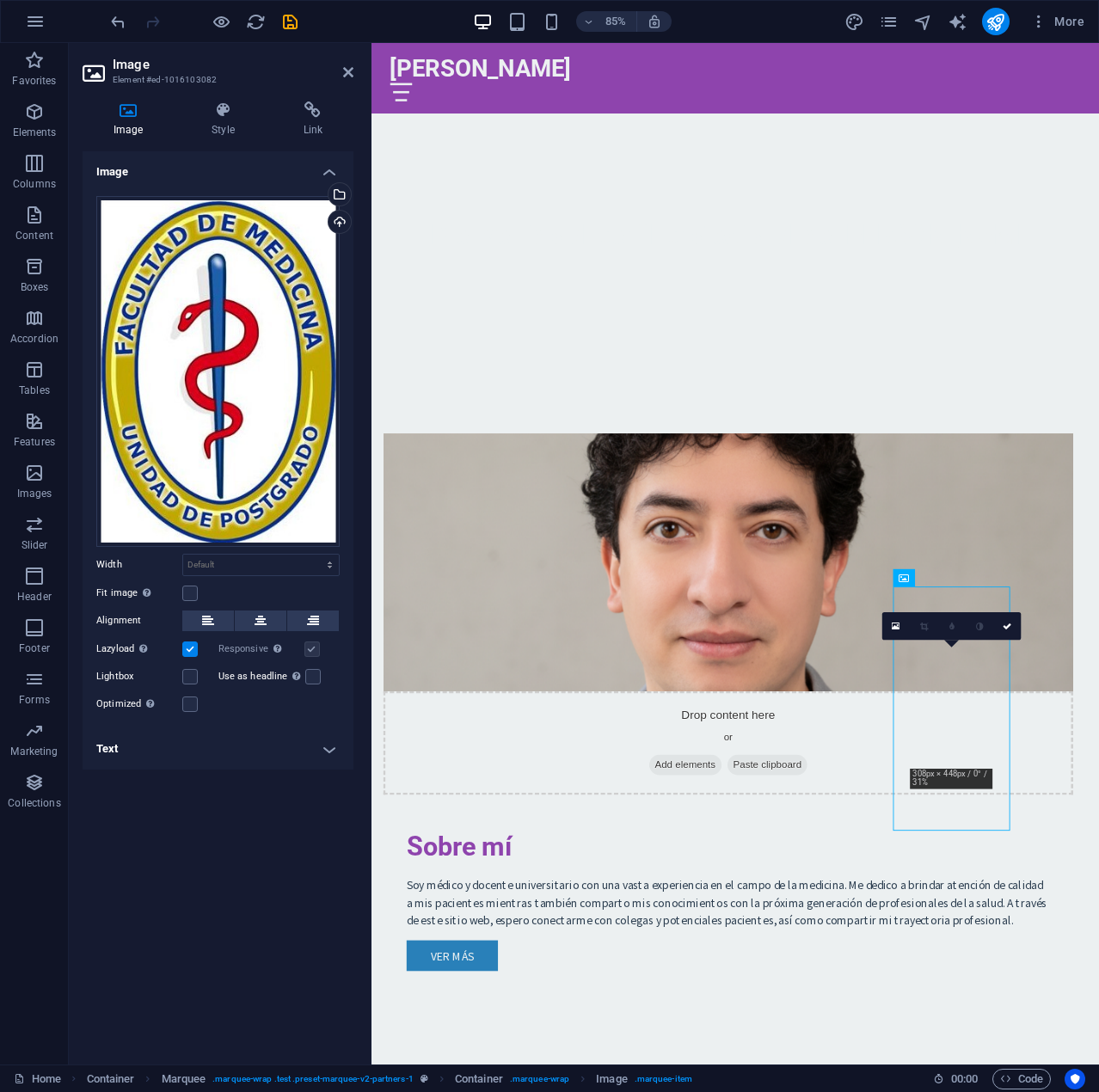
click at [196, 758] on h4 "Text" at bounding box center [218, 748] width 271 height 41
click at [238, 779] on input "Alternative text The alternative text is used by devices that cannot display im…" at bounding box center [260, 783] width 157 height 21
type input "xcvcxvcxv"
drag, startPoint x: 269, startPoint y: 779, endPoint x: 93, endPoint y: 787, distance: 176.2
click at [93, 787] on div "Alternative text The alternative text is used by devices that cannot display im…" at bounding box center [218, 845] width 271 height 172
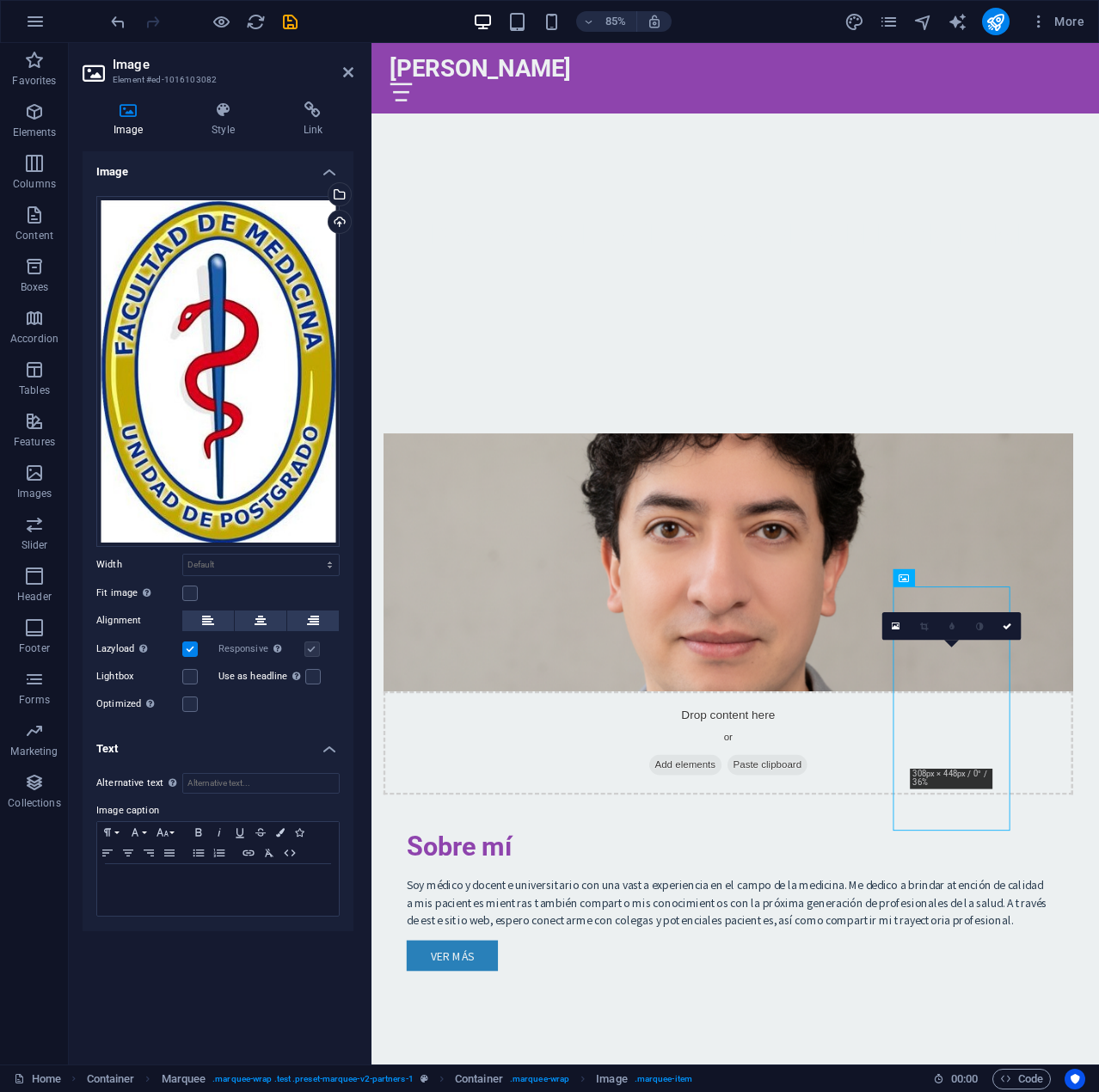
click at [255, 963] on div "Image Drag files here, click to choose files or select files from Files or our …" at bounding box center [218, 600] width 271 height 899
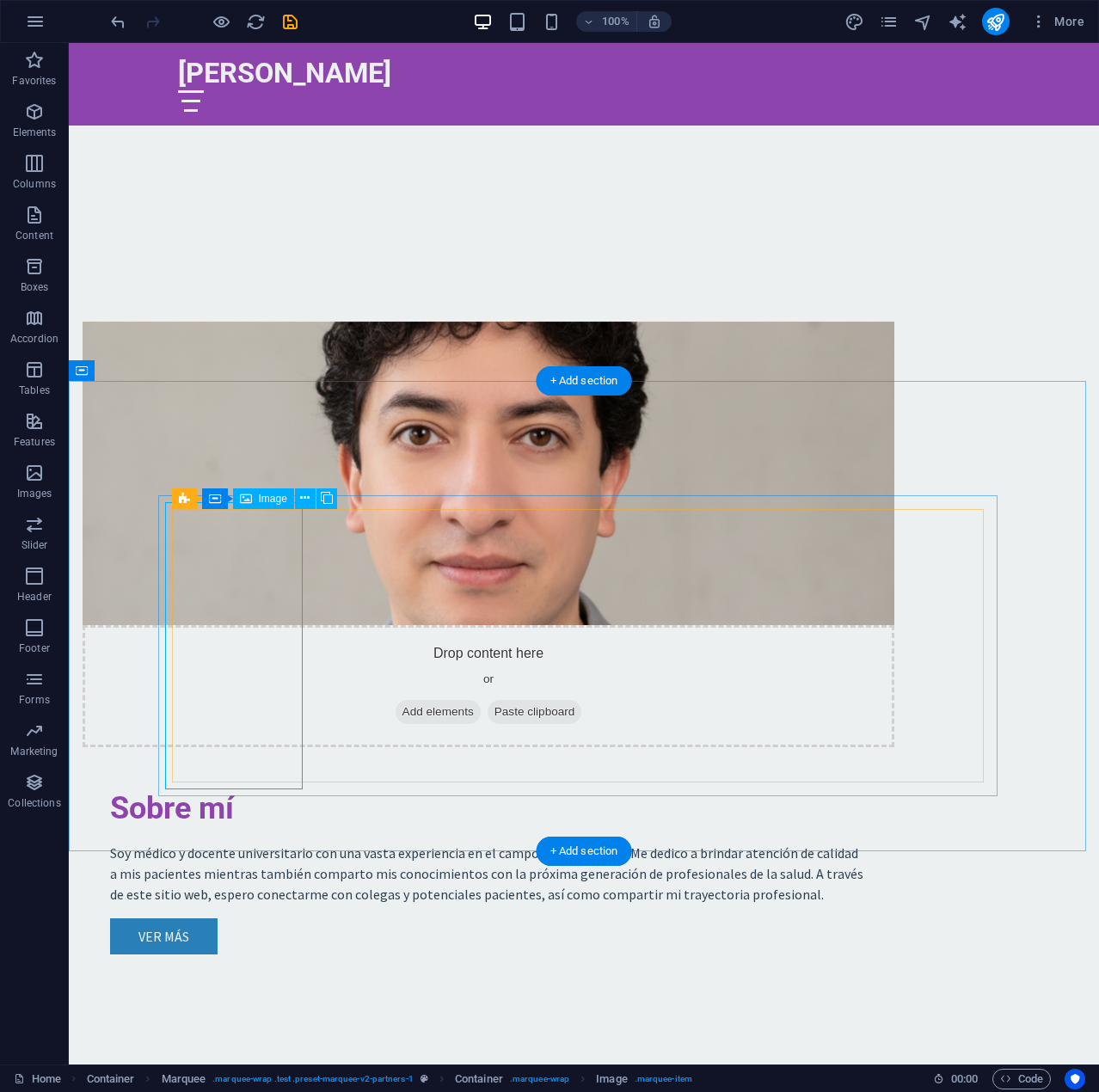
select select "px"
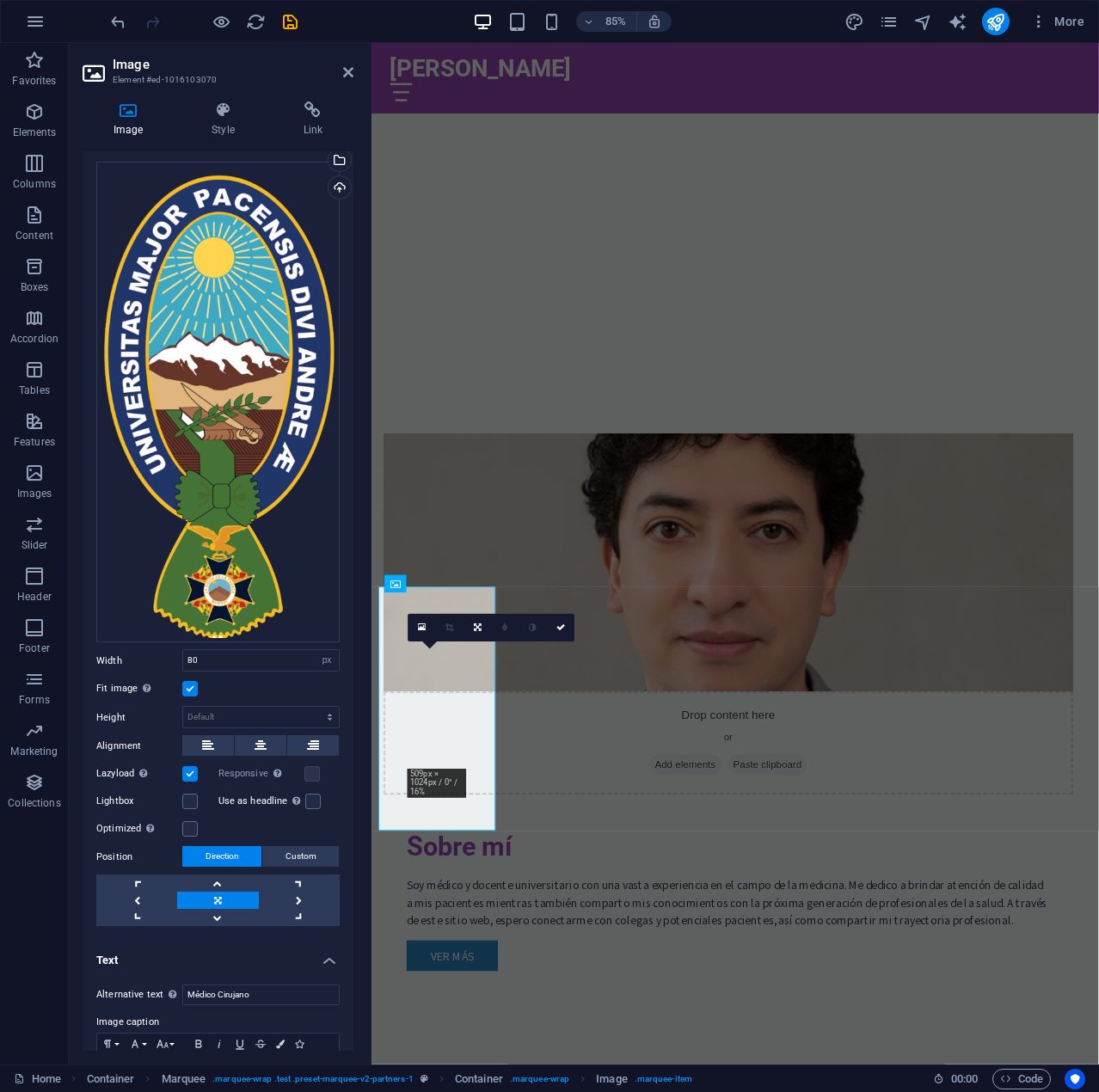
scroll to position [120, 0]
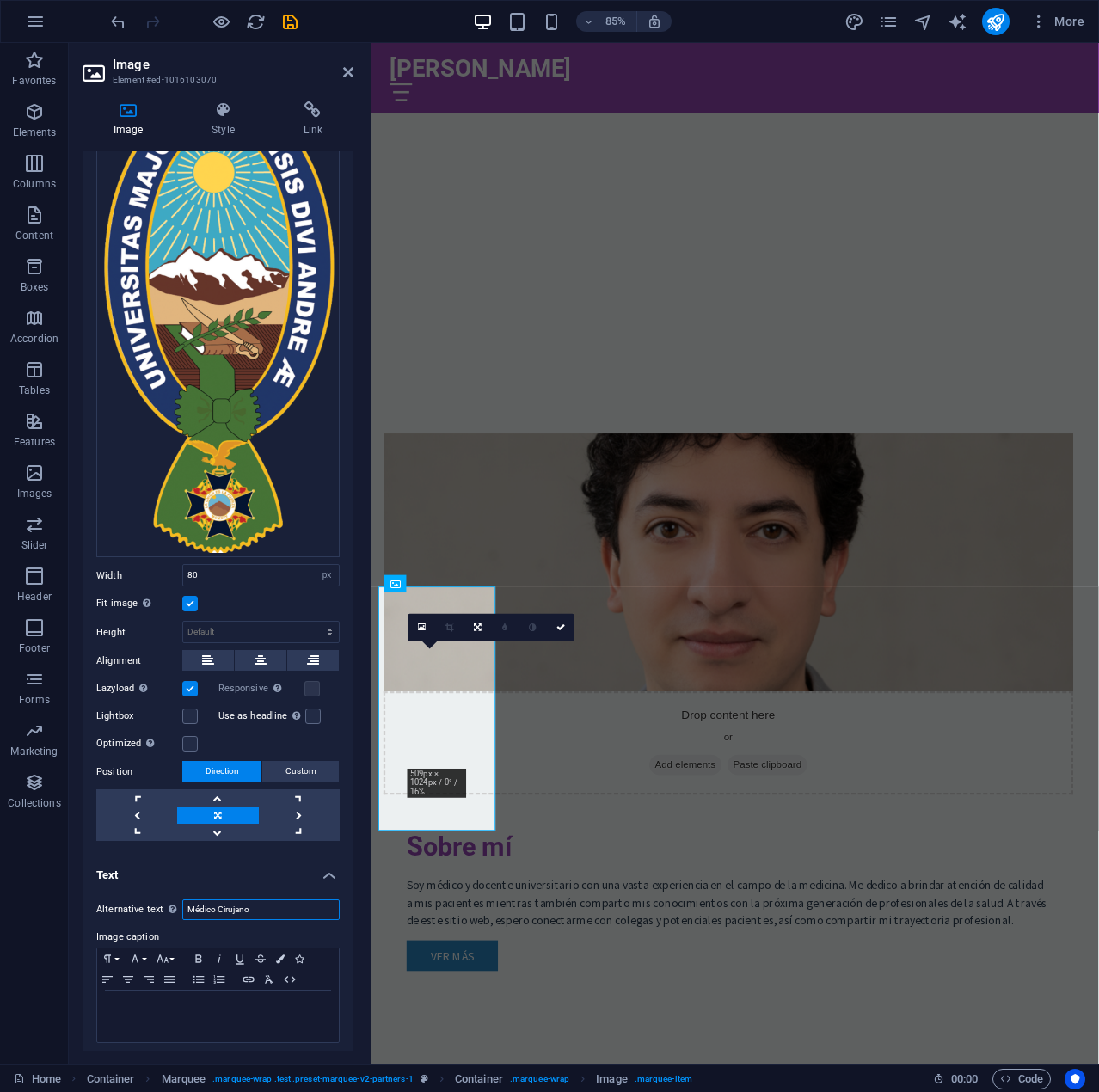
drag, startPoint x: 262, startPoint y: 896, endPoint x: 49, endPoint y: 888, distance: 213.2
click at [54, 888] on section "Favorites Elements Columns Content Boxes Accordion Tables Features Images Slide…" at bounding box center [550, 553] width 1099 height 1021
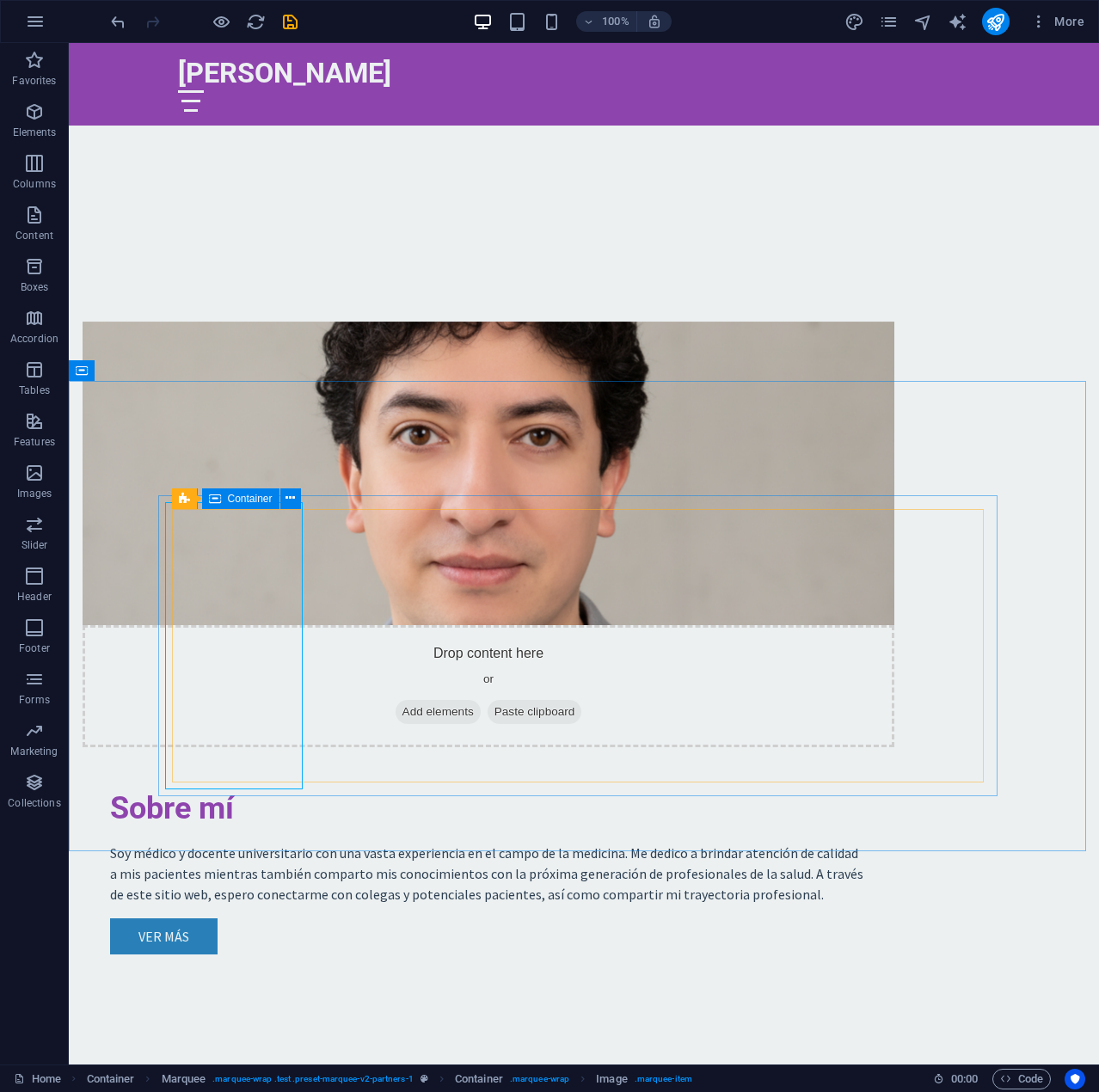
click at [301, 497] on div "Marquee Container" at bounding box center [242, 500] width 140 height 22
click at [295, 500] on icon at bounding box center [290, 499] width 9 height 18
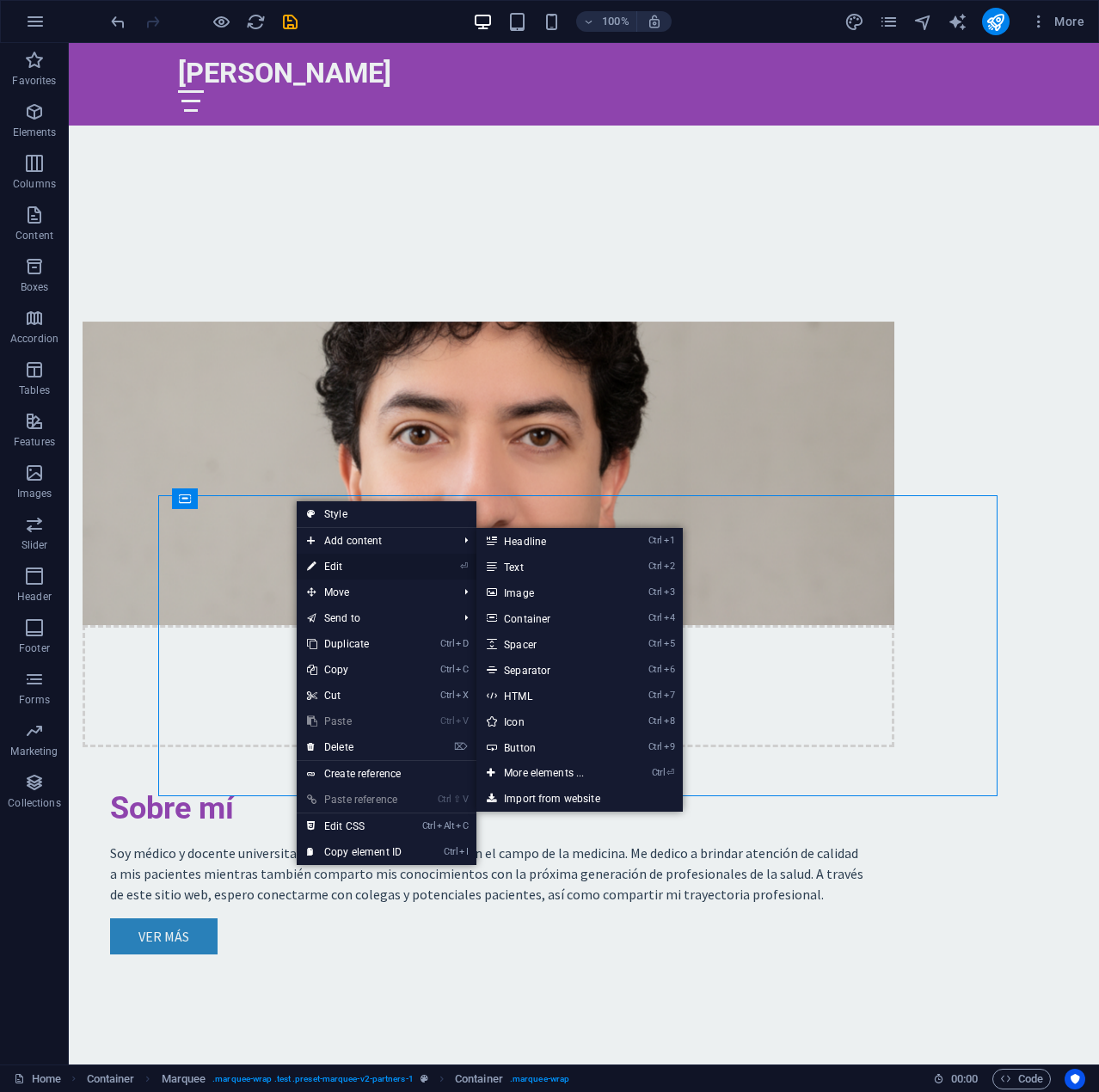
click at [373, 567] on link "⏎ Edit" at bounding box center [354, 566] width 115 height 26
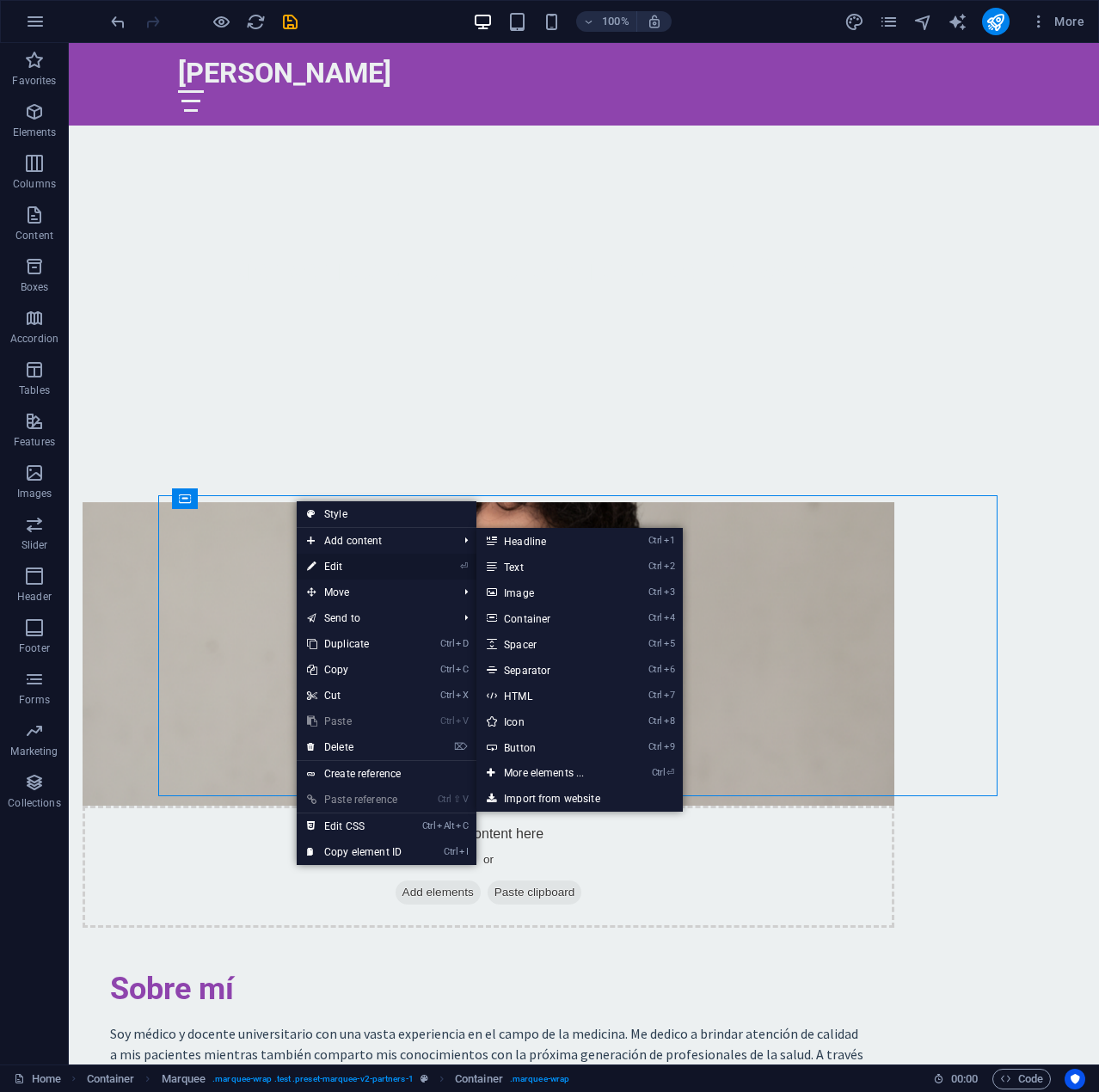
select select "px"
select select "marquee"
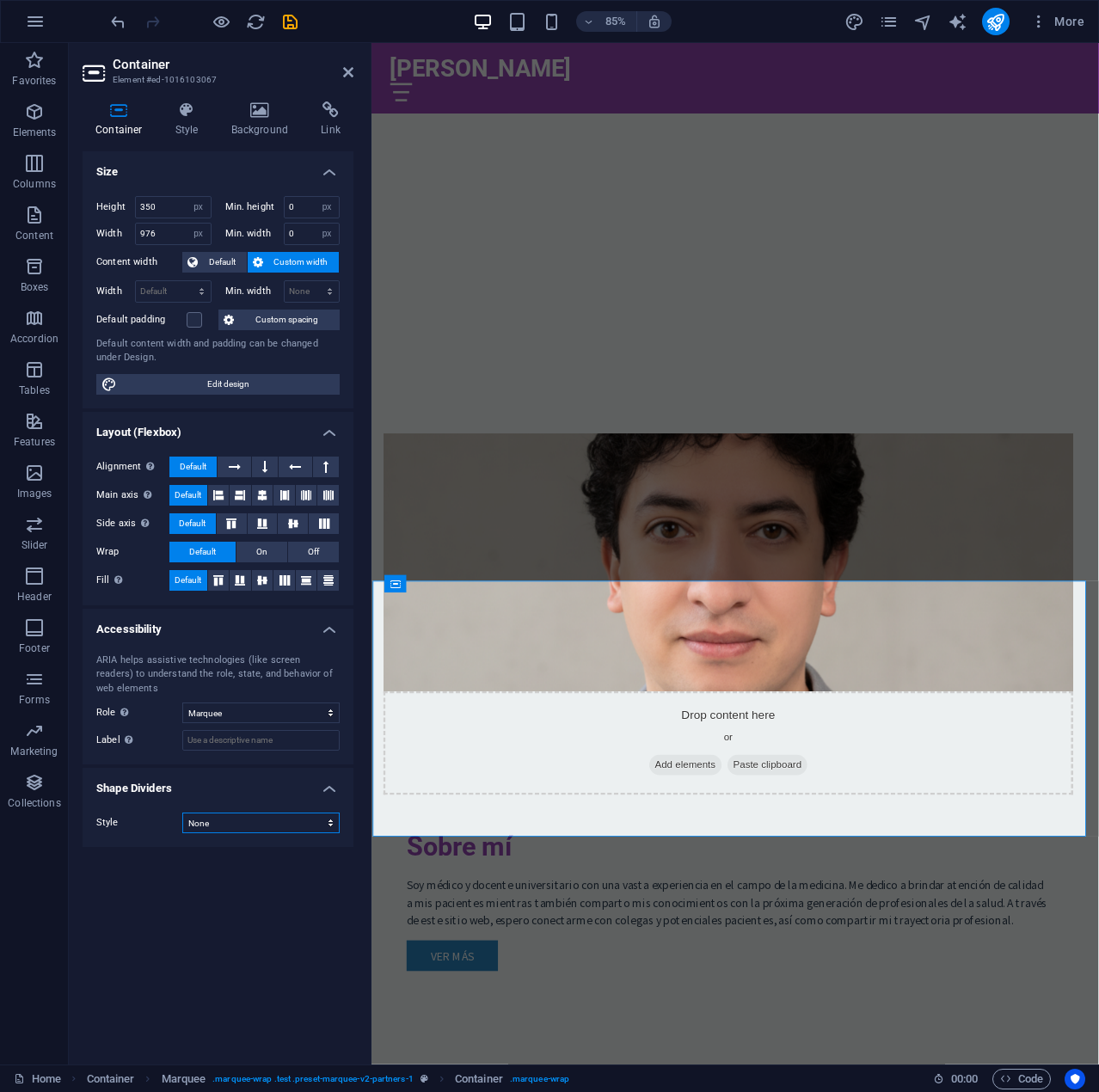
click at [292, 825] on select "None Triangle Square Diagonal Polygon 1 Polygon 2 Zigzag Multiple Zigzags Waves…" at bounding box center [260, 822] width 157 height 21
click at [182, 812] on select "None Triangle Square Diagonal Polygon 1 Polygon 2 Zigzag Multiple Zigzags Waves…" at bounding box center [260, 822] width 157 height 21
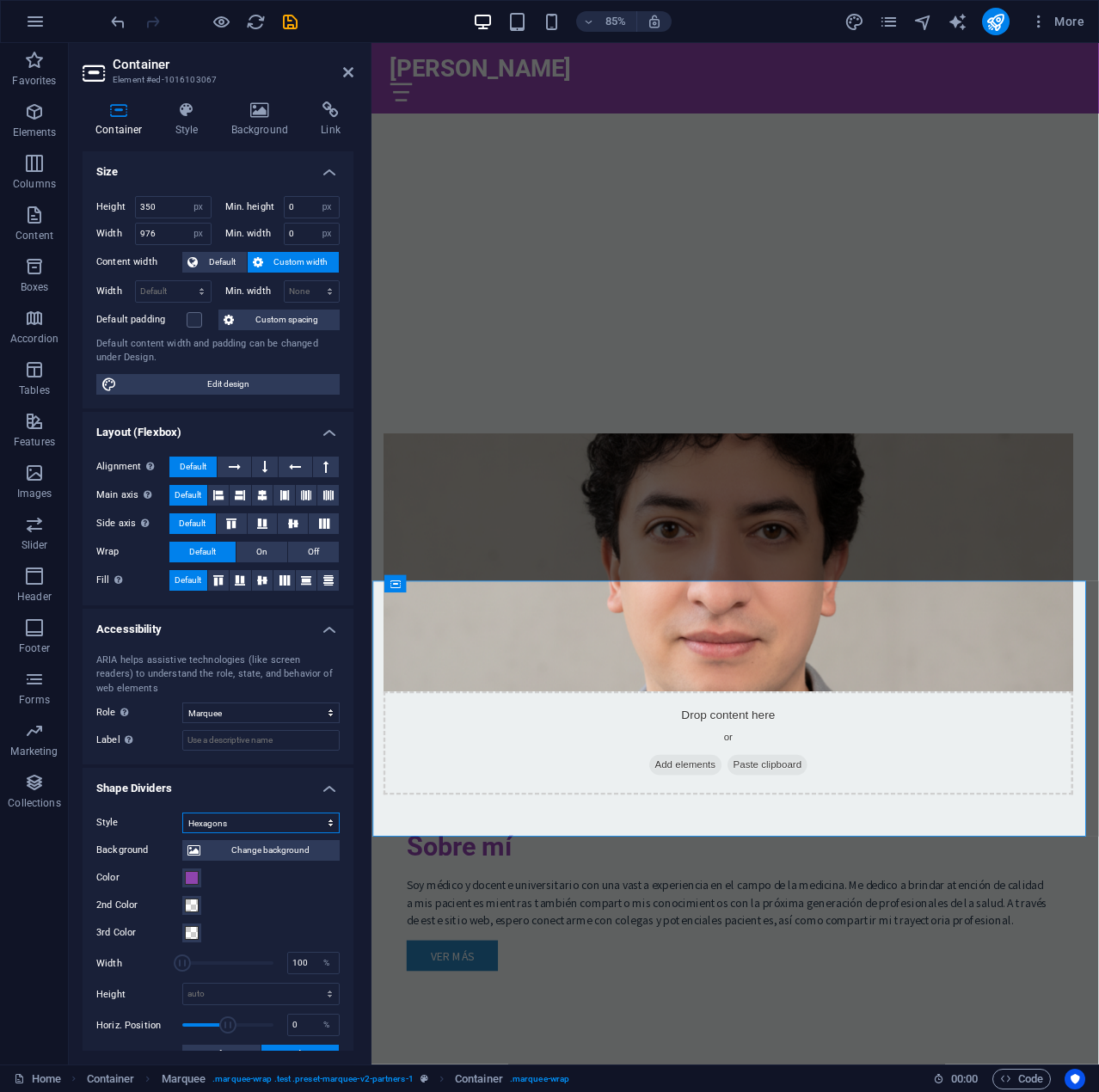
click at [311, 828] on select "None Triangle Square Diagonal Polygon 1 Polygon 2 Zigzag Multiple Zigzags Waves…" at bounding box center [260, 822] width 157 height 21
click at [182, 812] on select "None Triangle Square Diagonal Polygon 1 Polygon 2 Zigzag Multiple Zigzags Waves…" at bounding box center [260, 822] width 157 height 21
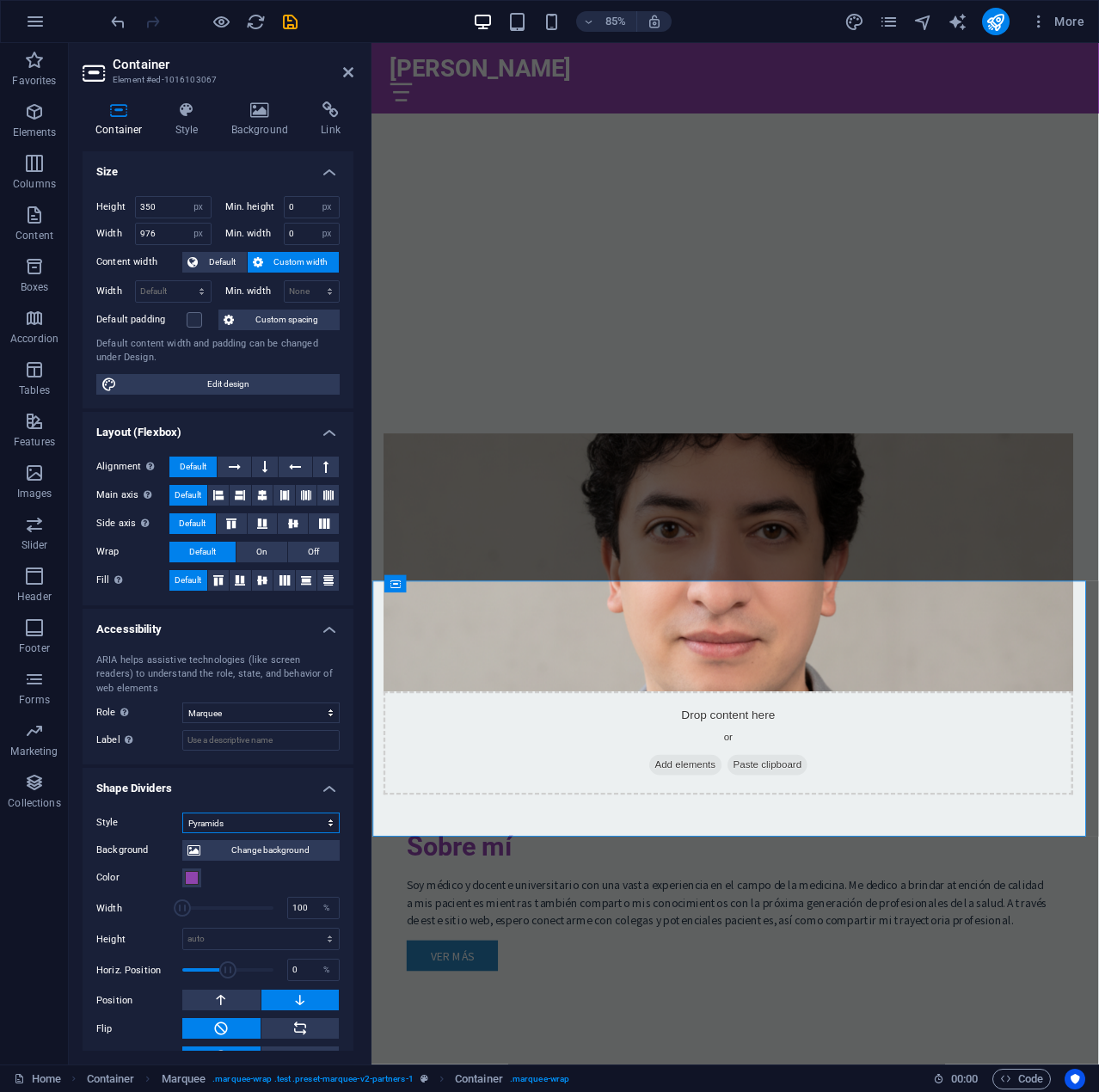
click at [304, 818] on select "None Triangle Square Diagonal Polygon 1 Polygon 2 Zigzag Multiple Zigzags Waves…" at bounding box center [260, 822] width 157 height 21
click at [182, 812] on select "None Triangle Square Diagonal Polygon 1 Polygon 2 Zigzag Multiple Zigzags Waves…" at bounding box center [260, 822] width 157 height 21
click at [289, 828] on select "None Triangle Square Diagonal Polygon 1 Polygon 2 Zigzag Multiple Zigzags Waves…" at bounding box center [260, 822] width 157 height 21
select select "none"
click at [182, 812] on select "None Triangle Square Diagonal Polygon 1 Polygon 2 Zigzag Multiple Zigzags Waves…" at bounding box center [260, 822] width 157 height 21
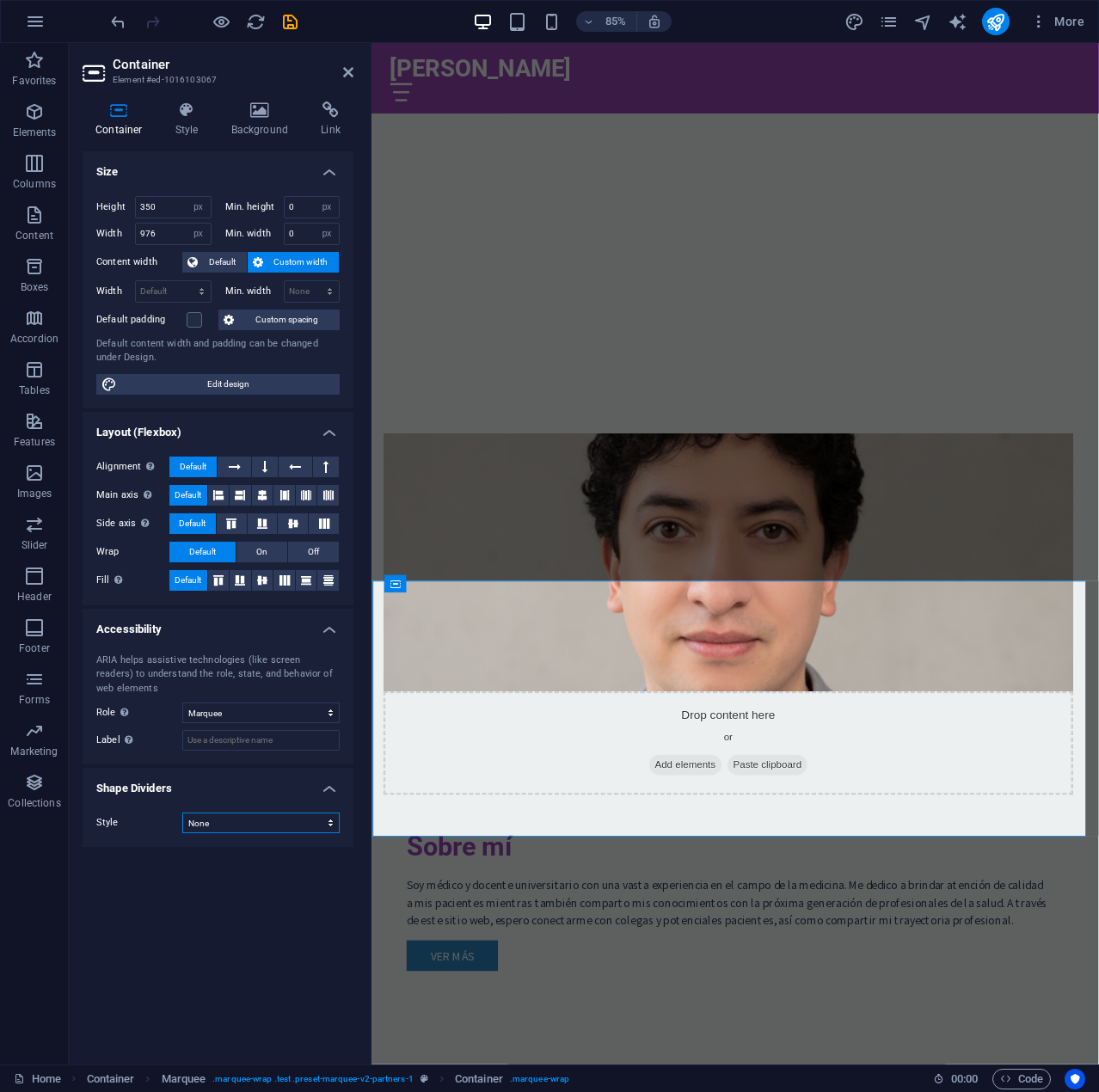
click at [274, 826] on select "None Triangle Square Diagonal Polygon 1 Polygon 2 Zigzag Multiple Zigzags Waves…" at bounding box center [260, 822] width 157 height 21
click at [178, 132] on h4 "Style" at bounding box center [191, 120] width 56 height 36
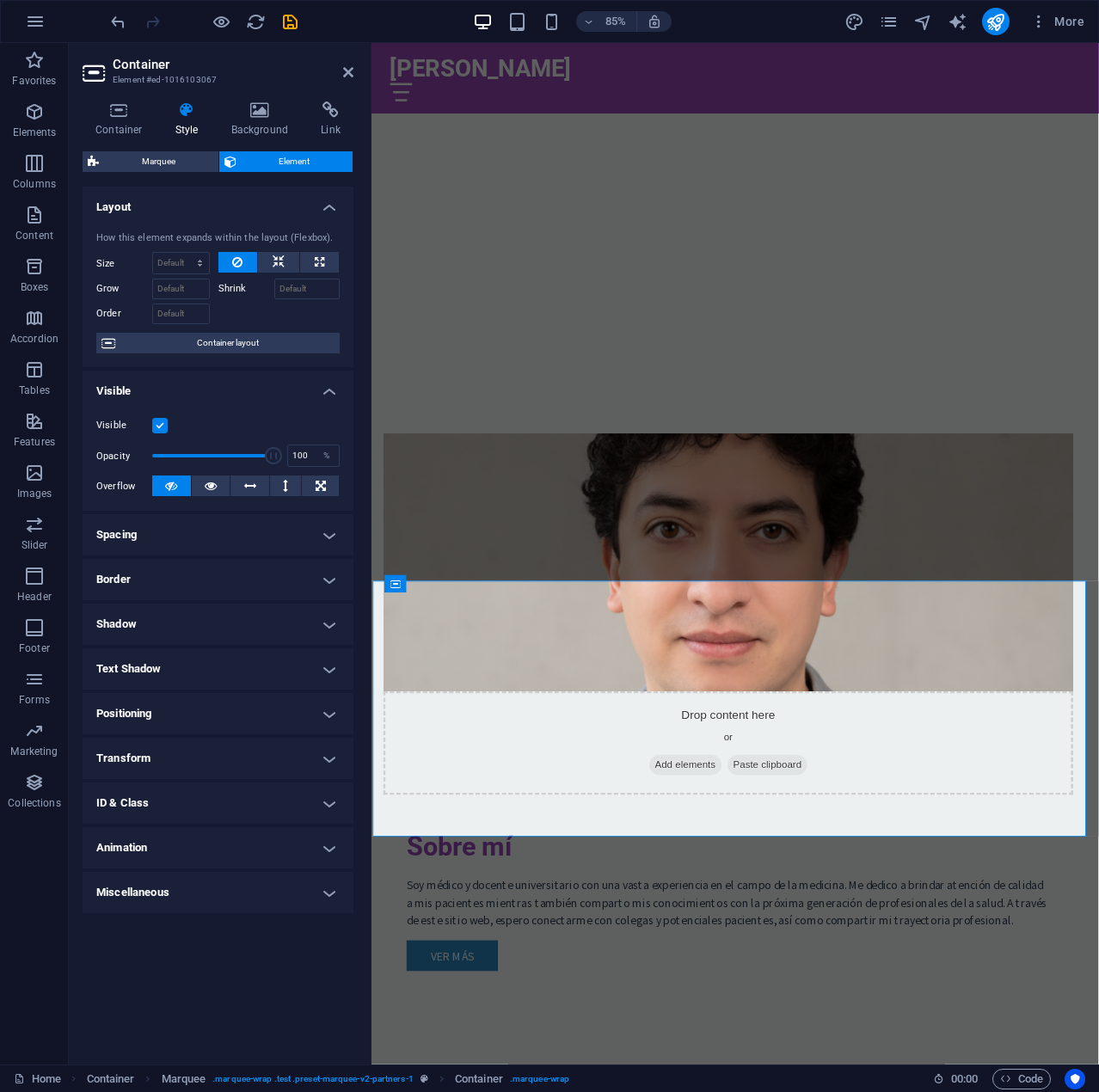
click at [170, 668] on h4 "Text Shadow" at bounding box center [218, 668] width 271 height 41
click at [317, 677] on h4 "Text Shadow" at bounding box center [218, 663] width 271 height 31
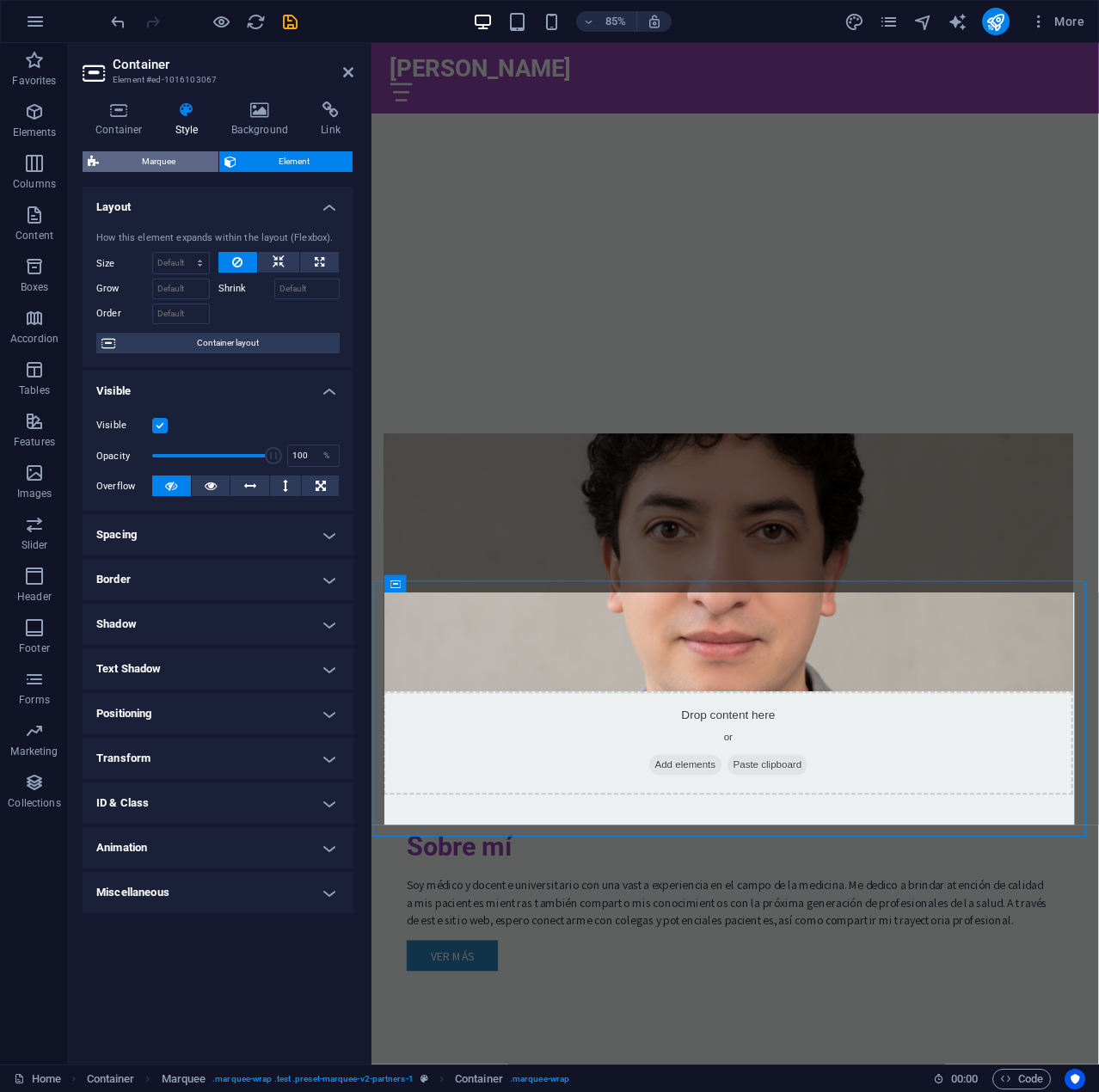
click at [176, 161] on span "Marquee" at bounding box center [158, 161] width 109 height 21
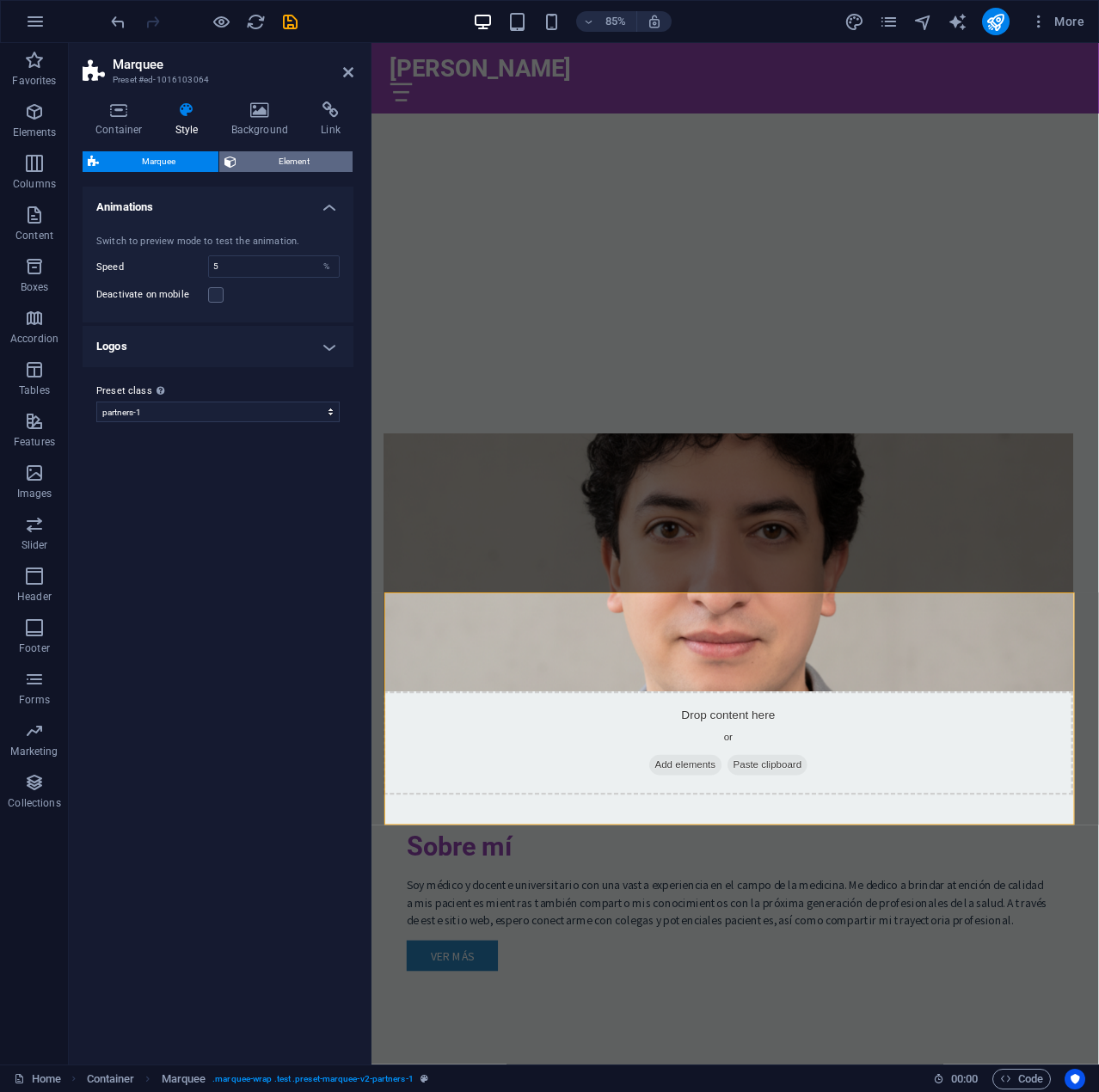
click at [234, 163] on icon at bounding box center [231, 161] width 12 height 21
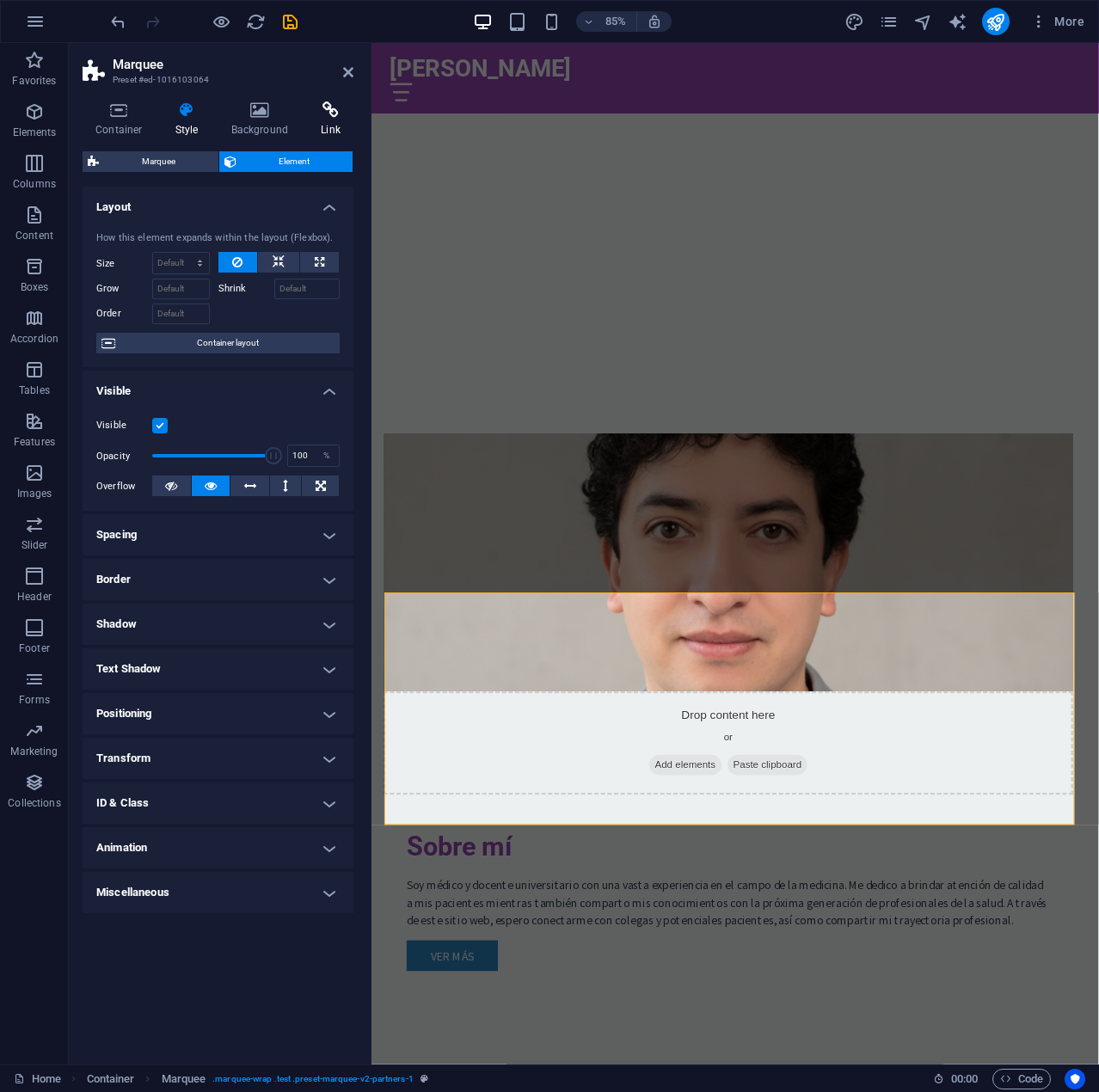
click at [335, 114] on icon at bounding box center [331, 110] width 46 height 17
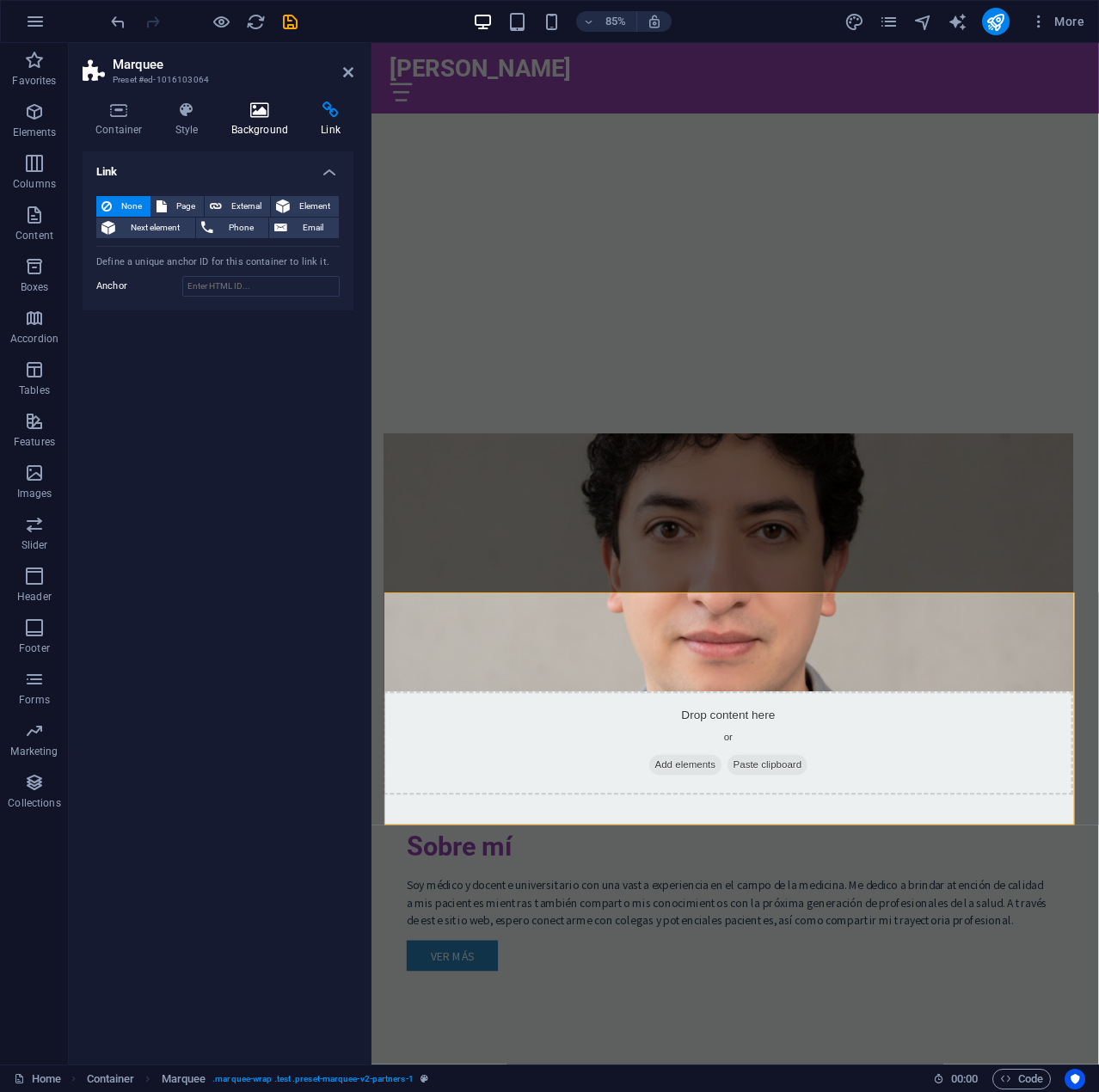
click at [289, 113] on icon at bounding box center [260, 110] width 83 height 17
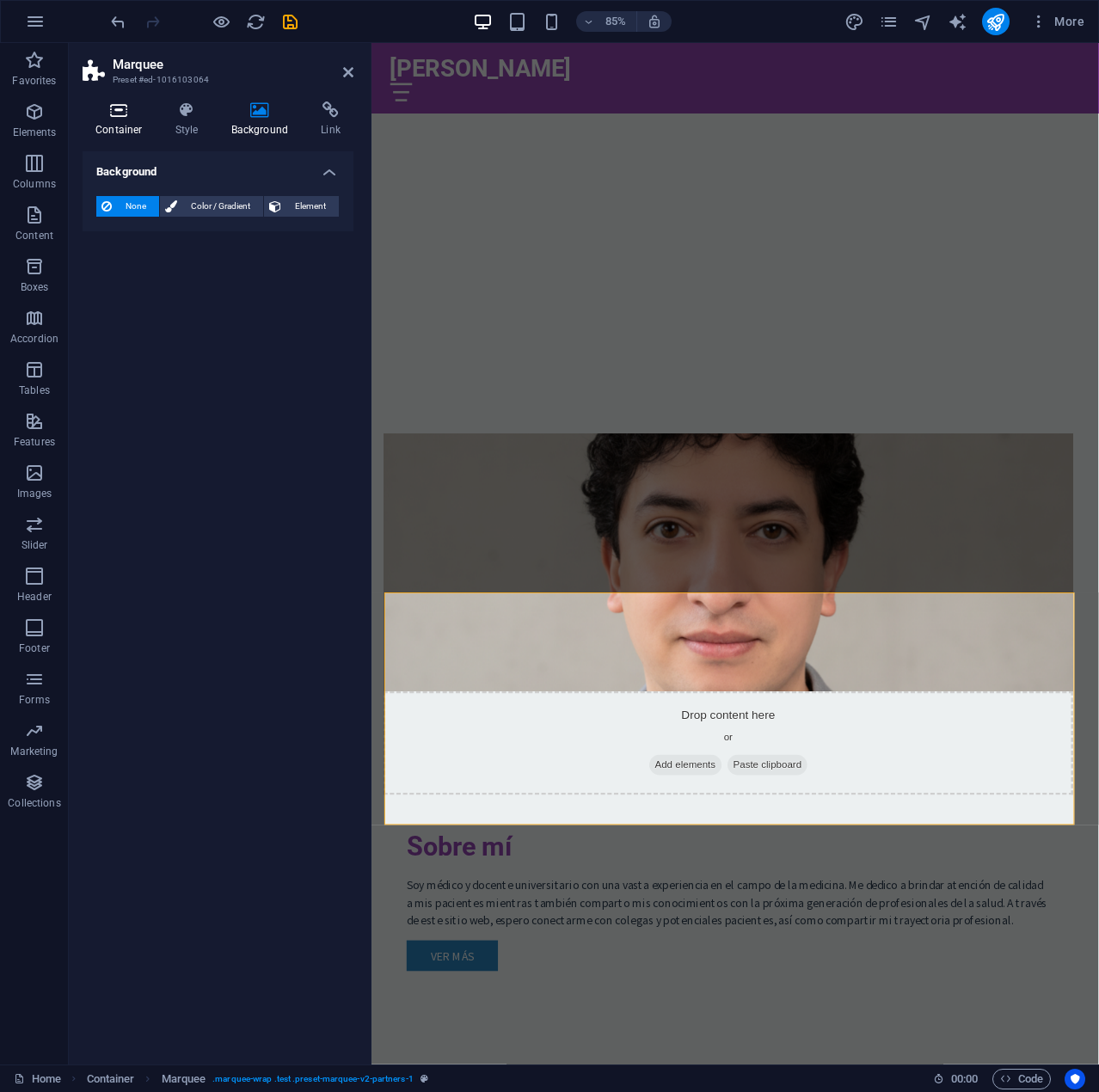
click at [118, 114] on icon at bounding box center [119, 110] width 73 height 17
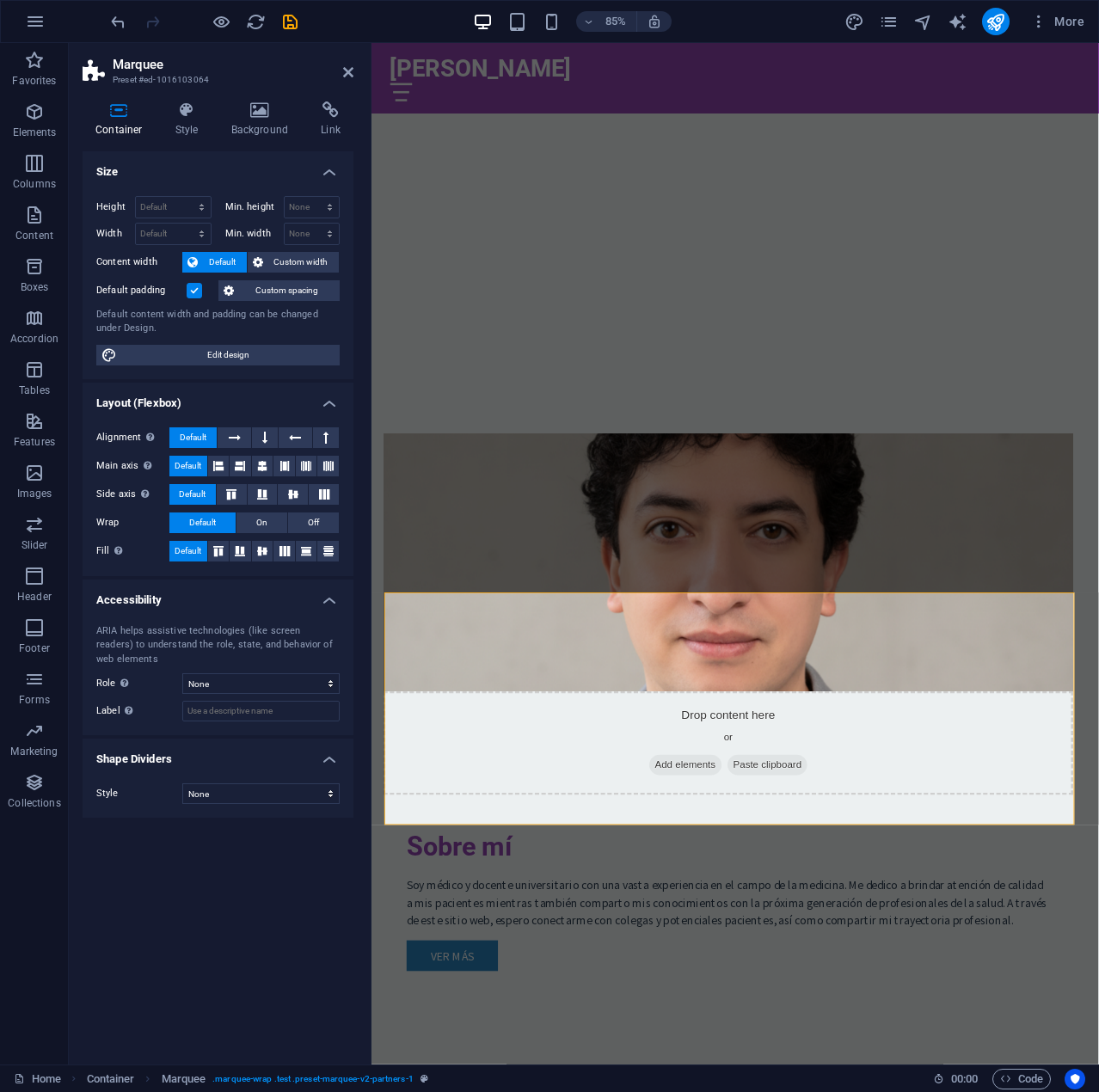
click at [250, 338] on div "Height Default px rem % vh vw Min. height None px rem % vh vw Width Default px …" at bounding box center [218, 280] width 271 height 197
click at [242, 345] on span "Edit design" at bounding box center [228, 355] width 213 height 21
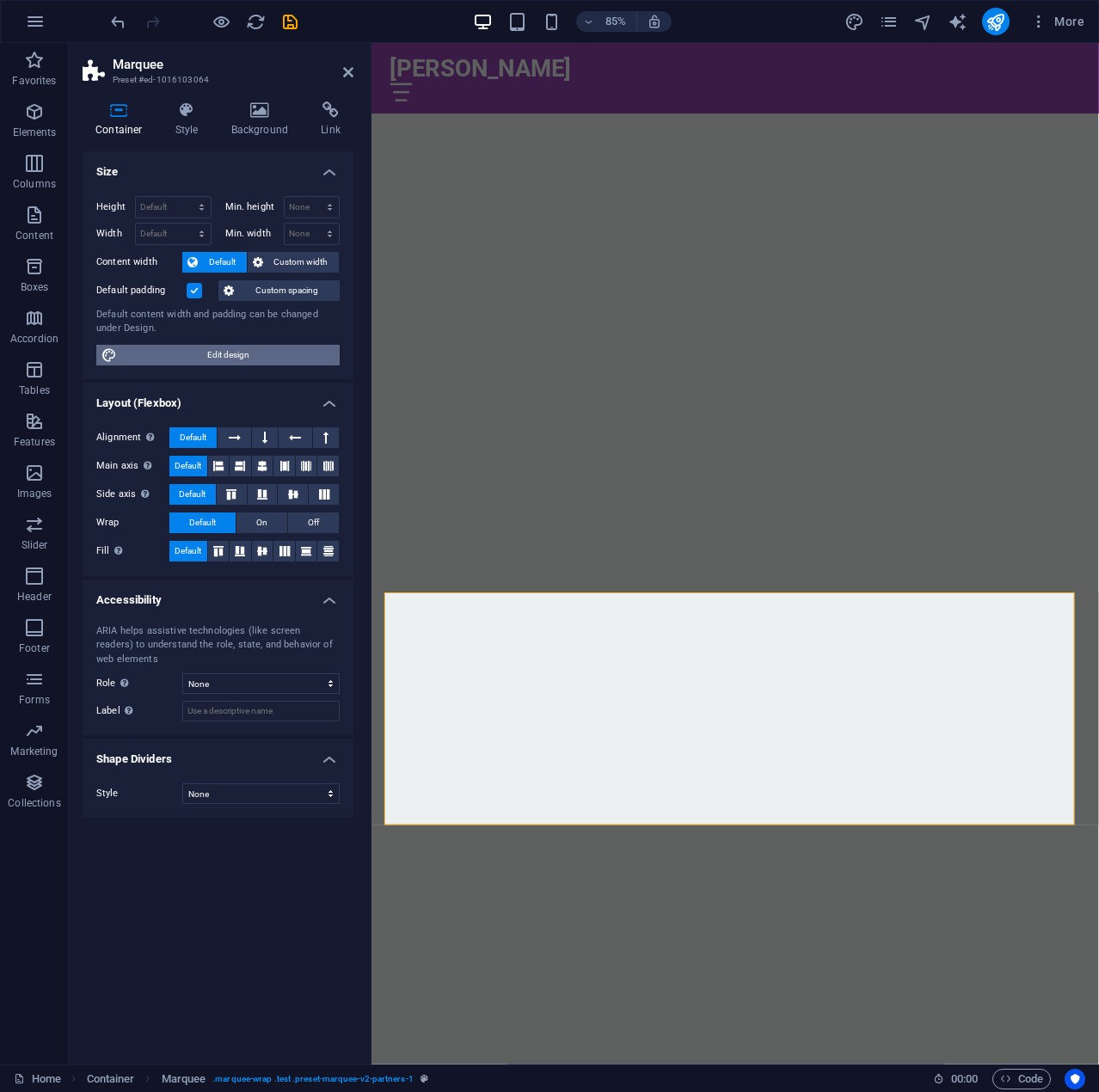
select select "px"
select select "200"
select select "px"
select select "rem"
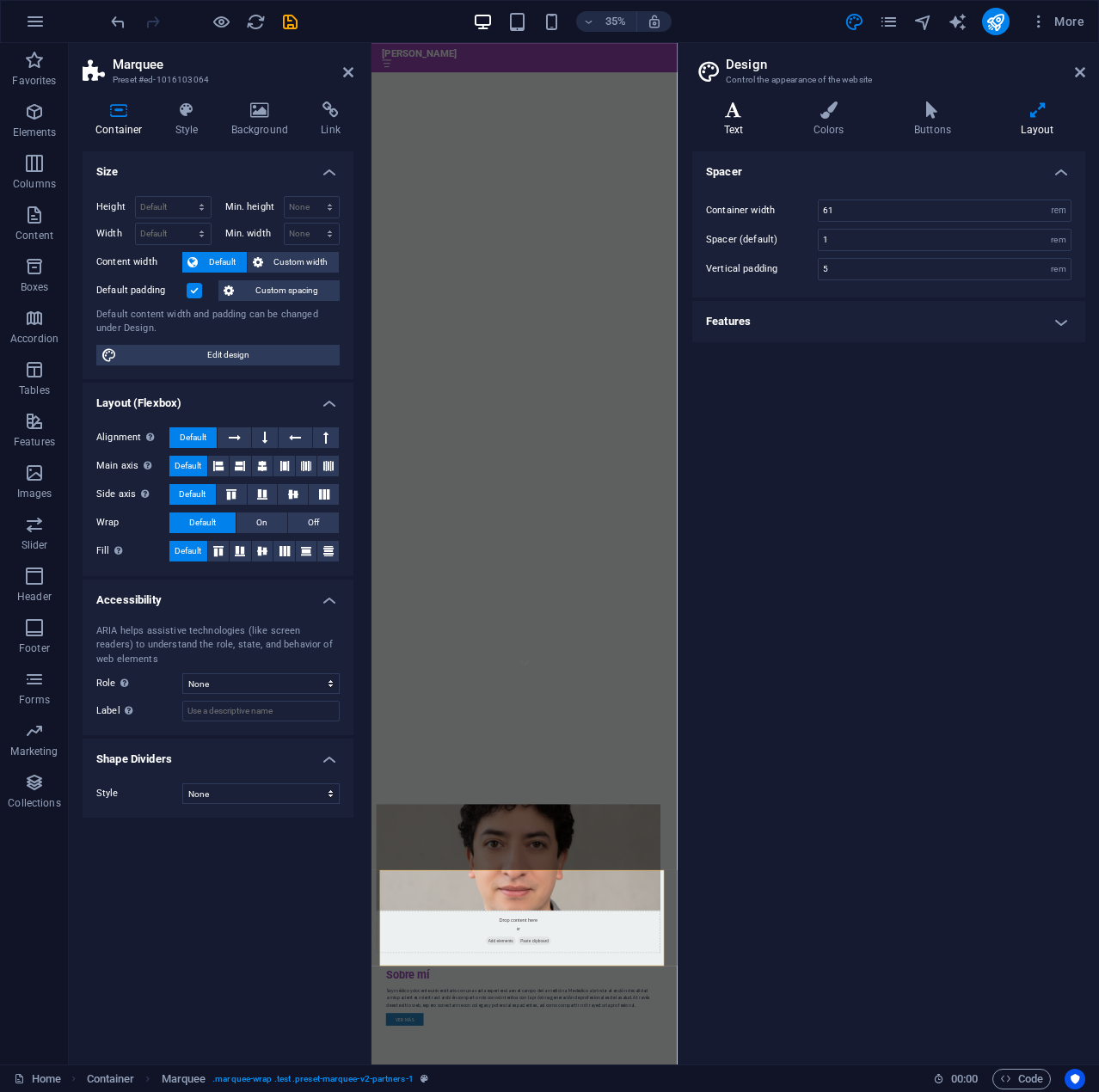
click at [751, 114] on icon at bounding box center [733, 110] width 83 height 17
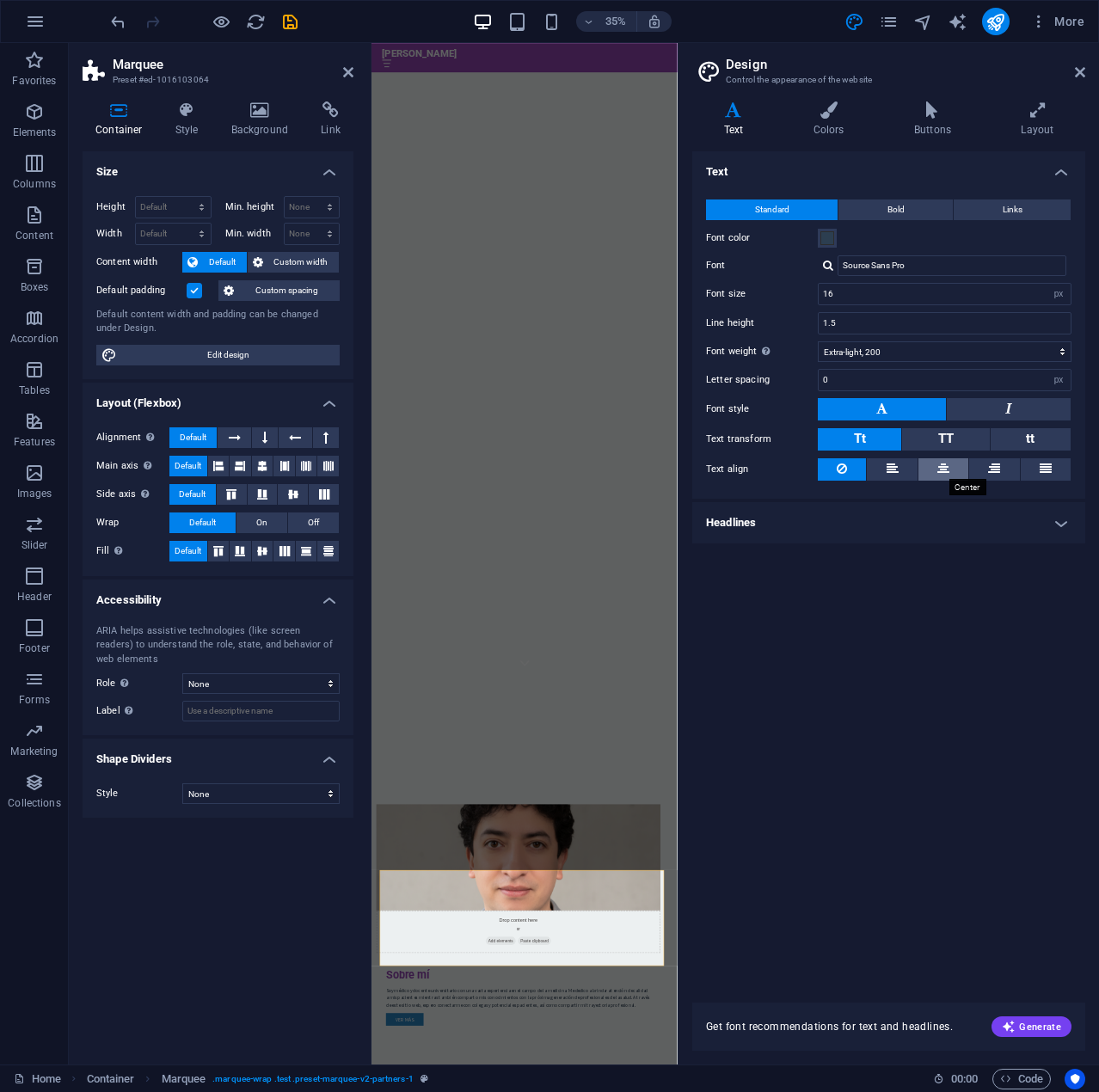
click at [945, 467] on icon at bounding box center [943, 469] width 12 height 21
click at [826, 522] on h4 "Headlines" at bounding box center [888, 522] width 393 height 41
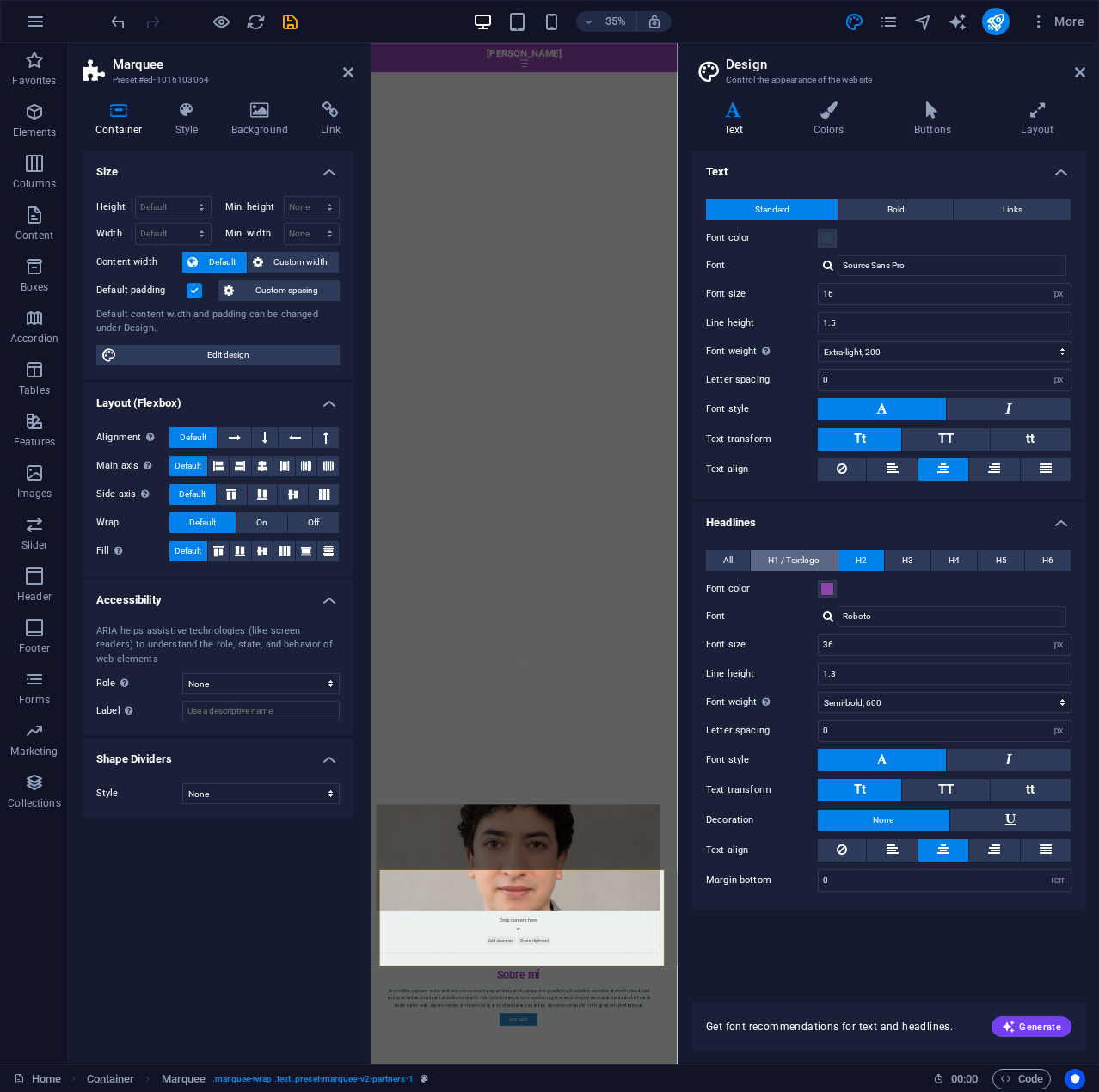
click at [801, 560] on span "H1 / Textlogo" at bounding box center [793, 560] width 52 height 21
click at [865, 557] on span "H2" at bounding box center [860, 560] width 11 height 21
drag, startPoint x: 920, startPoint y: 298, endPoint x: 739, endPoint y: 301, distance: 181.0
click at [739, 300] on div "Font size 16 rem px" at bounding box center [888, 294] width 366 height 22
type input "14"
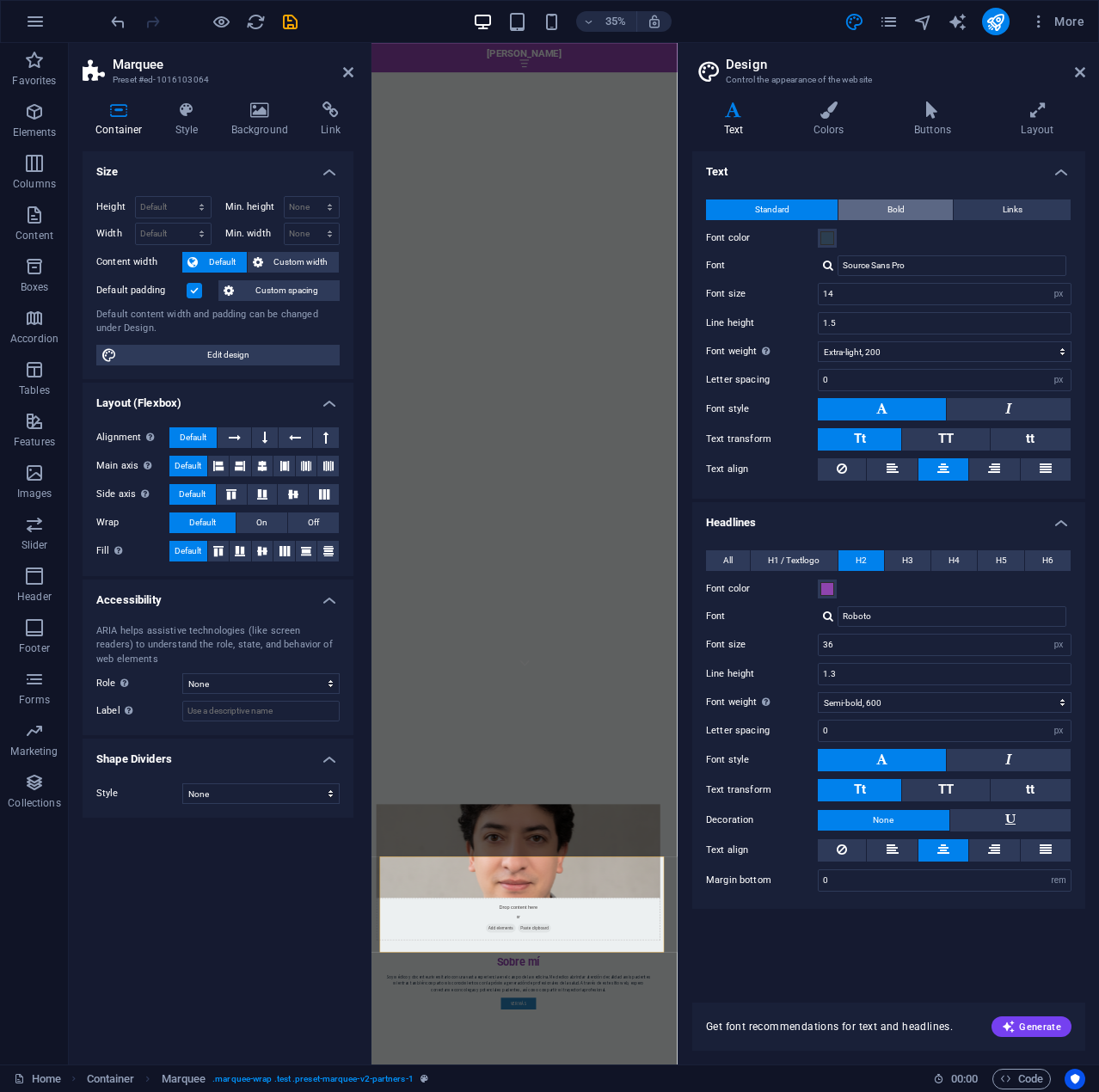
click at [893, 218] on span "Bold" at bounding box center [895, 210] width 17 height 21
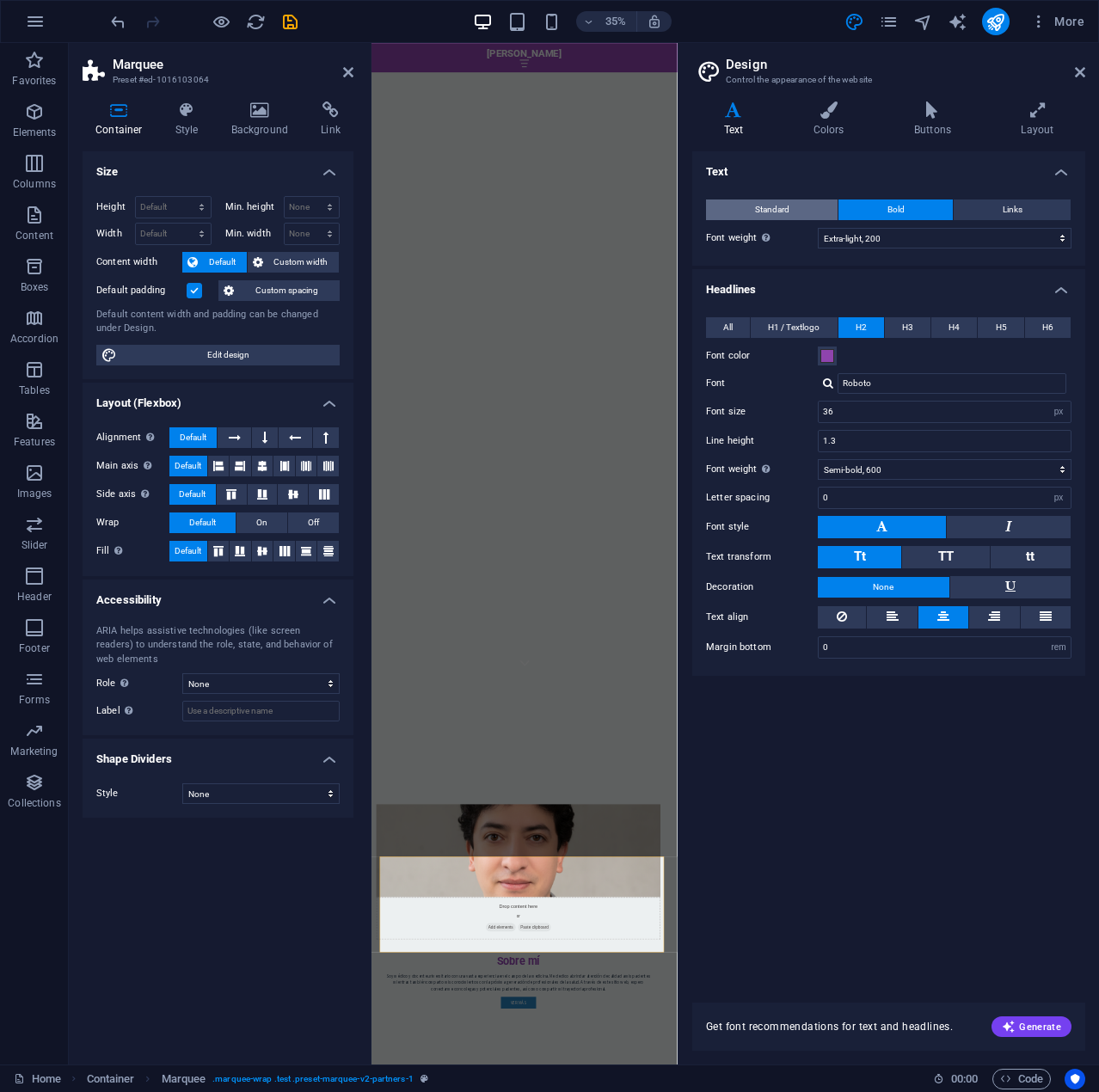
click at [744, 207] on button "Standard" at bounding box center [771, 210] width 132 height 21
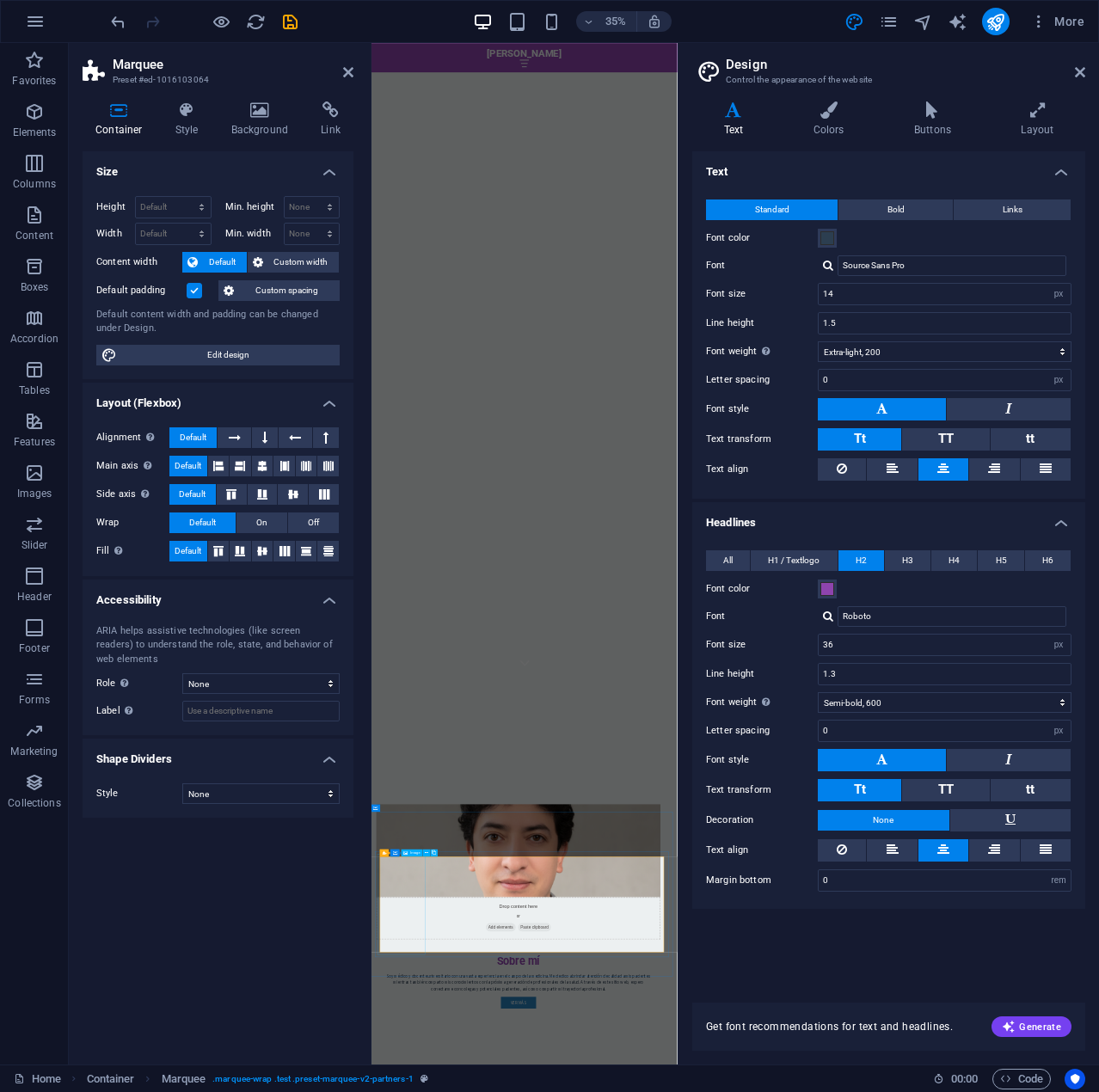
select select "px"
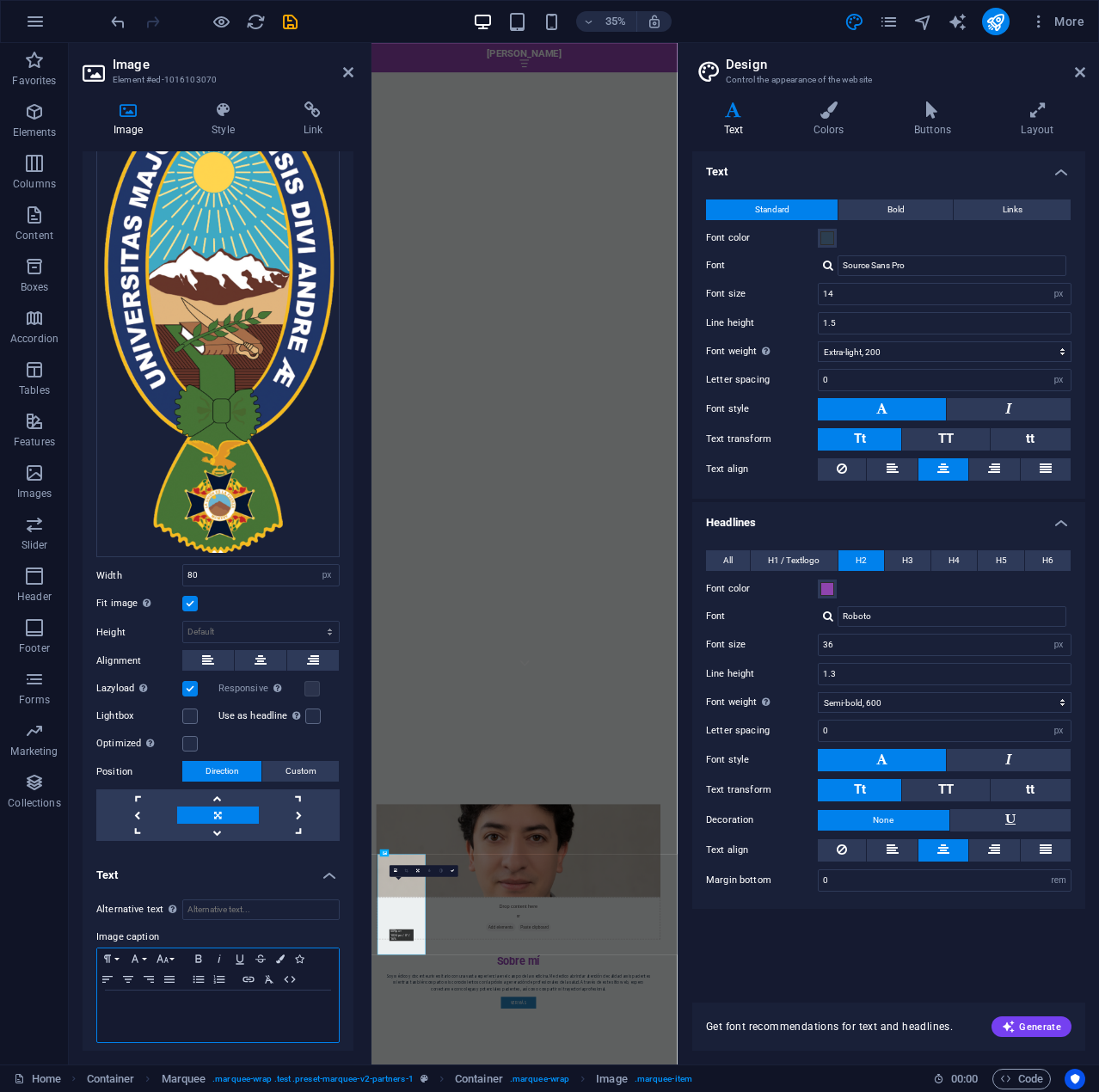
click at [189, 1010] on div "​" at bounding box center [218, 1016] width 242 height 52
click at [934, 562] on button "H4" at bounding box center [954, 560] width 46 height 21
click at [976, 553] on button "H4" at bounding box center [954, 560] width 46 height 21
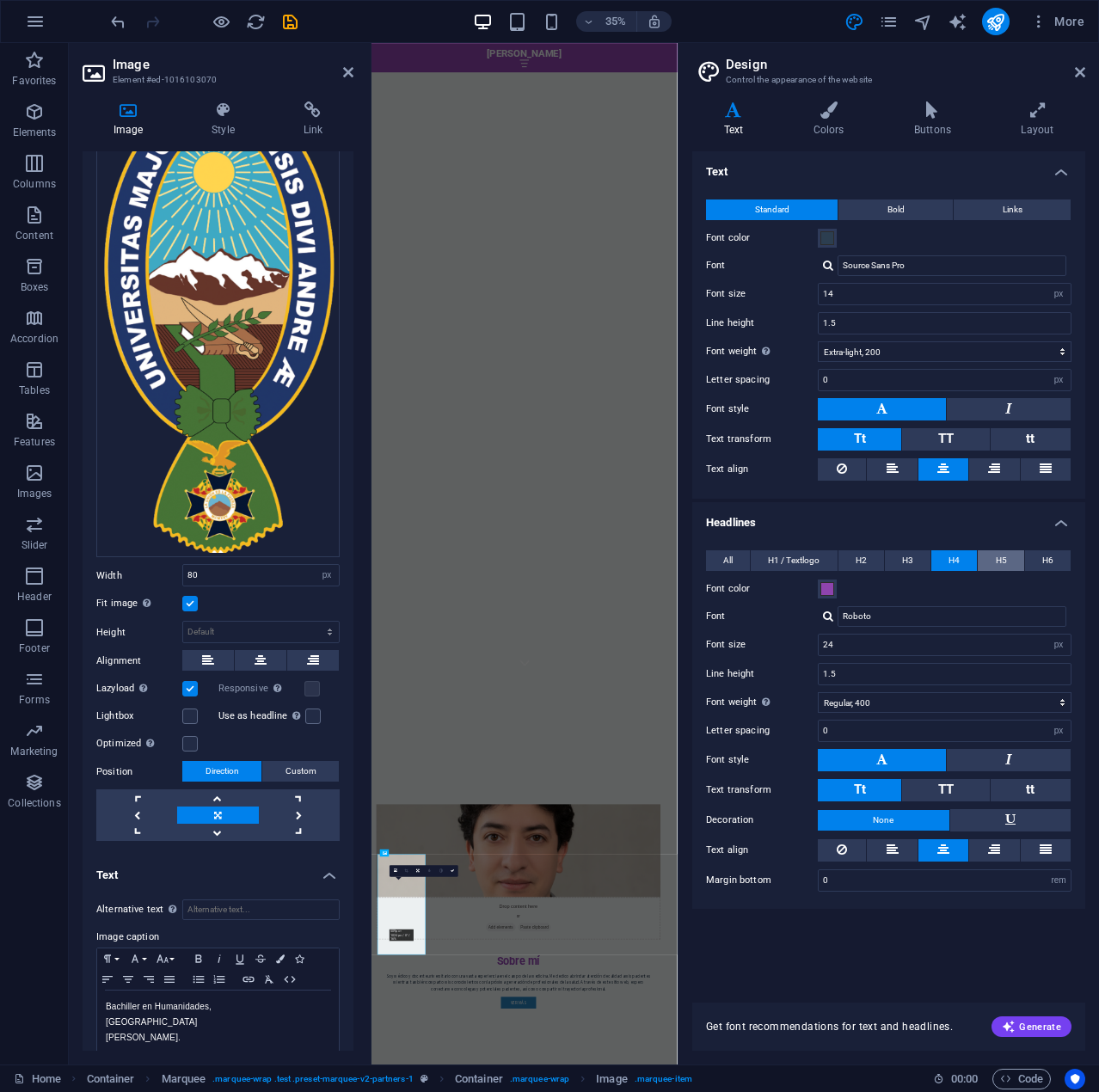
click at [1018, 557] on button "H5" at bounding box center [1000, 560] width 46 height 21
click at [1039, 557] on button "H6" at bounding box center [1048, 560] width 46 height 21
click at [847, 557] on button "H2" at bounding box center [861, 560] width 46 height 21
click at [961, 429] on button "TT" at bounding box center [945, 439] width 87 height 22
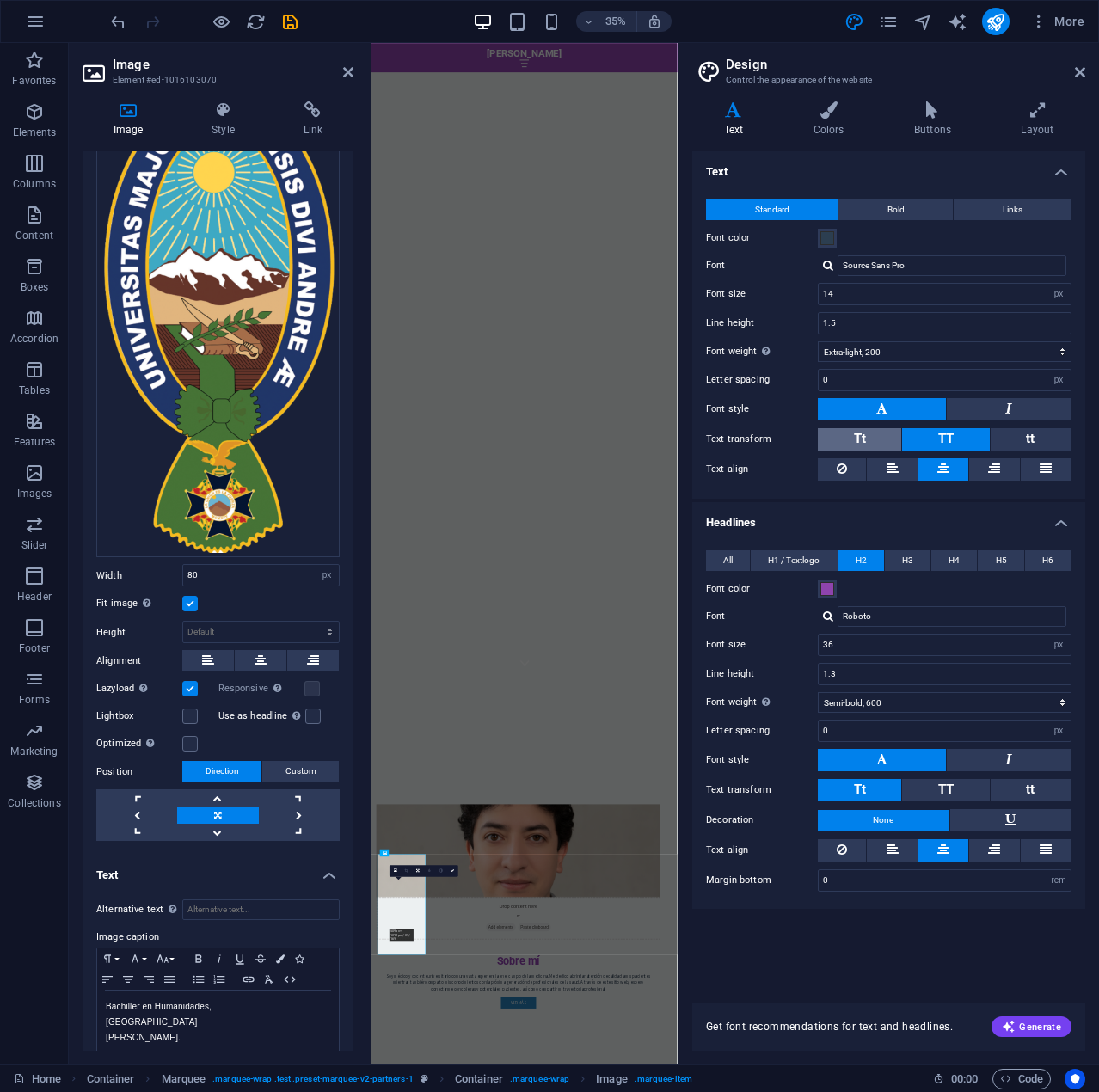
click at [873, 431] on button "Tt" at bounding box center [858, 439] width 83 height 22
click at [955, 439] on button "TT" at bounding box center [945, 439] width 87 height 22
click at [1005, 407] on icon at bounding box center [1008, 408] width 7 height 21
click at [347, 73] on icon at bounding box center [348, 72] width 10 height 14
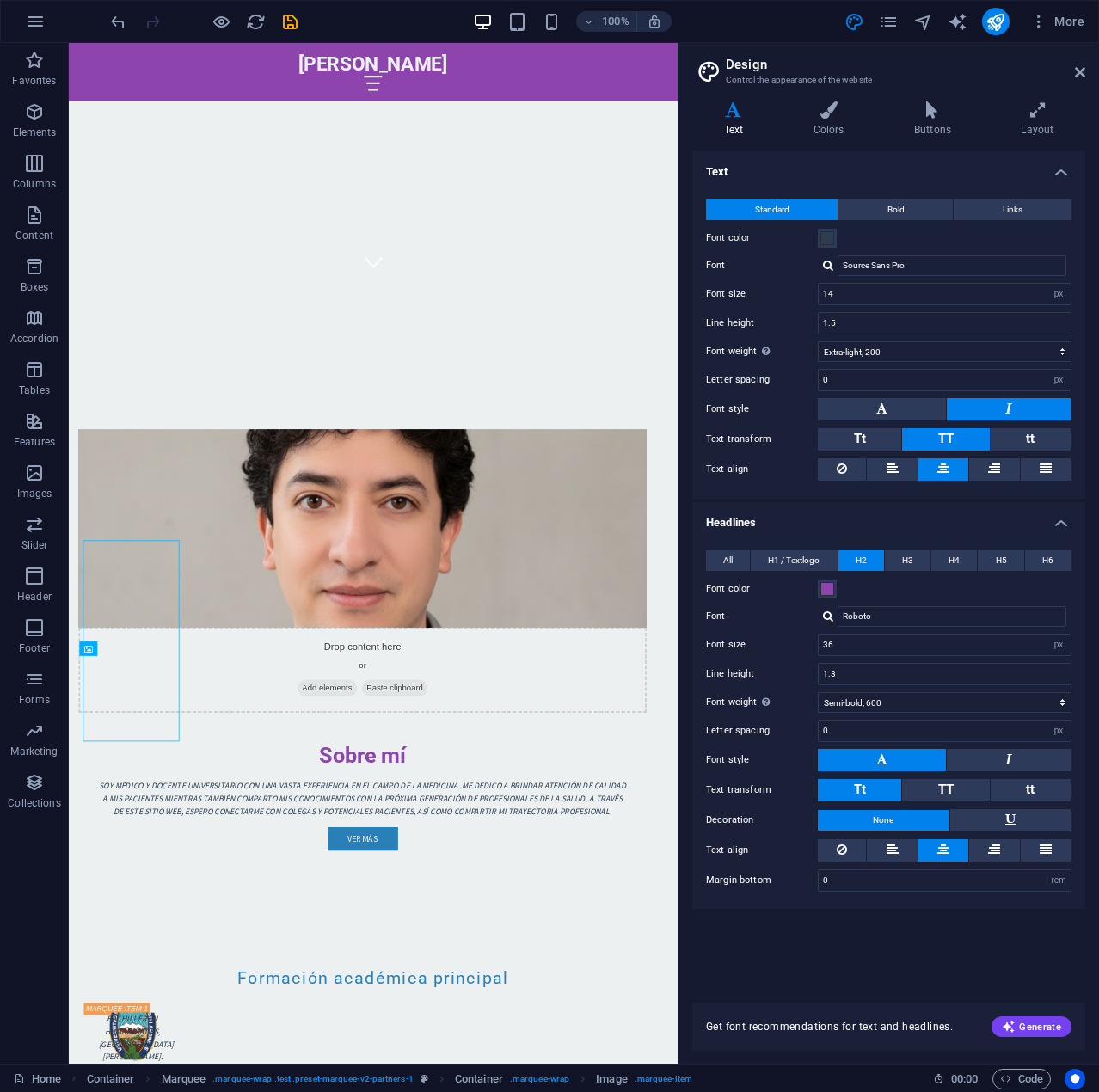
scroll to position [1124, 0]
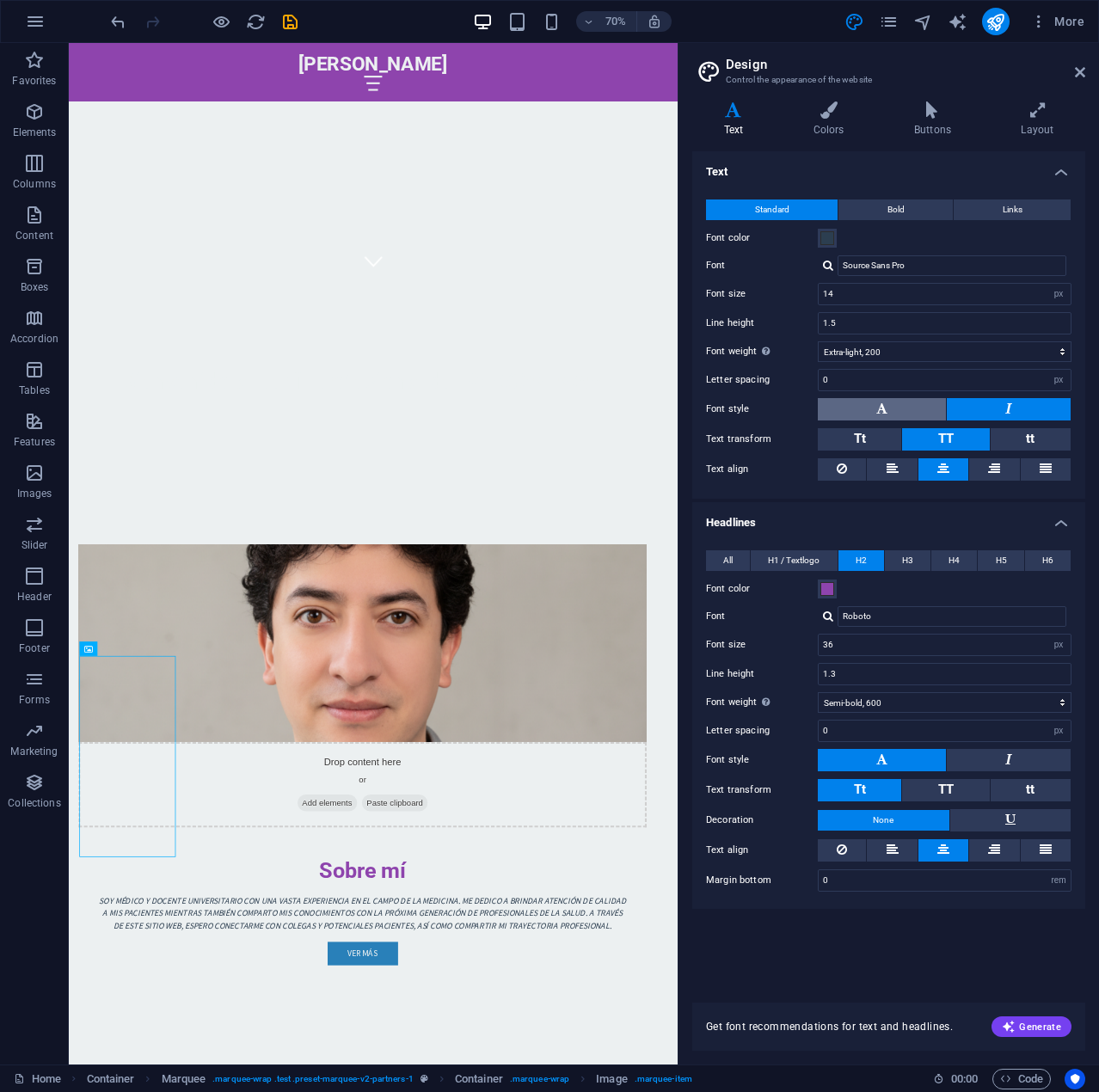
click at [895, 417] on button at bounding box center [881, 409] width 128 height 22
click at [873, 439] on button "Tt" at bounding box center [858, 439] width 83 height 22
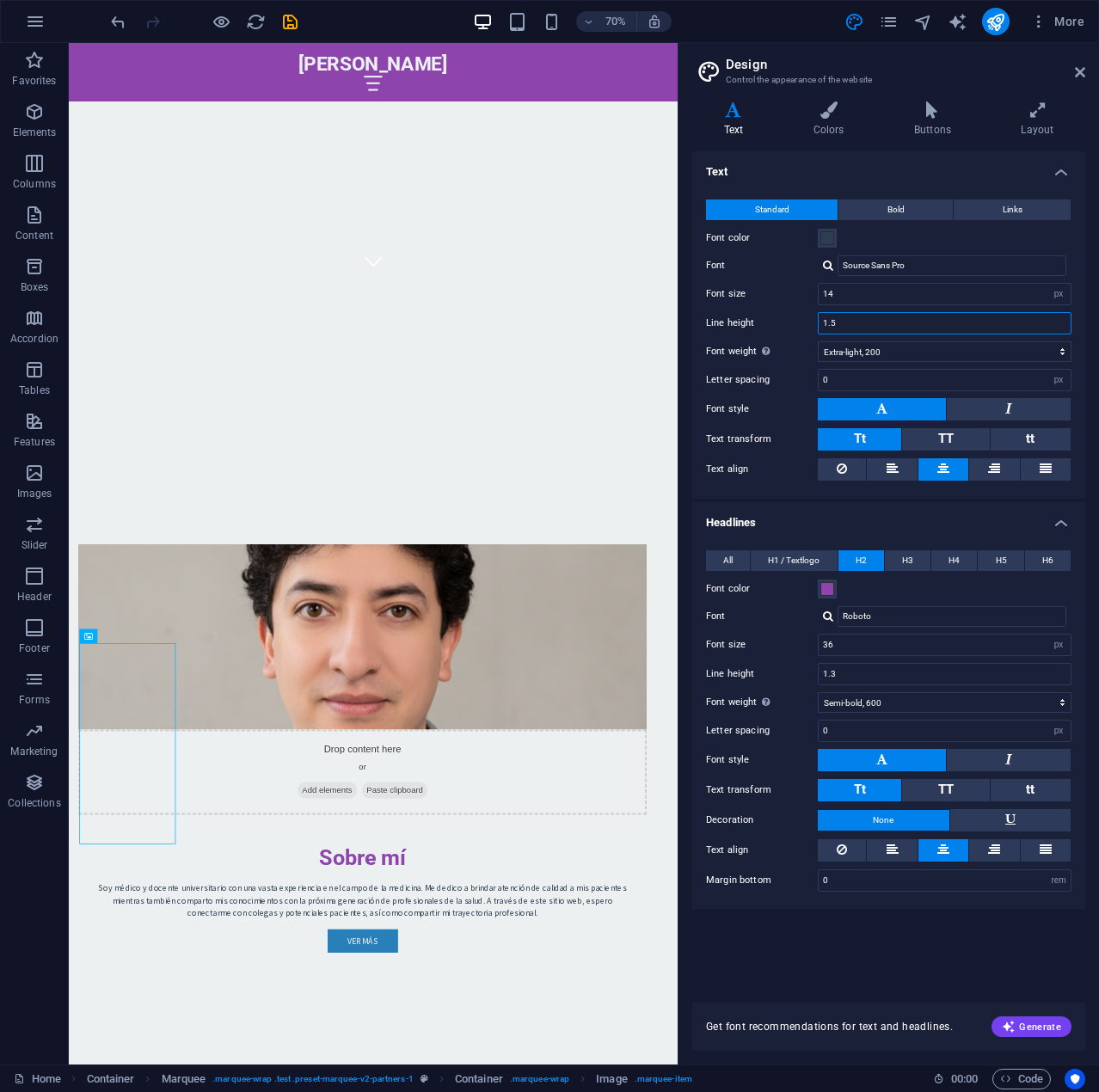
click at [880, 324] on input "1.5" at bounding box center [944, 323] width 252 height 21
type input "1"
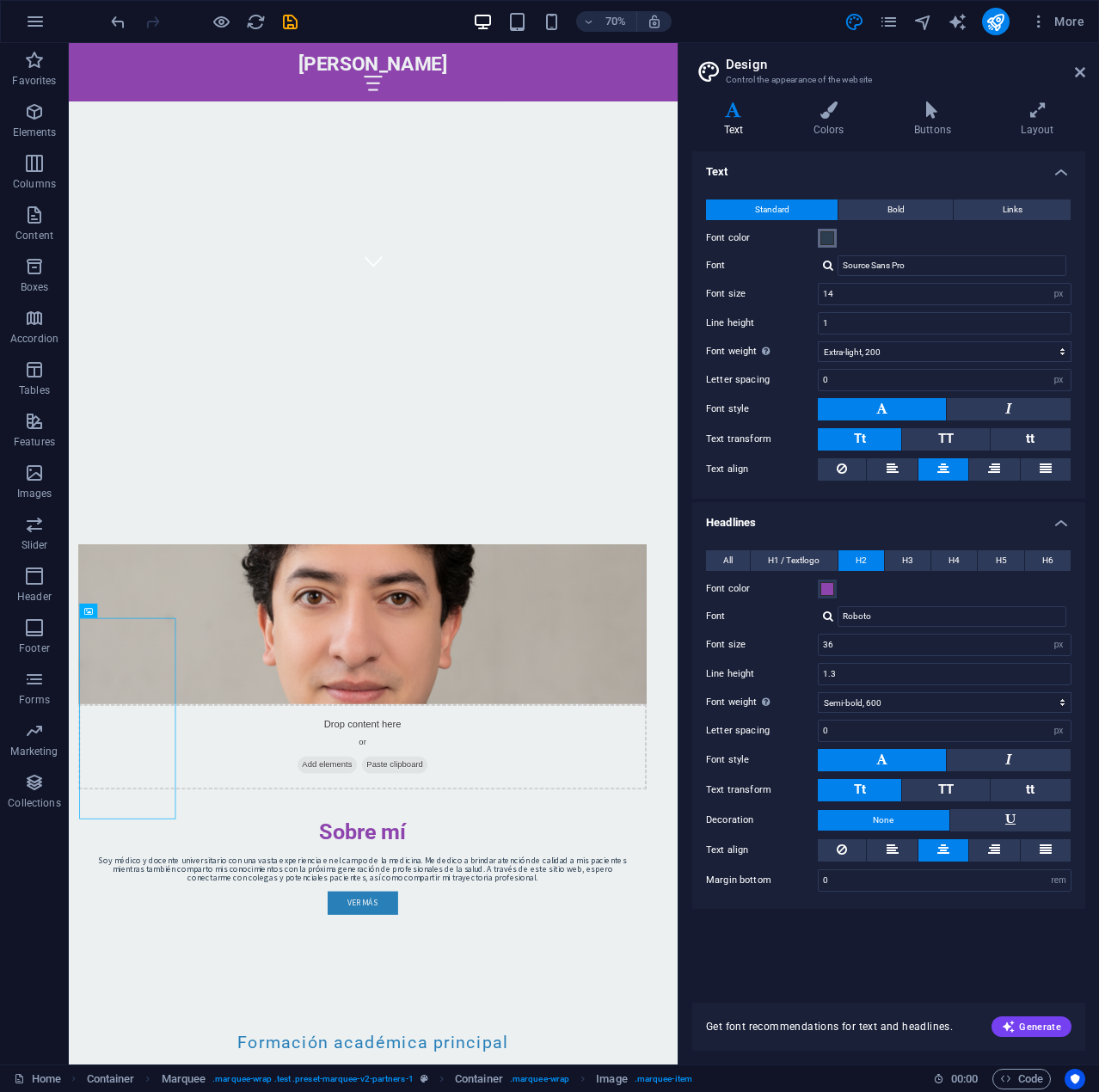
click at [828, 234] on span at bounding box center [827, 238] width 14 height 14
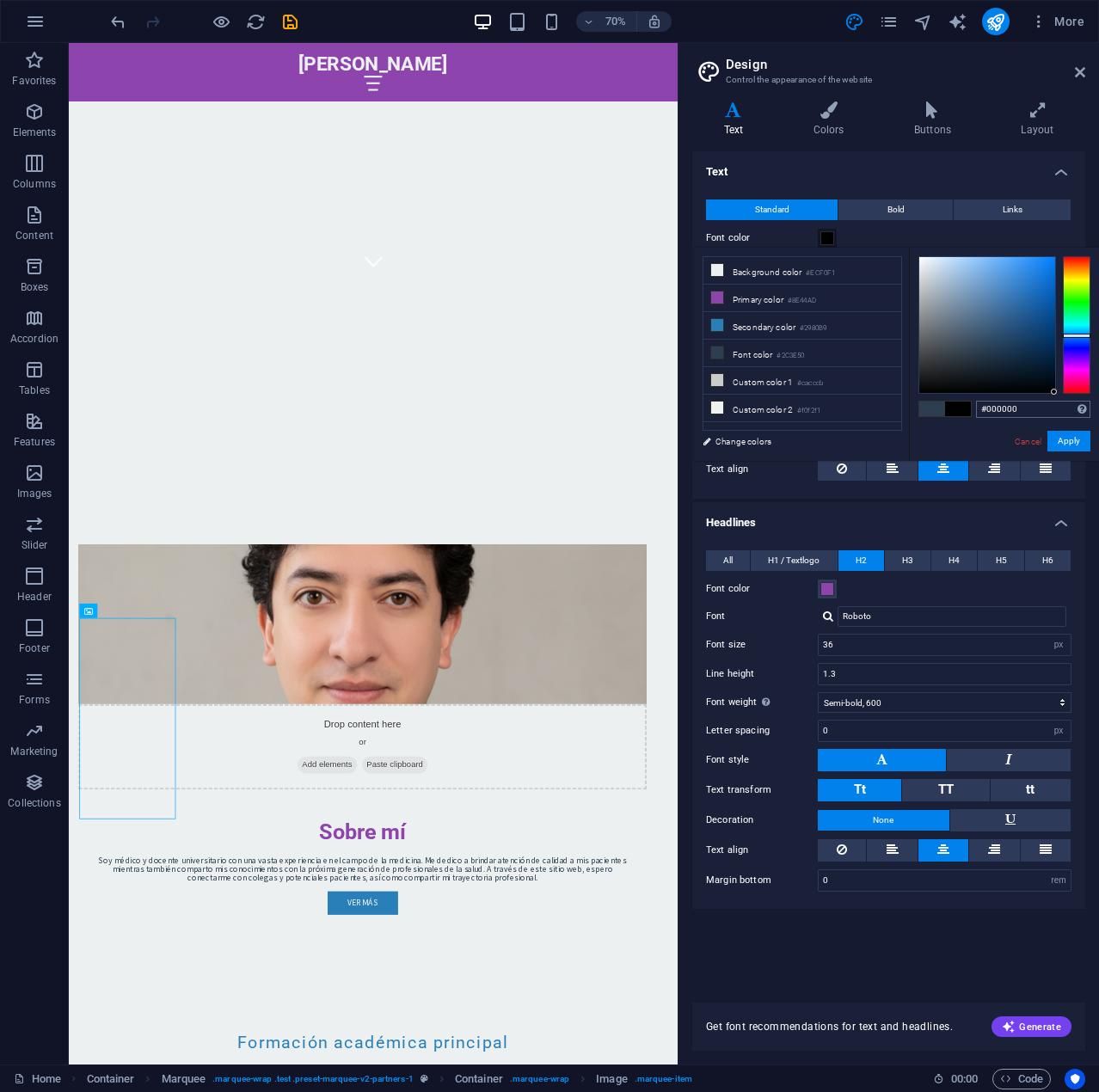
drag, startPoint x: 978, startPoint y: 336, endPoint x: 1089, endPoint y: 415, distance: 136.2
click at [1089, 415] on div "#000000 Supported formats #0852ed rgb(8, 82, 237) rgba(8, 82, 237, 90%) hsv(221…" at bounding box center [1003, 479] width 190 height 463
drag, startPoint x: 1011, startPoint y: 366, endPoint x: 995, endPoint y: 354, distance: 20.0
click at [995, 354] on div at bounding box center [987, 325] width 136 height 136
type input "#0e2e4e"
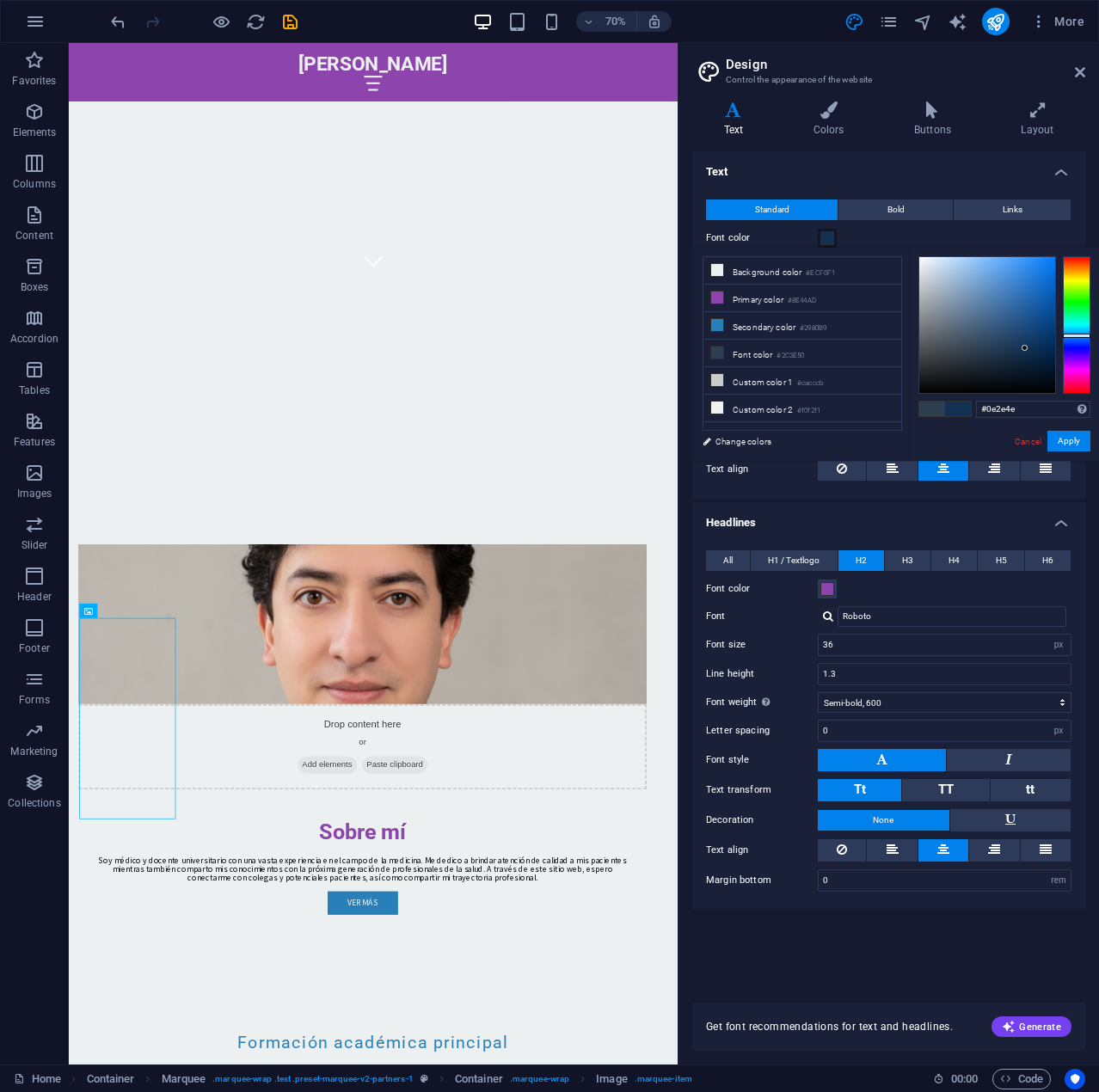
drag, startPoint x: 1001, startPoint y: 349, endPoint x: 1029, endPoint y: 350, distance: 28.0
click at [1029, 350] on div at bounding box center [987, 325] width 136 height 136
click at [1001, 236] on div "Font color" at bounding box center [888, 238] width 366 height 21
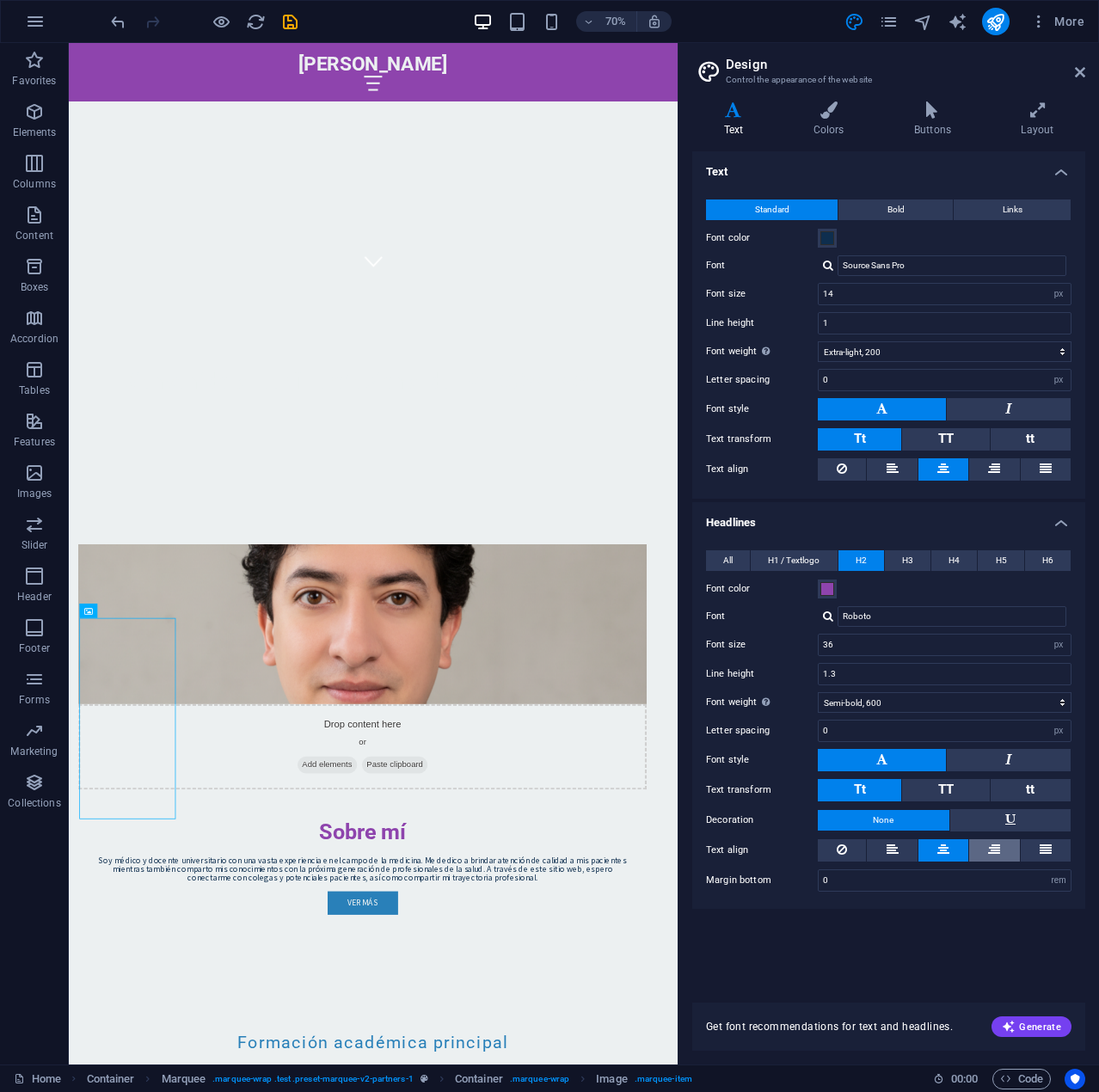
click at [998, 847] on icon at bounding box center [994, 849] width 12 height 21
click at [950, 847] on button at bounding box center [943, 850] width 50 height 22
drag, startPoint x: 885, startPoint y: 881, endPoint x: 689, endPoint y: 870, distance: 196.3
click at [689, 869] on div "Variants Text Colors Buttons Layout Text Standard Bold Links Font color Font So…" at bounding box center [888, 575] width 421 height 976
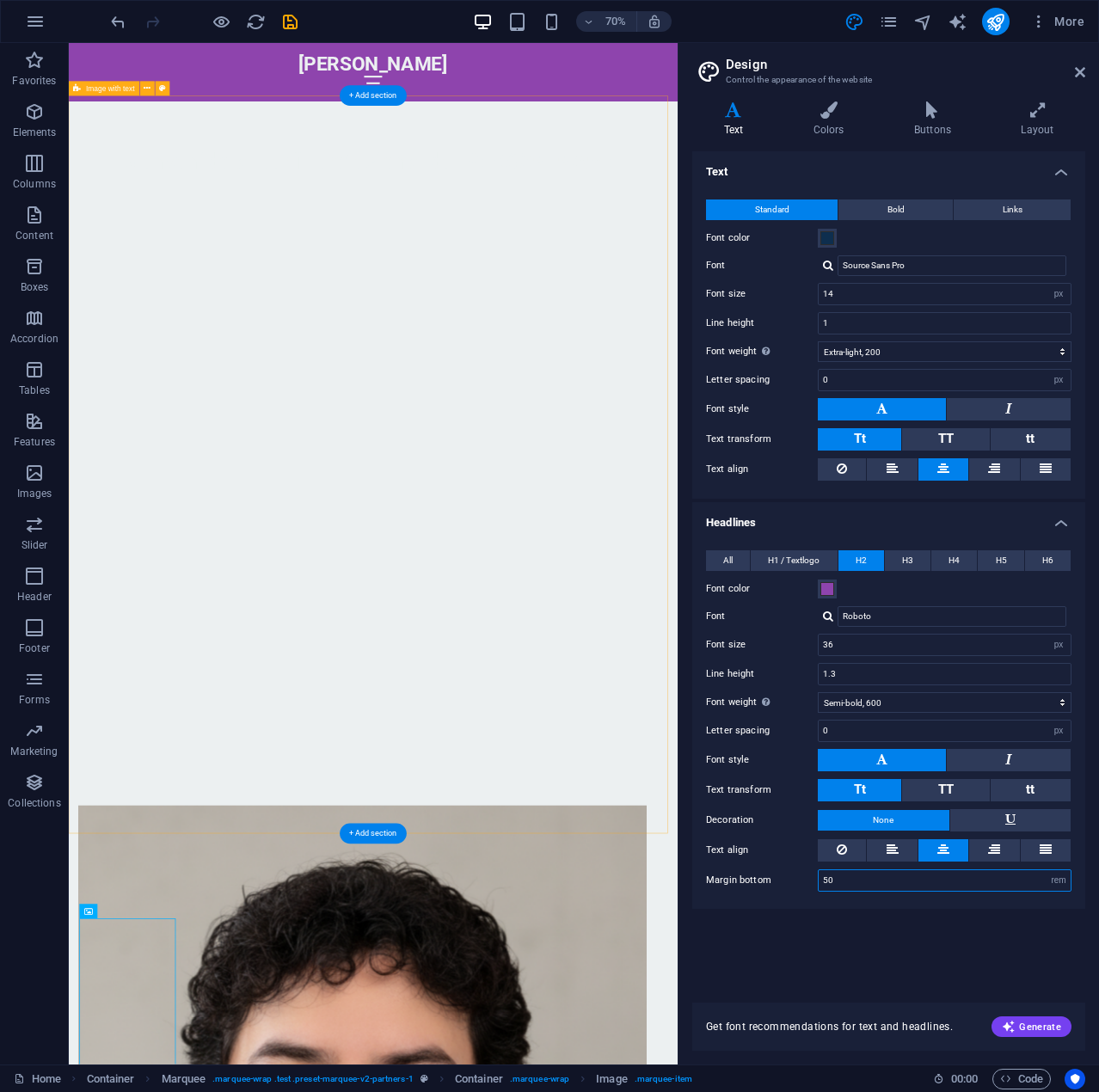
scroll to position [1469, 0]
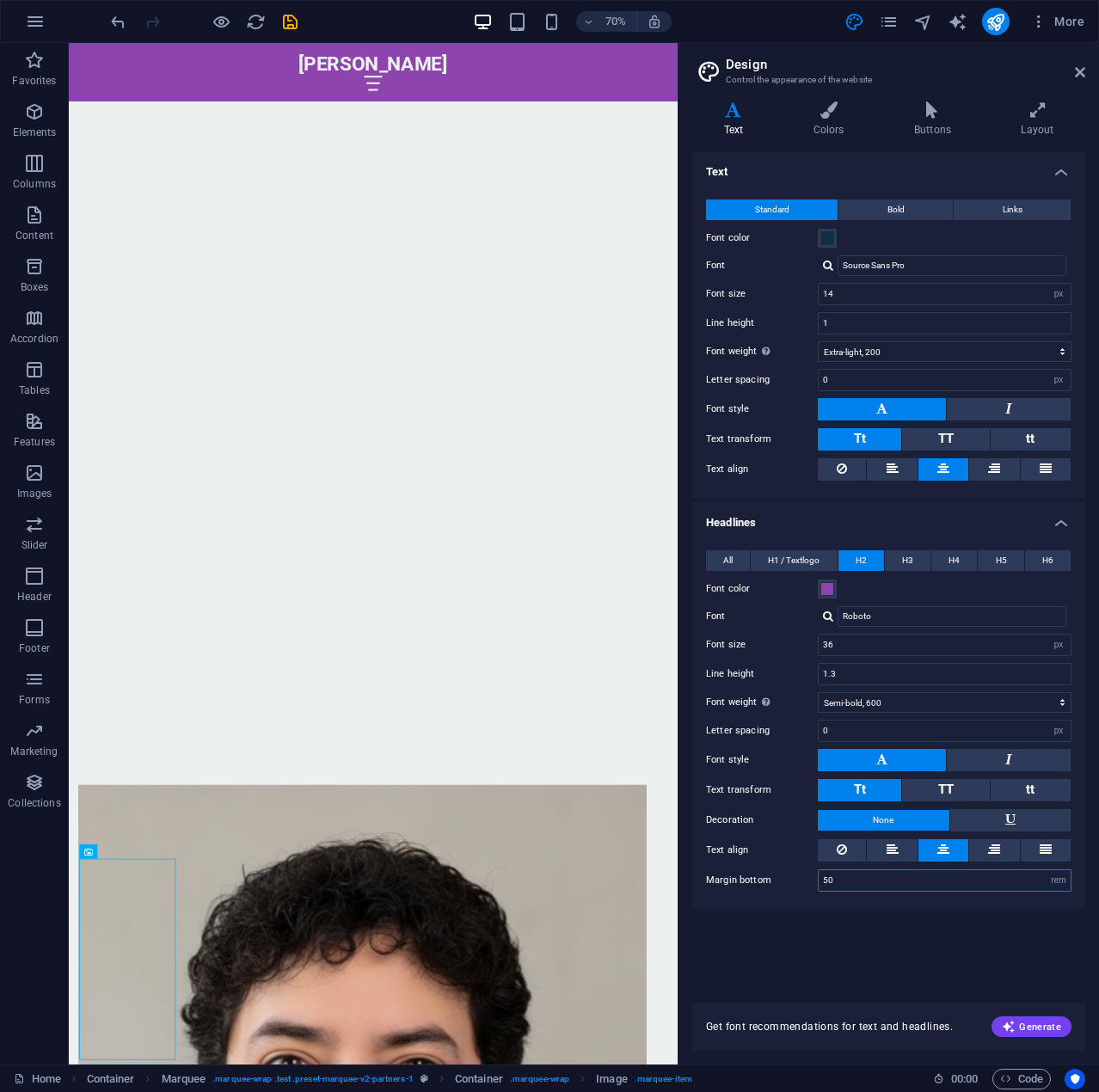
type input "0"
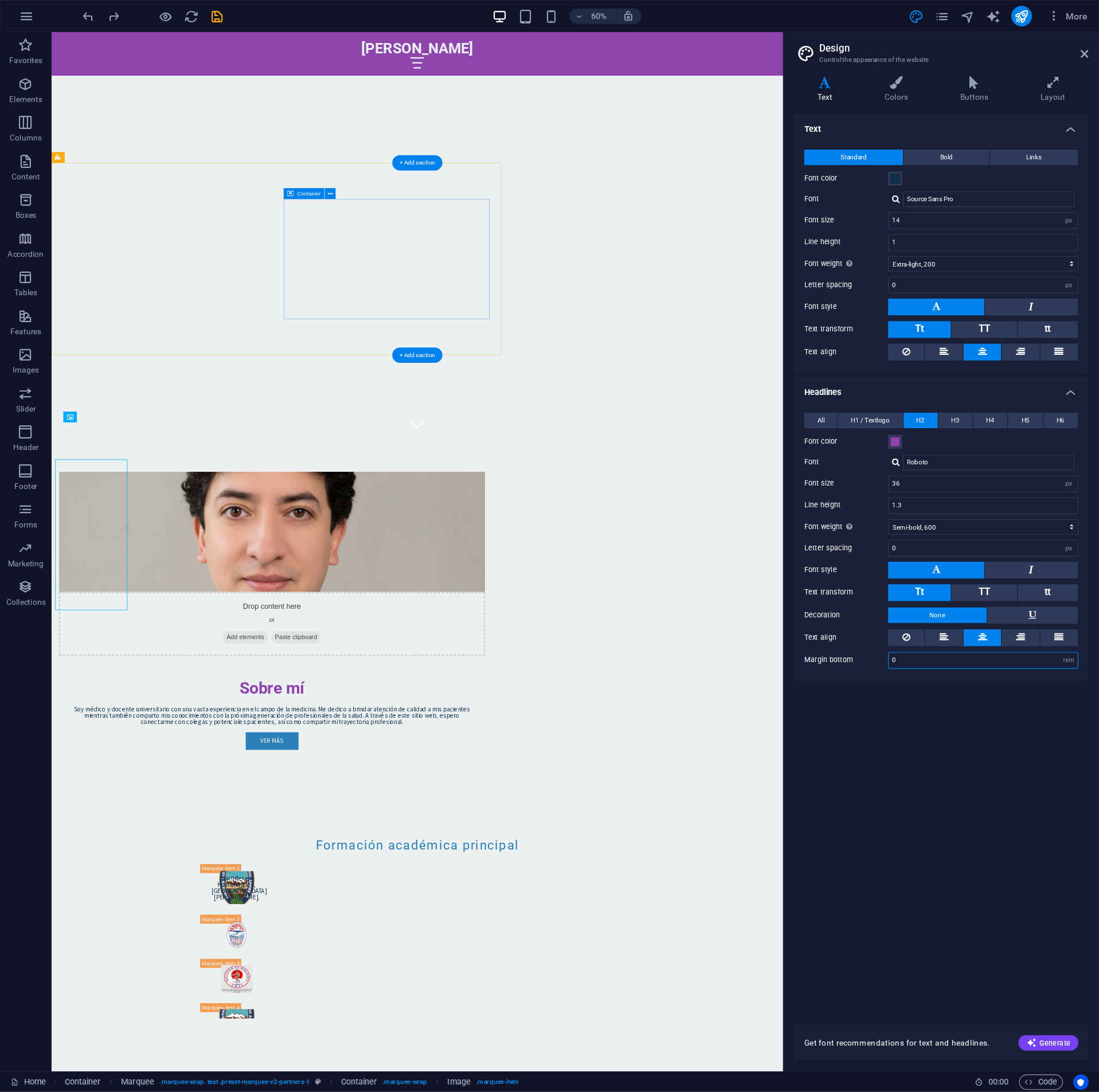
scroll to position [807, 0]
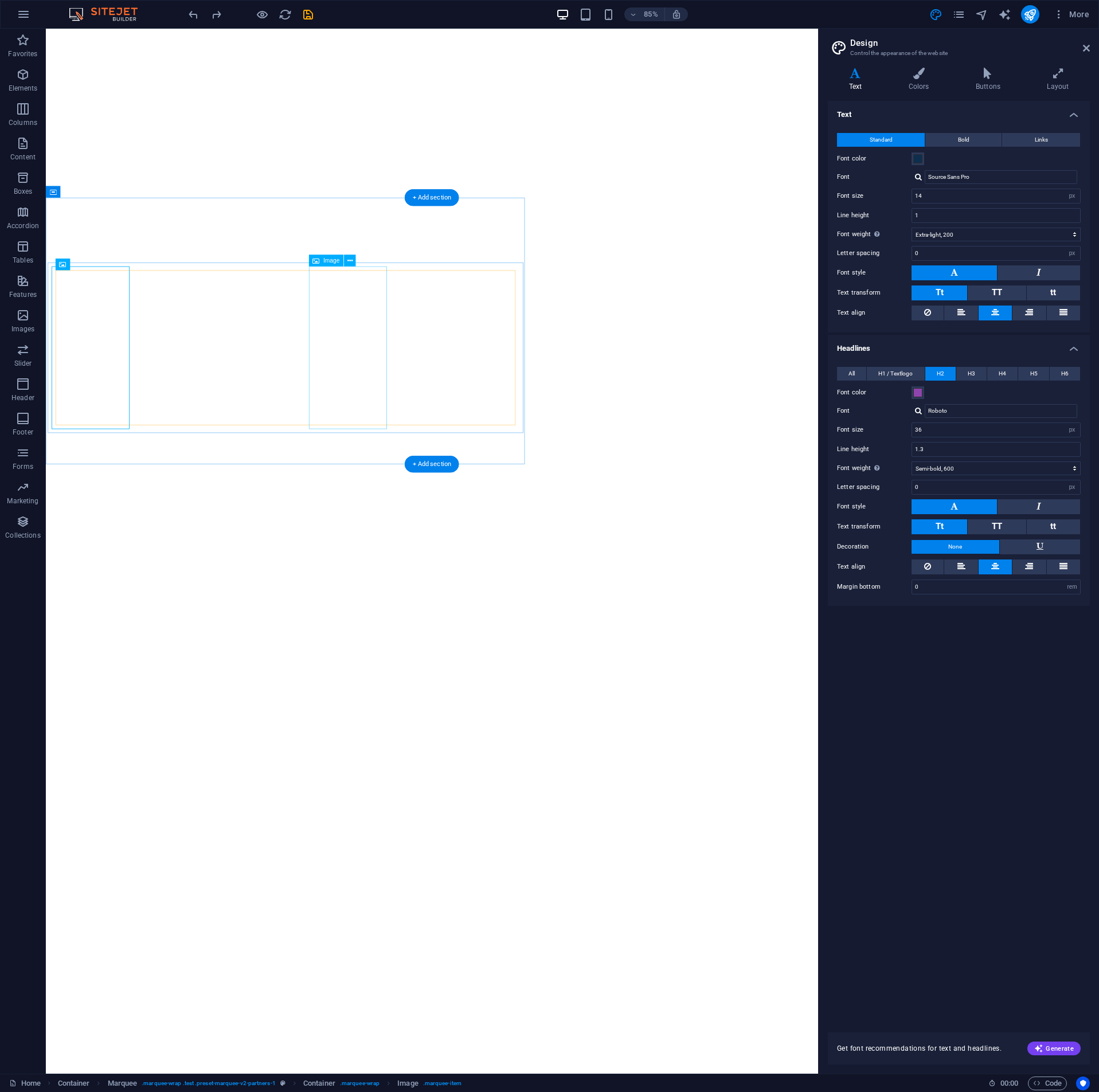
select select "px"
select select "200"
select select "px"
select select "600"
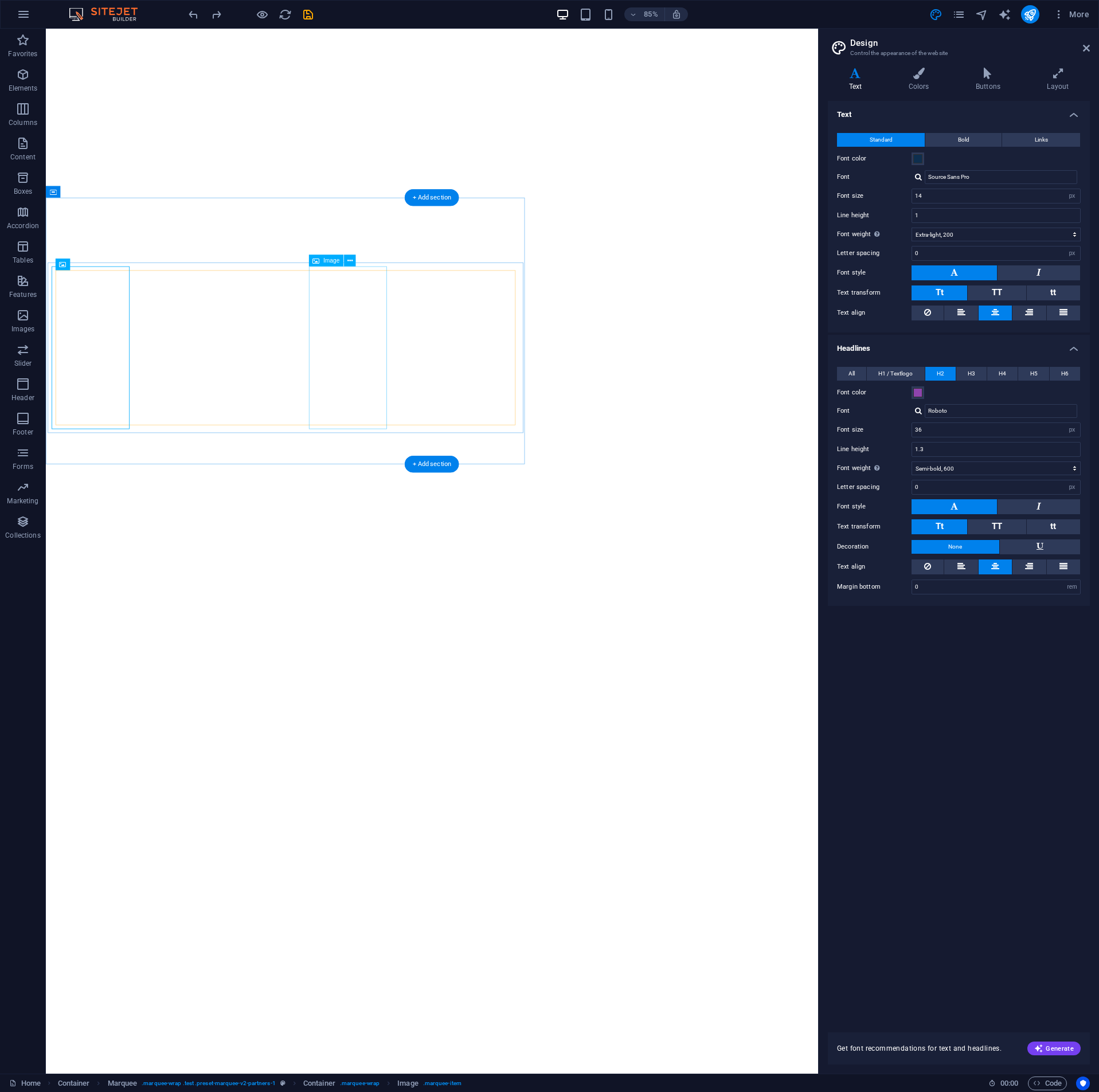
select select "px"
select select "rem"
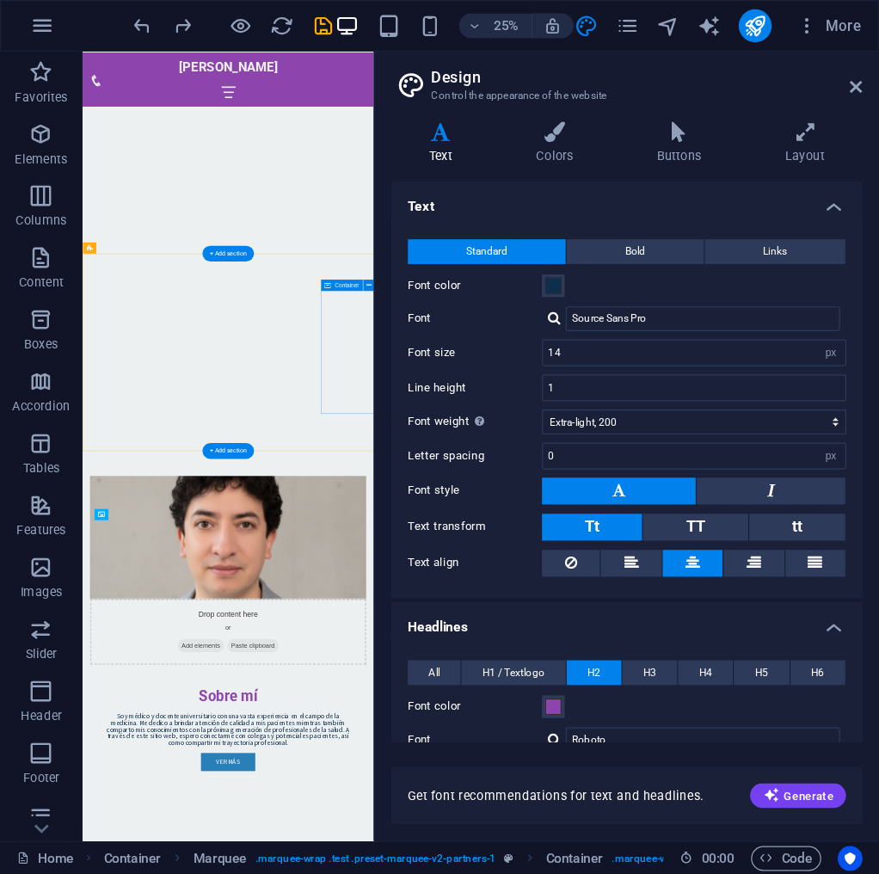
scroll to position [1412, 0]
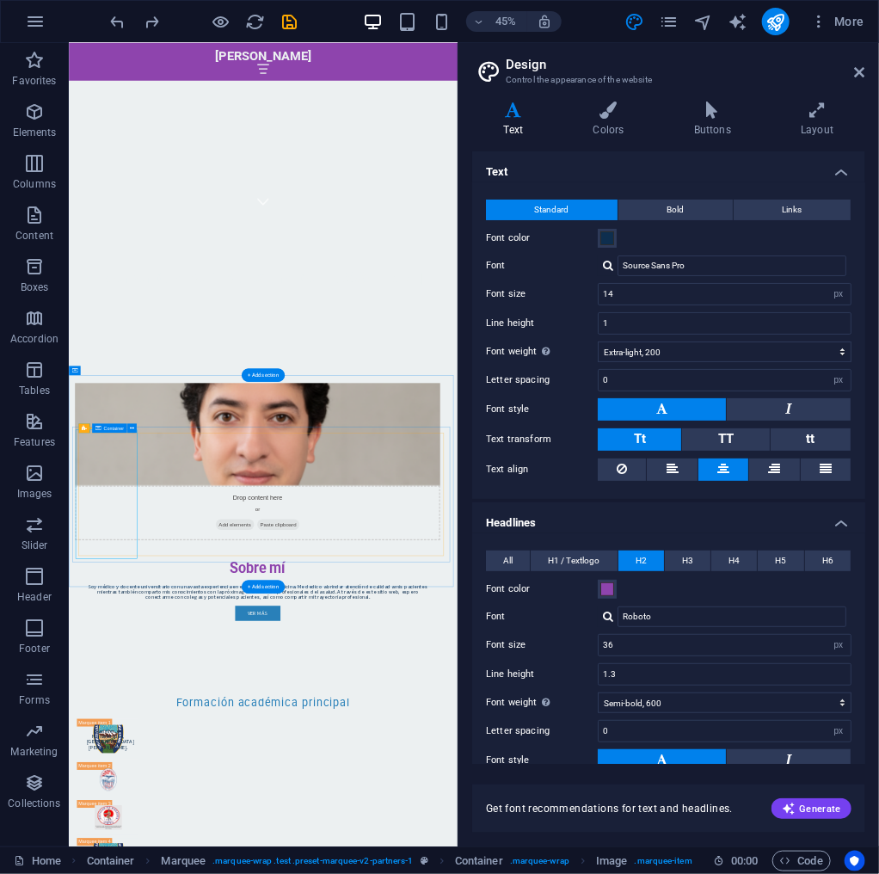
drag, startPoint x: 637, startPoint y: 289, endPoint x: 465, endPoint y: 310, distance: 173.3
click at [465, 310] on div "Variants Text Colors Buttons Layout Text Standard Bold Links Font color Font So…" at bounding box center [669, 467] width 421 height 759
type input "16"
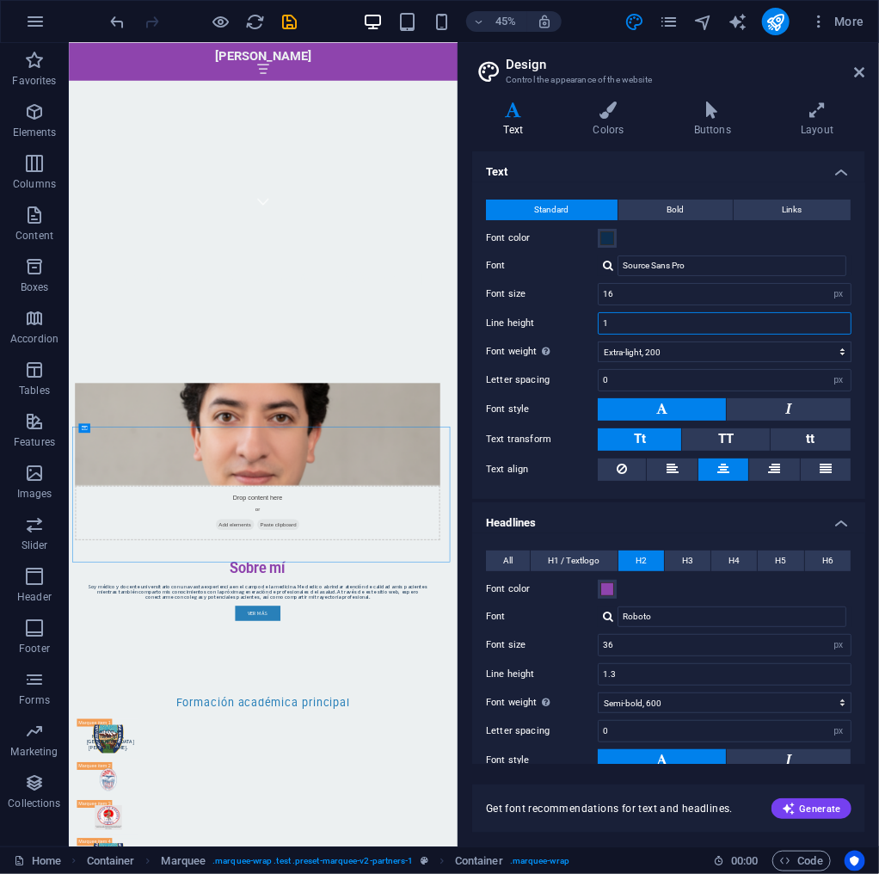
click at [646, 325] on input "1" at bounding box center [725, 323] width 252 height 21
type input "1.5"
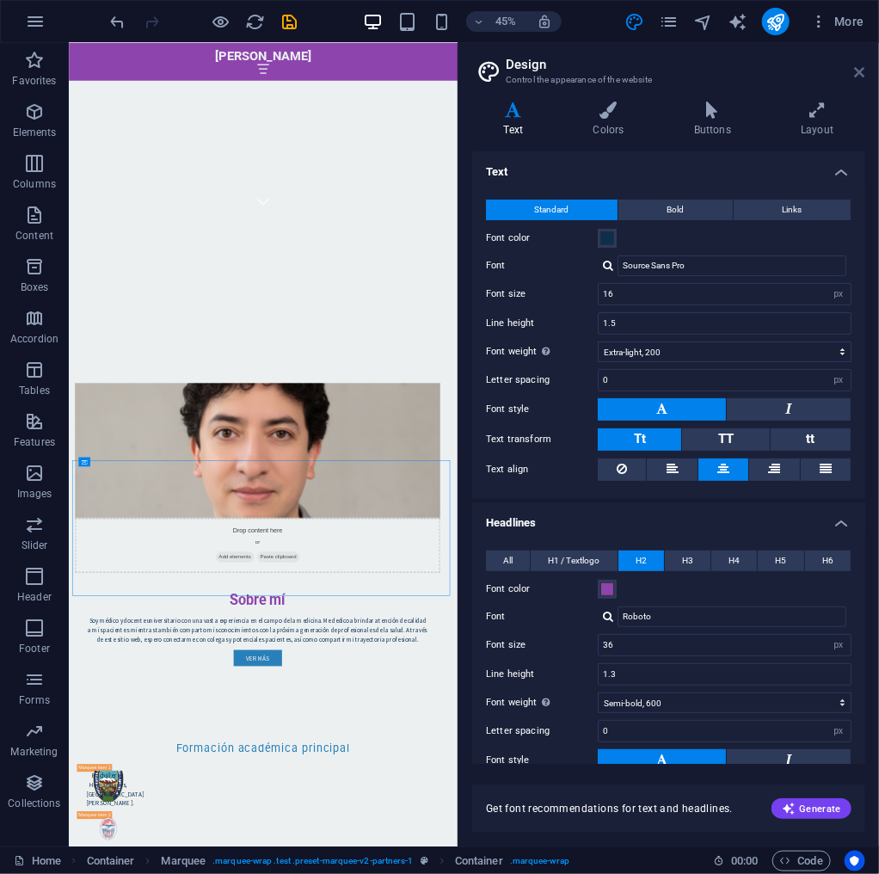
click at [860, 67] on icon at bounding box center [860, 72] width 10 height 14
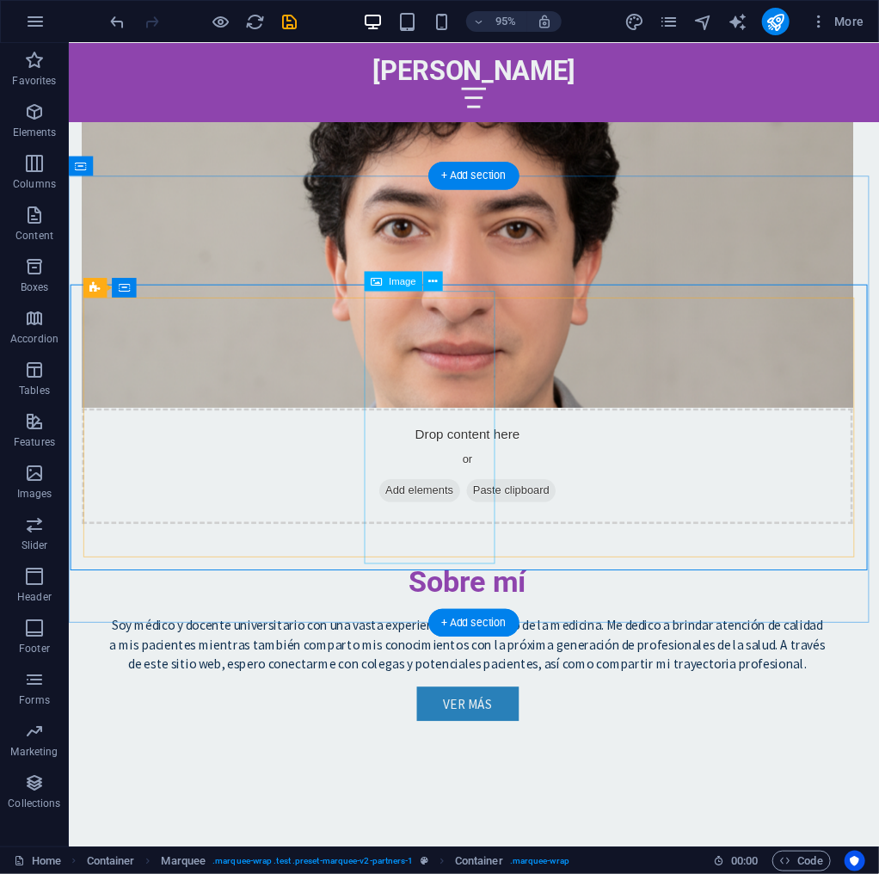
scroll to position [1137, 0]
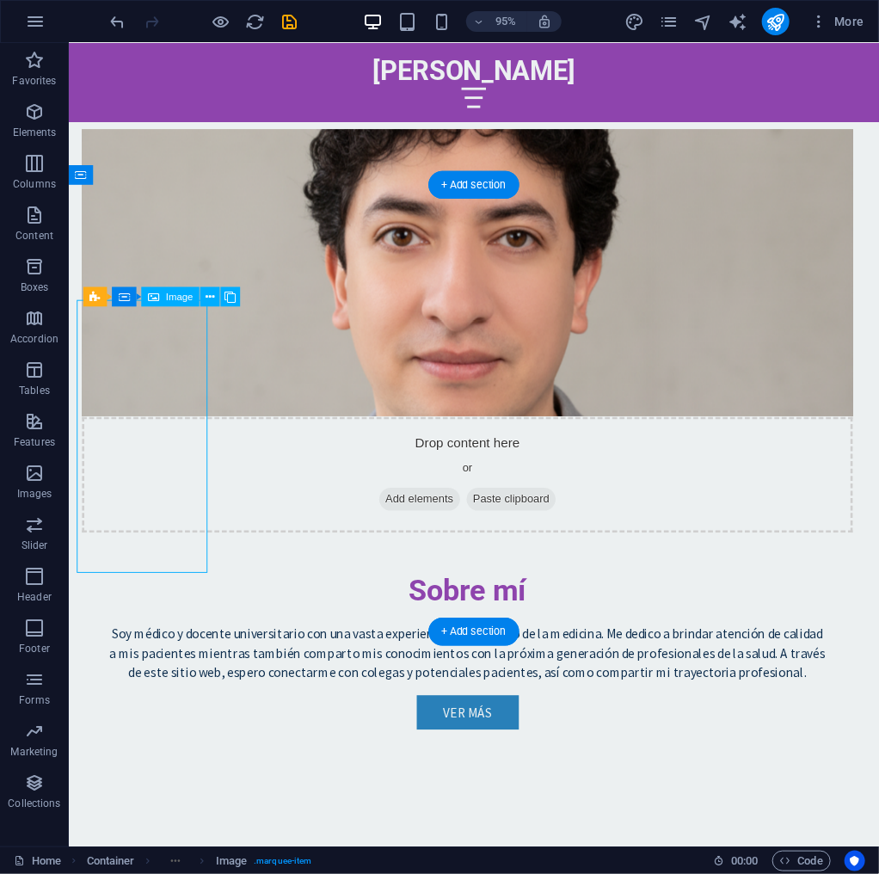
select select "px"
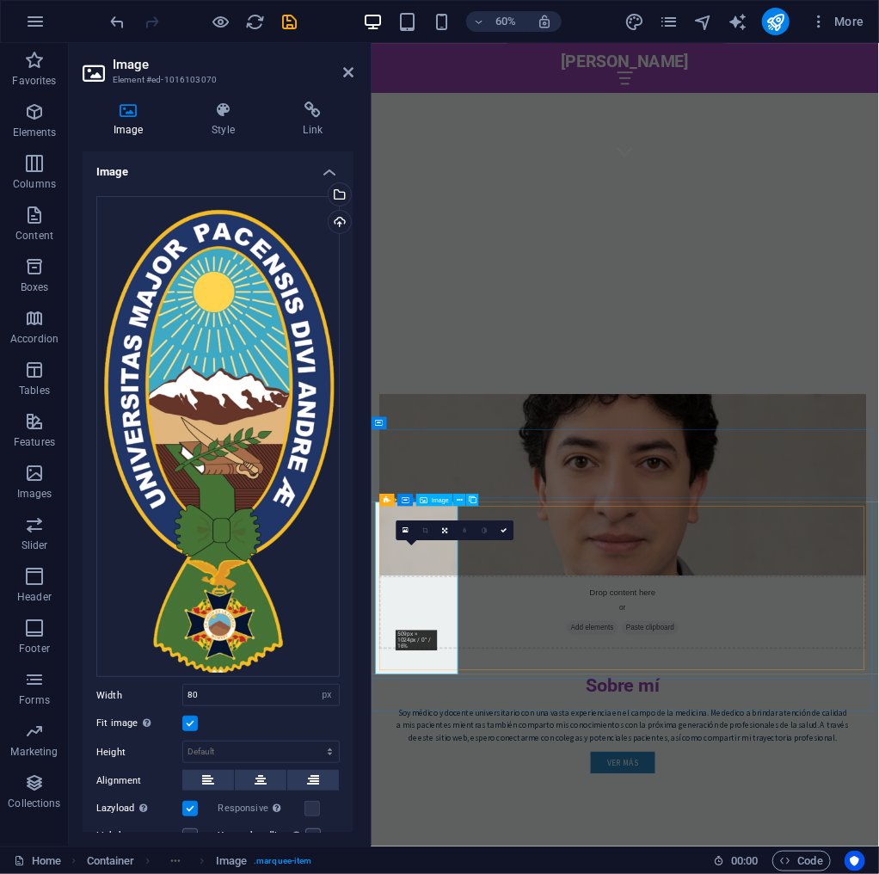
click at [222, 106] on icon at bounding box center [223, 110] width 84 height 17
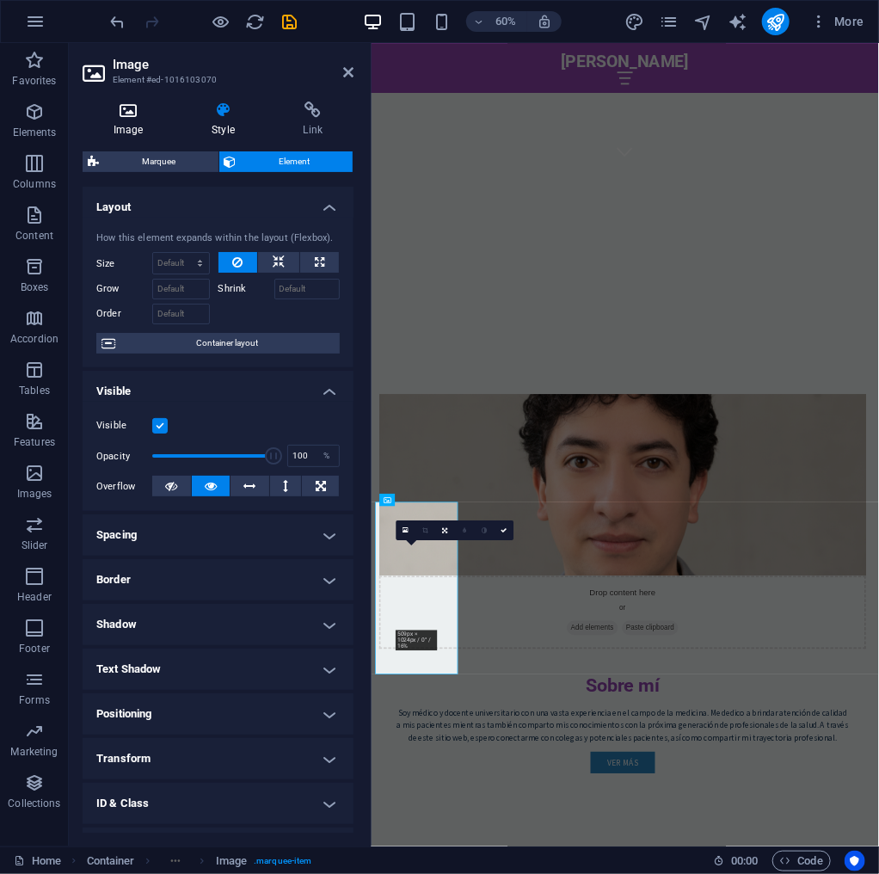
click at [132, 122] on h4 "Image" at bounding box center [132, 120] width 98 height 36
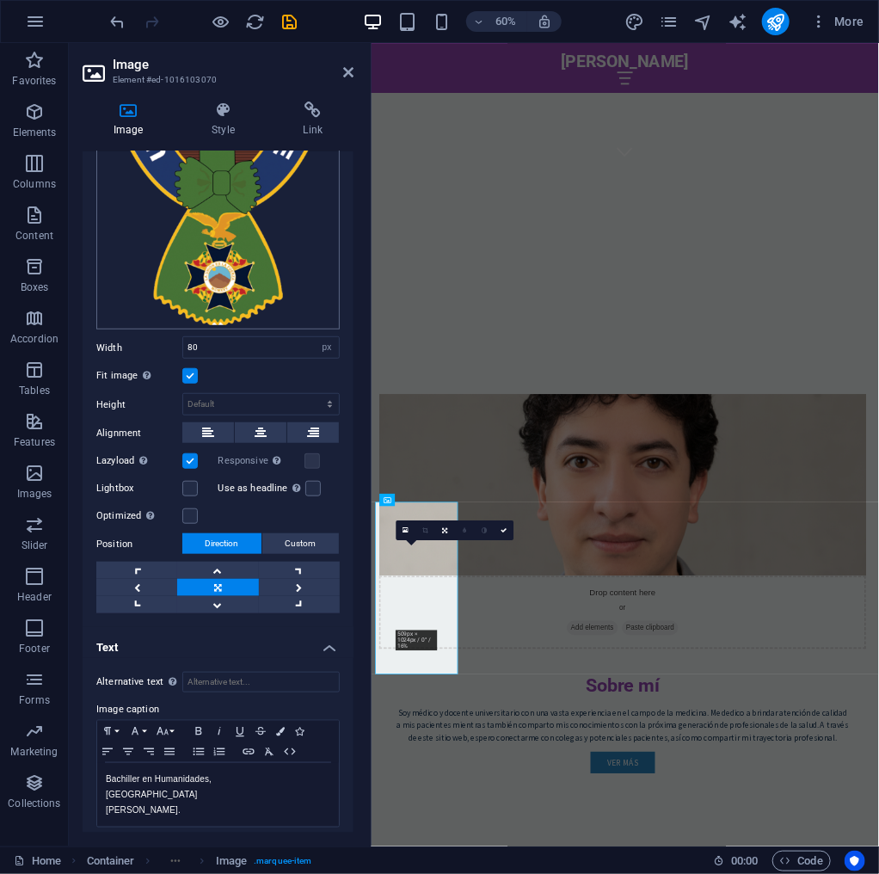
scroll to position [348, 0]
click at [99, 767] on div "Bachiller en Humanidades, [GEOGRAPHIC_DATA][PERSON_NAME]." at bounding box center [218, 794] width 242 height 64
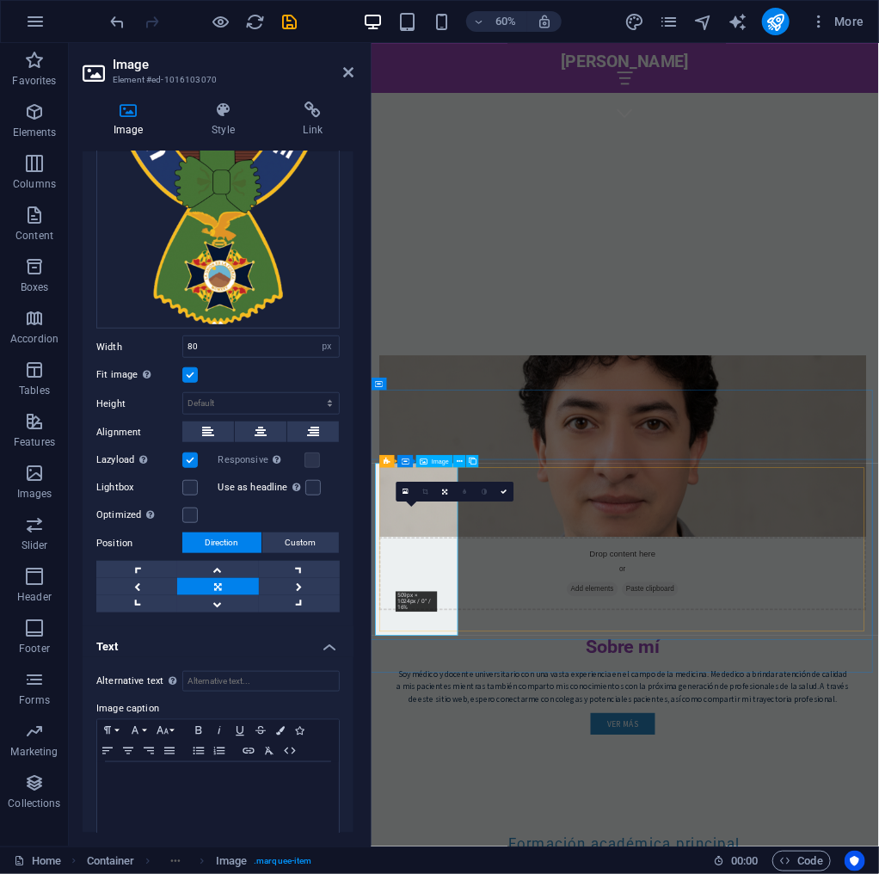
scroll to position [1205, 0]
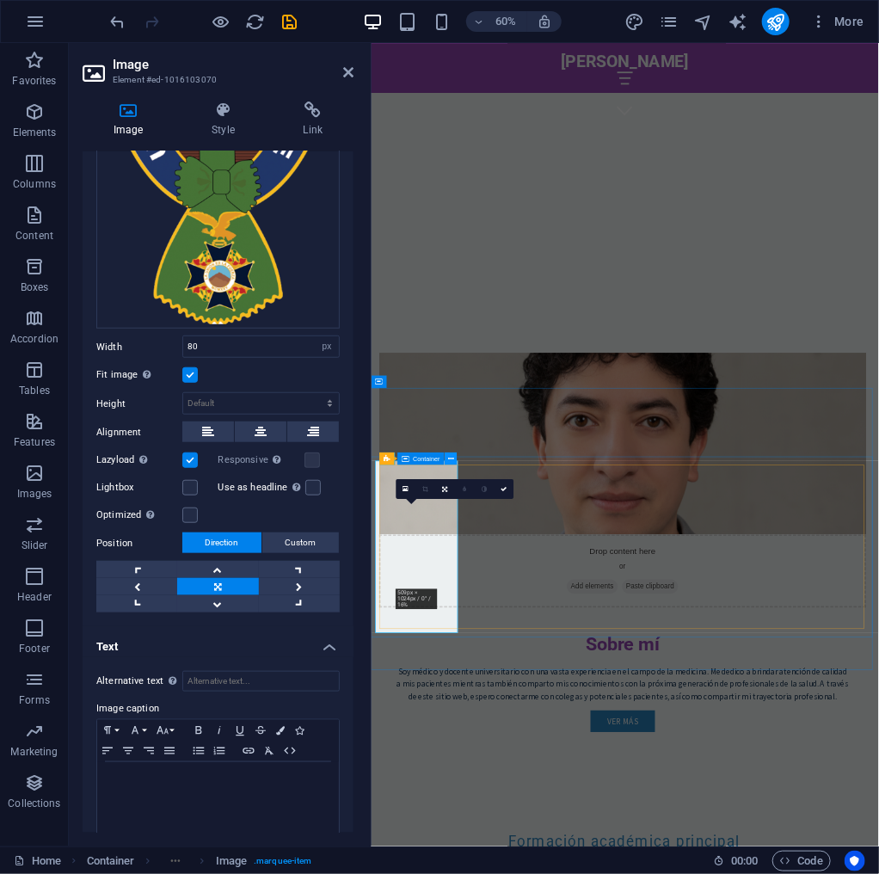
click at [451, 453] on icon at bounding box center [451, 458] width 6 height 11
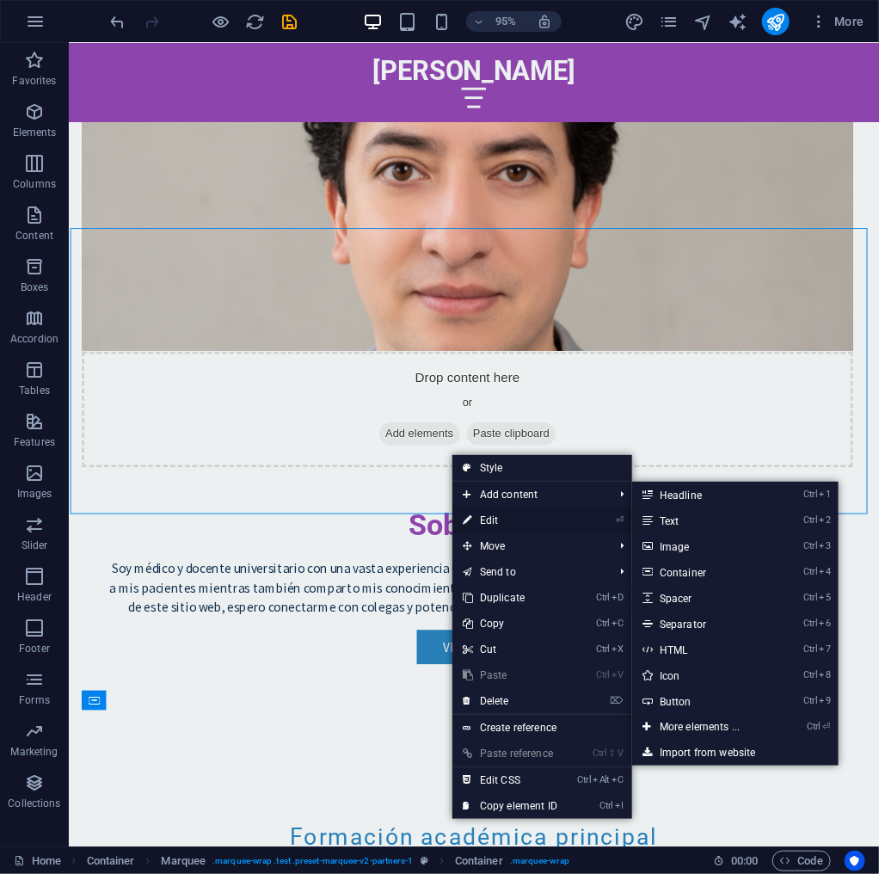
click at [515, 515] on link "⏎ Edit" at bounding box center [510, 521] width 115 height 26
select select "px"
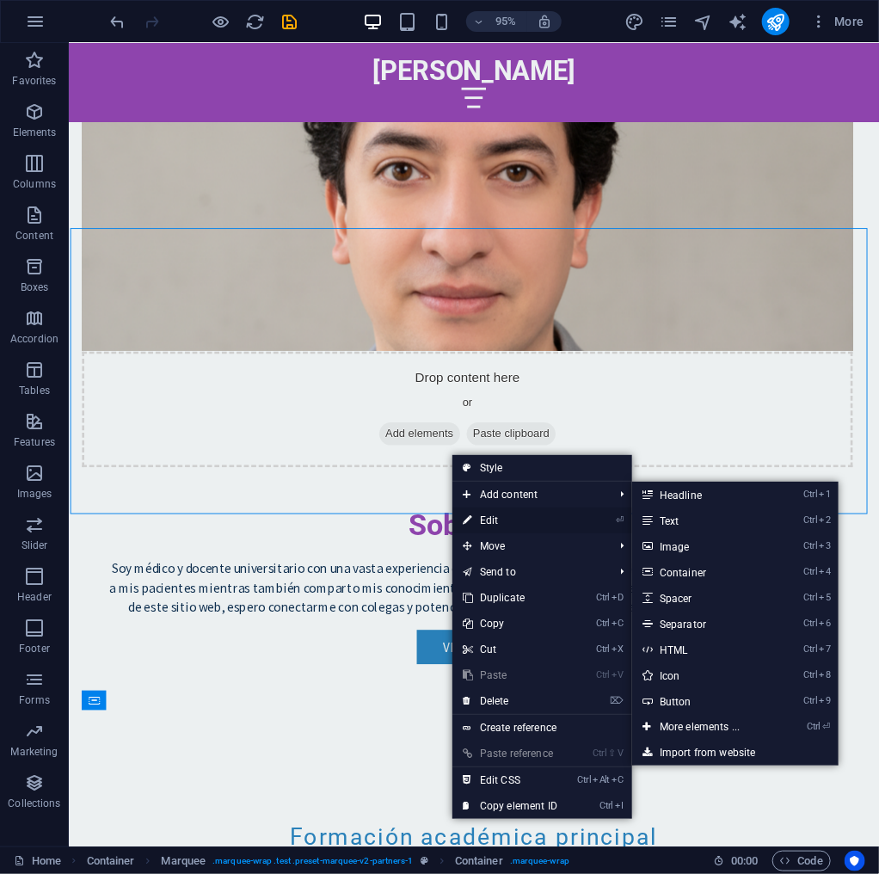
select select "marquee"
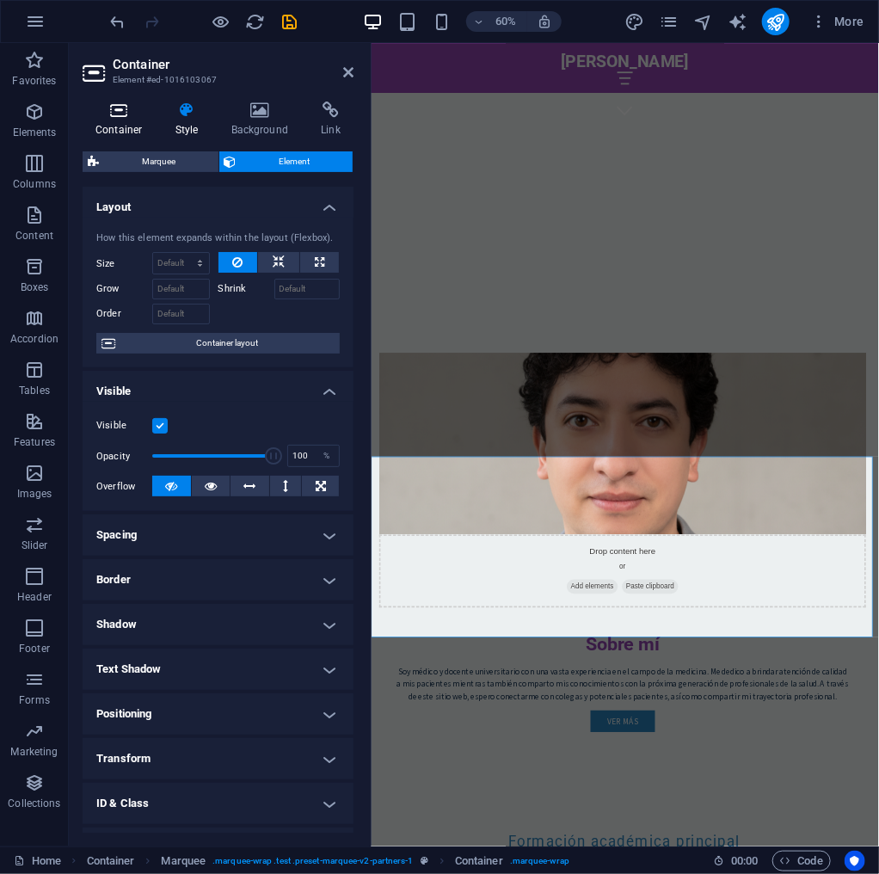
click at [131, 120] on h4 "Container" at bounding box center [123, 120] width 80 height 36
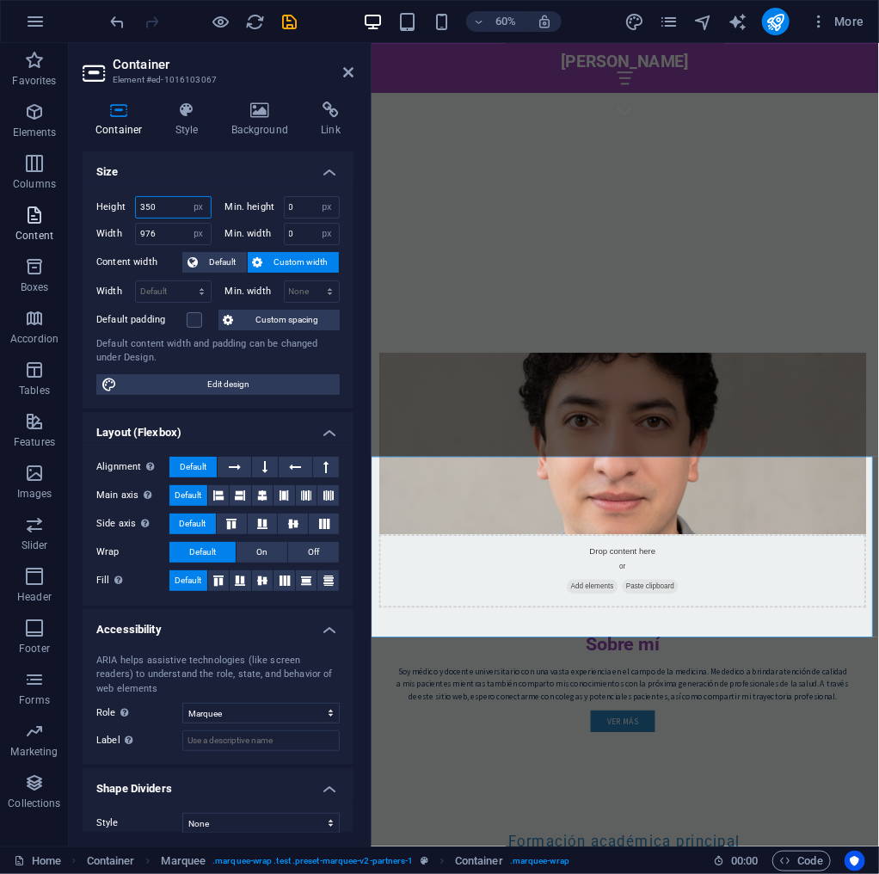
drag, startPoint x: 164, startPoint y: 210, endPoint x: 36, endPoint y: 205, distance: 128.3
click at [36, 205] on section "Favorites Elements Columns Content Boxes Accordion Tables Features Images Slide…" at bounding box center [439, 445] width 879 height 804
type input "400"
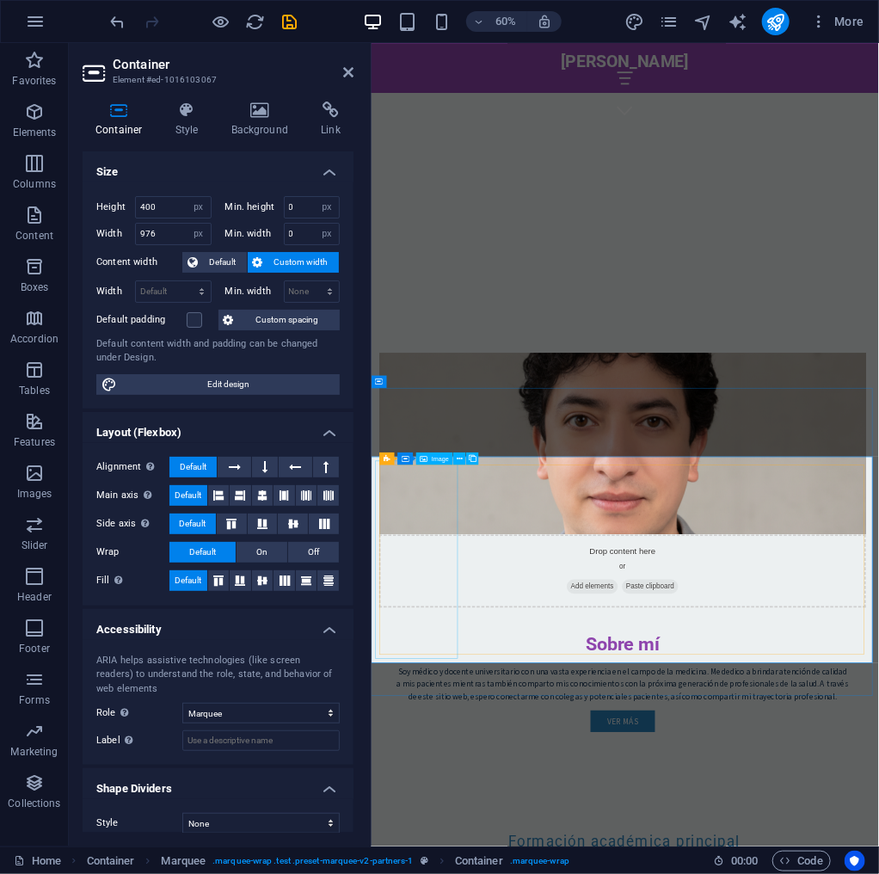
select select "px"
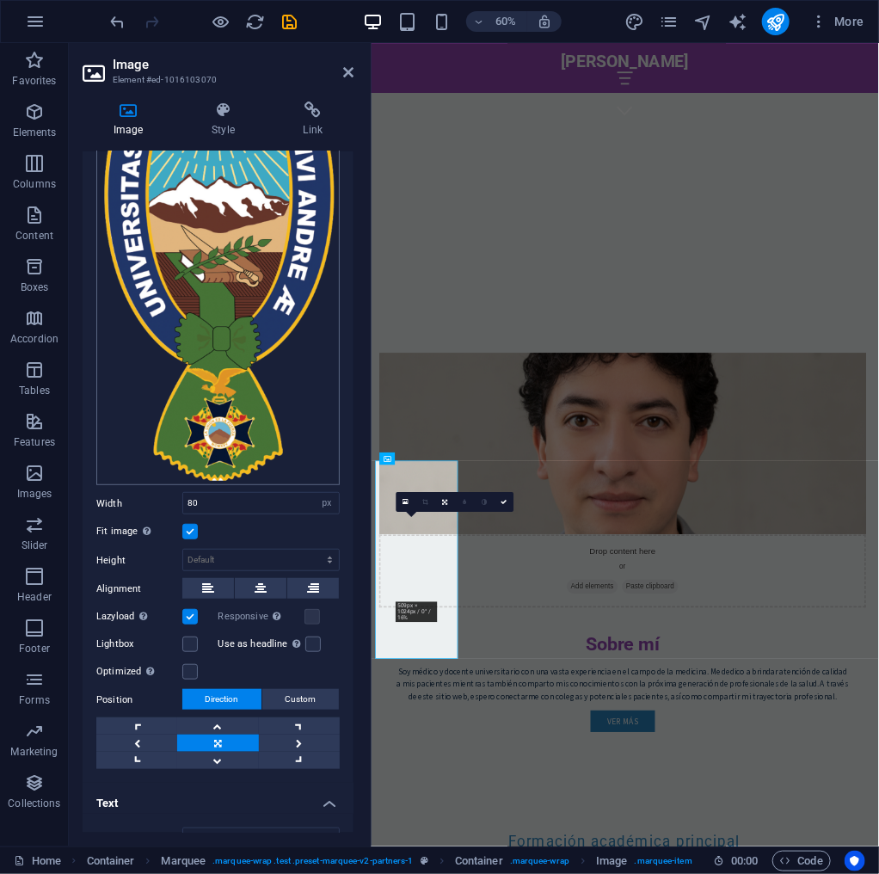
scroll to position [206, 0]
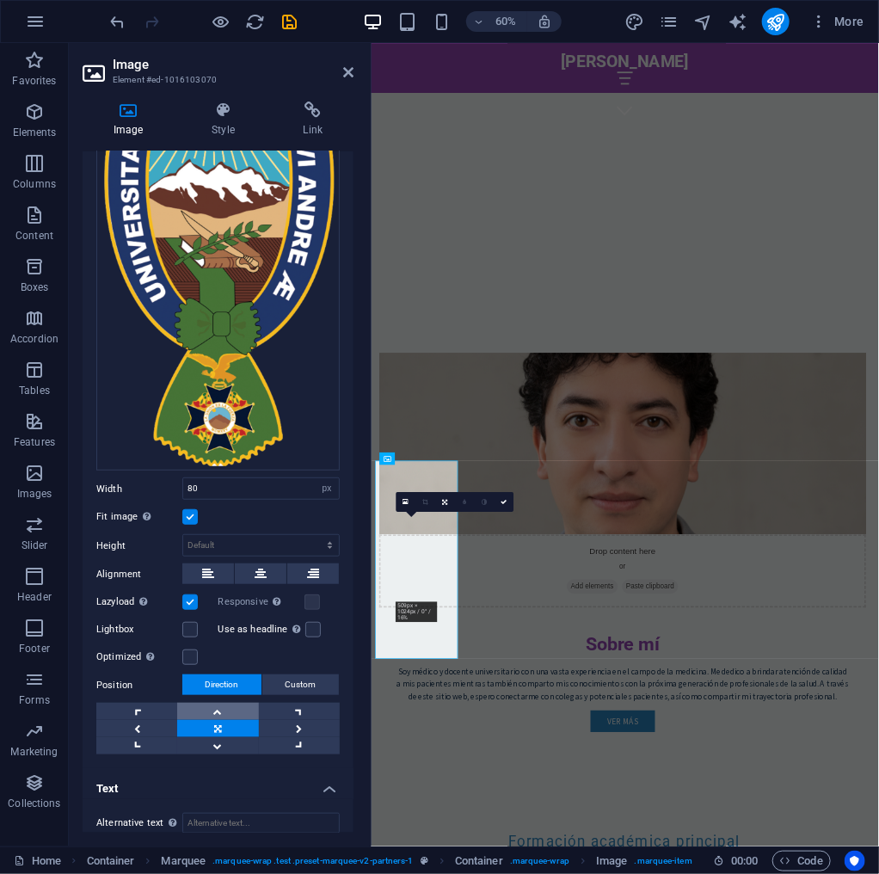
click at [208, 703] on link at bounding box center [217, 711] width 81 height 17
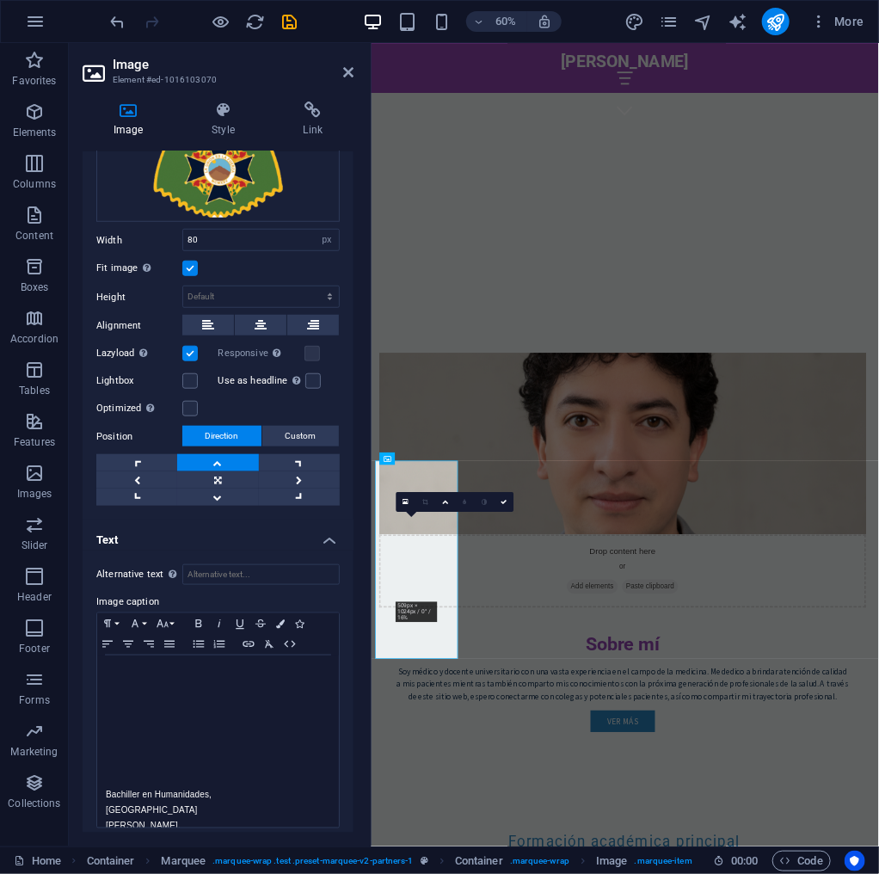
scroll to position [458, 0]
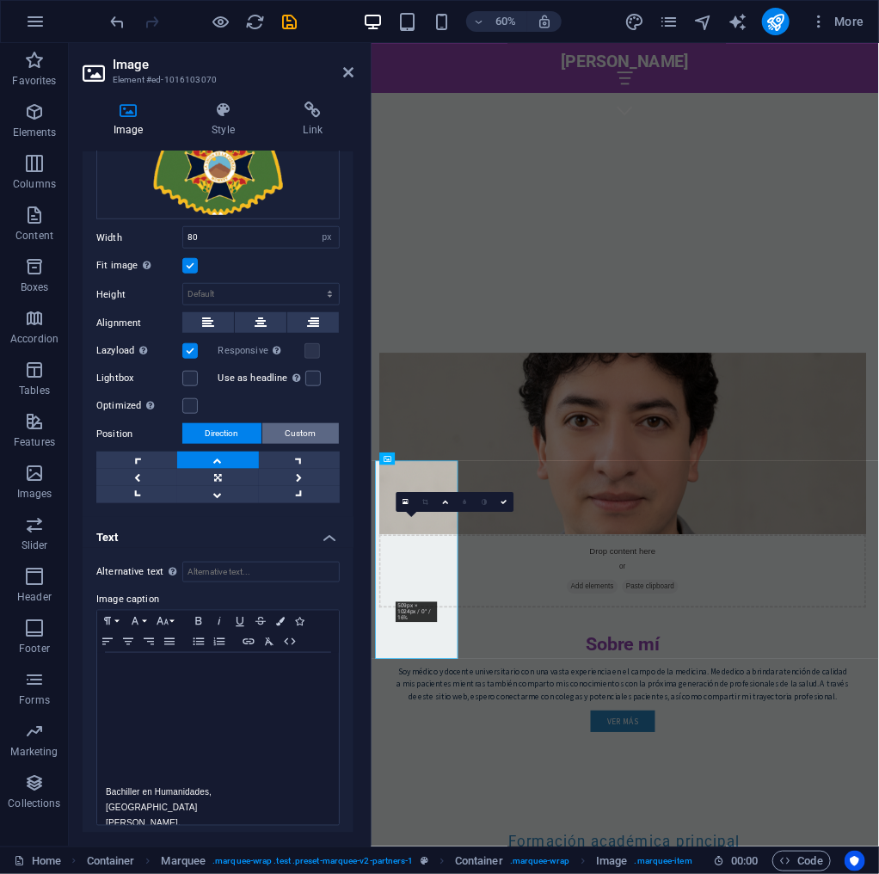
click at [299, 424] on span "Custom" at bounding box center [301, 433] width 31 height 21
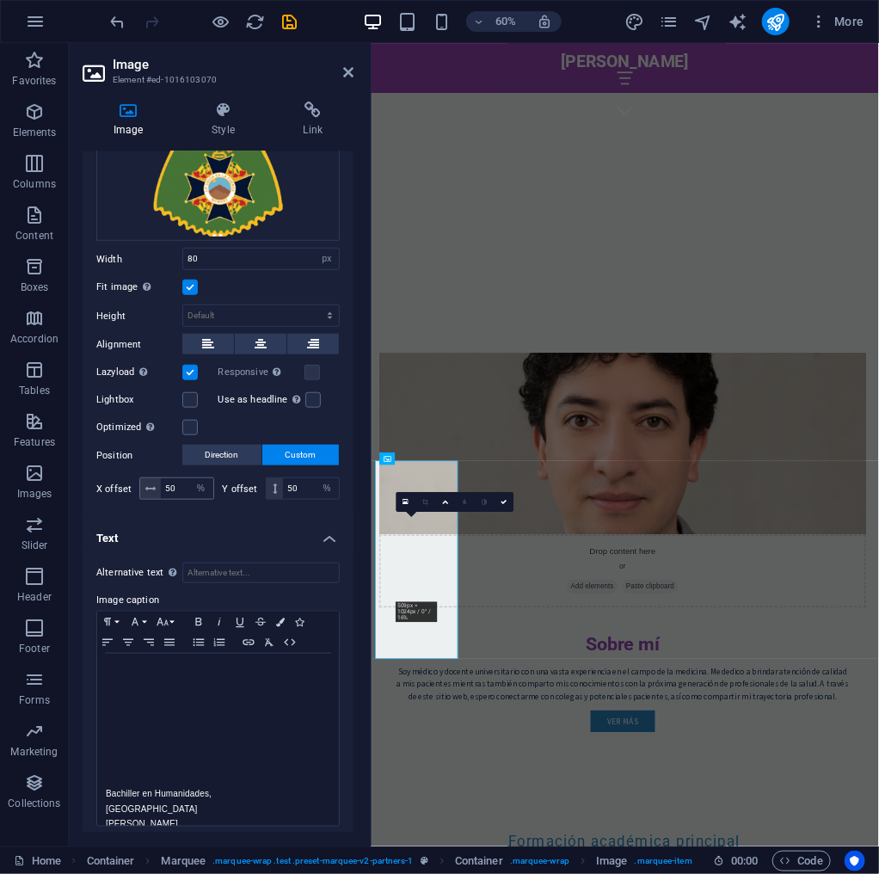
click at [153, 484] on icon at bounding box center [150, 489] width 10 height 10
click at [151, 484] on icon at bounding box center [150, 489] width 10 height 10
click at [182, 481] on input "50" at bounding box center [187, 488] width 52 height 21
drag, startPoint x: 182, startPoint y: 481, endPoint x: 145, endPoint y: 478, distance: 36.3
click at [146, 478] on div "50 px rem % vh vw" at bounding box center [176, 489] width 75 height 22
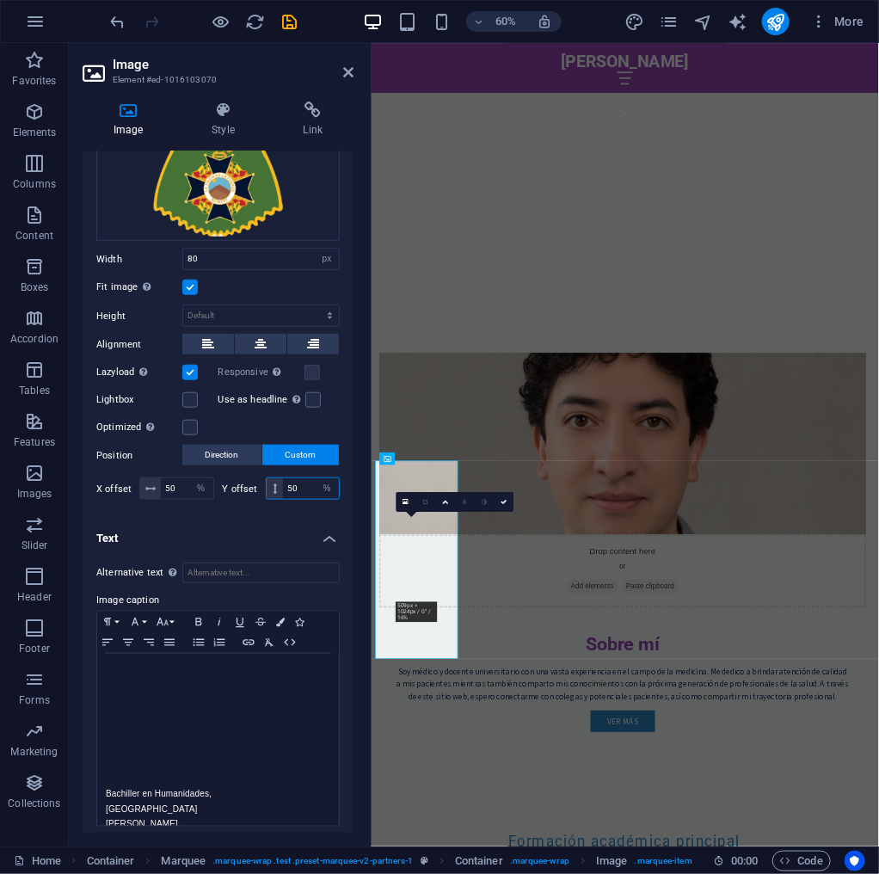
drag, startPoint x: 301, startPoint y: 481, endPoint x: 234, endPoint y: 482, distance: 67.1
click at [234, 482] on div "Y offset 50 px rem % vh vw" at bounding box center [282, 489] width 118 height 22
type input "0"
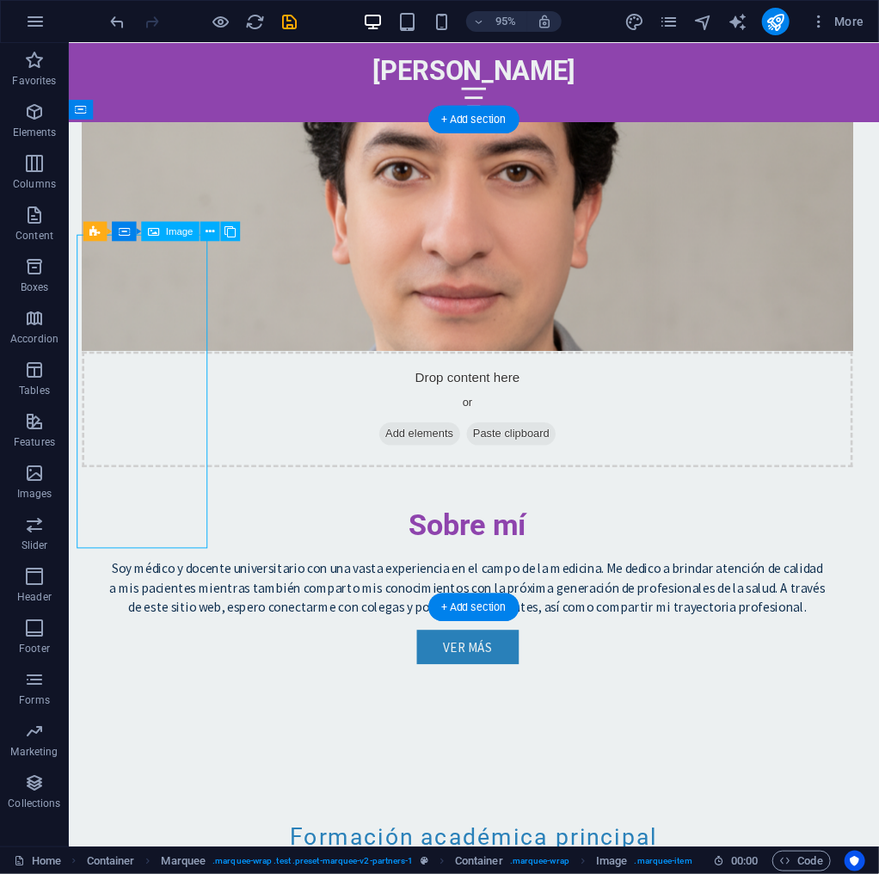
select select "px"
select select "%"
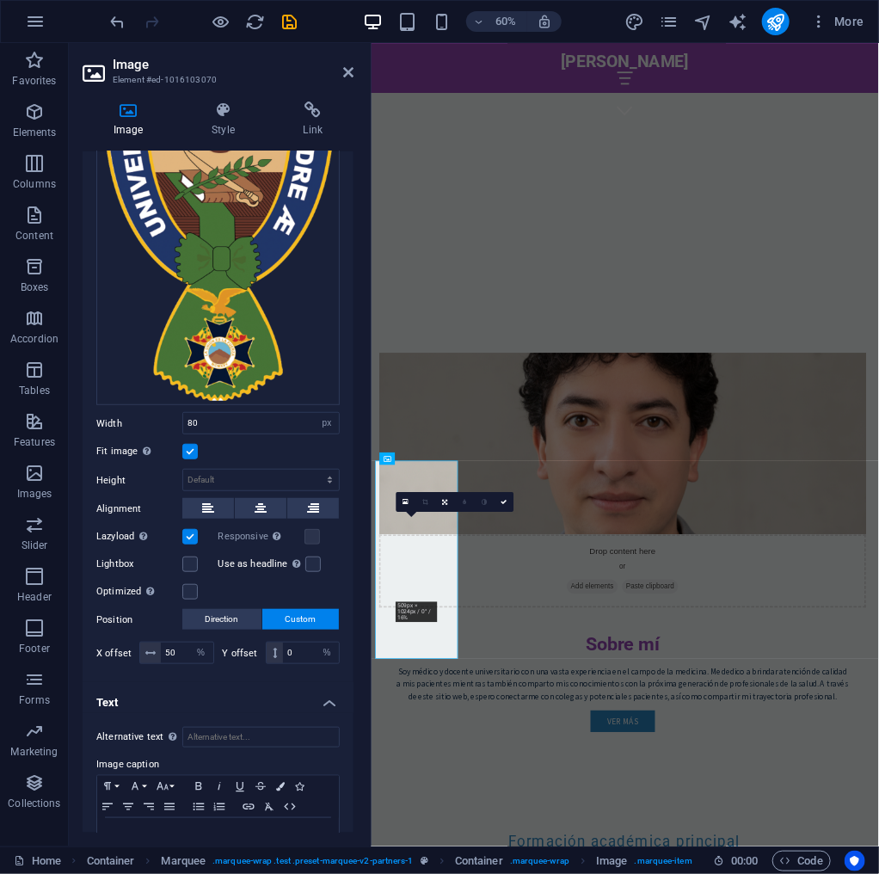
scroll to position [344, 0]
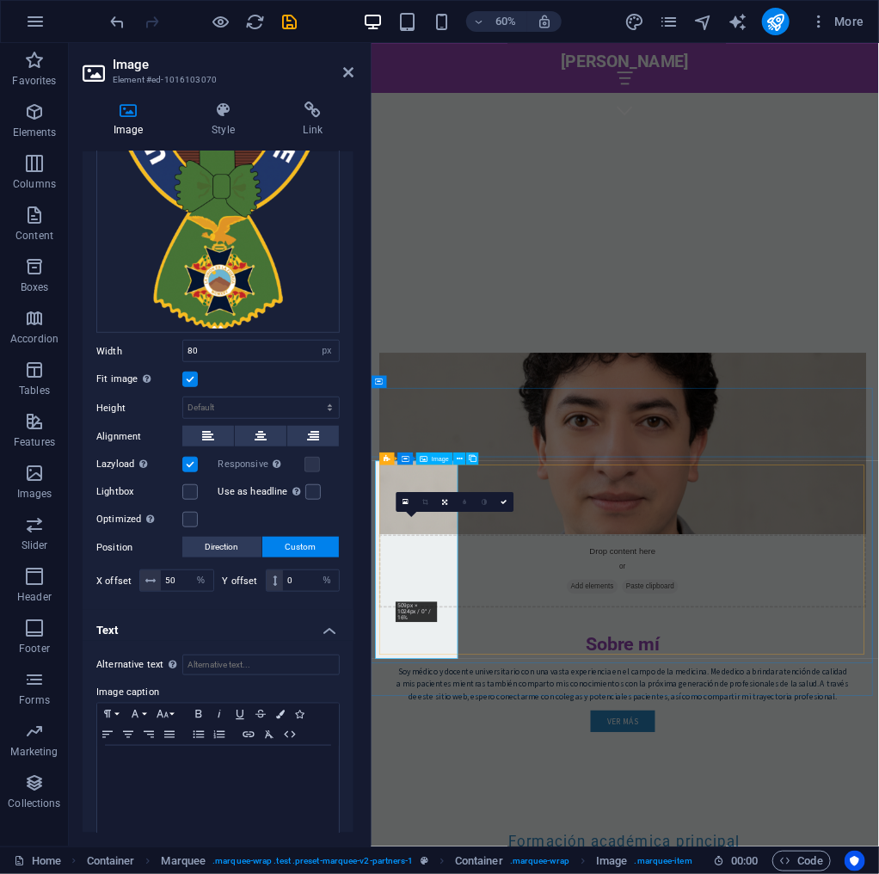
drag, startPoint x: 294, startPoint y: 572, endPoint x: 251, endPoint y: 570, distance: 43.1
click at [251, 570] on div "Y offset 0 px rem % vh vw" at bounding box center [282, 581] width 118 height 22
type input "1"
click at [196, 457] on label at bounding box center [189, 464] width 15 height 15
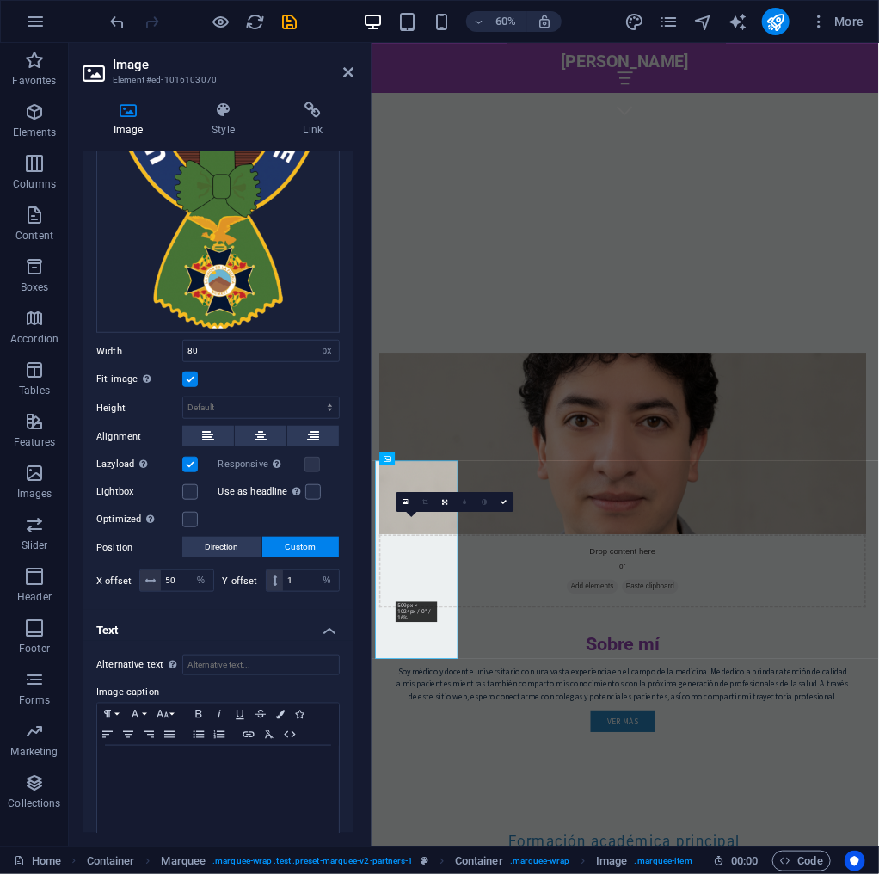
click at [0, 0] on input "Lazyload Loading images after the page loads improves page speed." at bounding box center [0, 0] width 0 height 0
click at [196, 457] on label at bounding box center [189, 464] width 15 height 15
click at [0, 0] on input "Lazyload Loading images after the page loads improves page speed." at bounding box center [0, 0] width 0 height 0
click at [189, 512] on label at bounding box center [189, 519] width 15 height 15
click at [0, 0] on input "Optimized Images are compressed to improve page speed." at bounding box center [0, 0] width 0 height 0
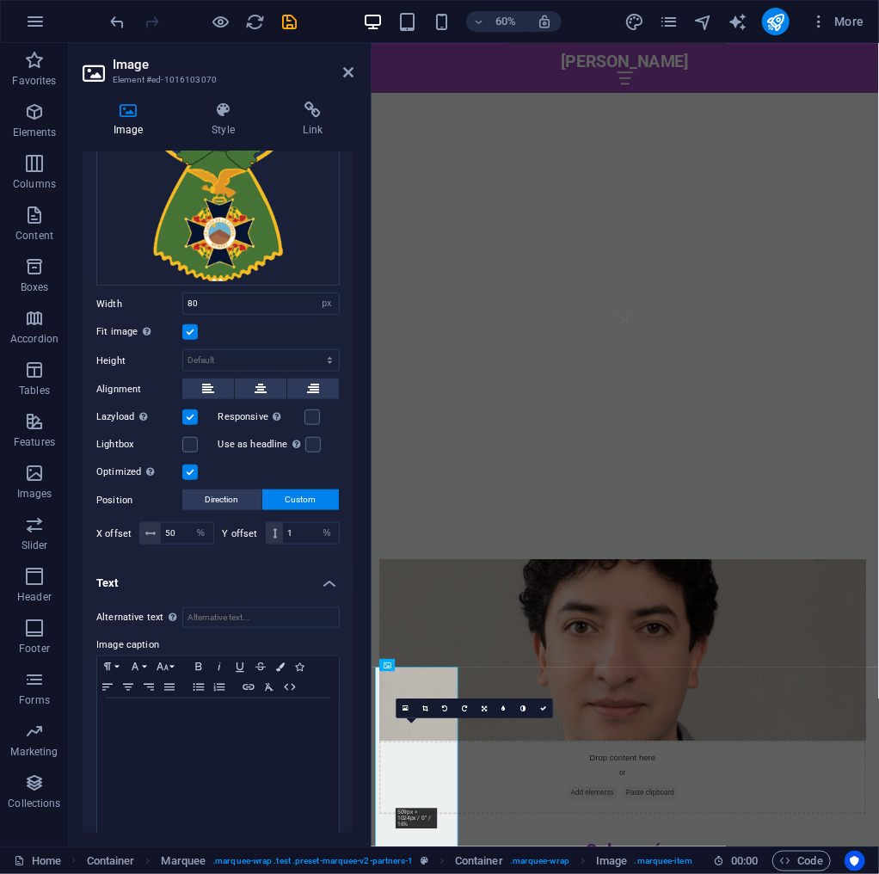
scroll to position [436, 0]
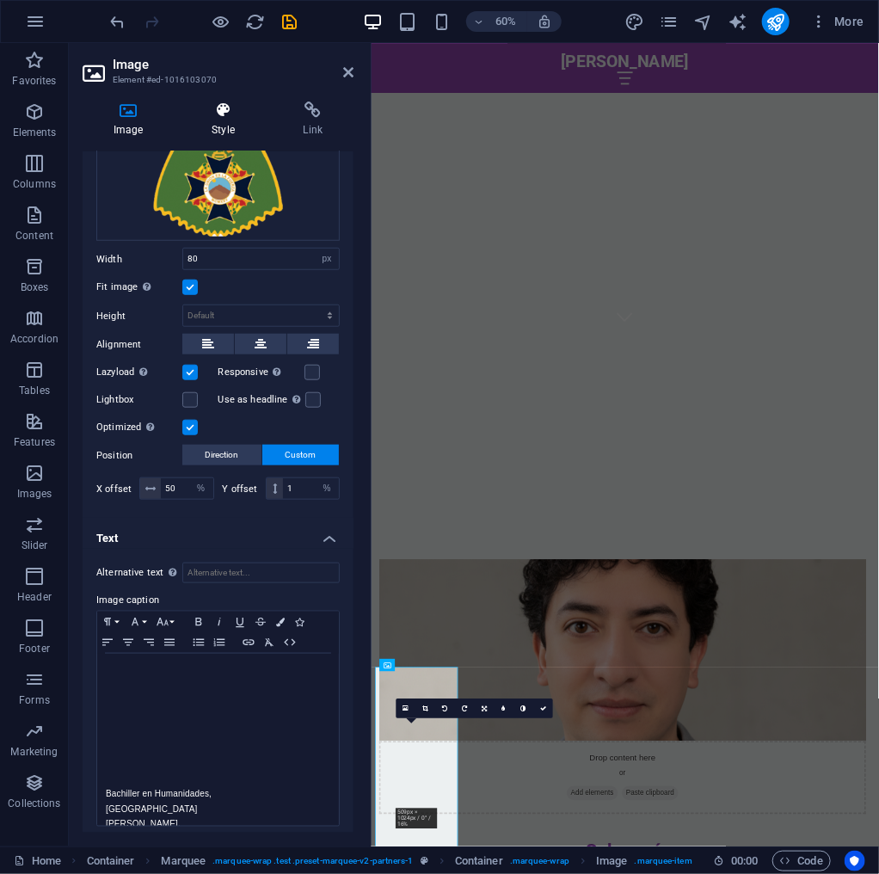
click at [217, 123] on h4 "Style" at bounding box center [226, 120] width 91 height 36
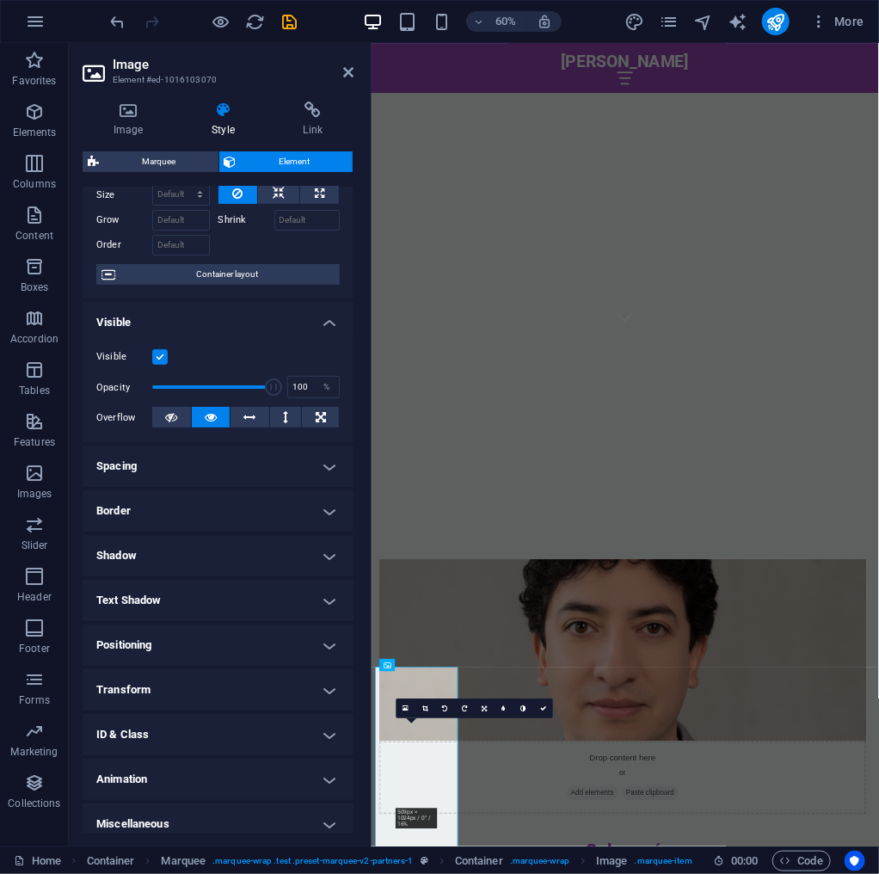
scroll to position [80, 0]
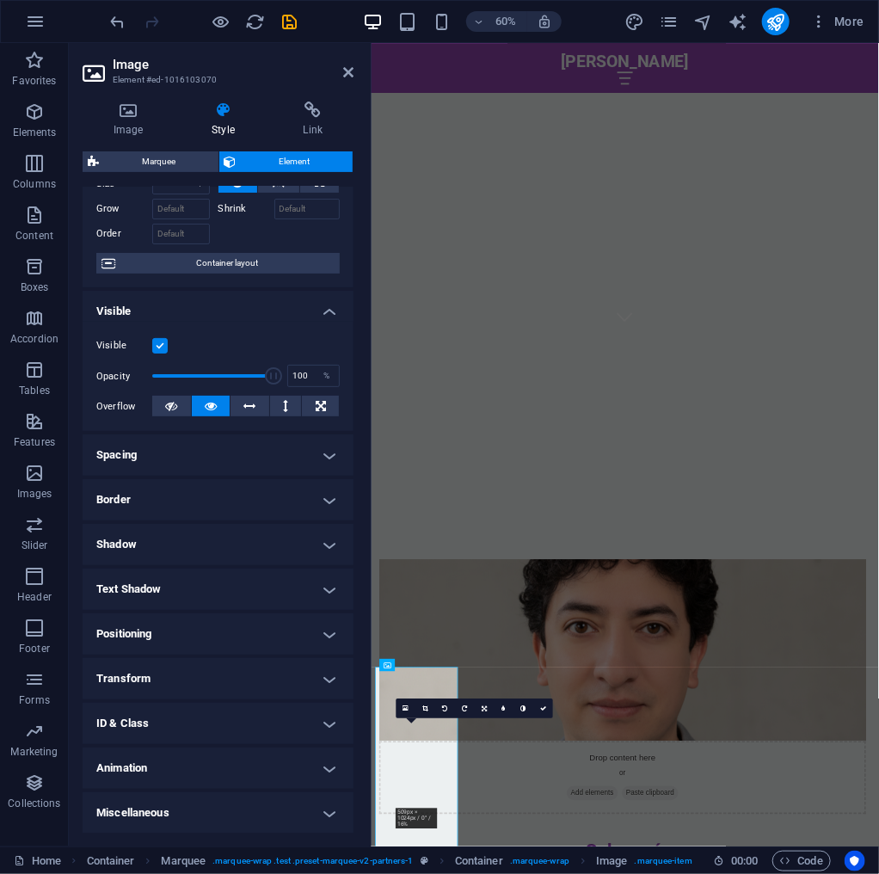
click at [217, 435] on h4 "Spacing" at bounding box center [218, 455] width 271 height 41
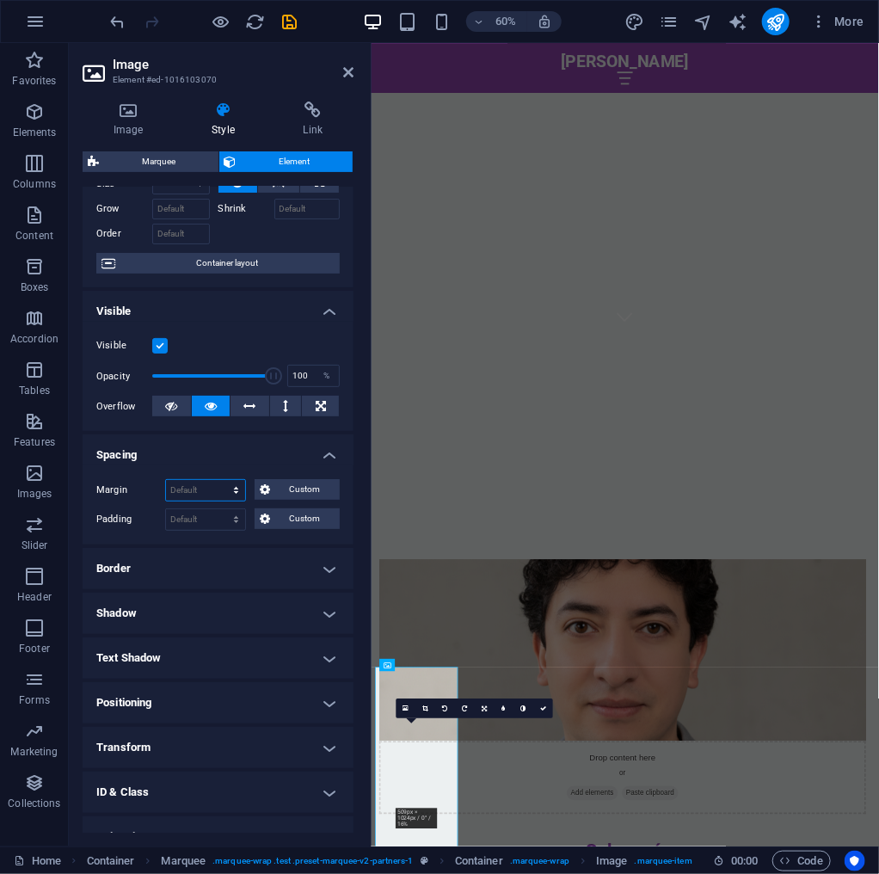
click at [243, 493] on select "Default auto px % rem vw vh Custom" at bounding box center [205, 490] width 79 height 21
select select "px"
click at [219, 480] on select "Default auto px % rem vw vh Custom" at bounding box center [205, 490] width 79 height 21
type input "10"
click at [237, 491] on select "Default auto px % rem vw vh Custom" at bounding box center [233, 490] width 24 height 21
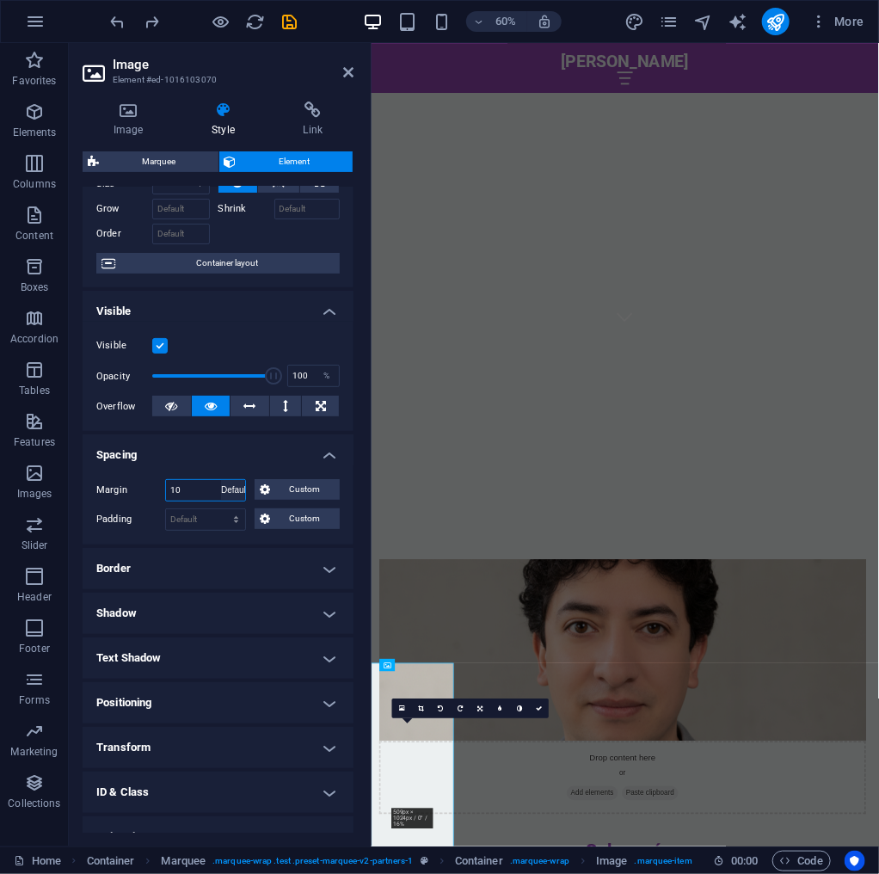
click at [221, 480] on select "Default auto px % rem vw vh Custom" at bounding box center [233, 490] width 24 height 21
select select "DISABLED_OPTION_VALUE"
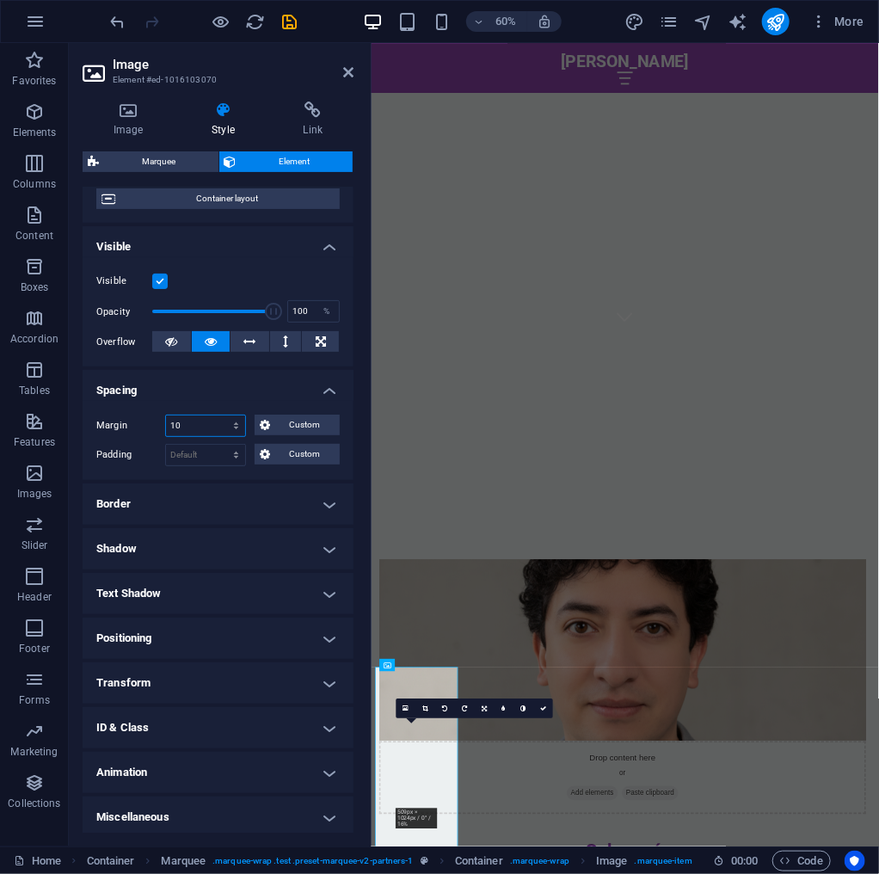
scroll to position [148, 0]
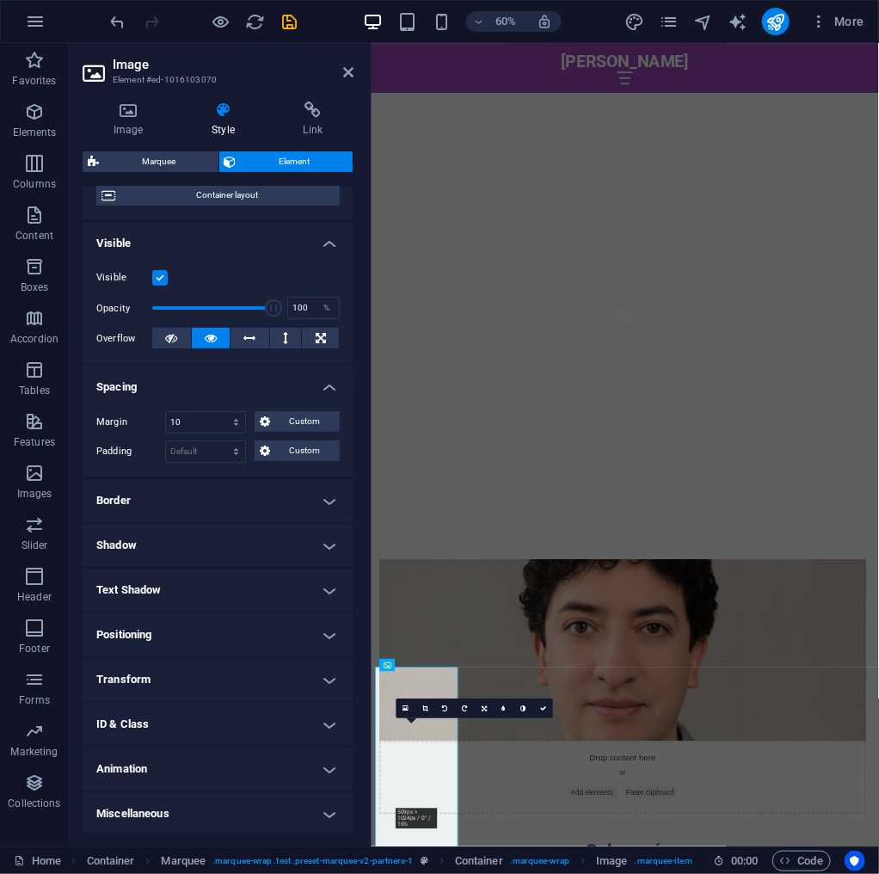
click at [190, 626] on h4 "Positioning" at bounding box center [218, 634] width 271 height 41
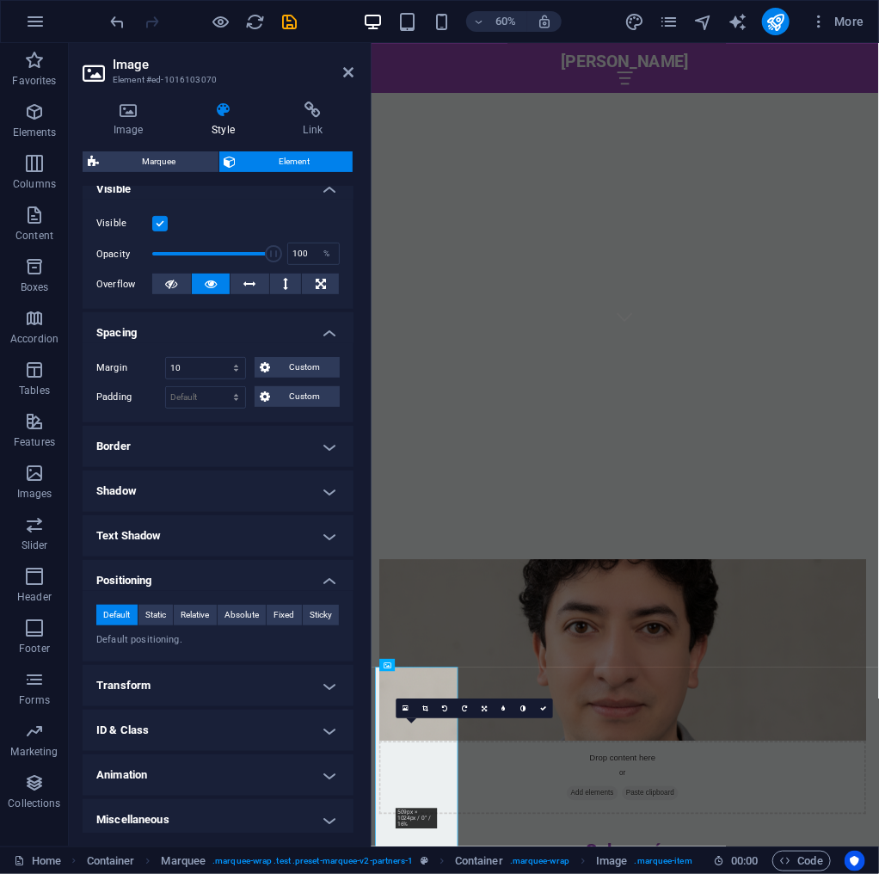
scroll to position [208, 0]
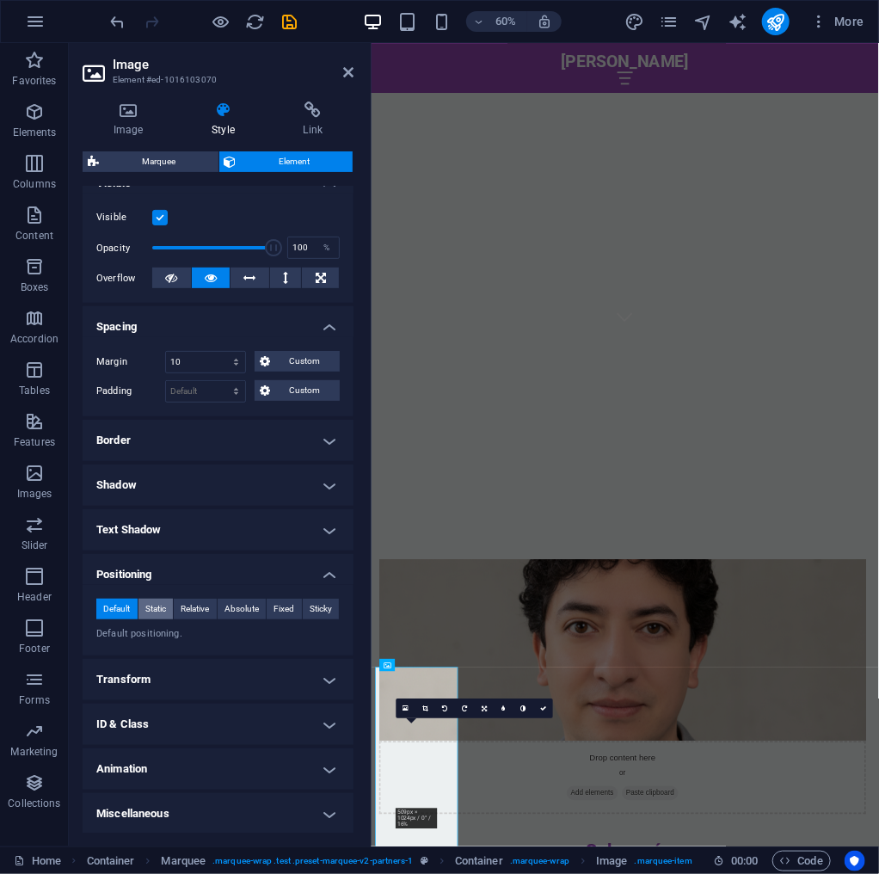
click at [162, 613] on span "Static" at bounding box center [155, 609] width 21 height 21
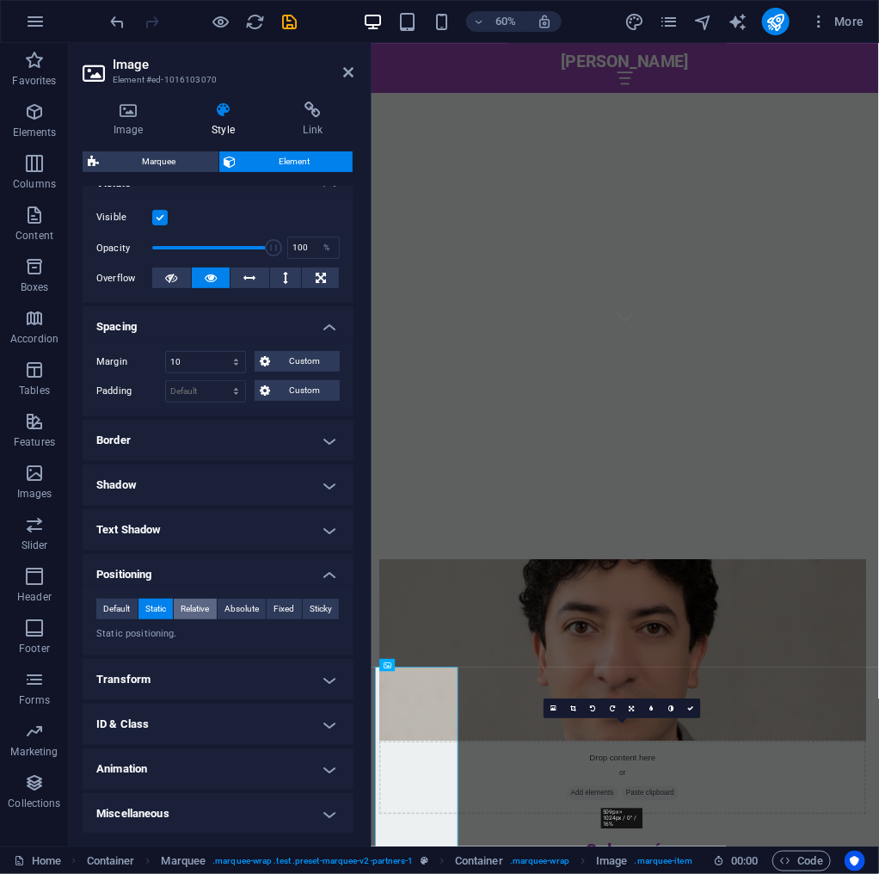
click at [181, 606] on span "Relative" at bounding box center [195, 609] width 28 height 21
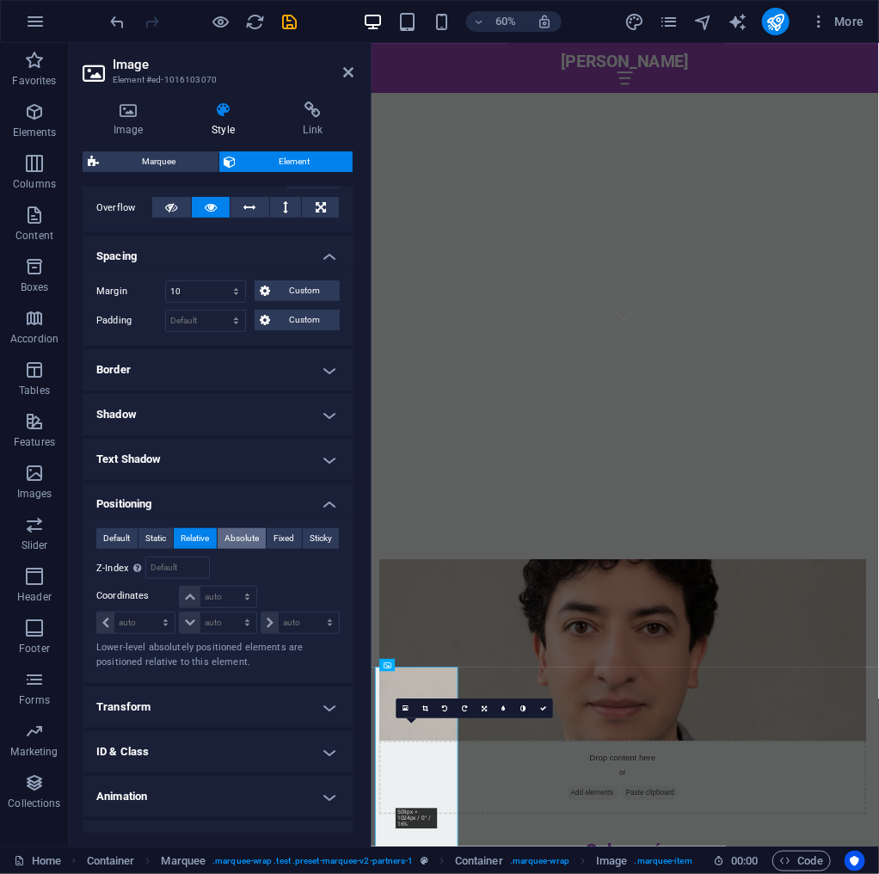
scroll to position [306, 0]
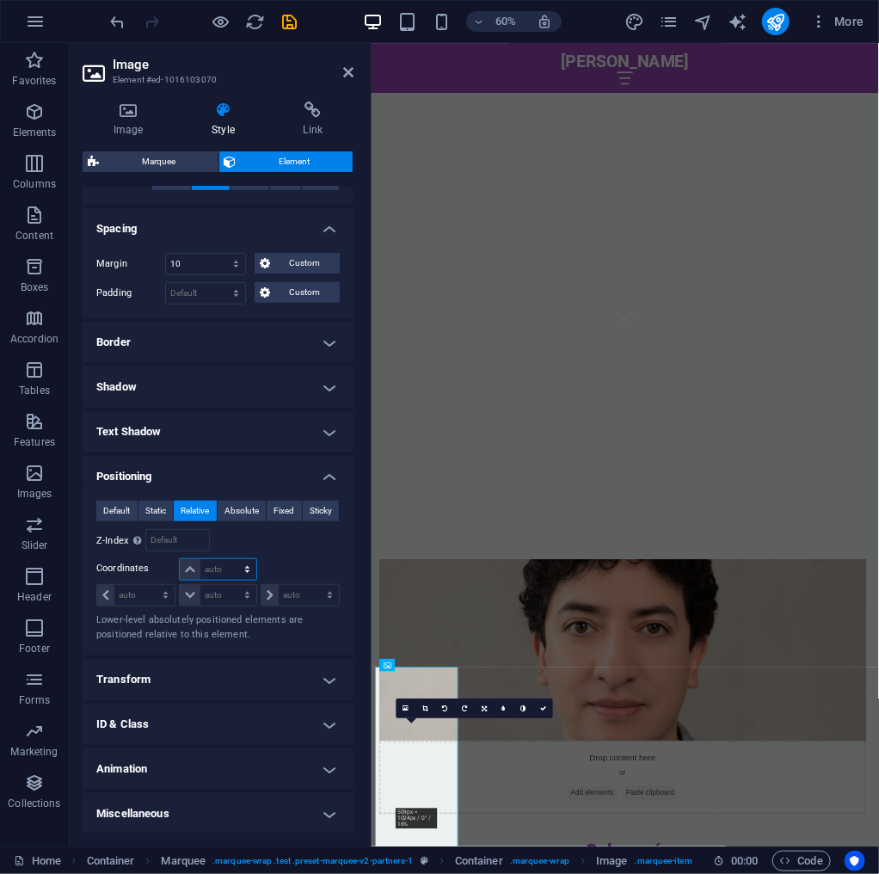
click at [216, 568] on select "auto px rem % em" at bounding box center [218, 569] width 76 height 21
select select "px"
click at [230, 559] on select "auto px rem % em" at bounding box center [218, 569] width 76 height 21
click at [224, 590] on select "auto px rem % em" at bounding box center [218, 595] width 76 height 21
click at [180, 585] on select "auto px rem % em" at bounding box center [218, 595] width 76 height 21
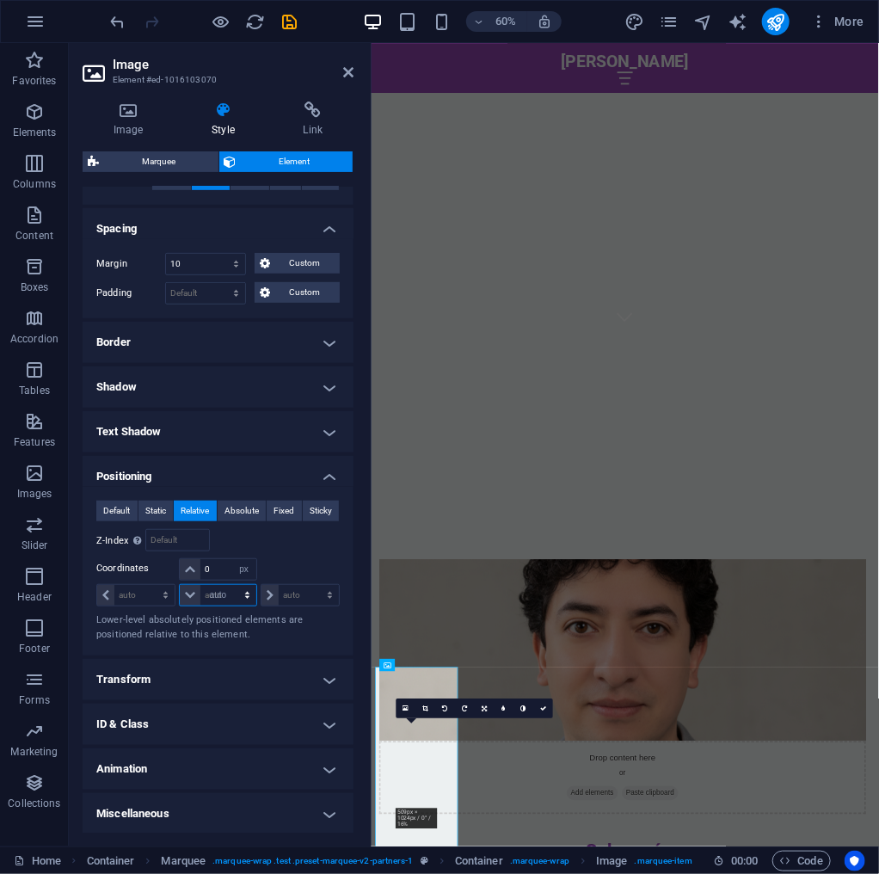
select select "DISABLED_OPTION_VALUE"
click at [194, 573] on span at bounding box center [190, 569] width 21 height 21
click at [228, 571] on input "number" at bounding box center [227, 569] width 55 height 21
click at [189, 578] on span at bounding box center [190, 569] width 21 height 21
click at [188, 571] on icon at bounding box center [190, 569] width 10 height 10
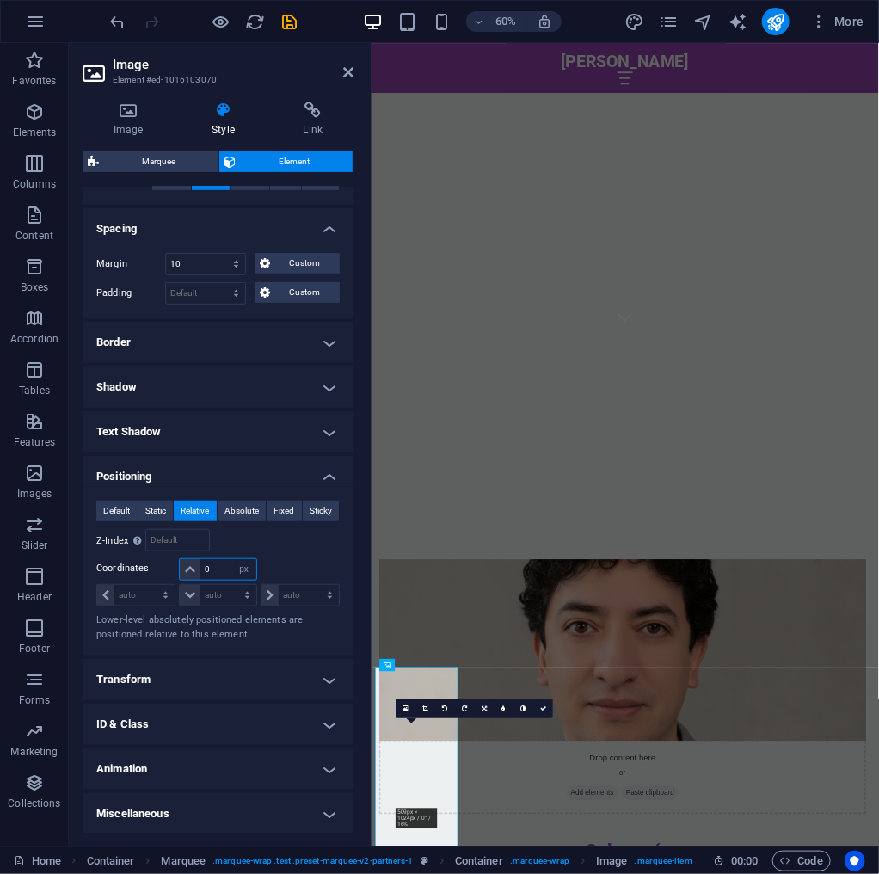
click at [222, 572] on input "number" at bounding box center [227, 569] width 55 height 21
click at [234, 571] on select "auto px rem % em" at bounding box center [244, 569] width 24 height 21
click at [232, 559] on select "auto px rem % em" at bounding box center [244, 569] width 24 height 21
select select "DISABLED_OPTION_VALUE"
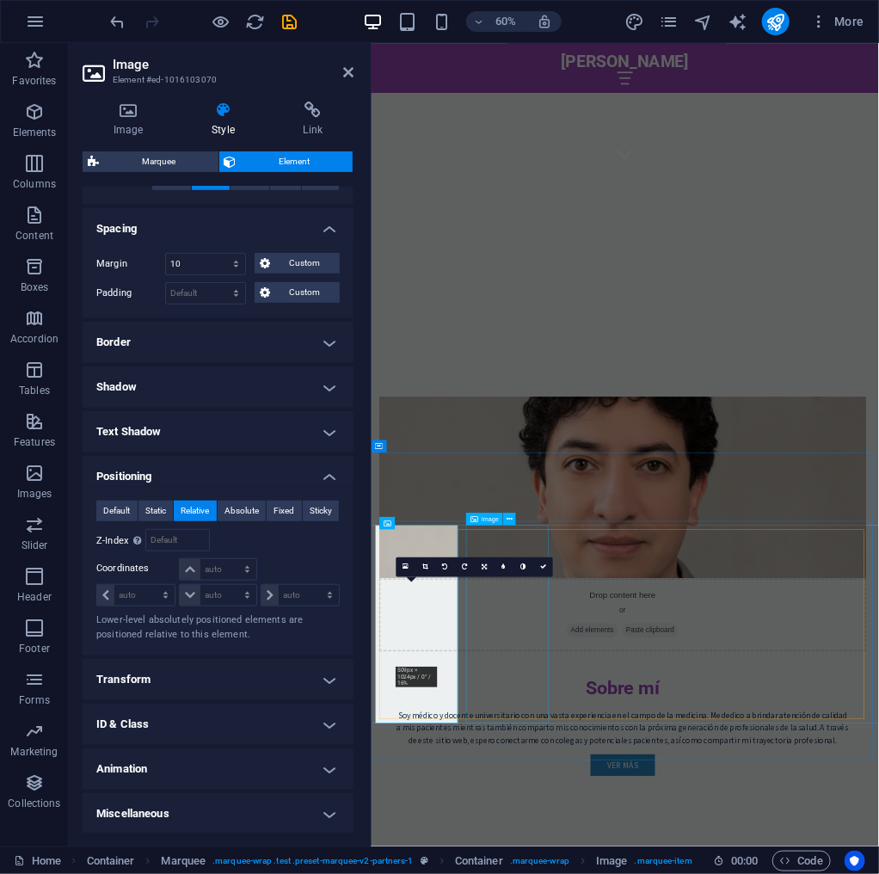
scroll to position [1137, 0]
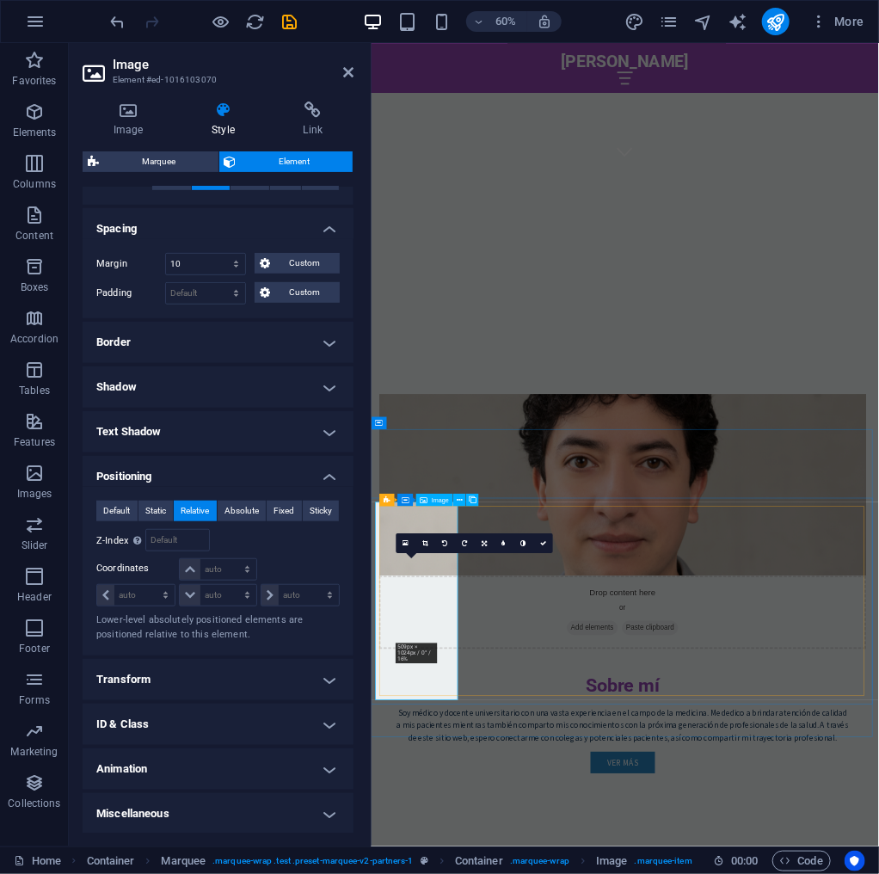
click at [418, 553] on div "16:10 16:9 4:3 1:1 1:2 0" at bounding box center [475, 543] width 157 height 20
click at [441, 500] on span "Image" at bounding box center [440, 499] width 17 height 6
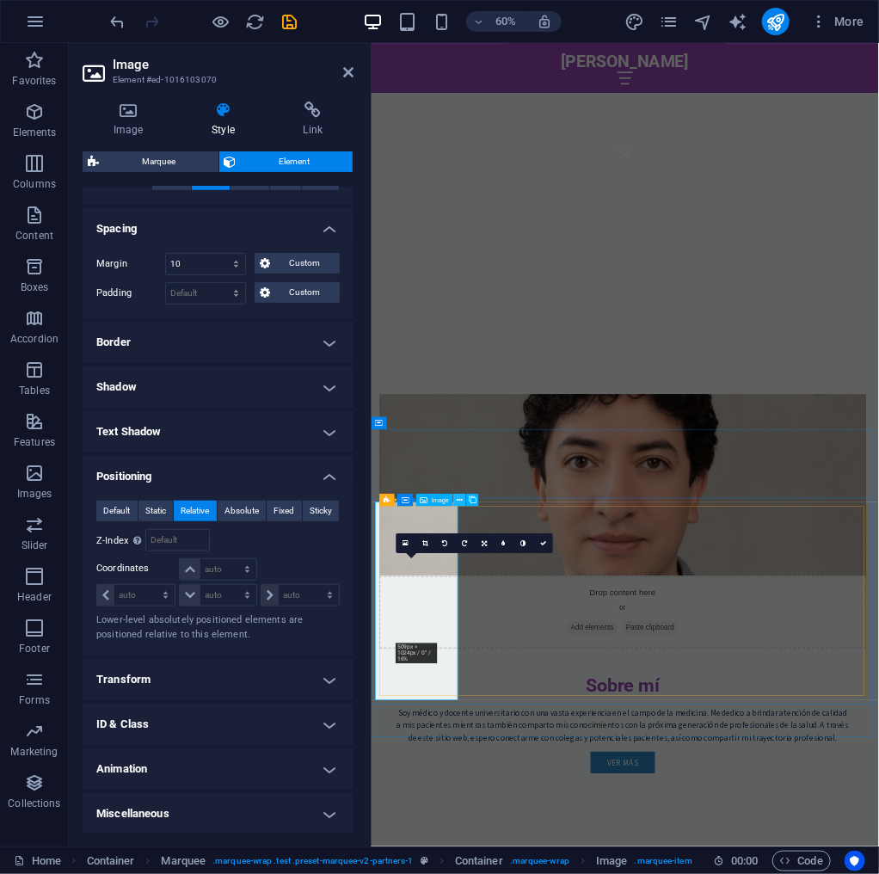
click at [456, 499] on button at bounding box center [460, 500] width 12 height 12
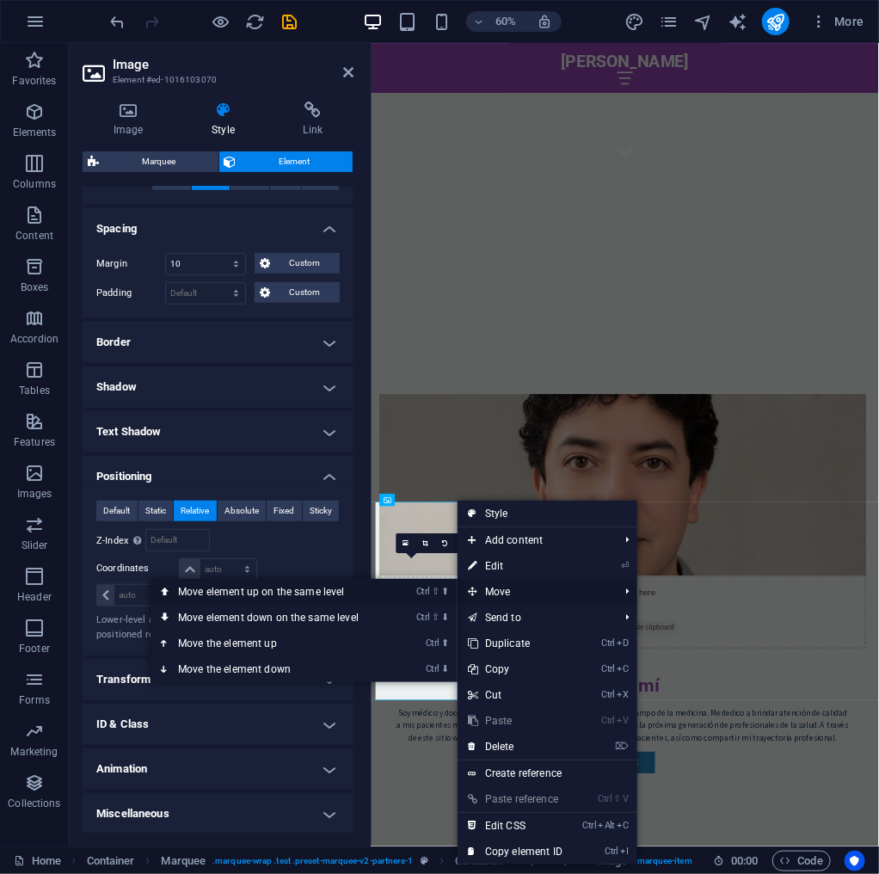
click at [317, 596] on link "Ctrl ⇧ ⬆ Move element up on the same level" at bounding box center [272, 592] width 243 height 26
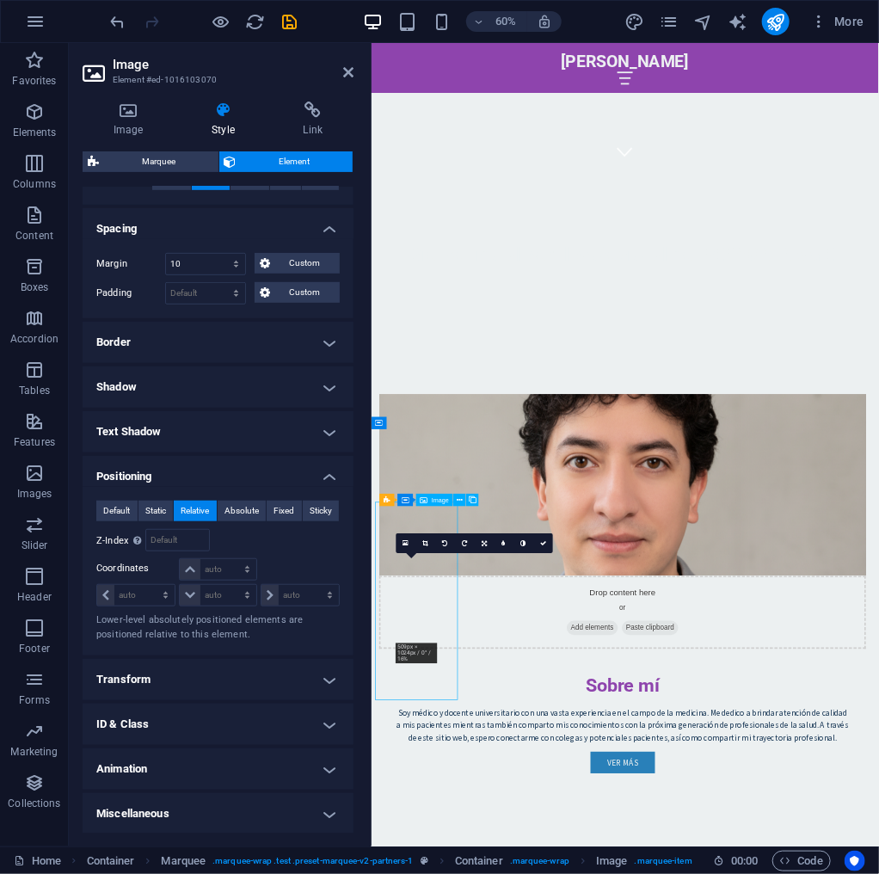
drag, startPoint x: 440, startPoint y: 944, endPoint x: 440, endPoint y: 886, distance: 57.6
drag, startPoint x: 451, startPoint y: 948, endPoint x: 792, endPoint y: 601, distance: 486.1
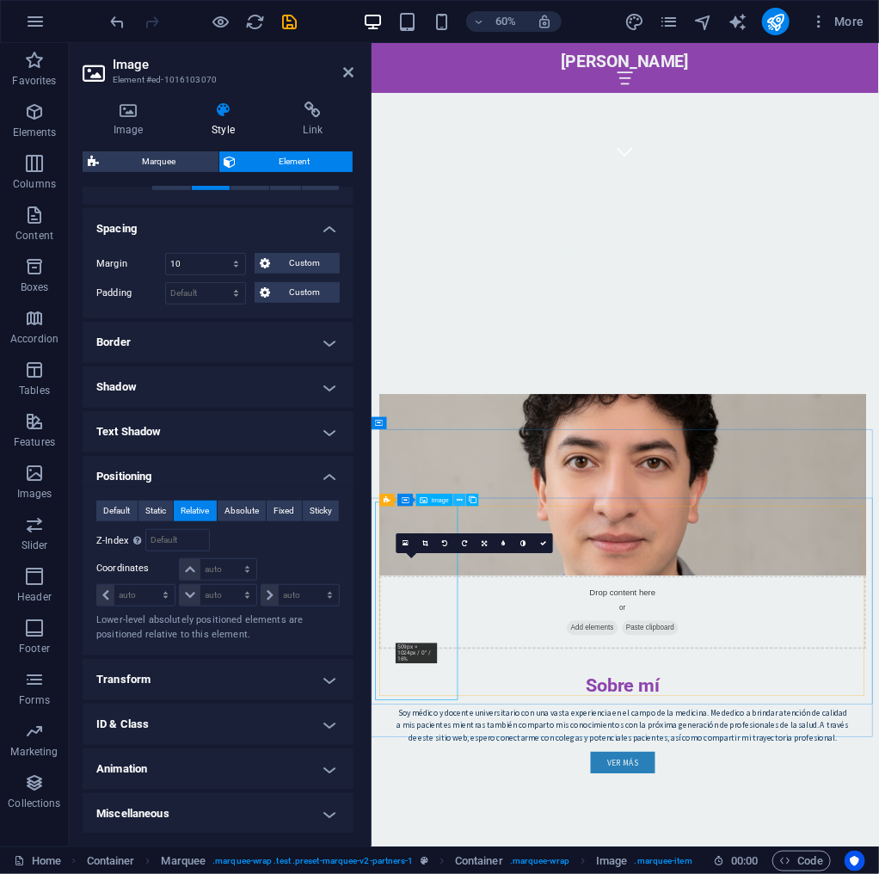
click at [455, 499] on button at bounding box center [460, 500] width 12 height 12
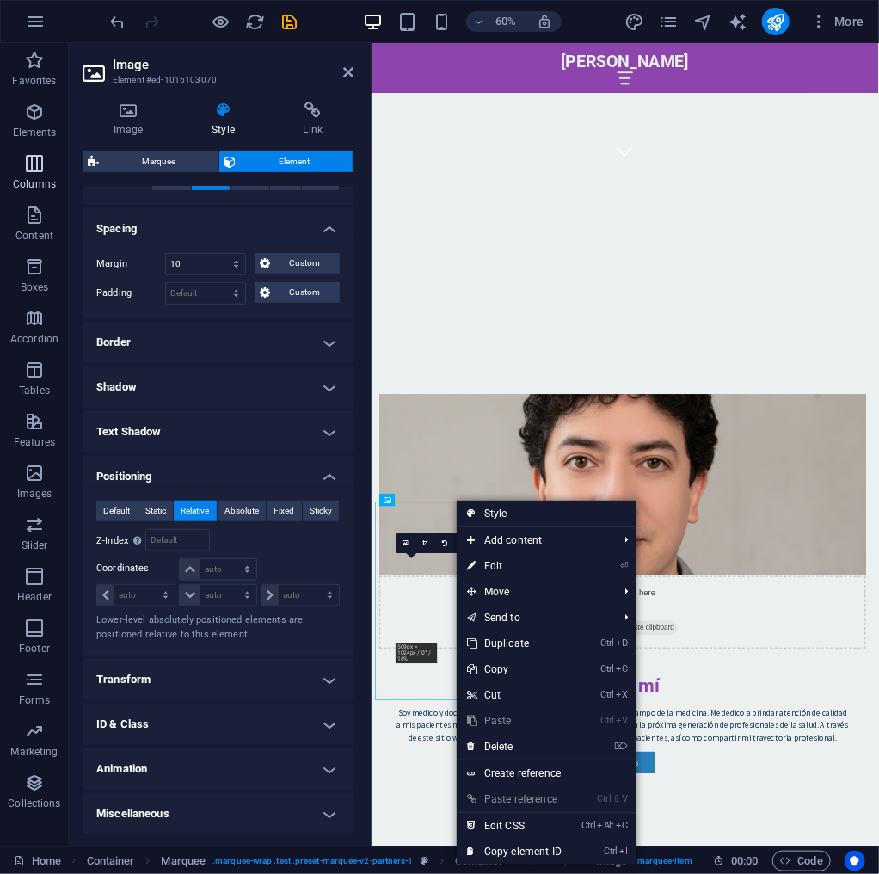
click at [45, 166] on span "Columns" at bounding box center [34, 173] width 69 height 41
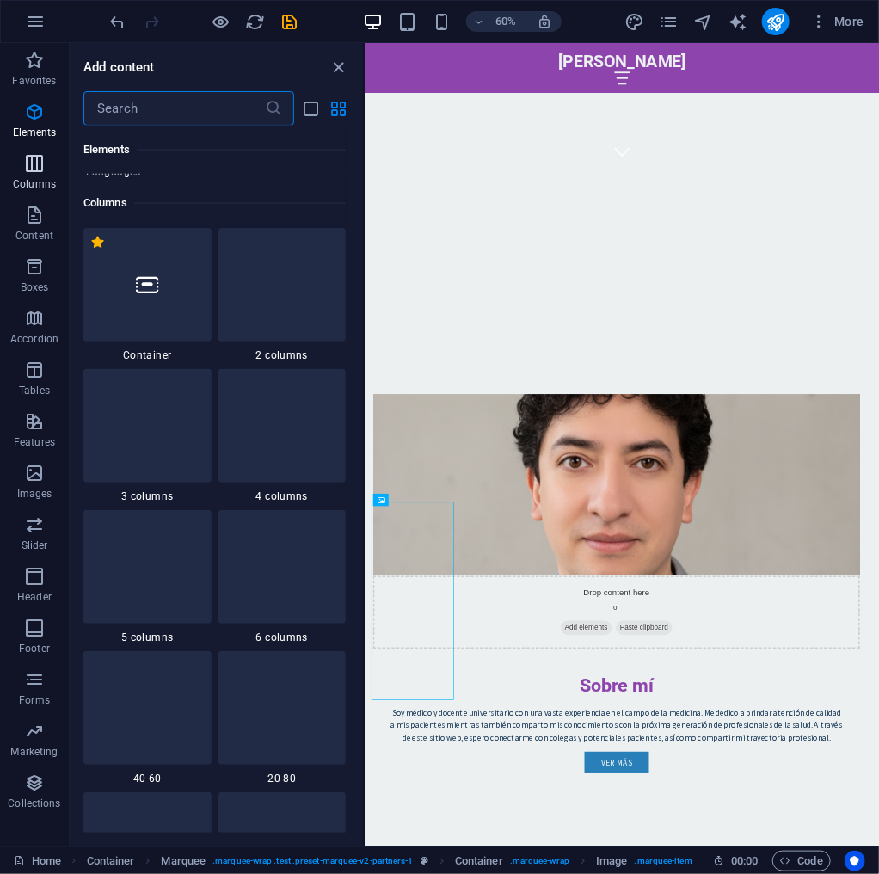
scroll to position [852, 0]
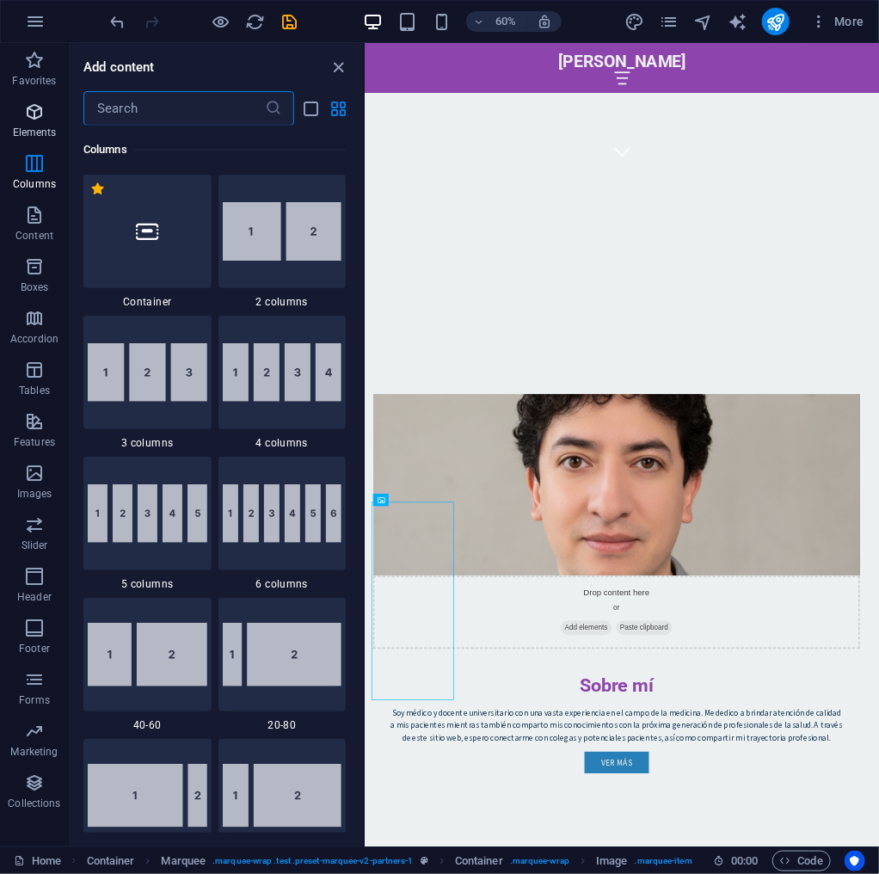
click at [38, 114] on icon "button" at bounding box center [34, 112] width 21 height 21
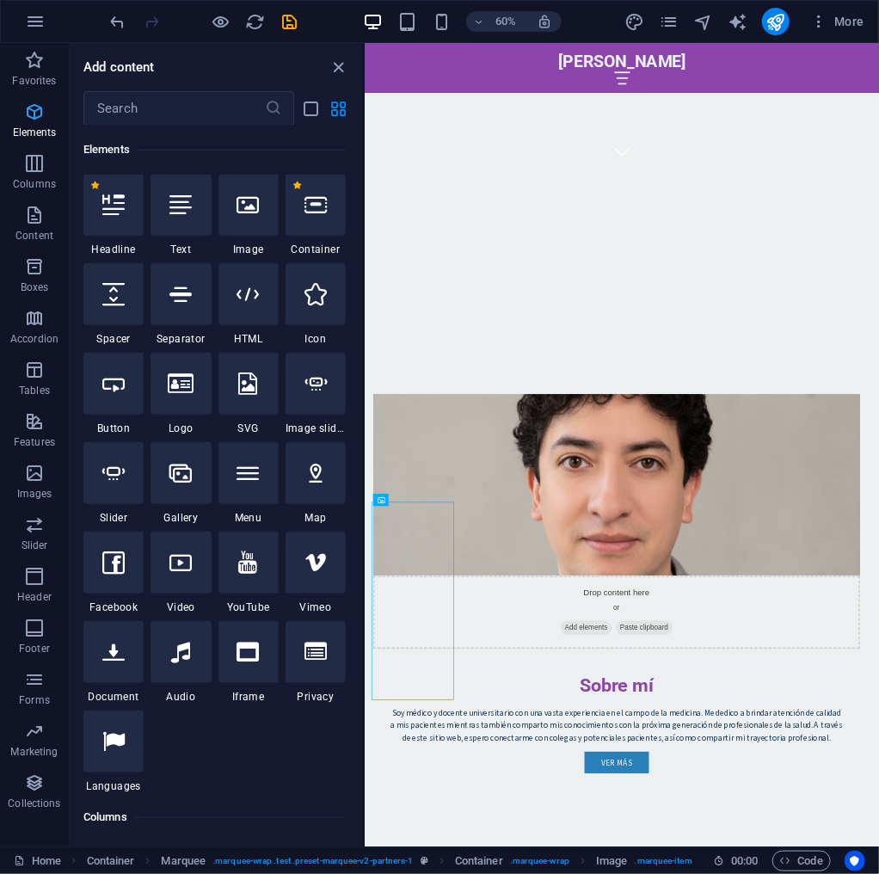
scroll to position [183, 0]
click at [198, 206] on div at bounding box center [181, 206] width 60 height 62
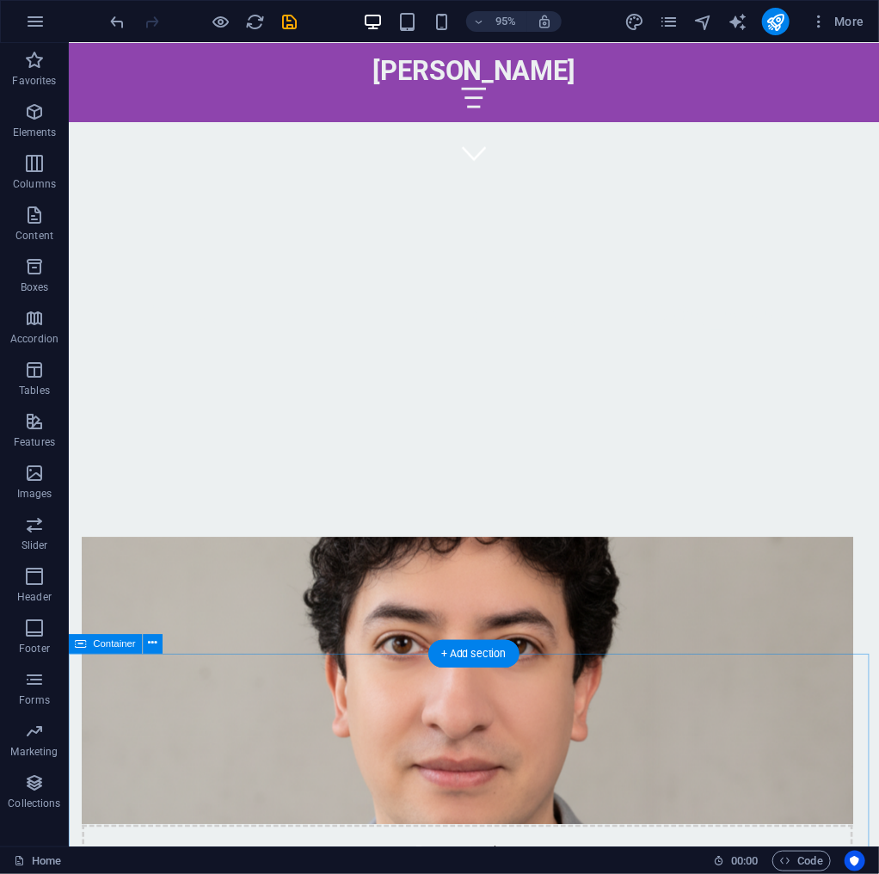
scroll to position [1057, 0]
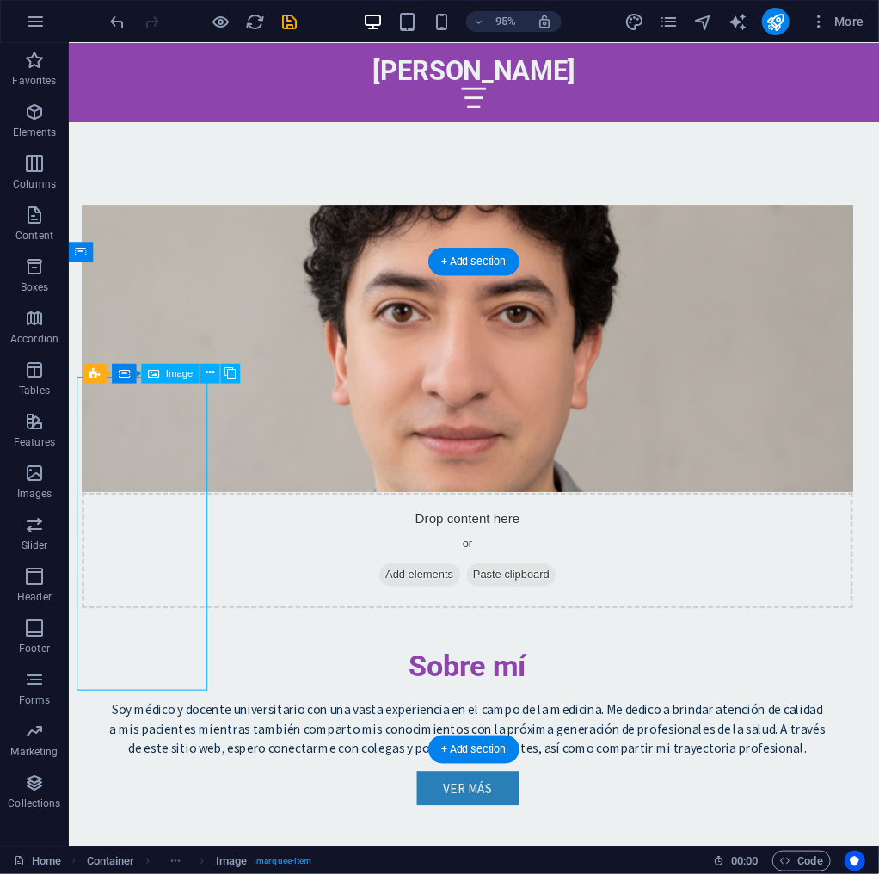
select select "px"
select select "%"
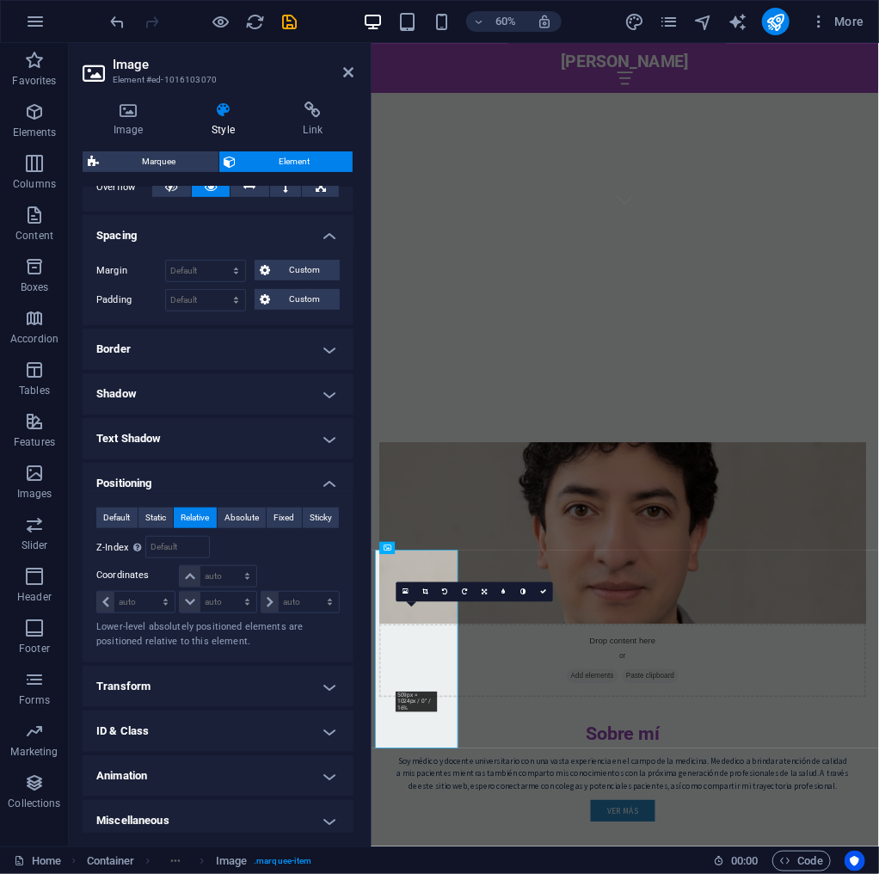
scroll to position [306, 0]
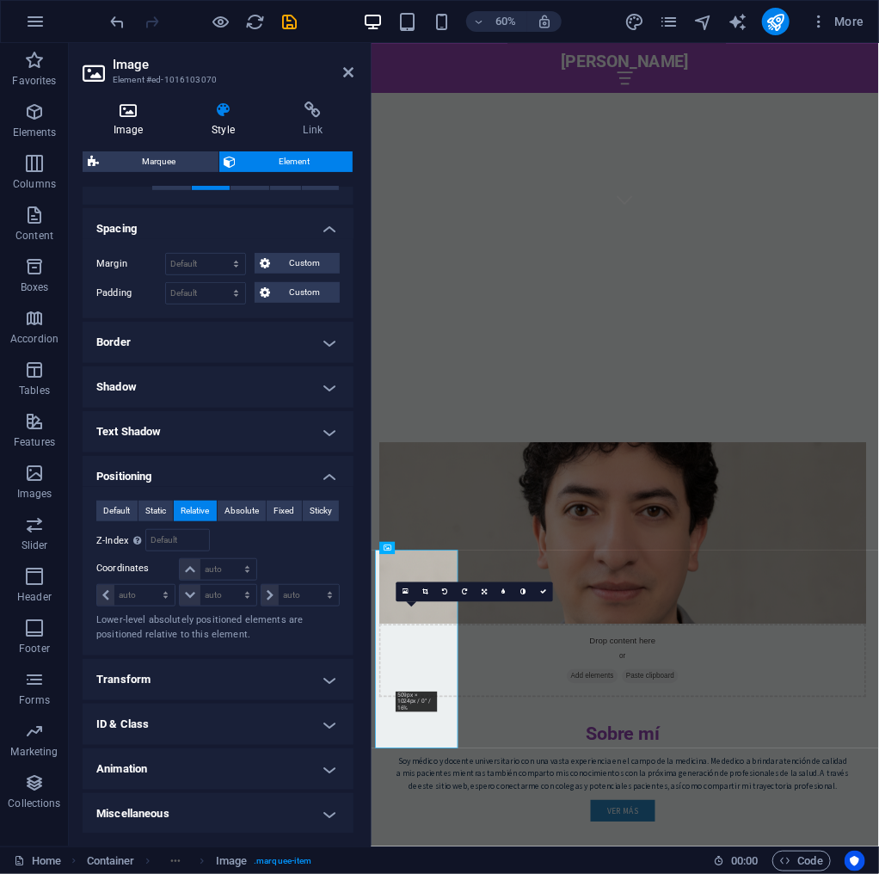
click at [137, 127] on h4 "Image" at bounding box center [132, 120] width 98 height 36
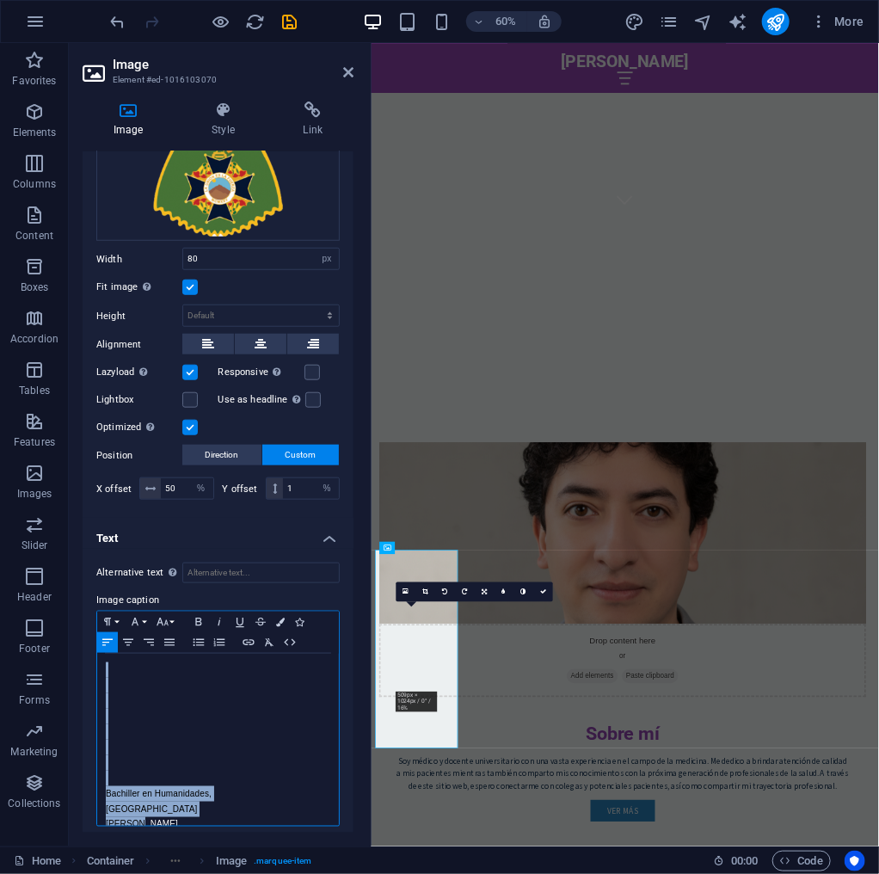
scroll to position [15, 0]
drag, startPoint x: 147, startPoint y: 666, endPoint x: 295, endPoint y: 907, distance: 282.7
click at [295, 874] on html "[PERSON_NAME] Home Favorites Elements Columns Content Boxes Accordion Tables Fe…" at bounding box center [439, 437] width 879 height 874
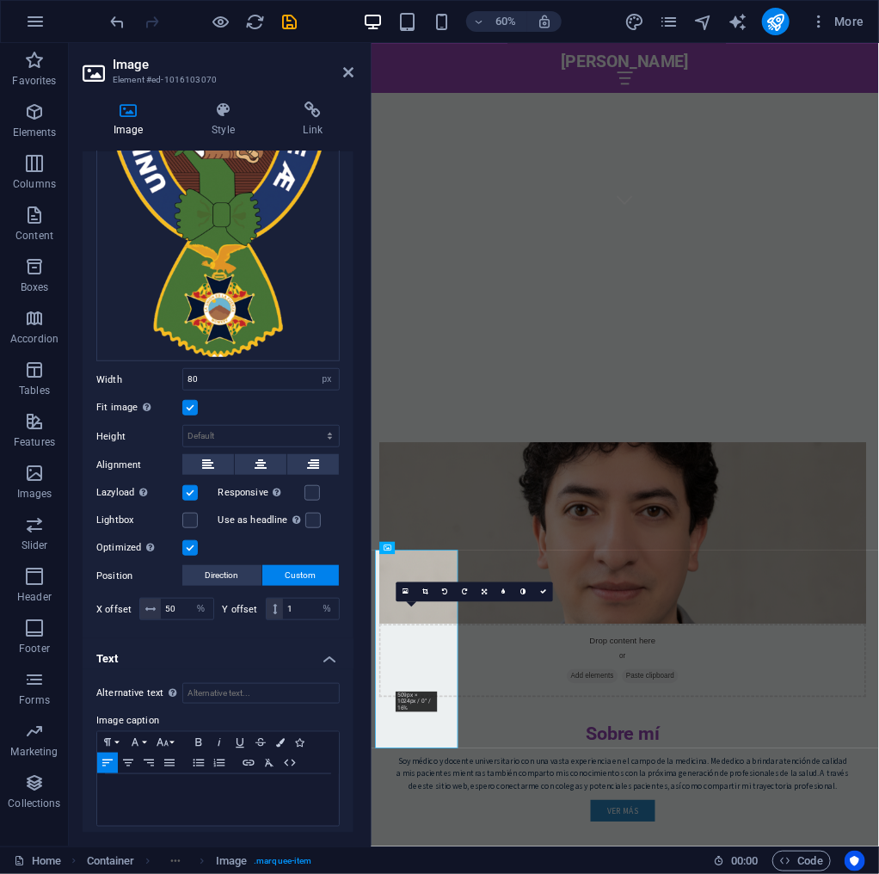
click at [319, 700] on div "Alternative text The alternative text is used by devices that cannot display im…" at bounding box center [218, 755] width 271 height 172
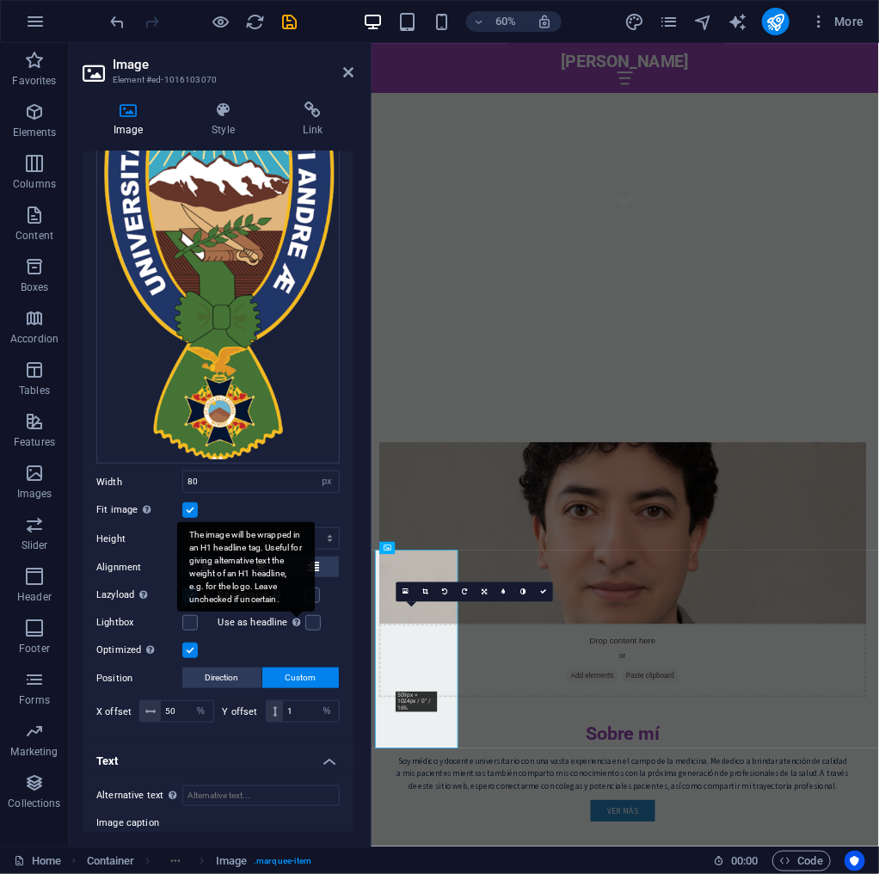
scroll to position [0, 0]
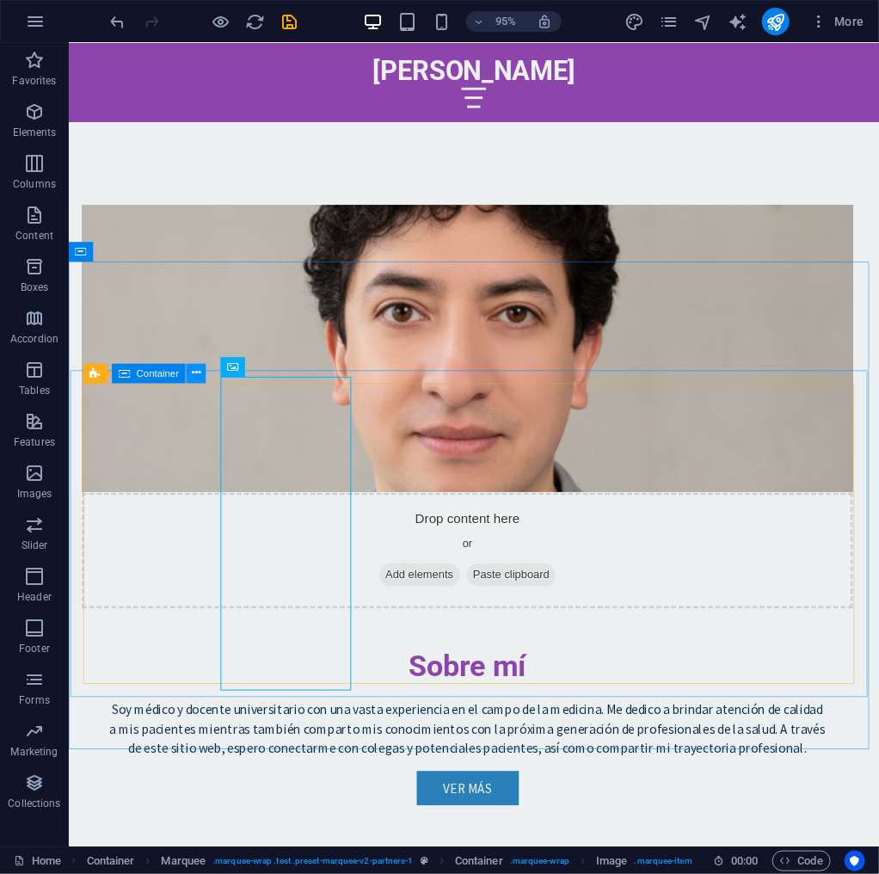
click at [193, 373] on icon at bounding box center [196, 374] width 9 height 17
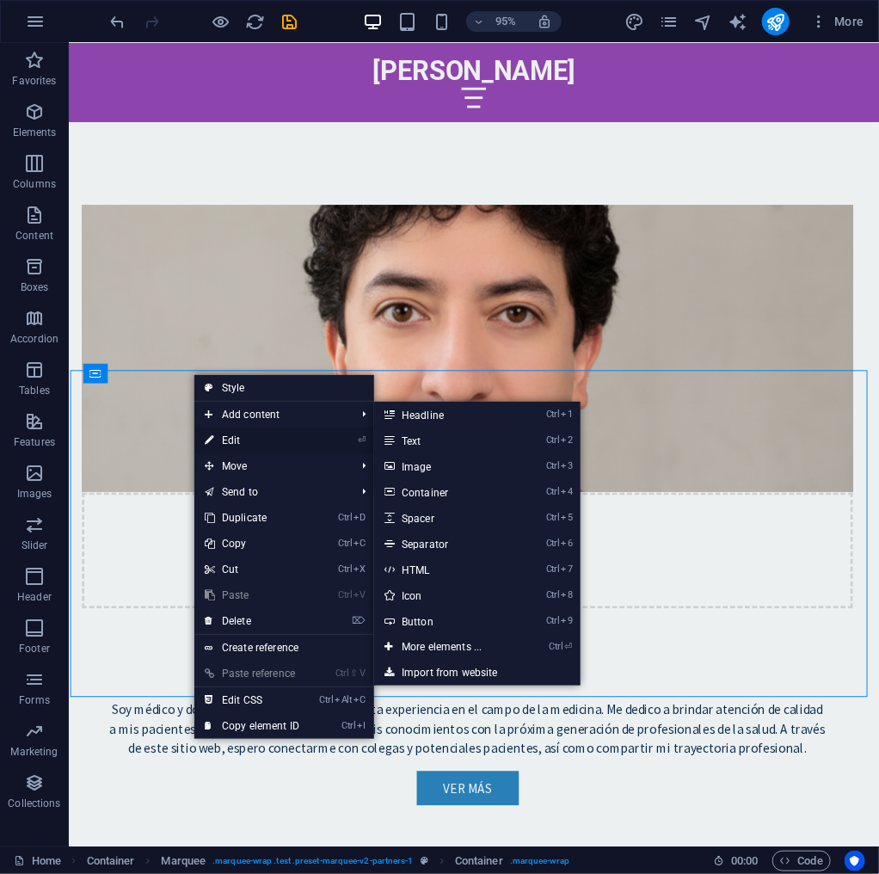
click at [246, 435] on link "⏎ Edit" at bounding box center [251, 441] width 115 height 26
select select "px"
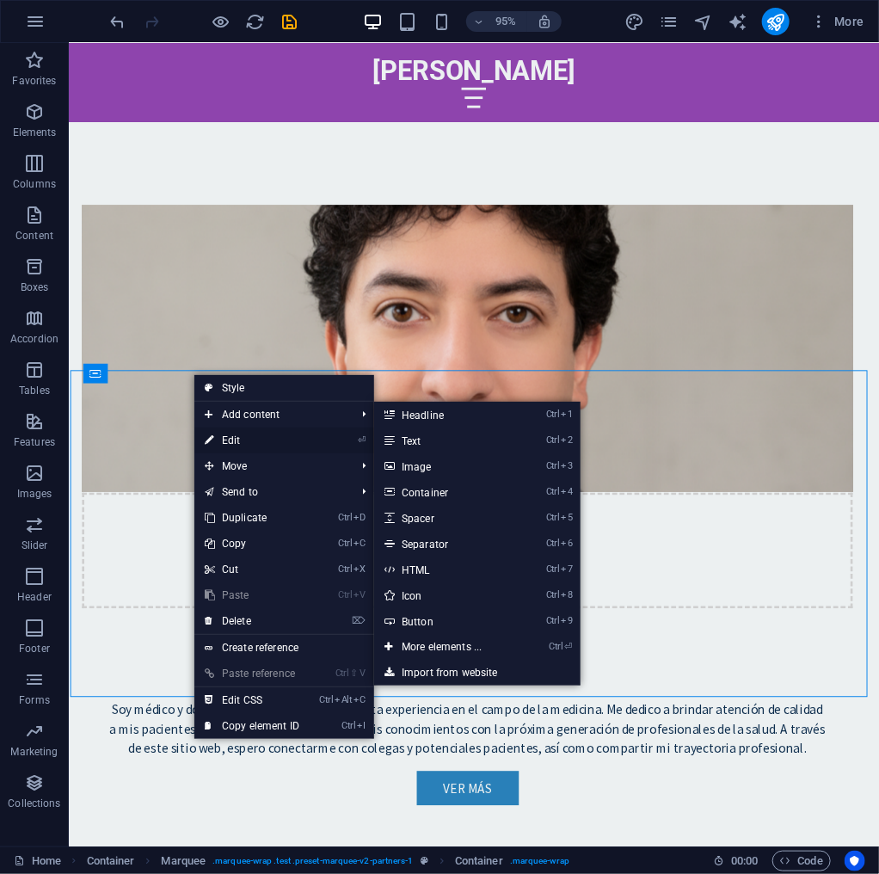
select select "marquee"
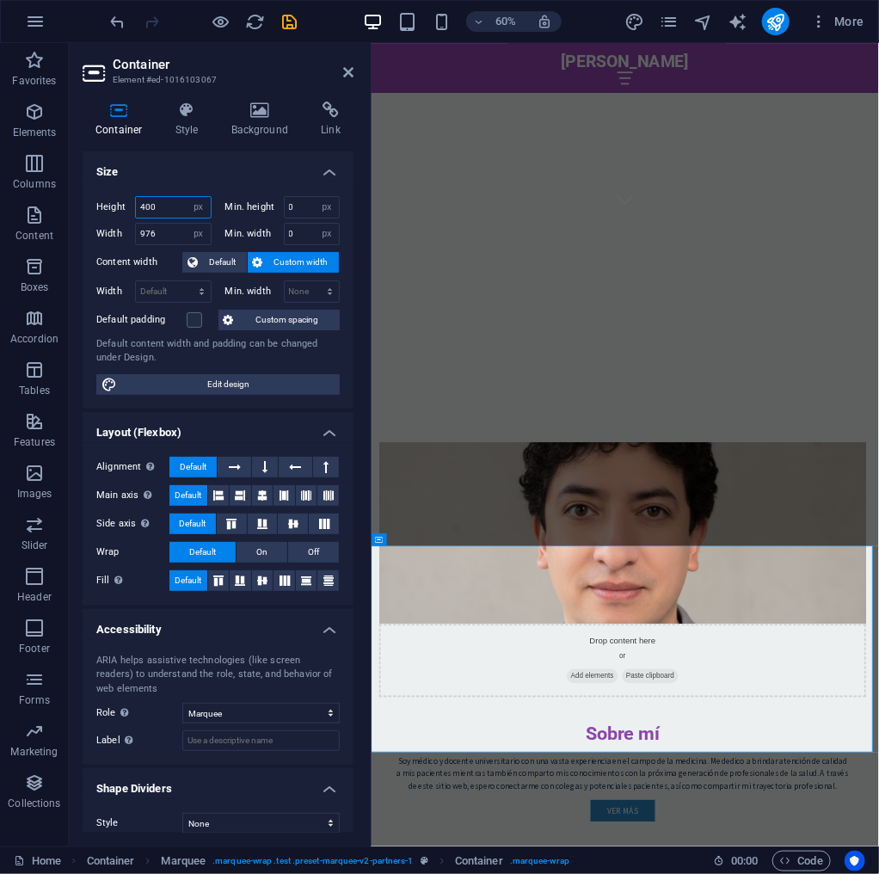
drag, startPoint x: 134, startPoint y: 206, endPoint x: 71, endPoint y: 215, distance: 63.4
click at [79, 214] on div "Container Style Background Link Size Height 400 Default px rem % vh vw Min. hei…" at bounding box center [218, 467] width 299 height 759
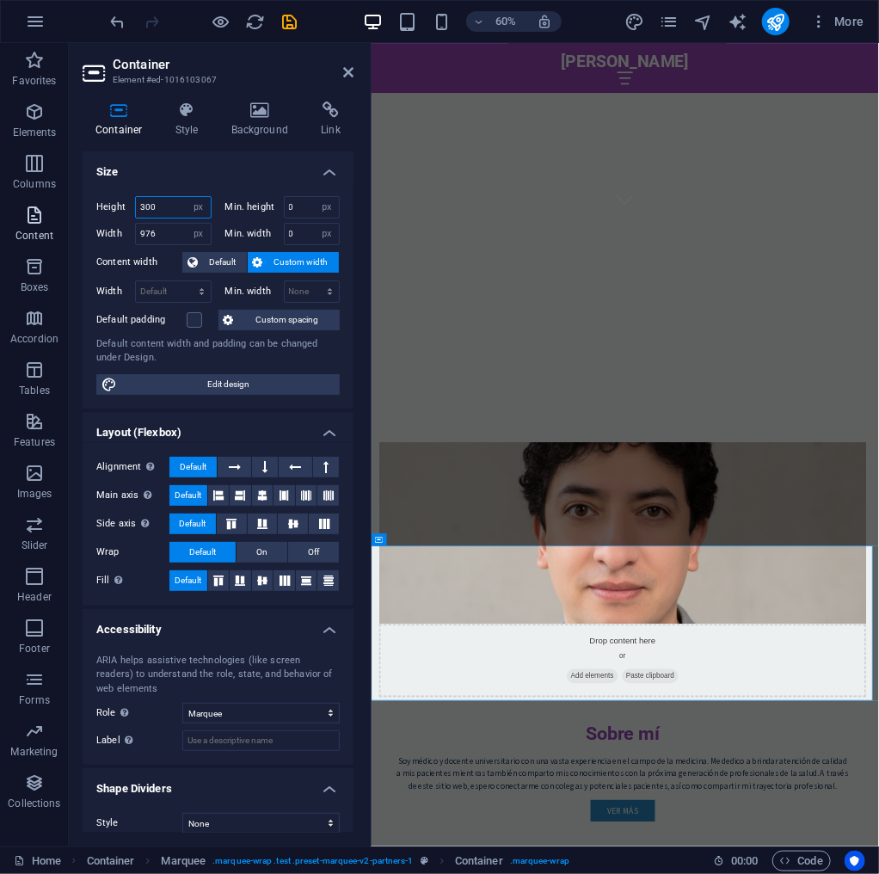
drag, startPoint x: 161, startPoint y: 208, endPoint x: 3, endPoint y: 222, distance: 158.1
click at [3, 221] on section "Favorites Elements Columns Content Boxes Accordion Tables Features Images Slide…" at bounding box center [439, 445] width 879 height 804
type input "250"
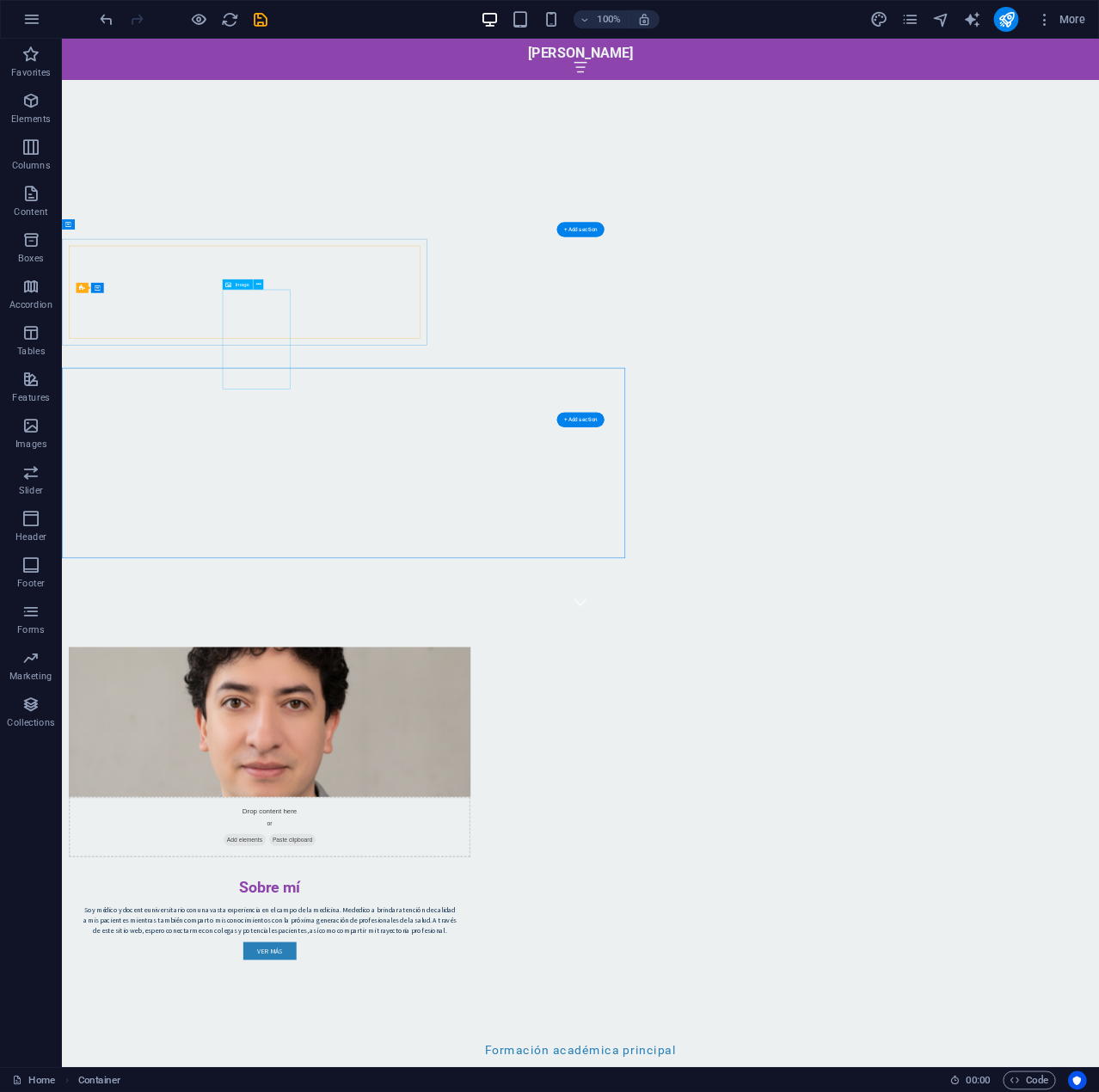
scroll to position [918, 0]
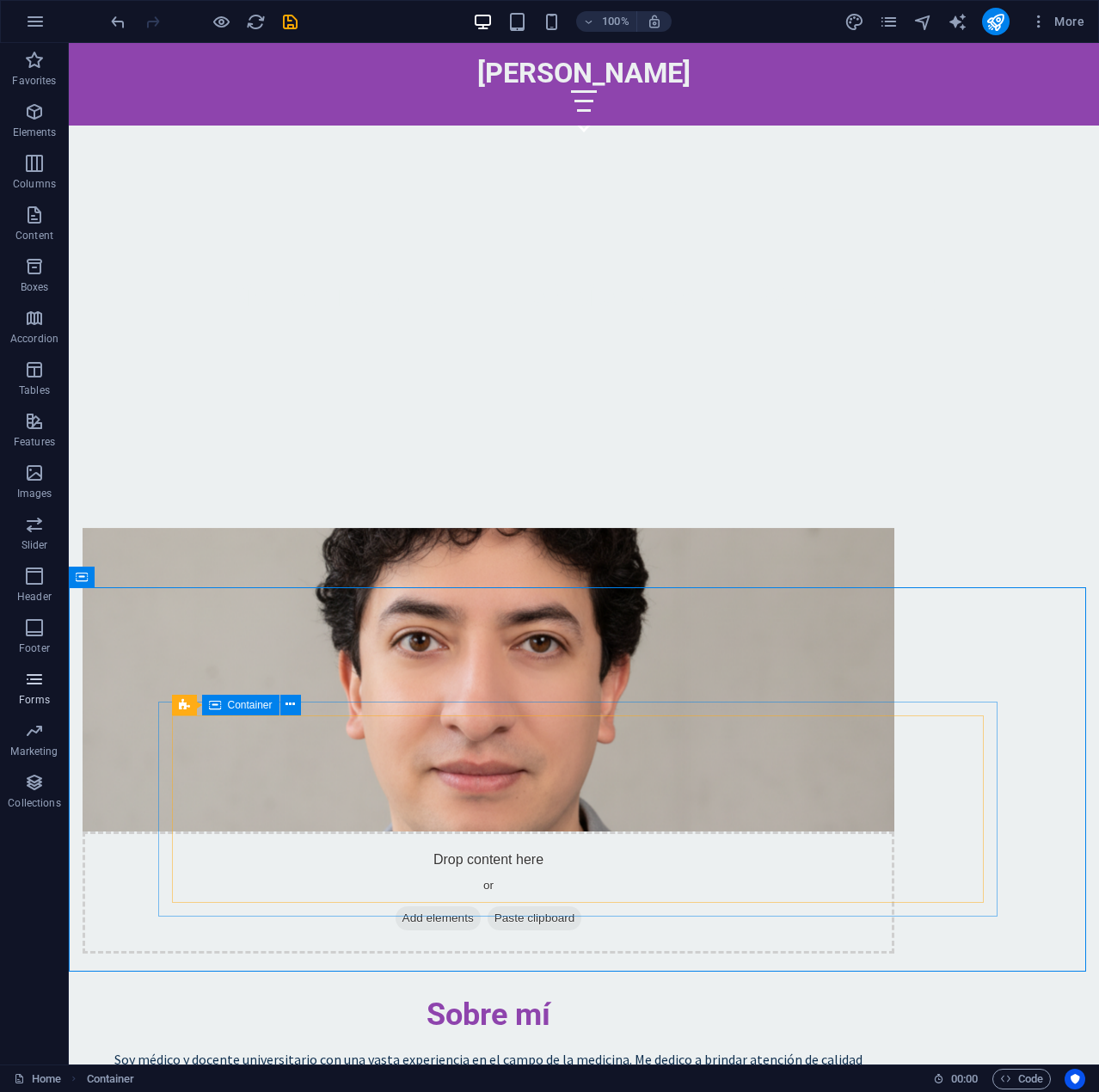
click at [53, 689] on span "Forms" at bounding box center [34, 688] width 69 height 41
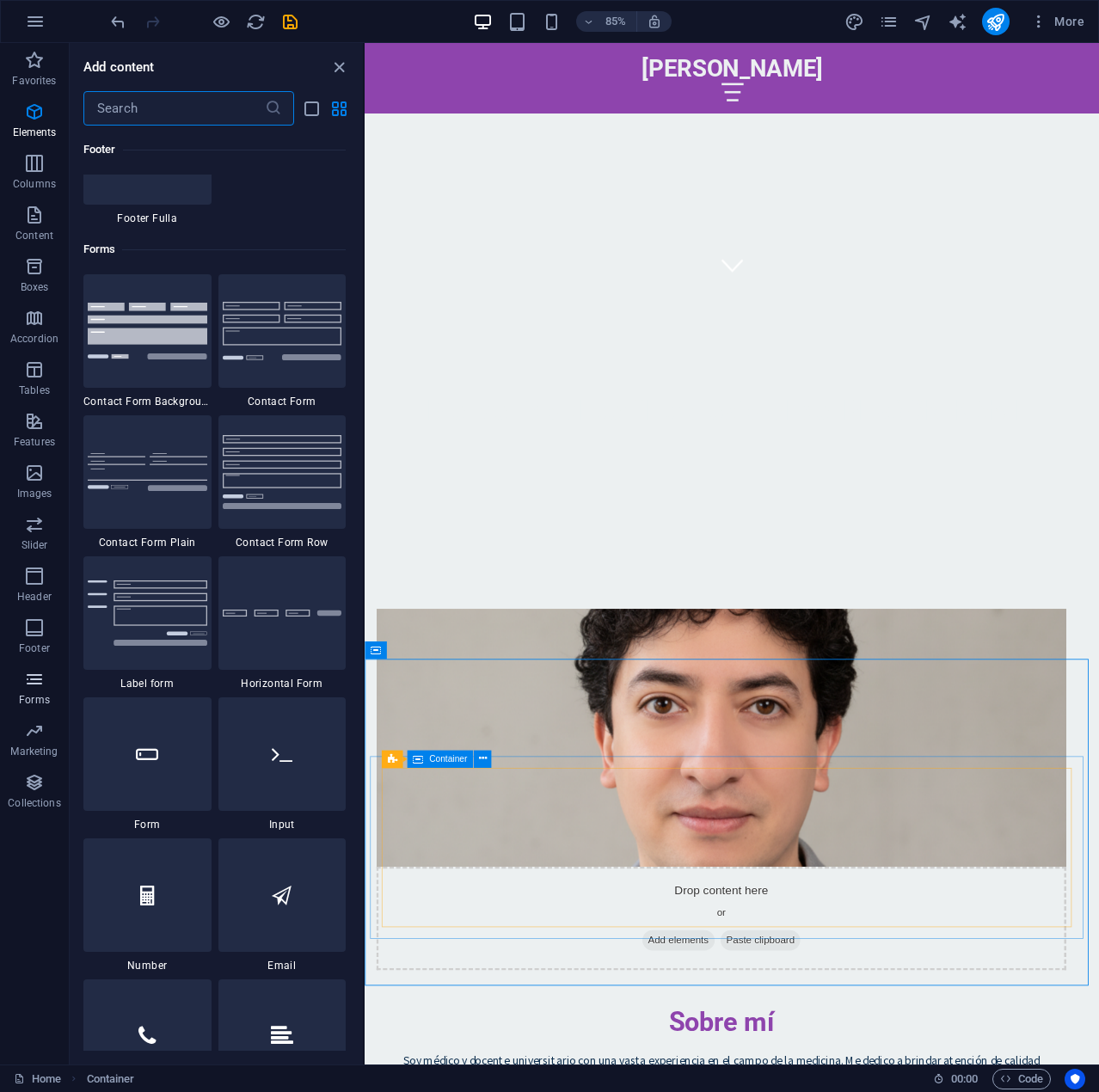
scroll to position [12551, 0]
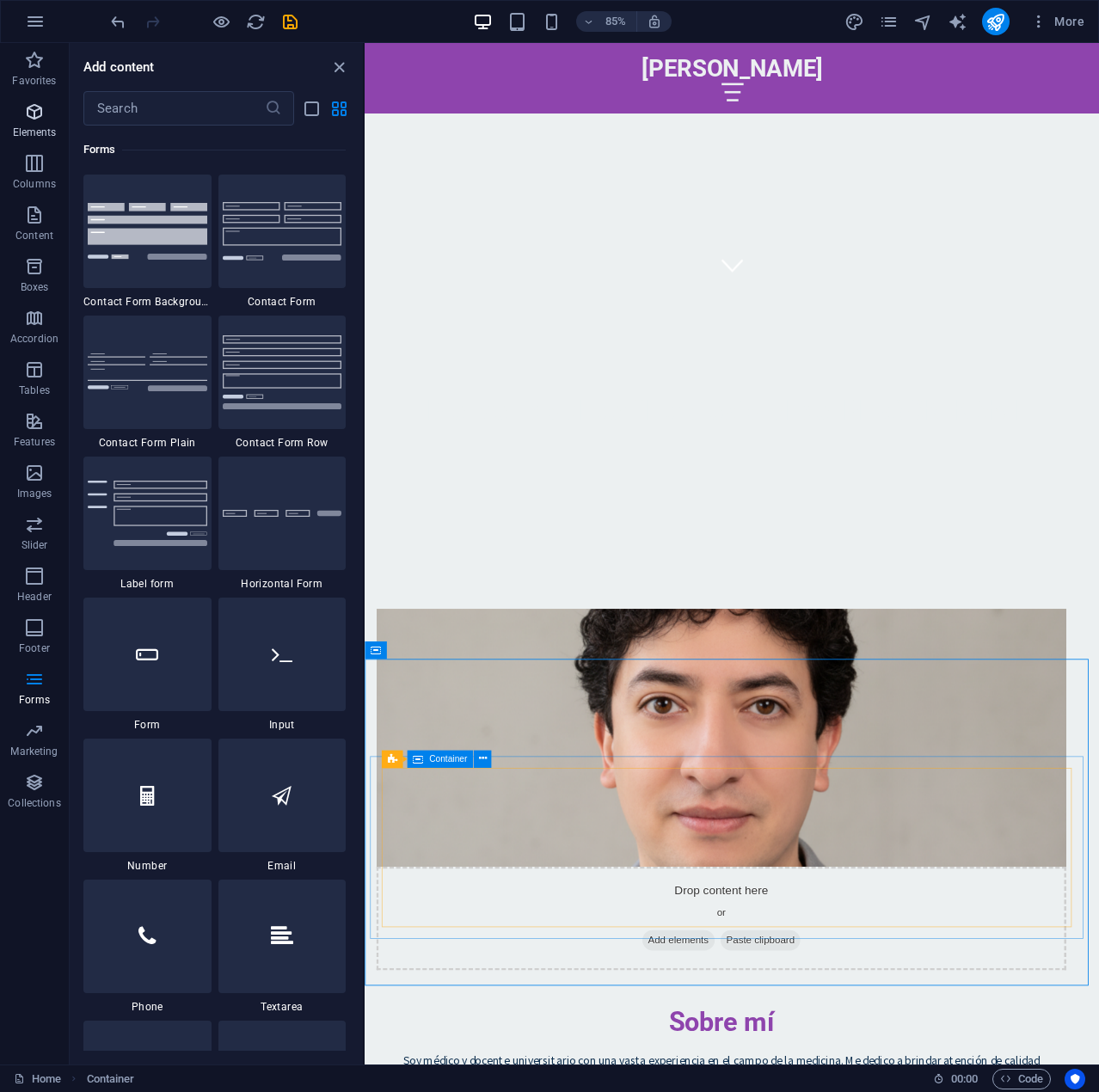
click at [28, 123] on span "Elements" at bounding box center [34, 122] width 69 height 41
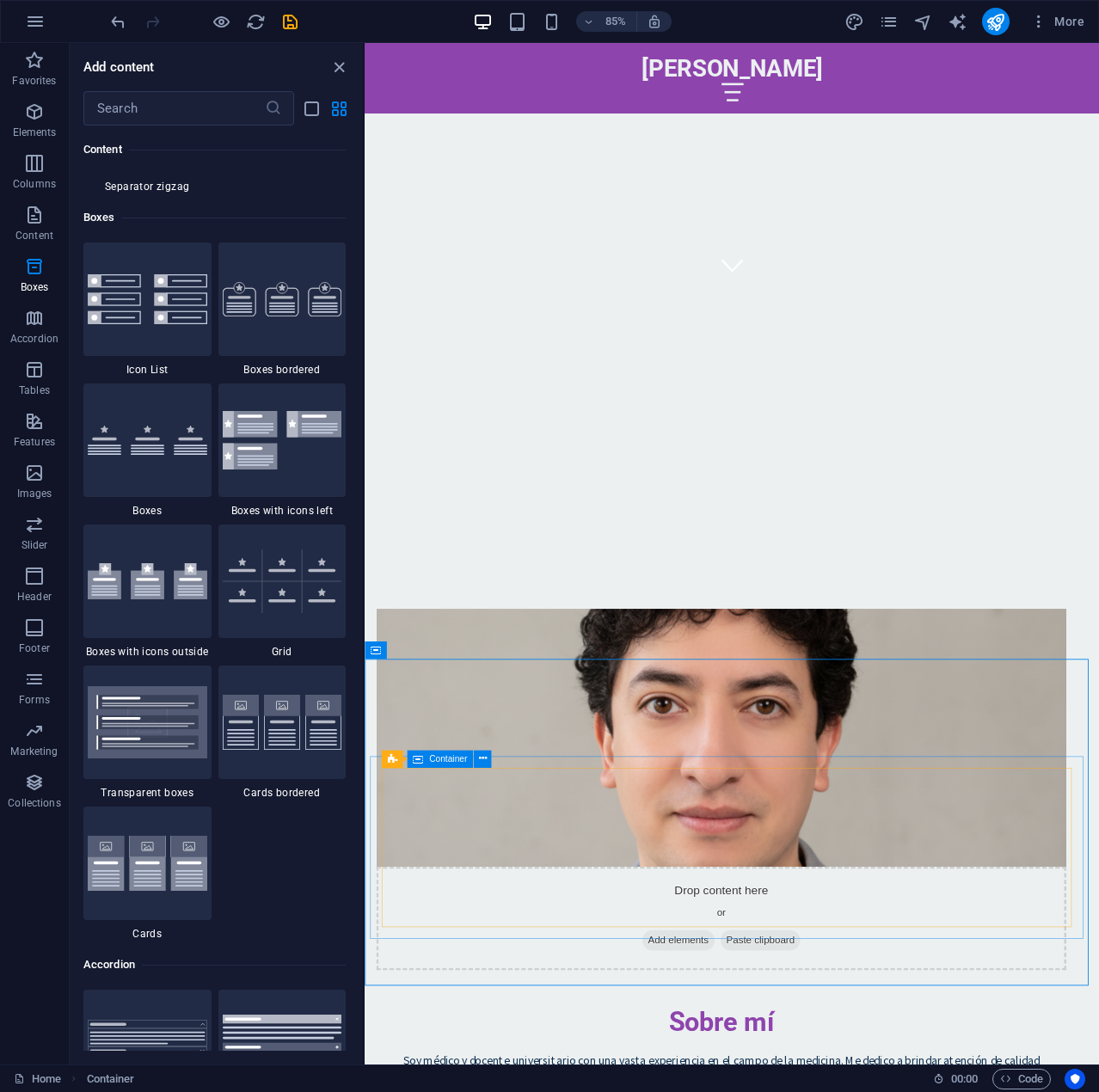
scroll to position [4642, 0]
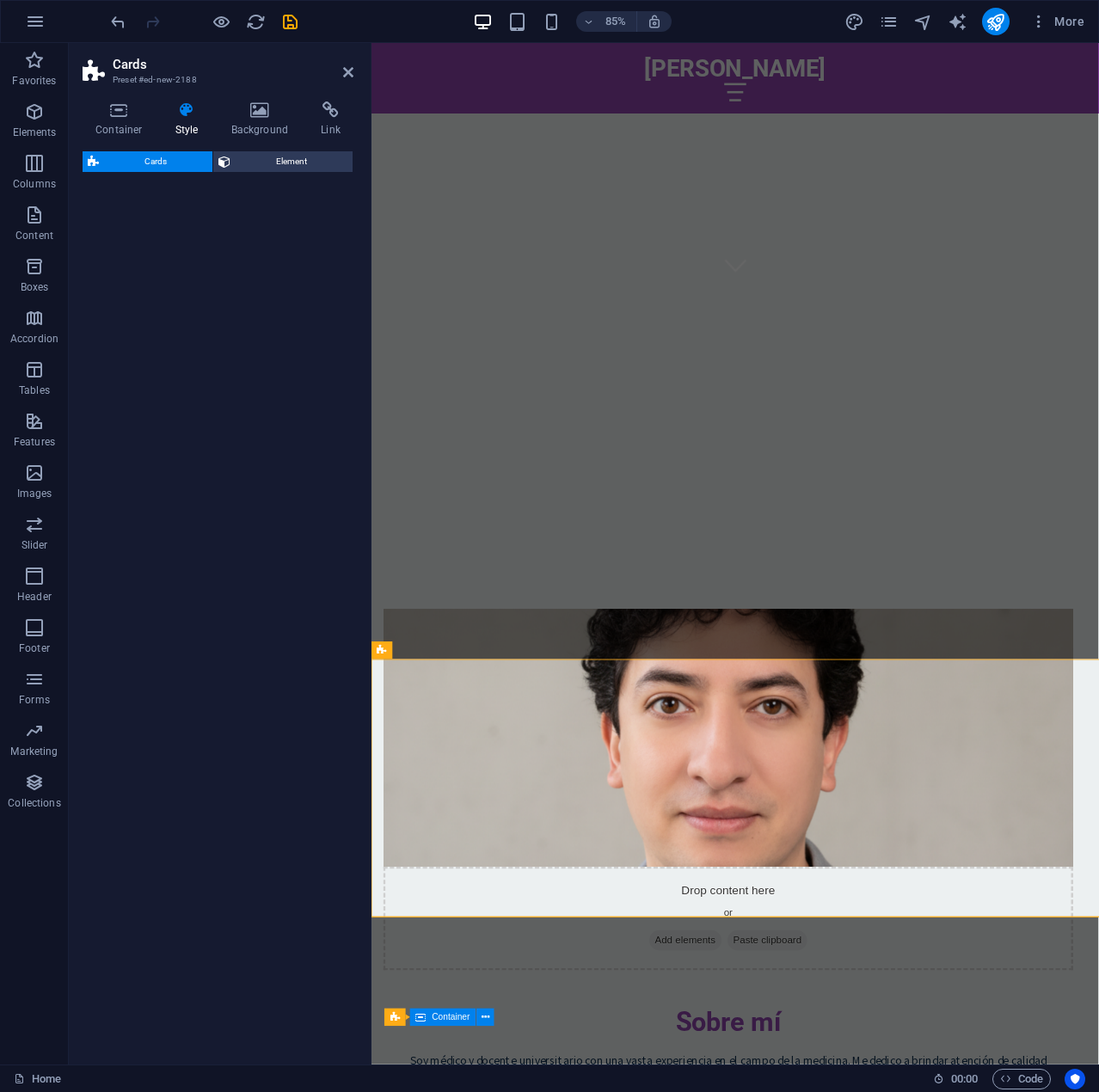
select select "rem"
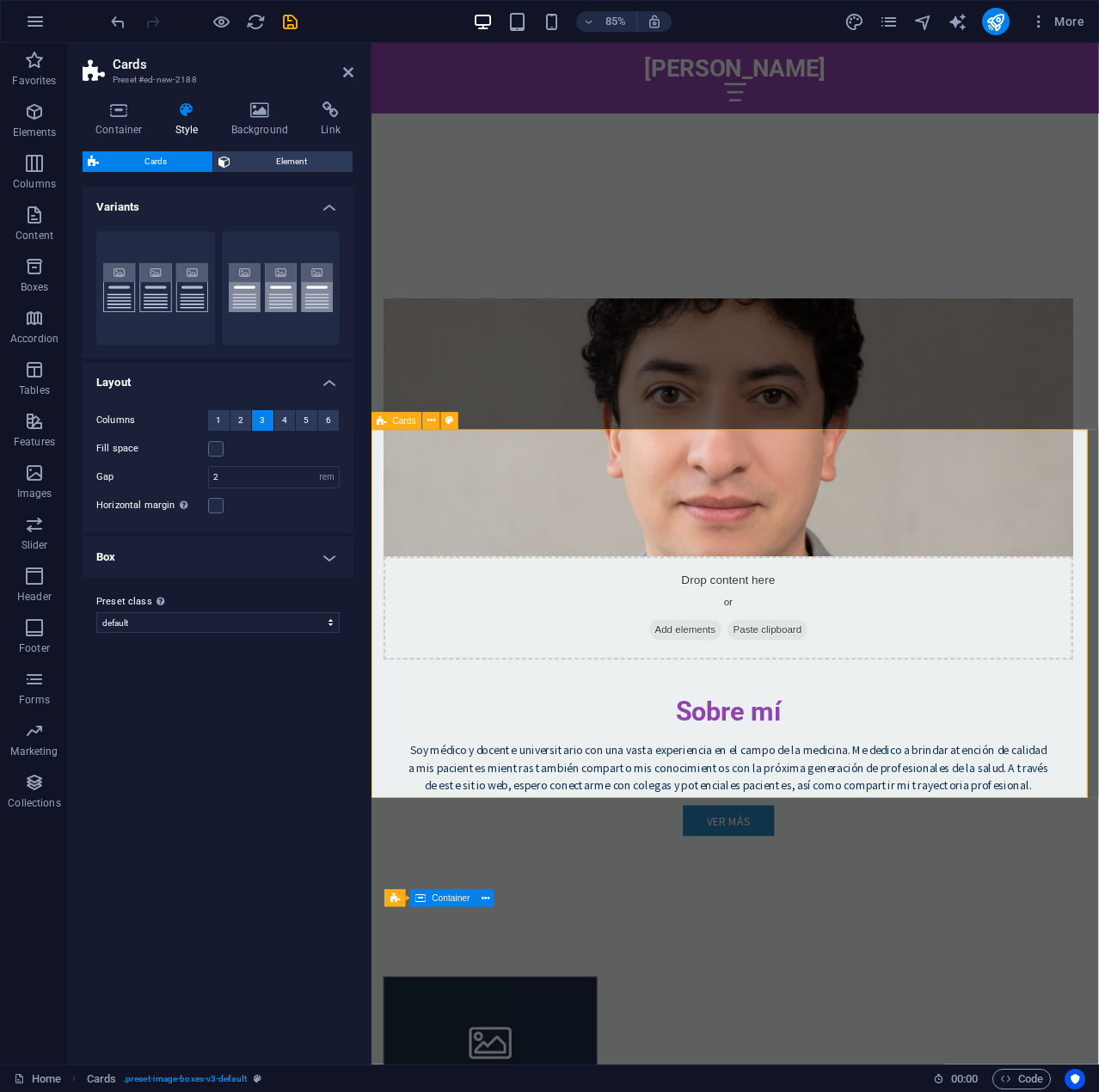
scroll to position [1348, 0]
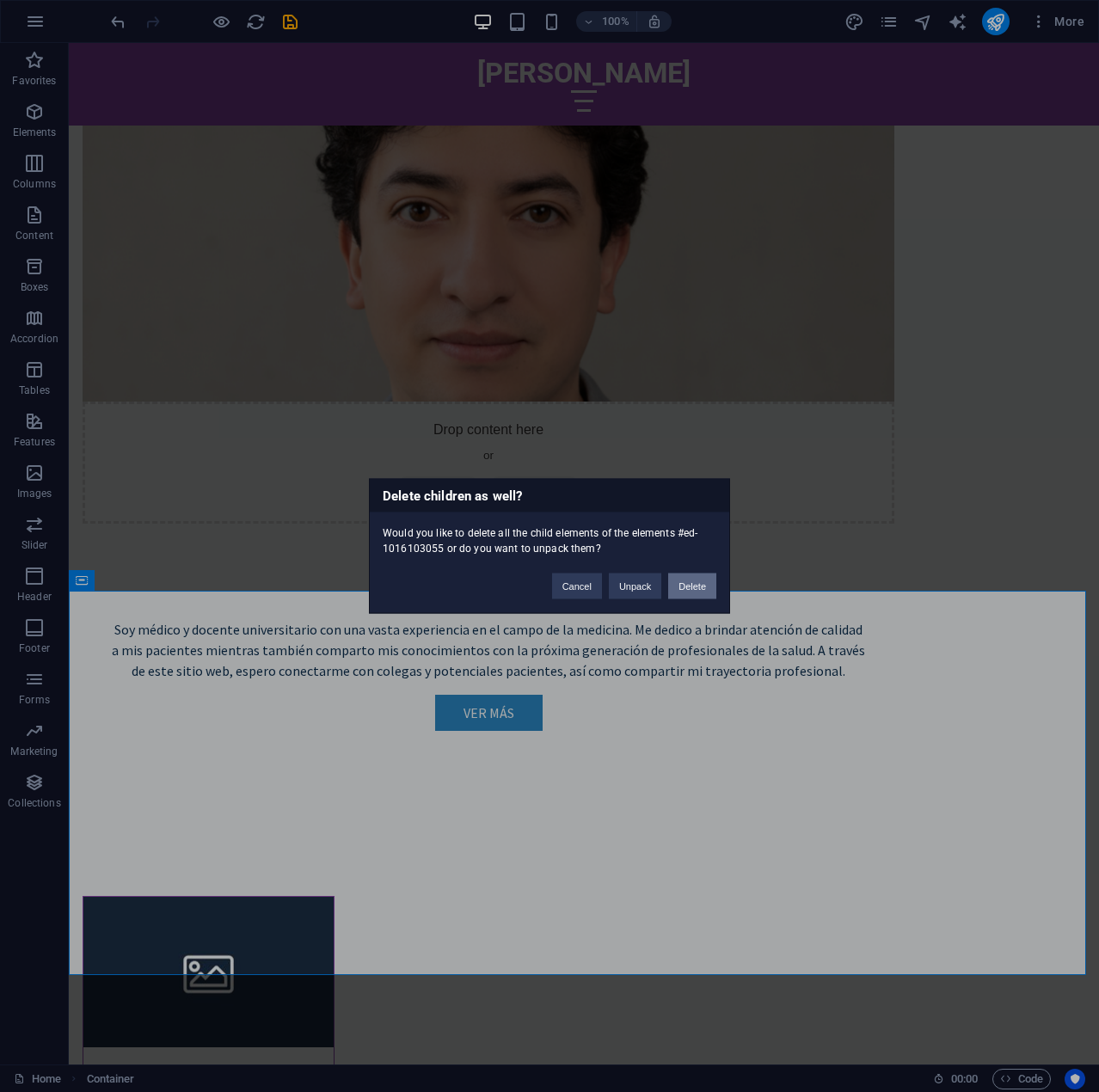
click at [674, 588] on button "Delete" at bounding box center [692, 586] width 48 height 26
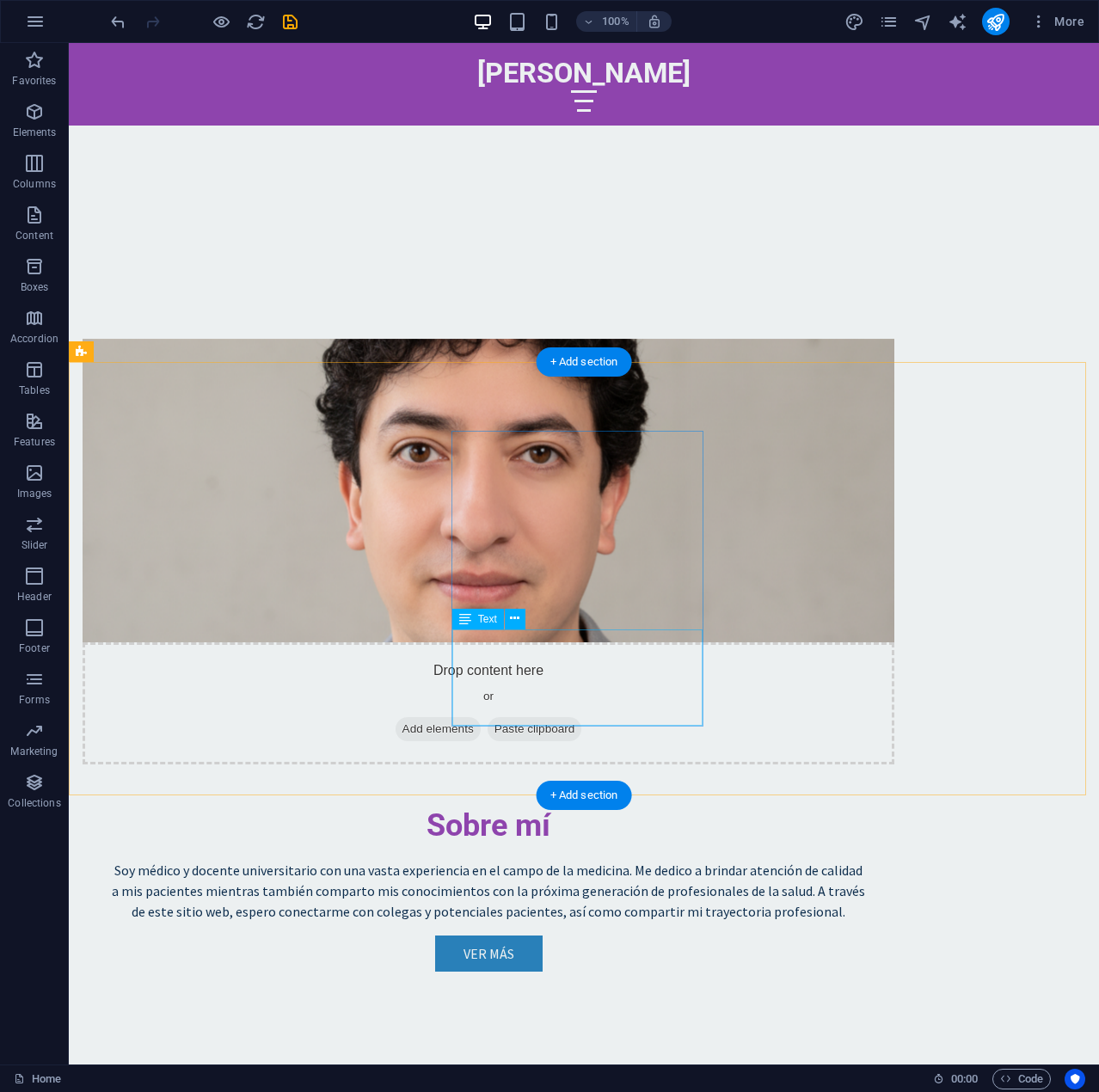
scroll to position [1004, 0]
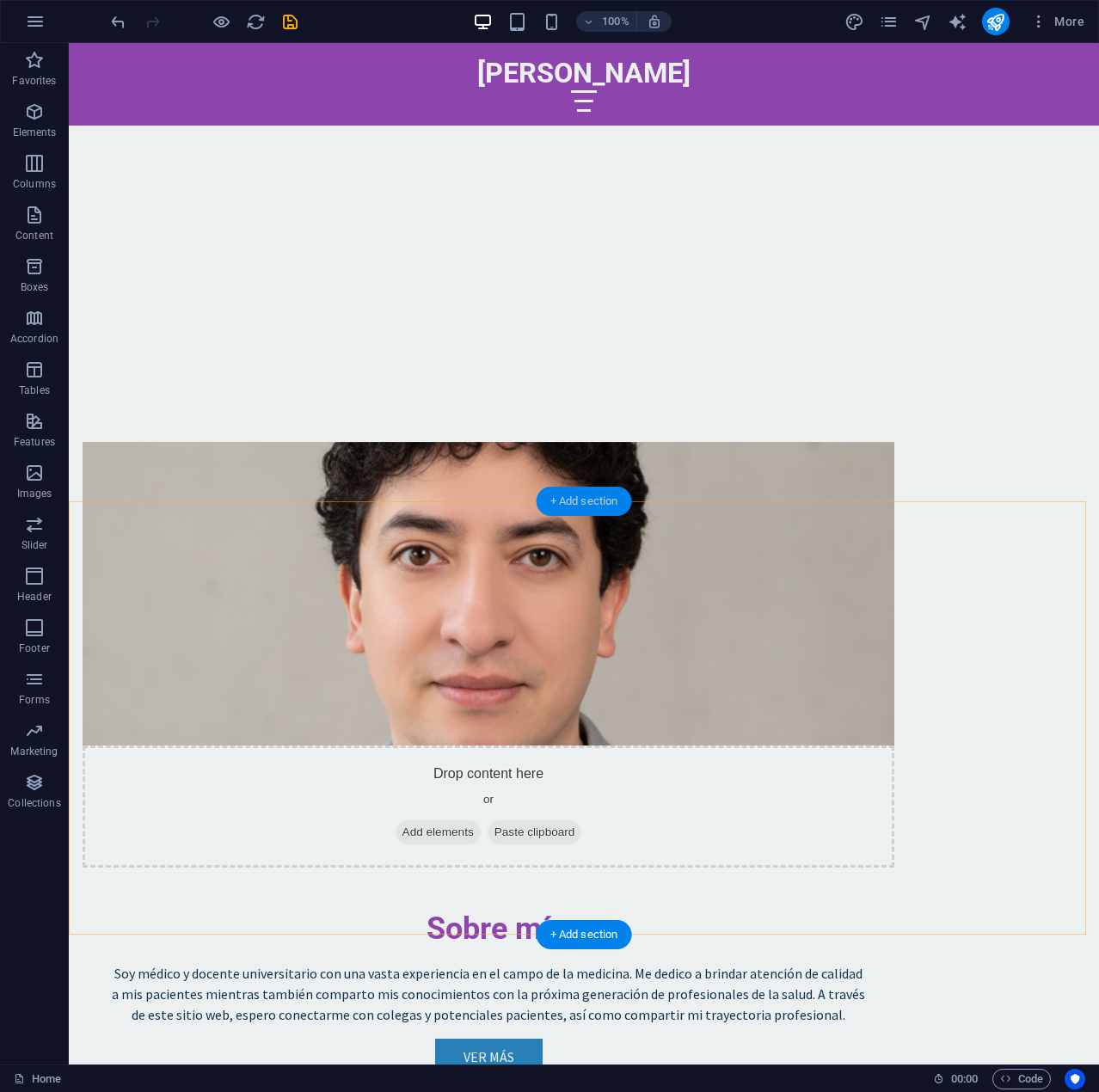
click at [581, 505] on div "+ Add section" at bounding box center [584, 501] width 96 height 29
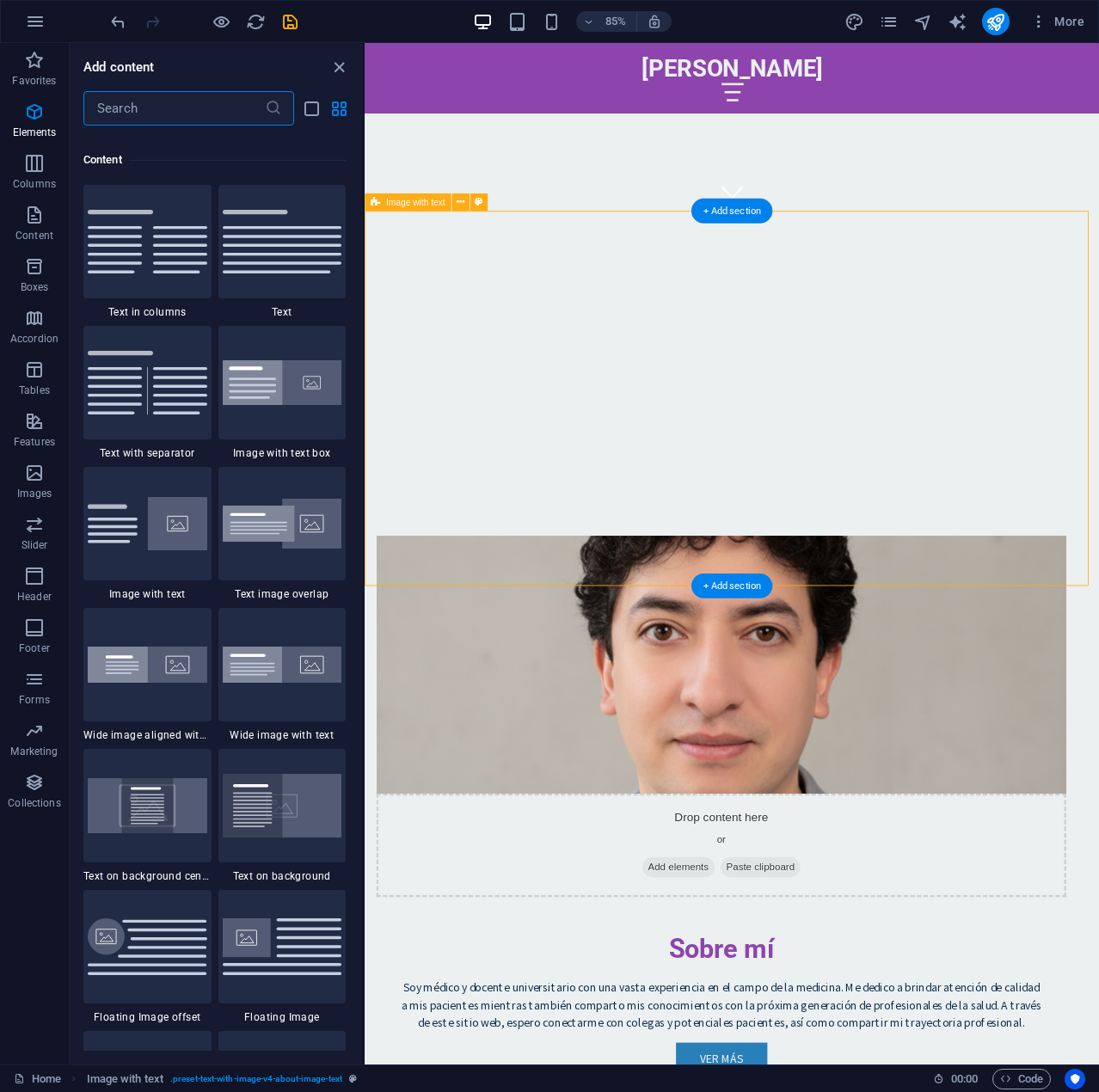
scroll to position [3008, 0]
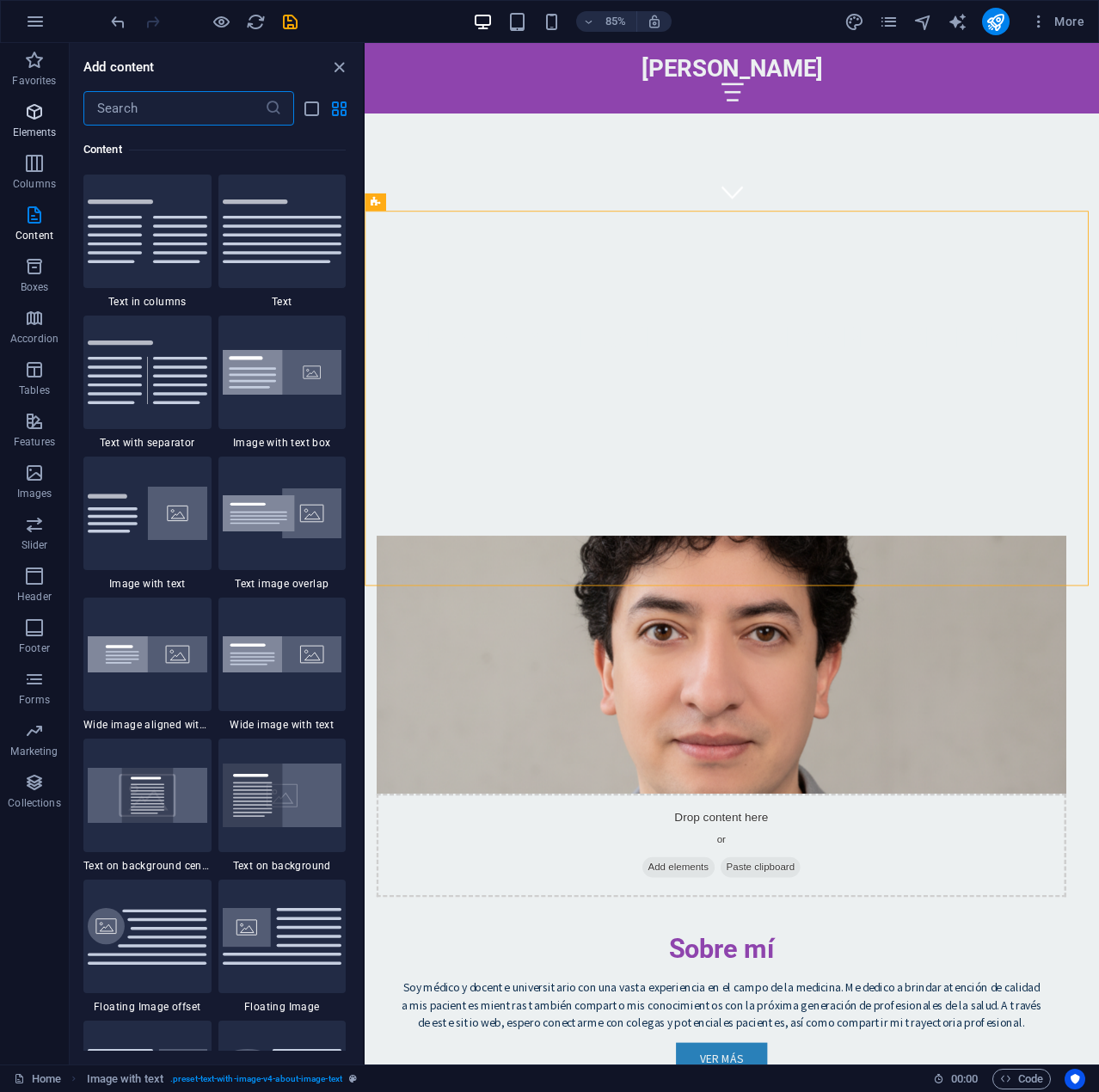
click at [40, 122] on span "Elements" at bounding box center [34, 122] width 69 height 41
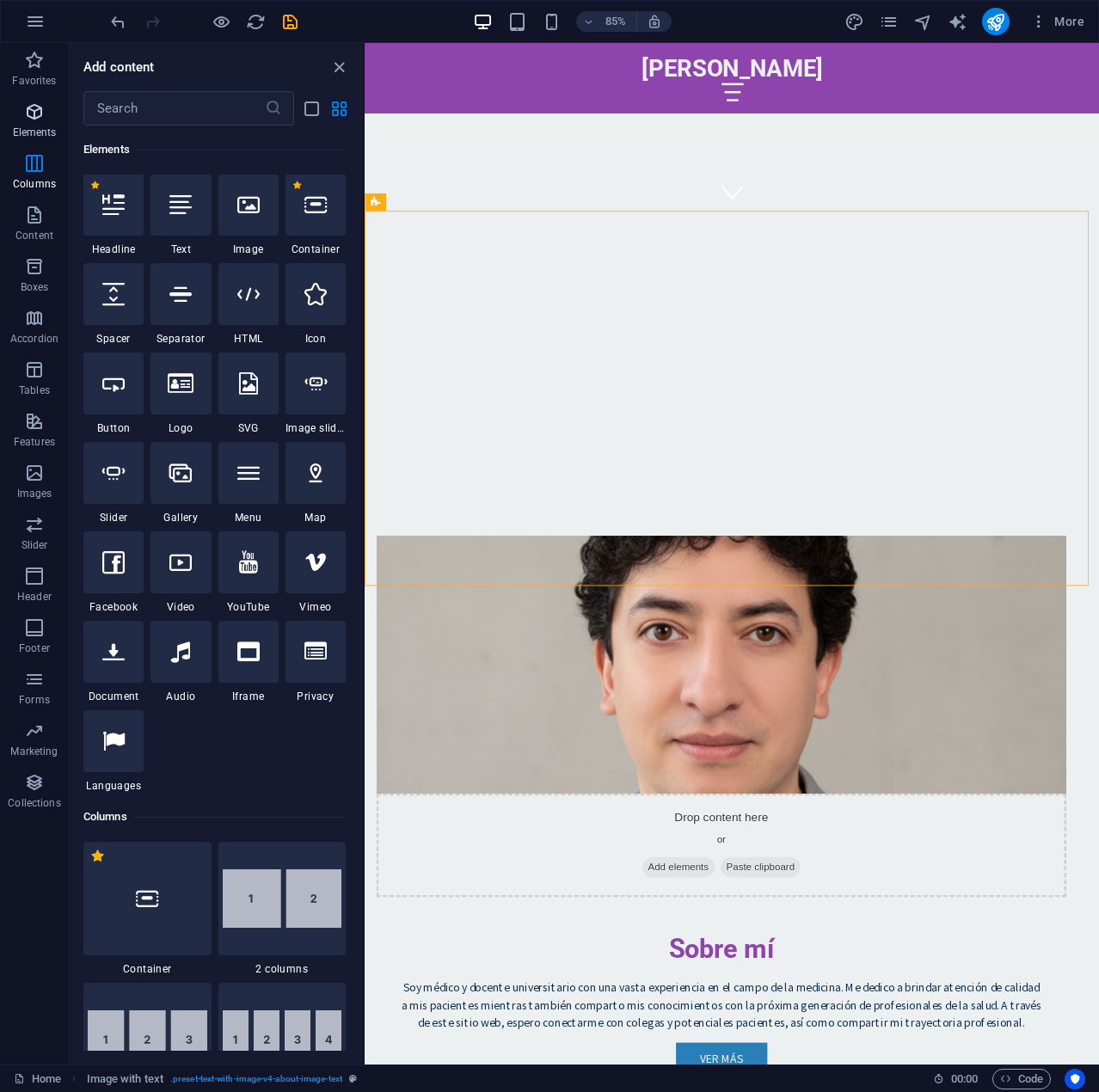
scroll to position [183, 0]
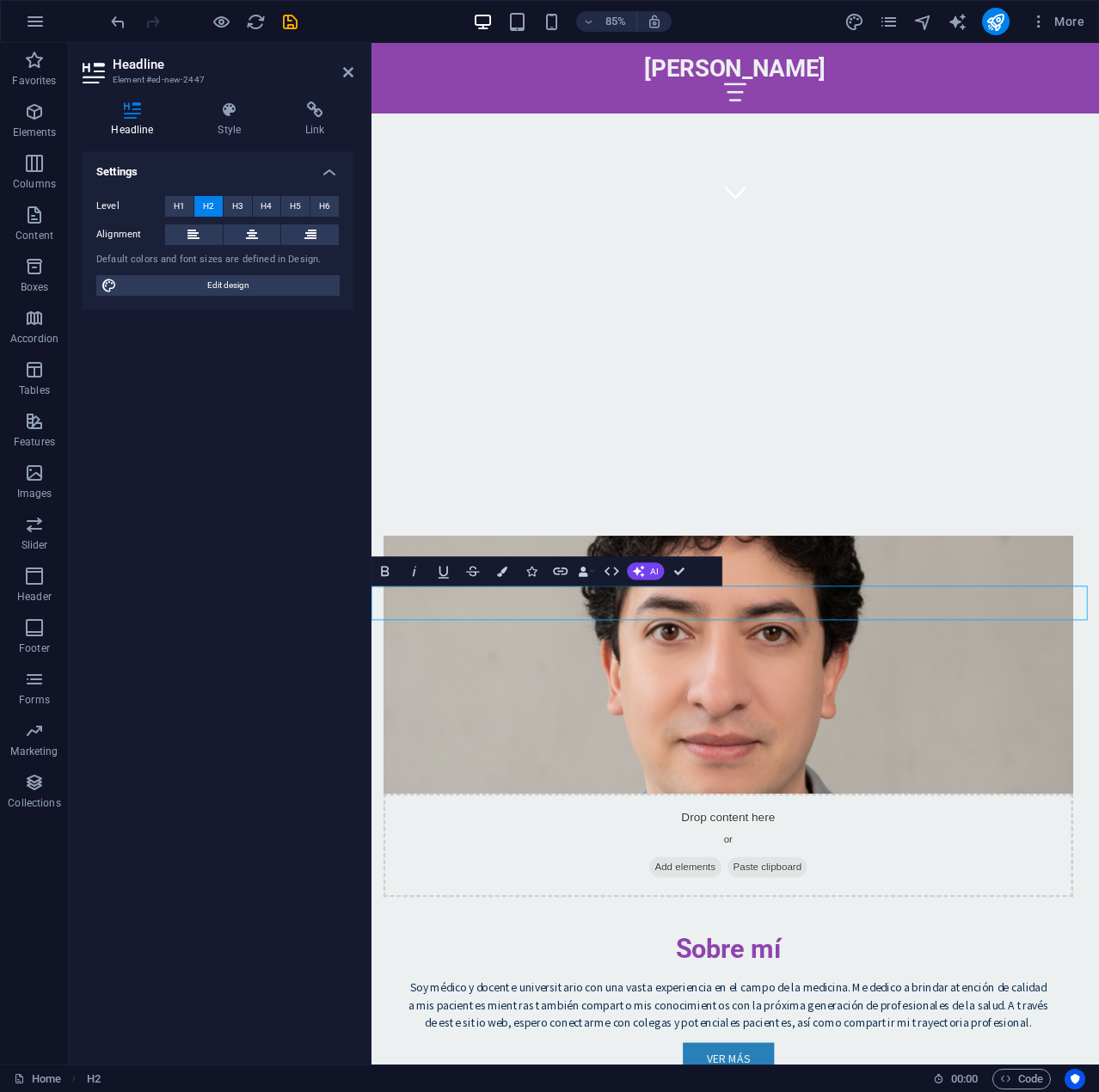
drag, startPoint x: 916, startPoint y: 695, endPoint x: 520, endPoint y: 699, distance: 396.0
click at [609, 572] on icon "button" at bounding box center [610, 570] width 17 height 17
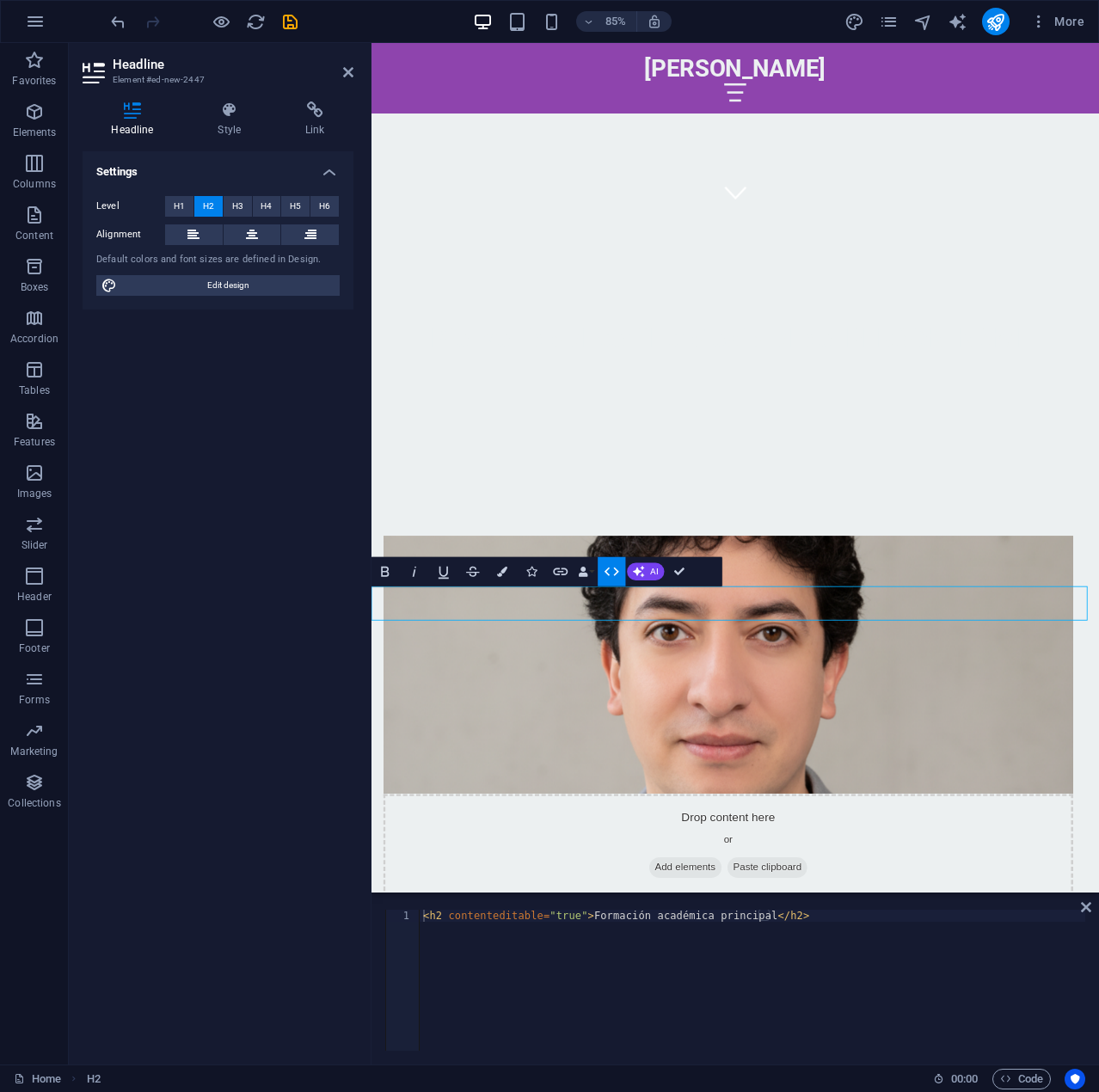
click at [609, 572] on icon "button" at bounding box center [610, 570] width 17 height 17
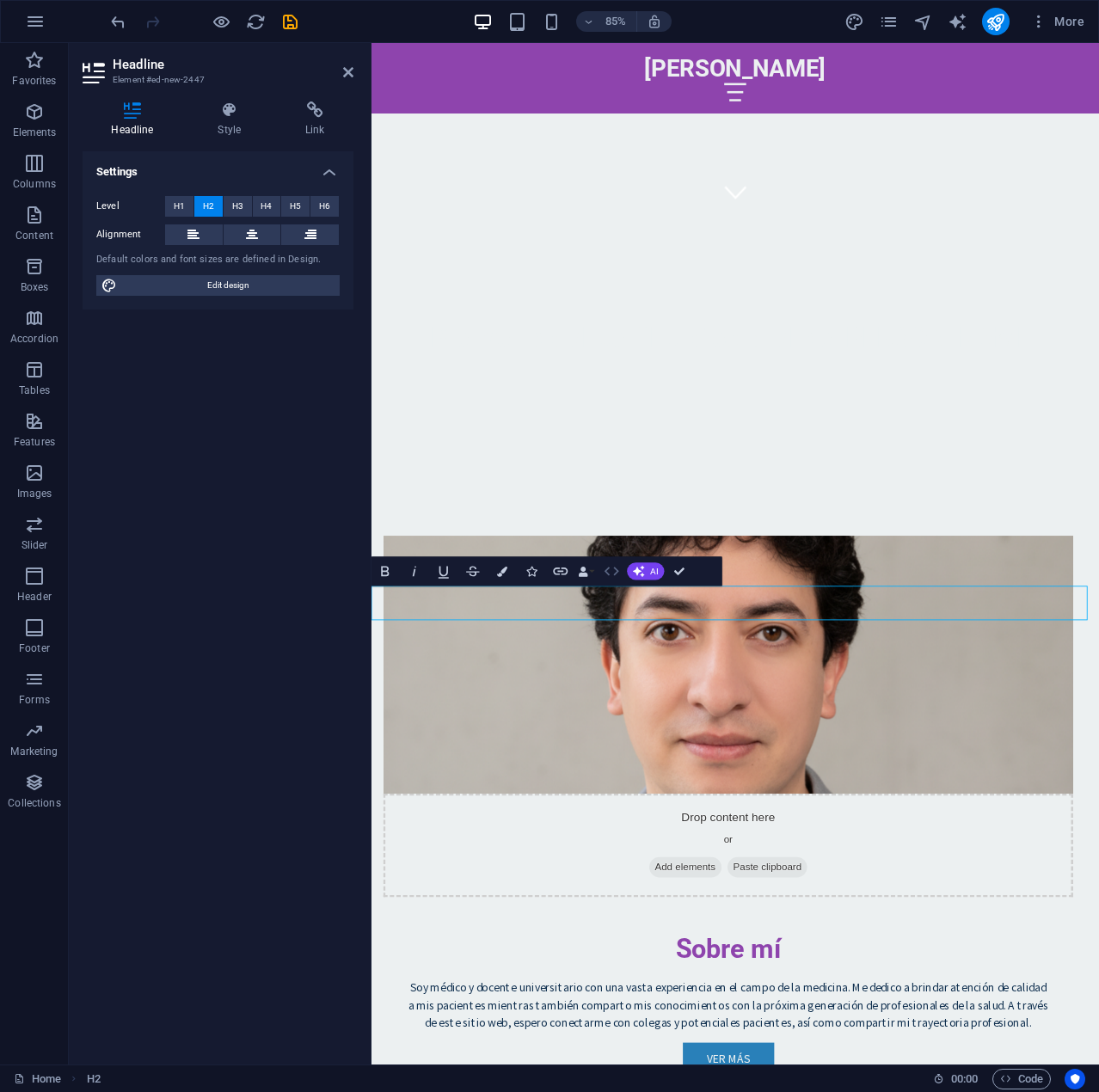
click at [609, 572] on icon "button" at bounding box center [610, 570] width 17 height 17
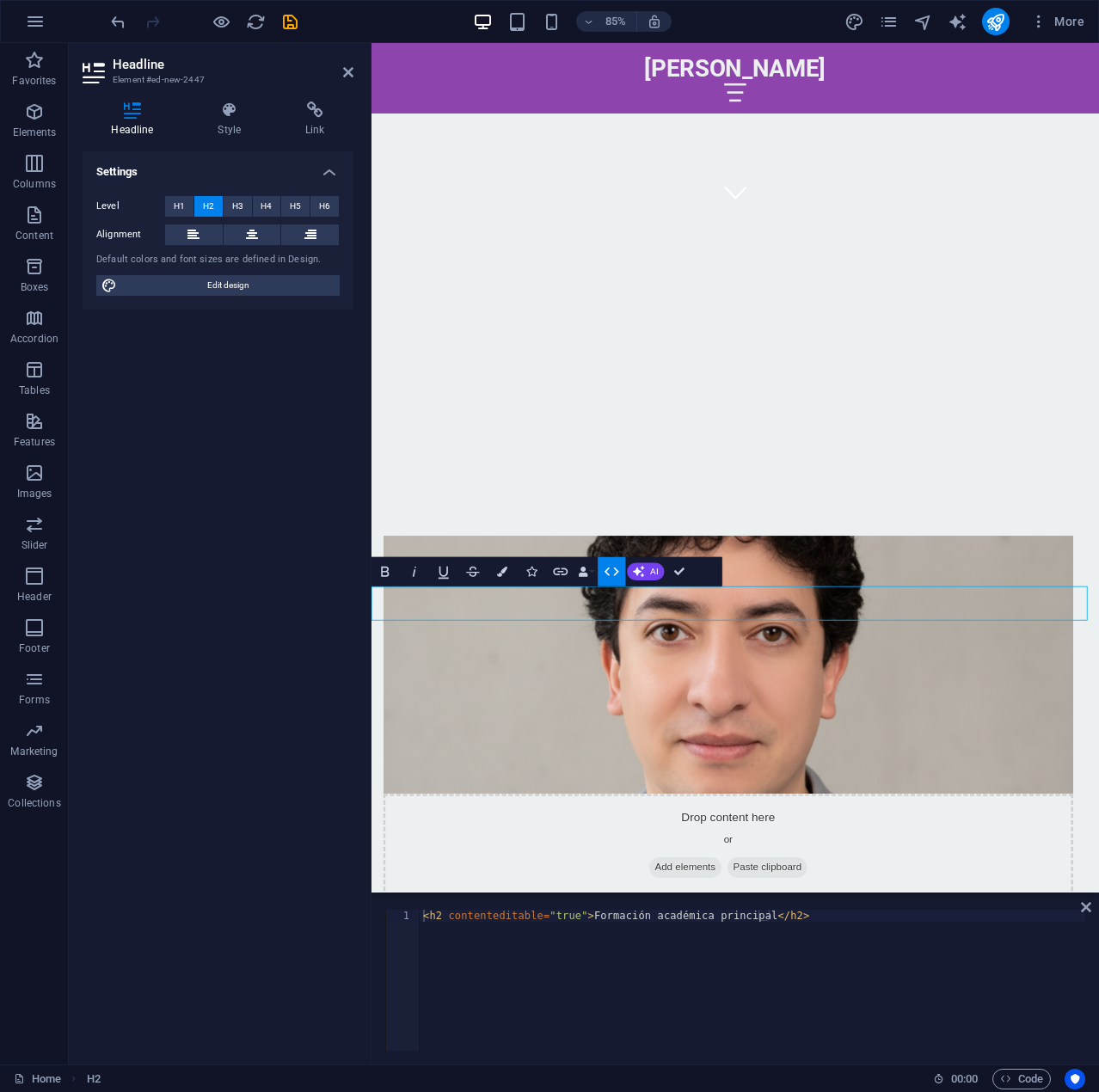
click at [609, 572] on icon "button" at bounding box center [610, 570] width 17 height 17
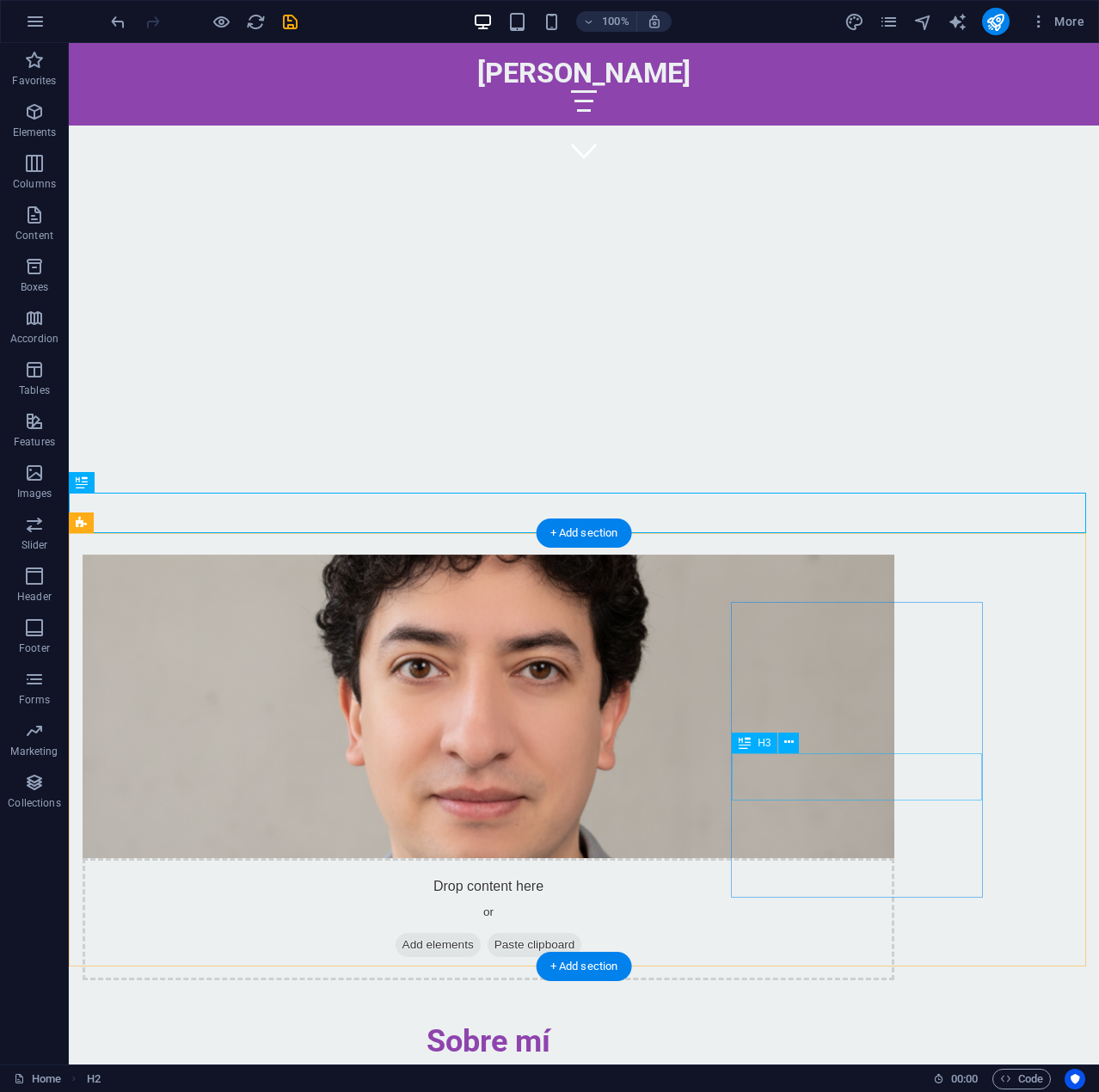
scroll to position [1167, 0]
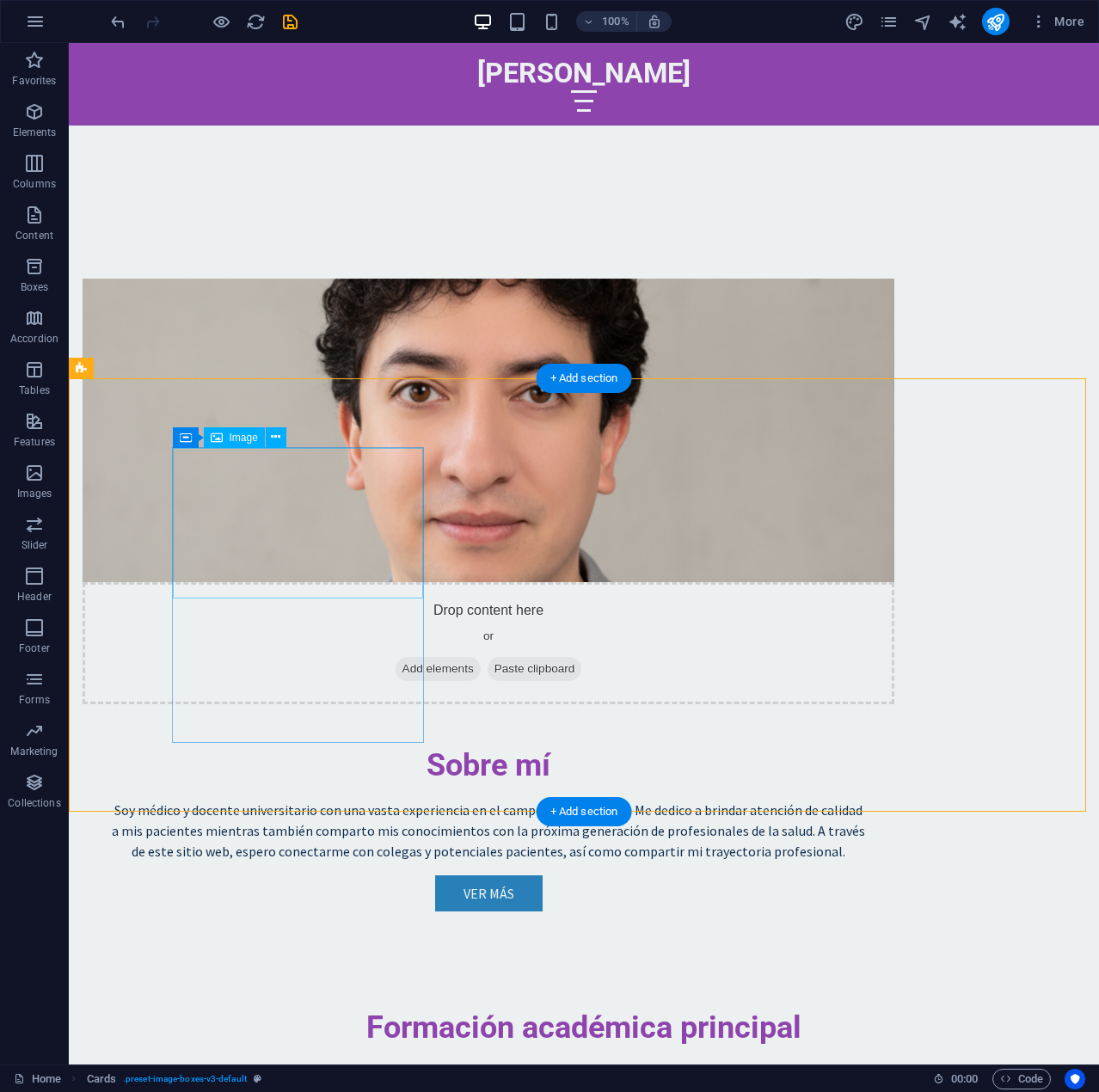
select select "%"
